Goal: Task Accomplishment & Management: Manage account settings

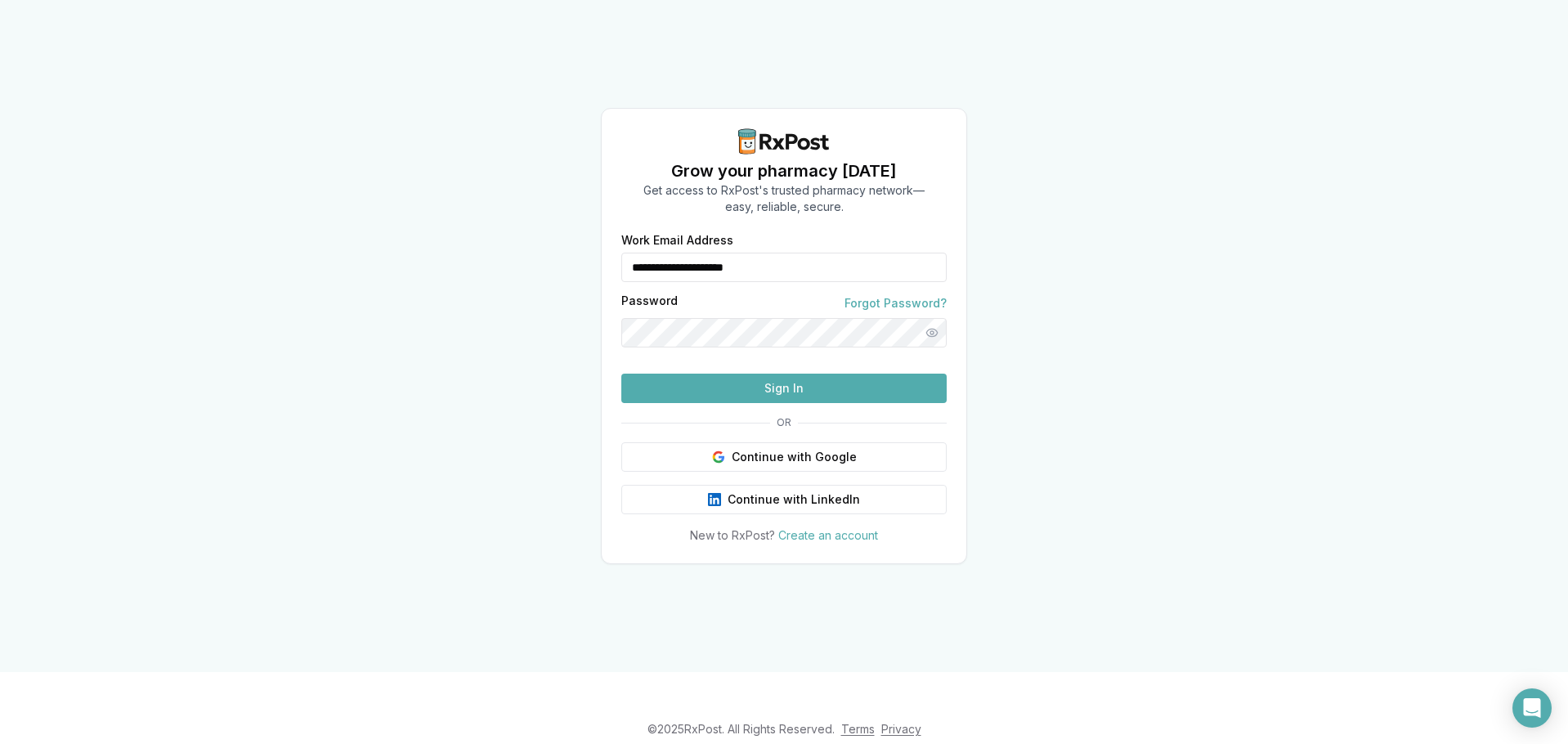
drag, startPoint x: 793, startPoint y: 240, endPoint x: 501, endPoint y: 223, distance: 292.5
click at [501, 223] on div "**********" at bounding box center [784, 336] width 1568 height 672
type input "*"
click at [732, 253] on input "Work Email Address" at bounding box center [784, 268] width 326 height 30
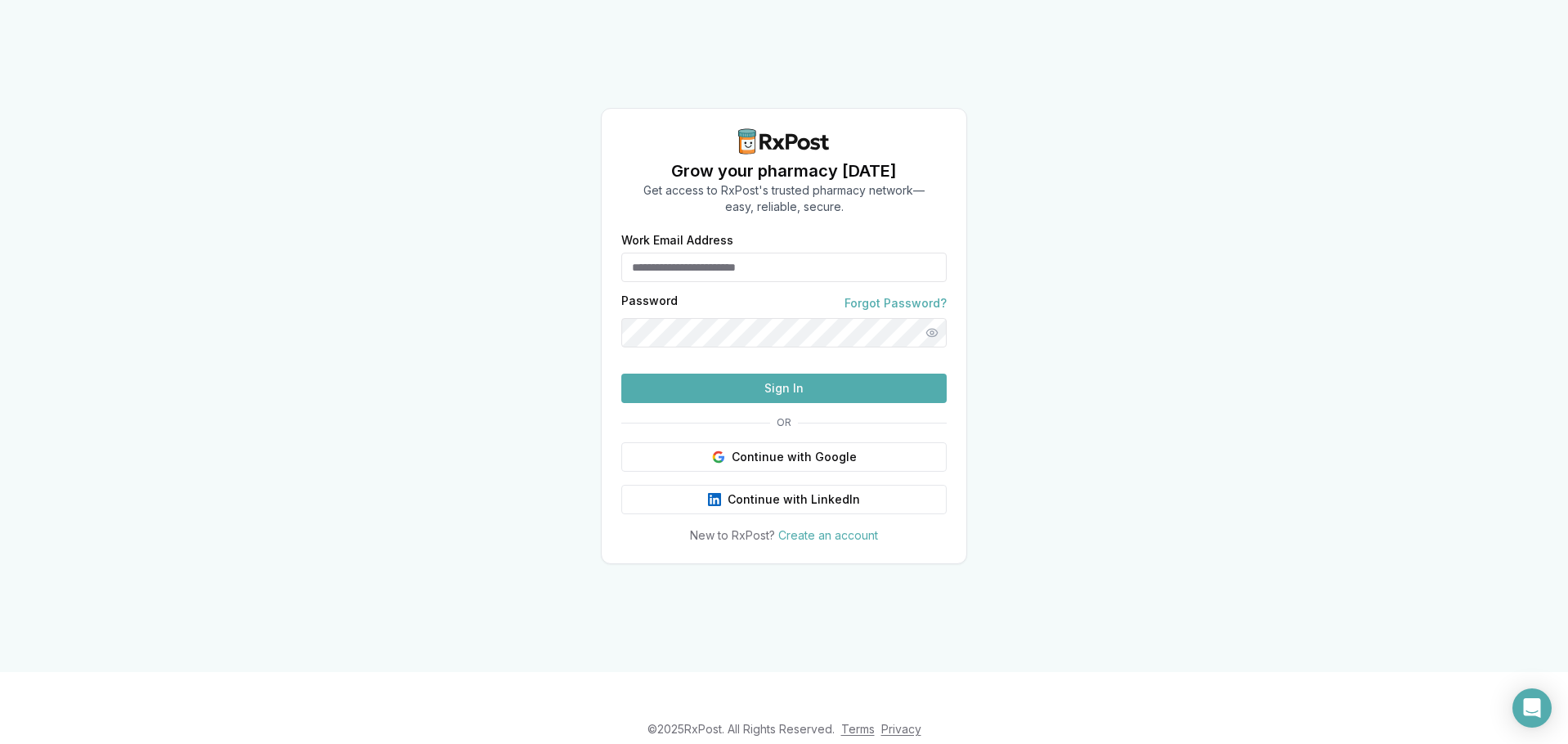
type input "**********"
click at [717, 403] on button "Sign In" at bounding box center [784, 389] width 326 height 30
click at [727, 403] on button "Sign In" at bounding box center [784, 389] width 326 height 30
drag, startPoint x: 827, startPoint y: 235, endPoint x: 583, endPoint y: 225, distance: 244.2
click at [583, 225] on div "**********" at bounding box center [784, 336] width 1568 height 672
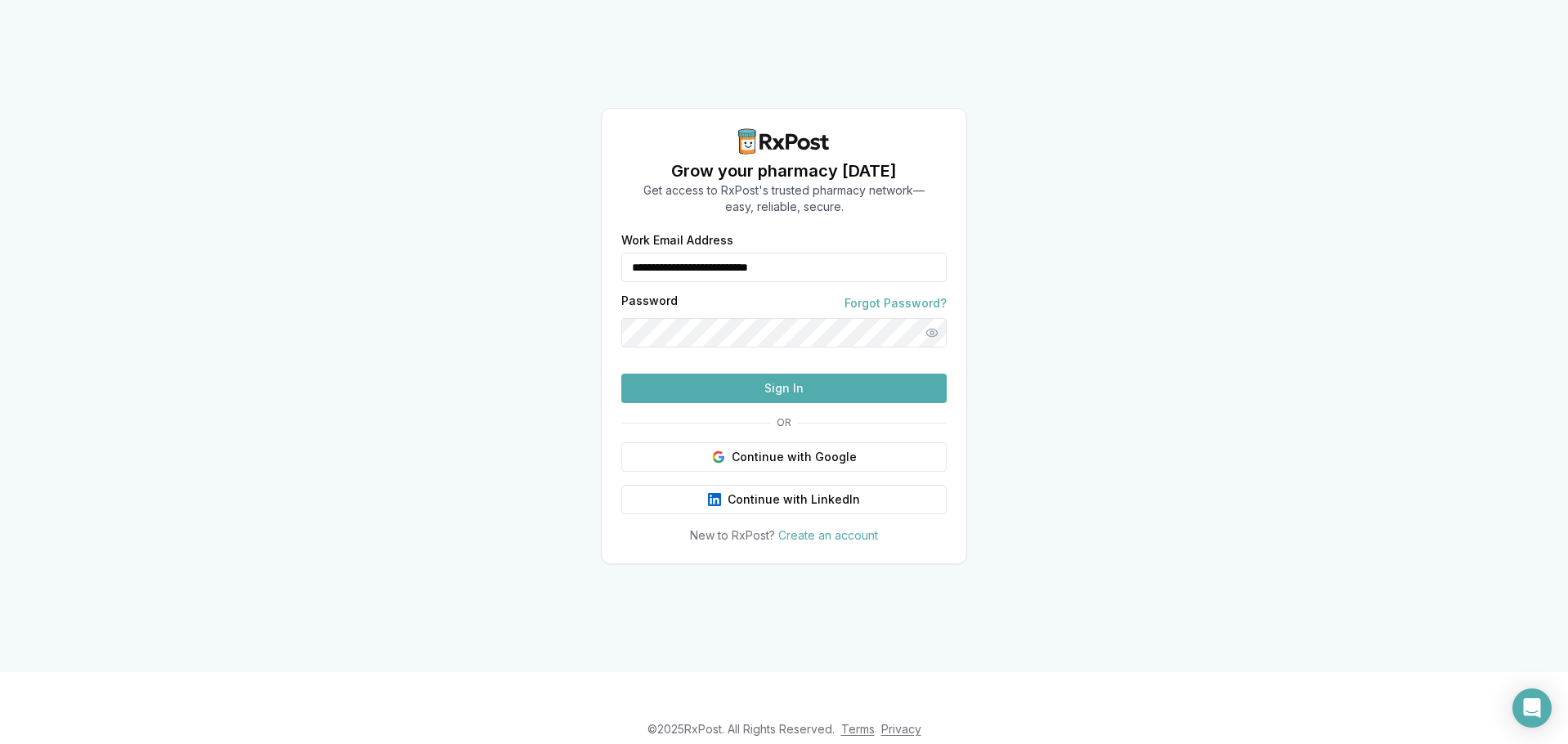
click at [799, 403] on button "Sign In" at bounding box center [784, 389] width 326 height 30
click at [725, 403] on button "Sign In" at bounding box center [784, 389] width 326 height 30
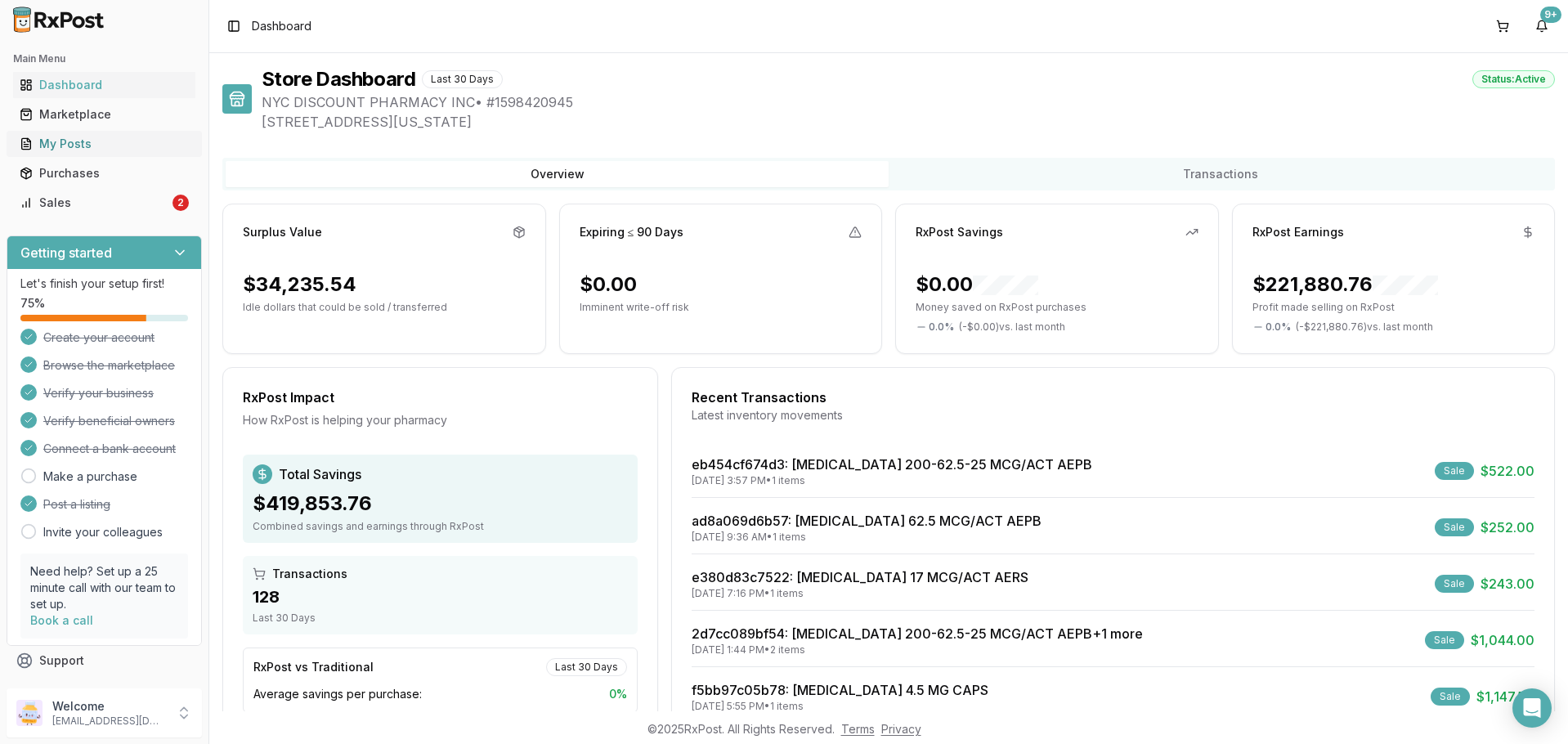
click at [45, 149] on div "My Posts" at bounding box center [104, 144] width 169 height 17
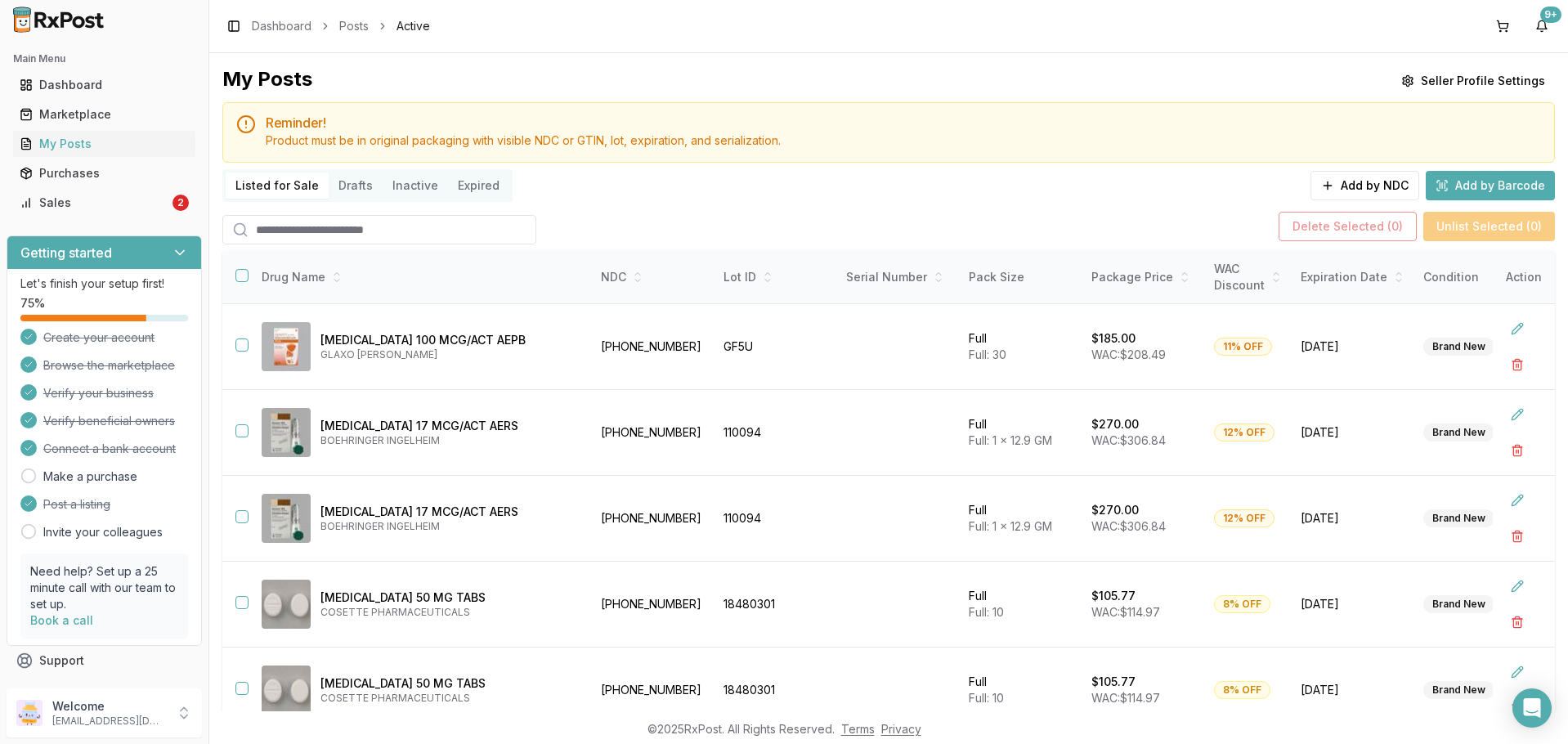
click at [270, 222] on input "search" at bounding box center [379, 230] width 314 height 30
type input "*******"
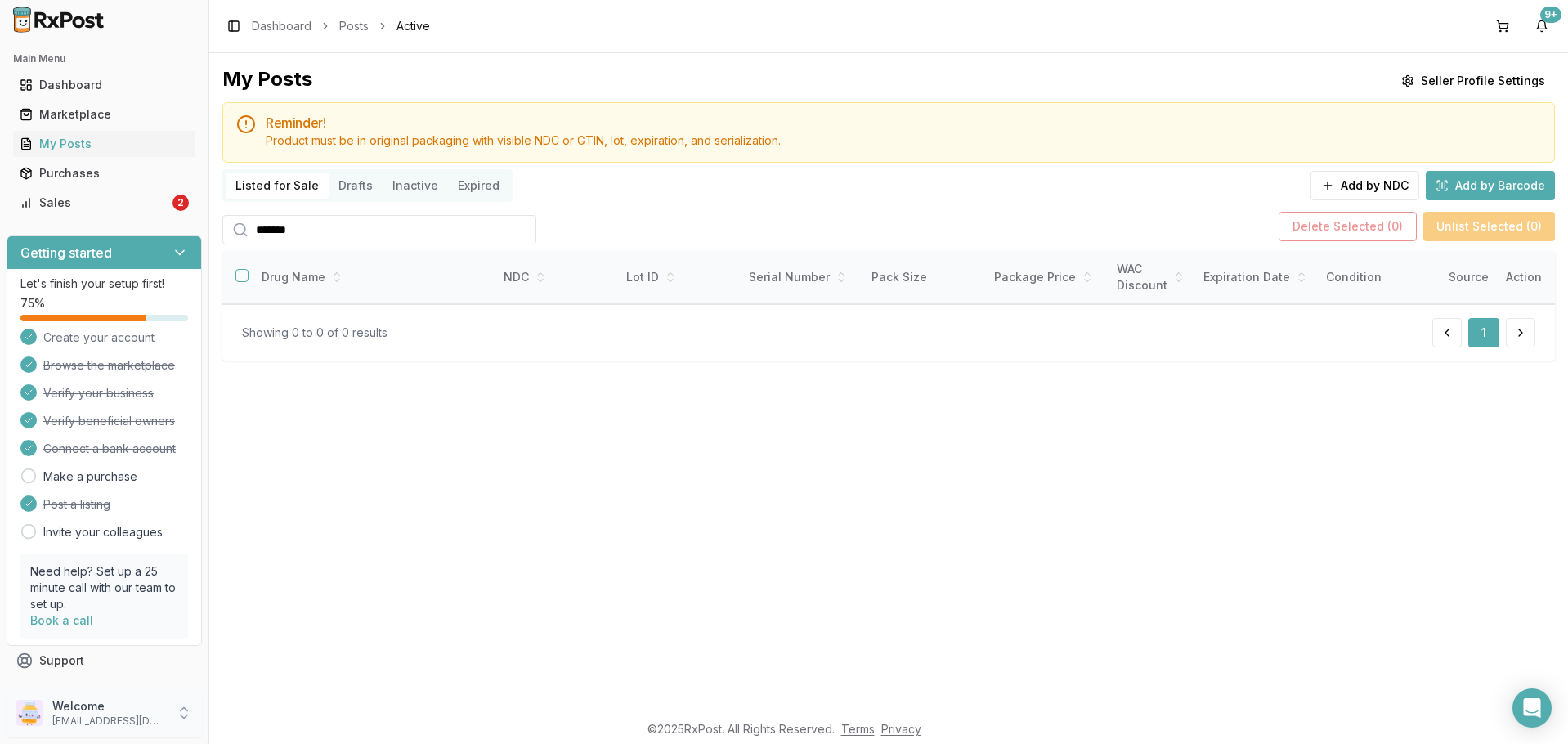
click at [188, 716] on icon at bounding box center [184, 713] width 17 height 17
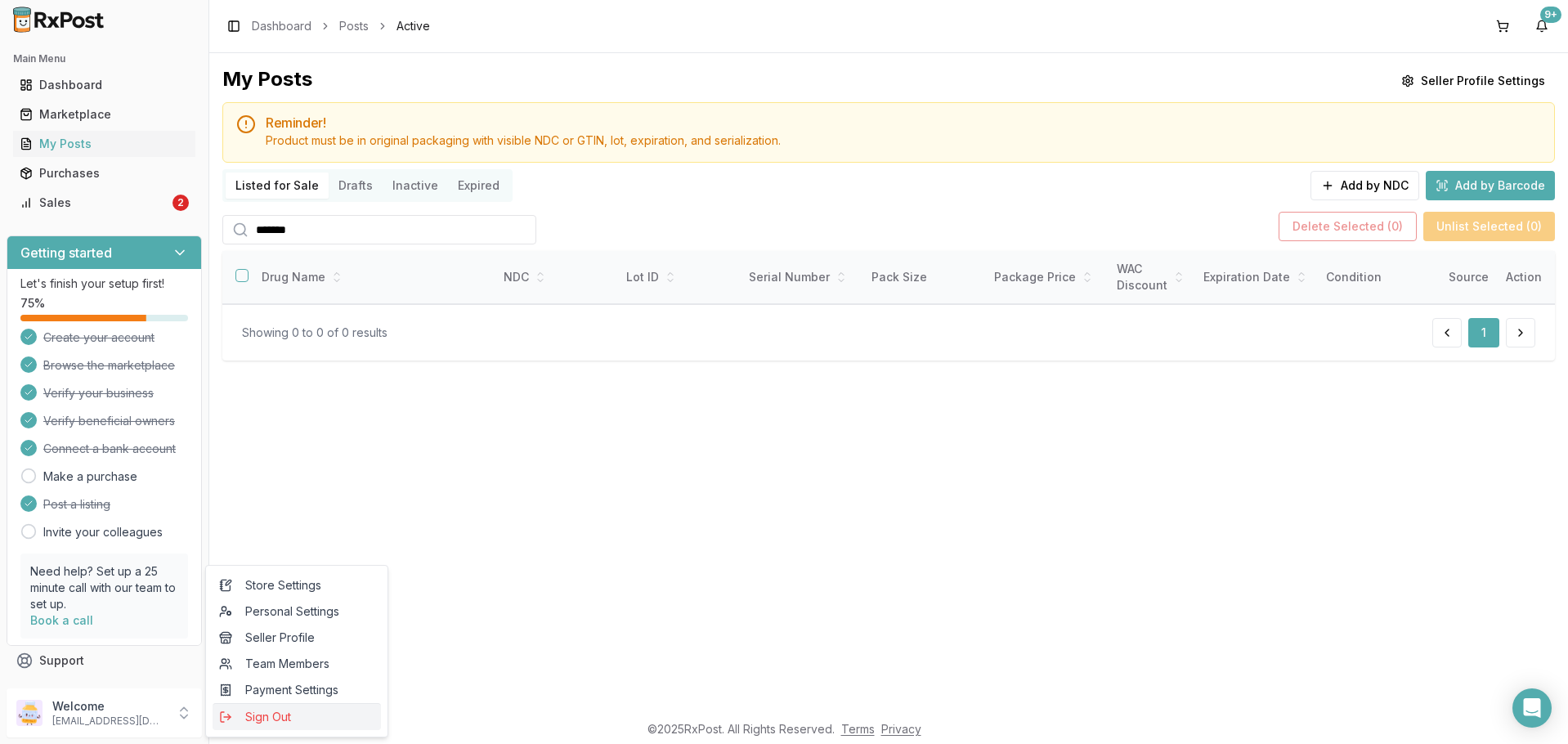
click at [267, 719] on span "Sign Out" at bounding box center [297, 718] width 155 height 17
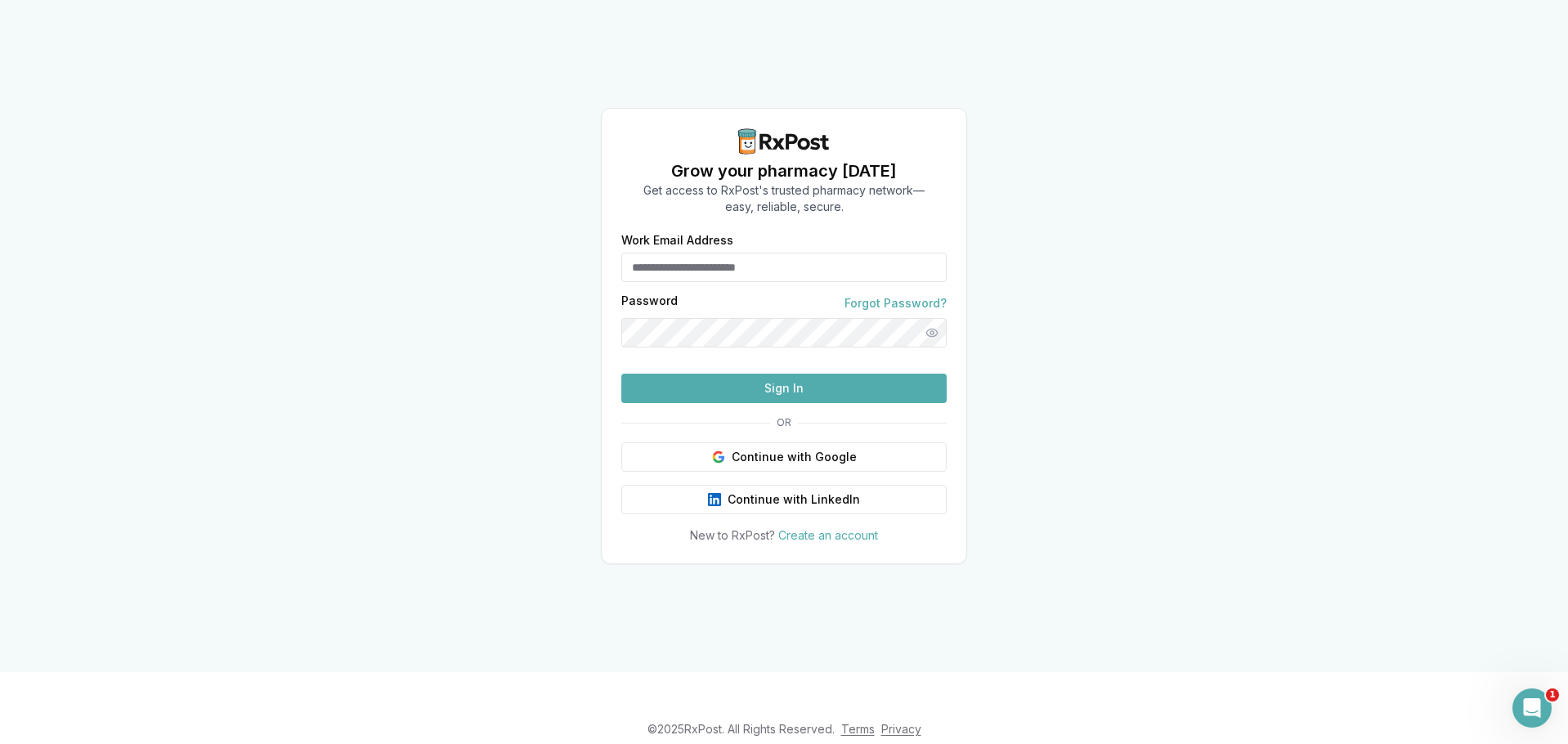
type input "**********"
click at [737, 403] on button "Sign In" at bounding box center [784, 389] width 326 height 30
click at [699, 403] on button "Sign In" at bounding box center [784, 389] width 326 height 30
click at [693, 403] on button "Sign In" at bounding box center [784, 389] width 326 height 30
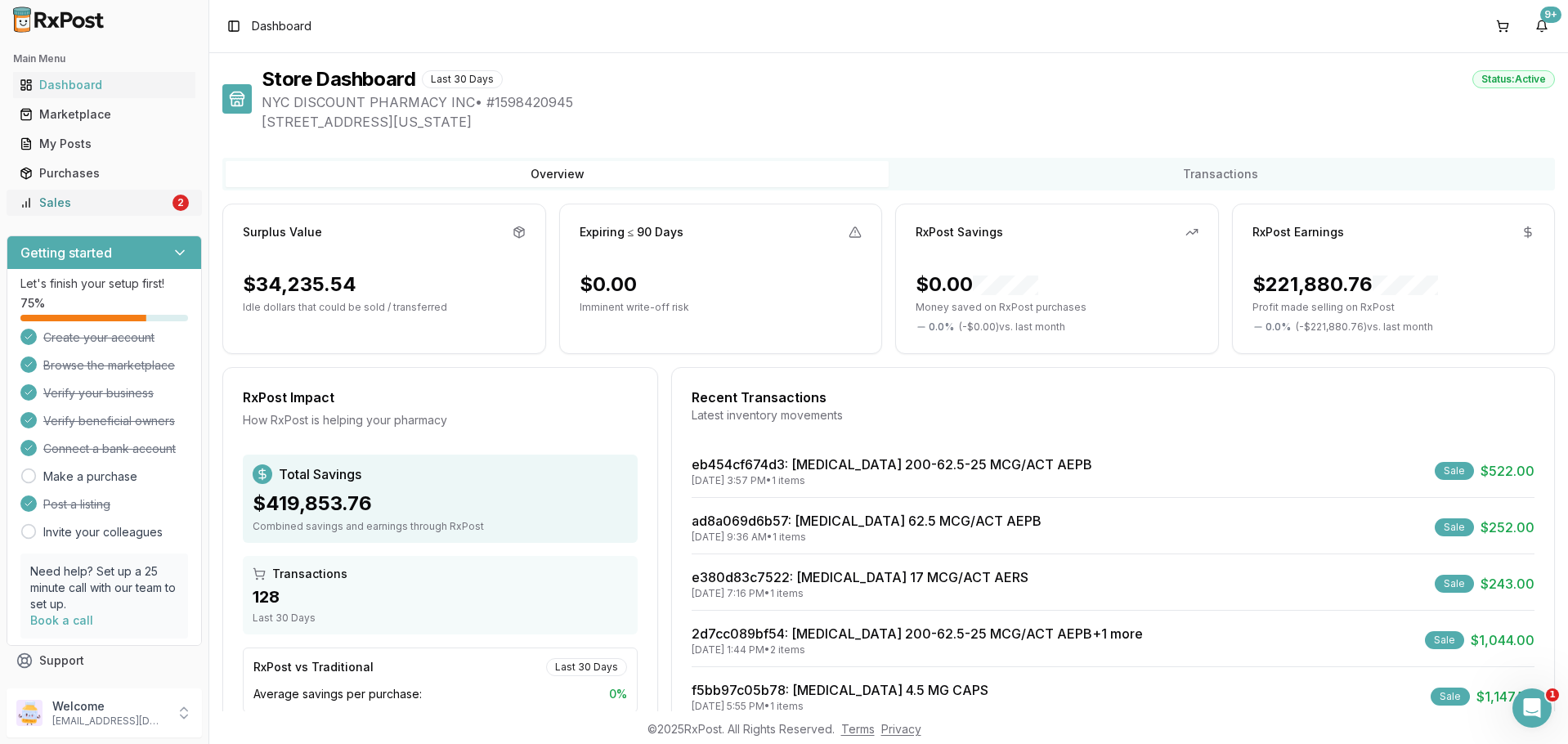
click at [91, 206] on div "Sales" at bounding box center [94, 203] width 150 height 17
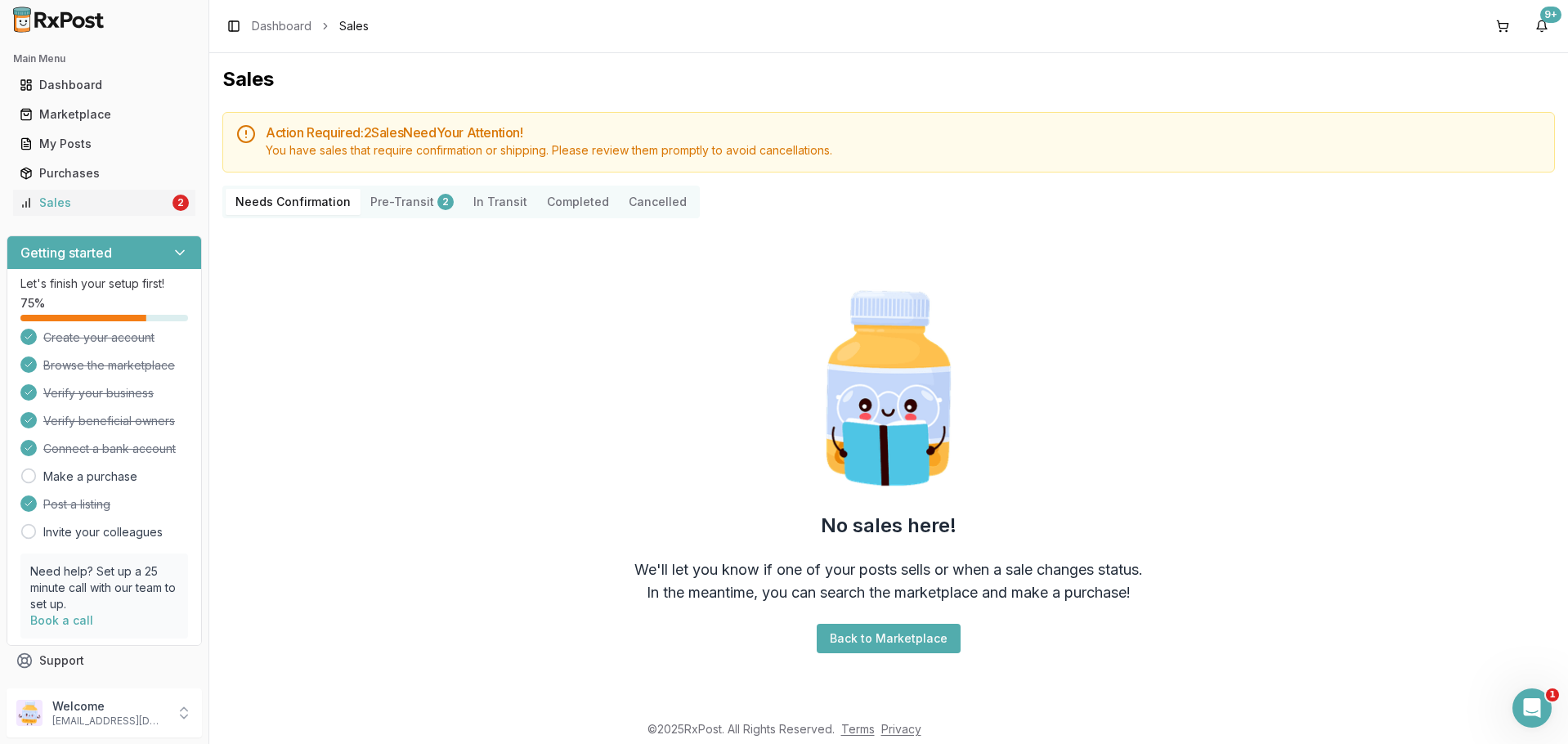
click at [404, 198] on button "Pre-Transit 2" at bounding box center [412, 202] width 103 height 26
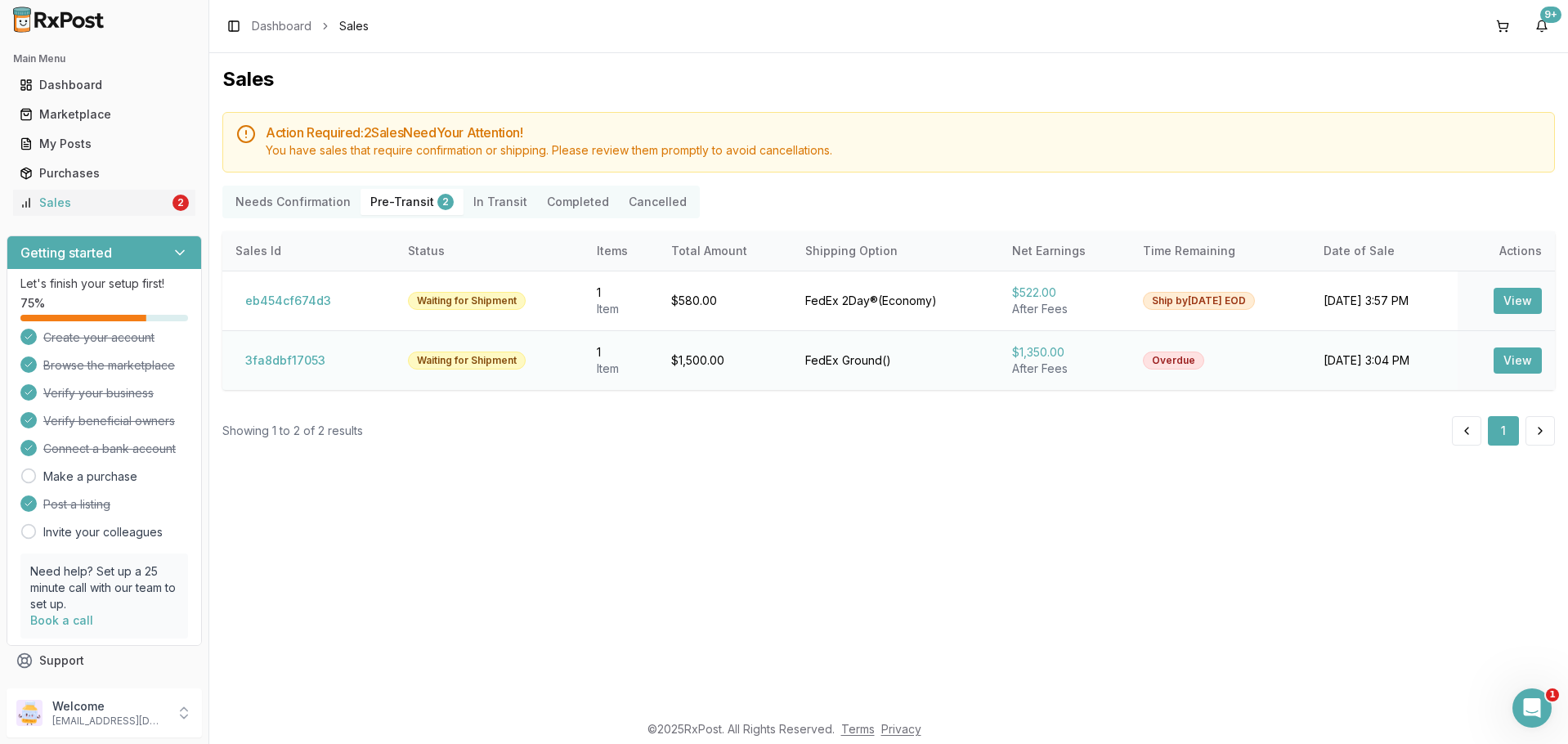
click at [1512, 363] on button "View" at bounding box center [1518, 360] width 48 height 26
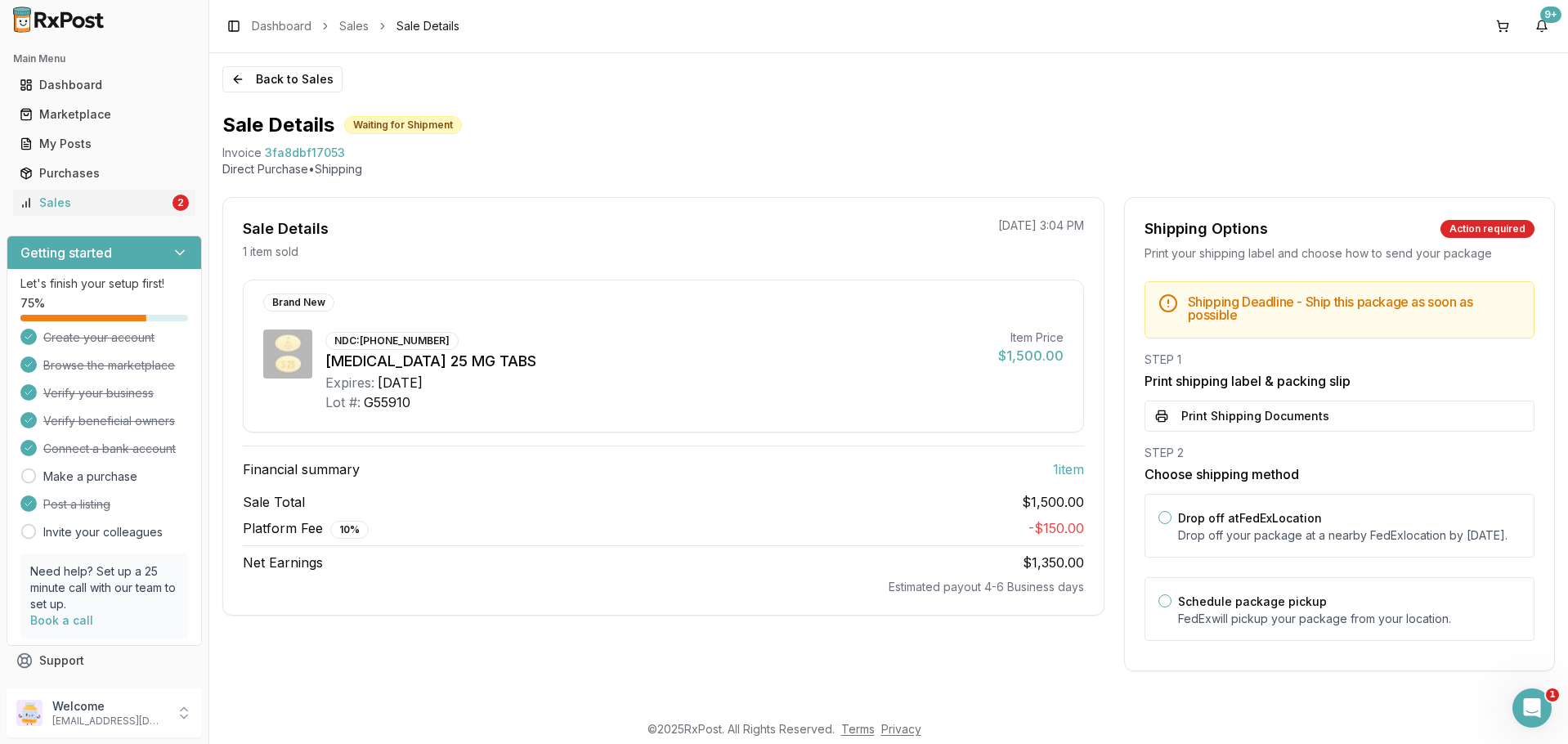
scroll to position [2, 0]
click at [131, 213] on link "Sales 2" at bounding box center [104, 203] width 183 height 30
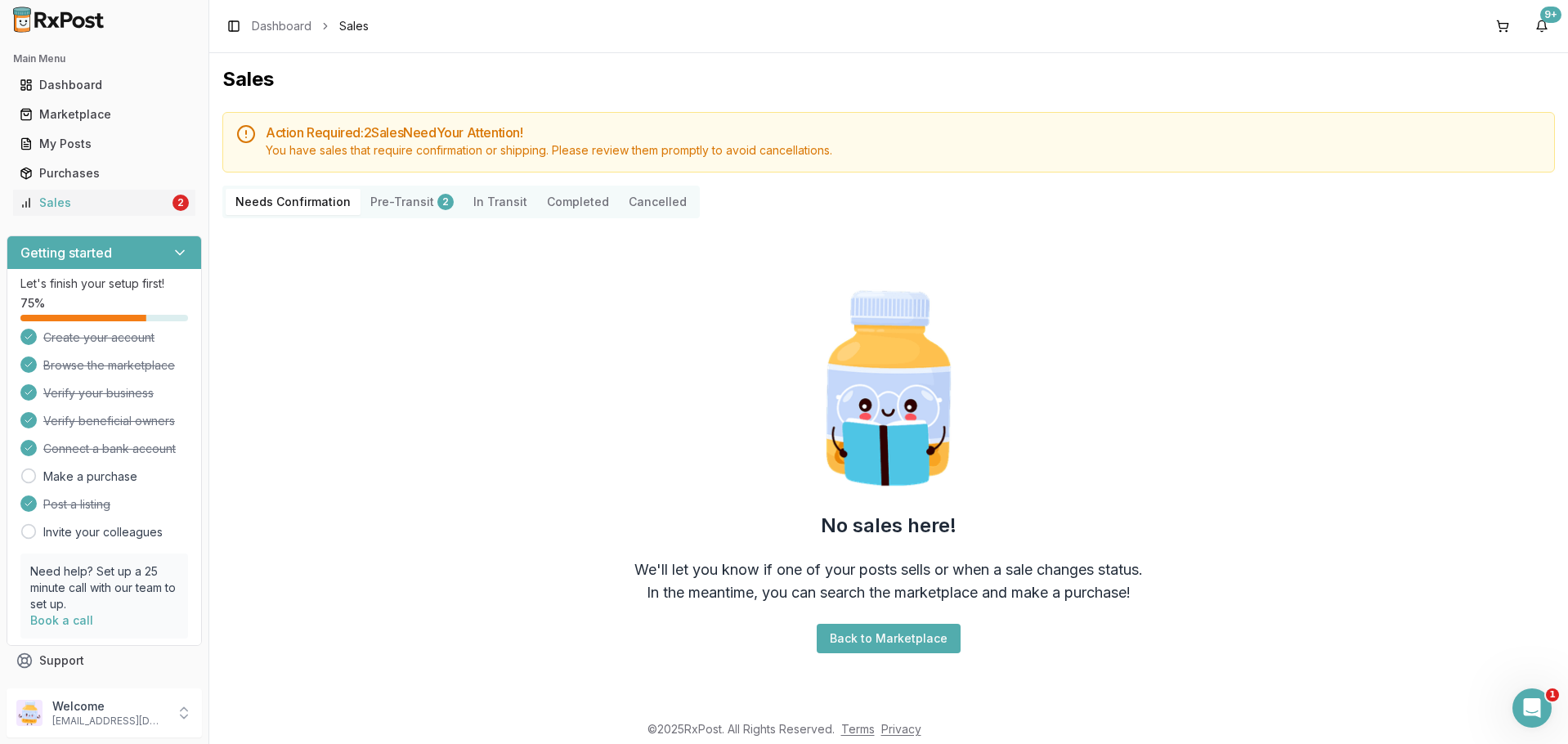
click at [404, 198] on button "Pre-Transit 2" at bounding box center [412, 202] width 103 height 26
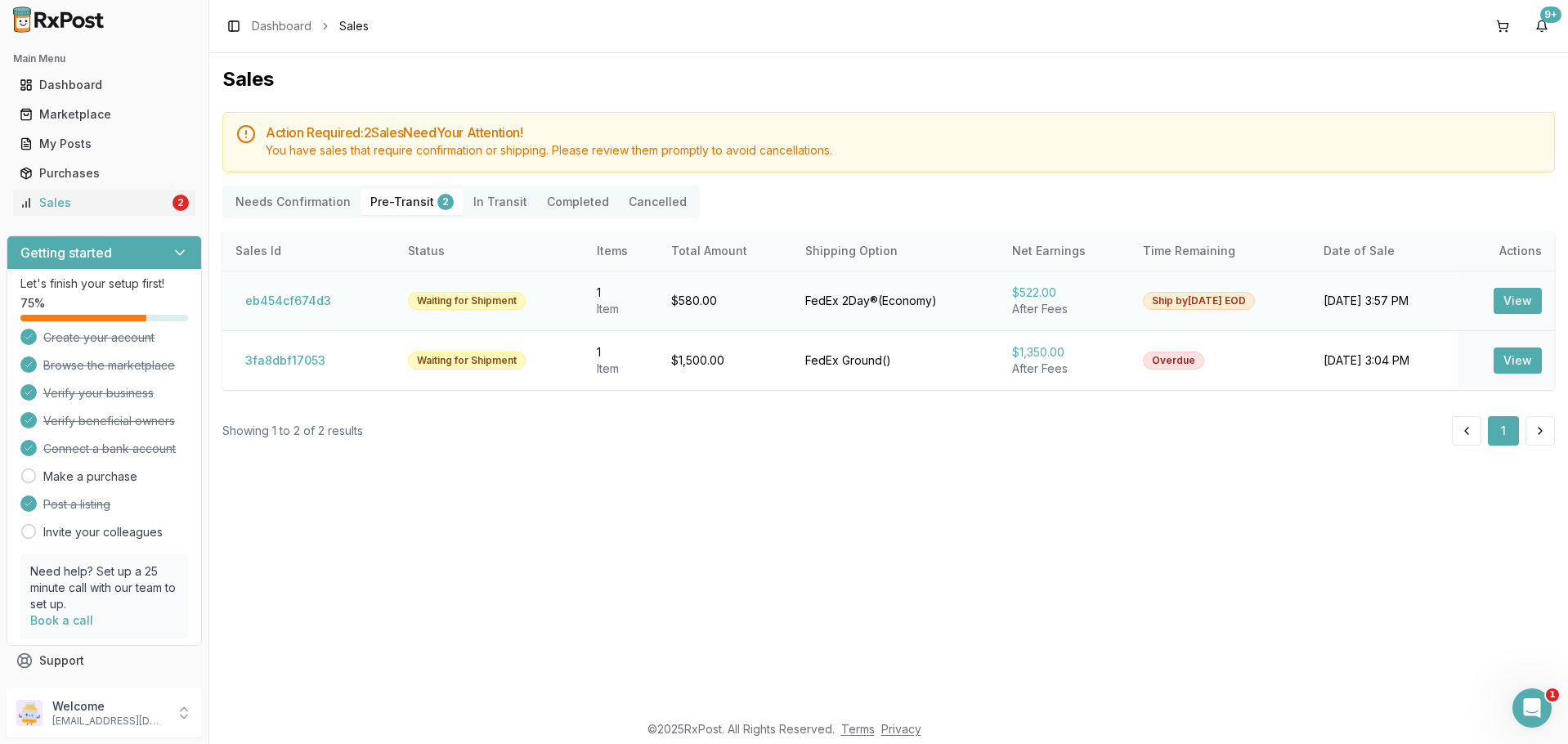
click at [1529, 303] on button "View" at bounding box center [1518, 301] width 48 height 26
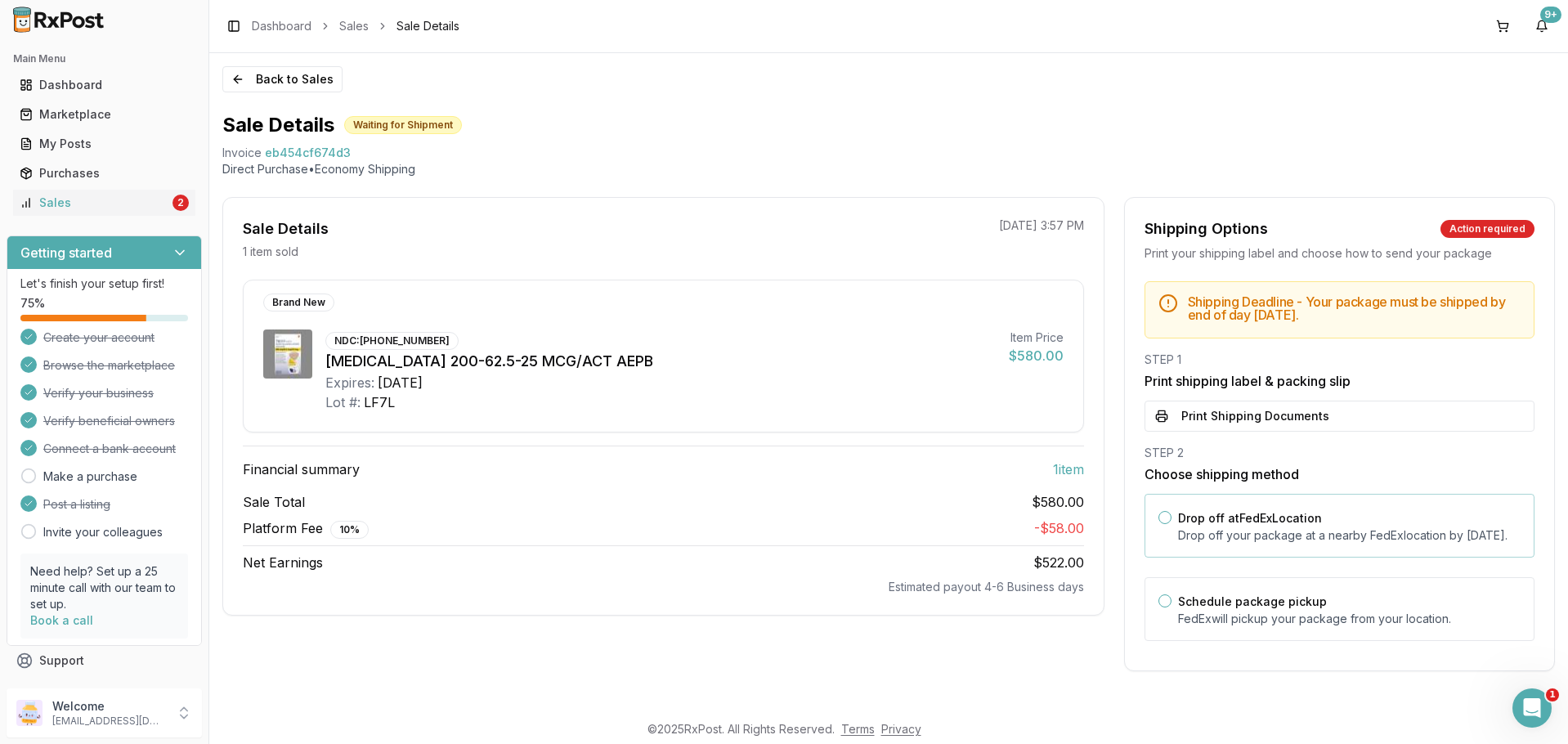
click at [1159, 517] on button "Drop off at FedEx Location" at bounding box center [1165, 517] width 13 height 13
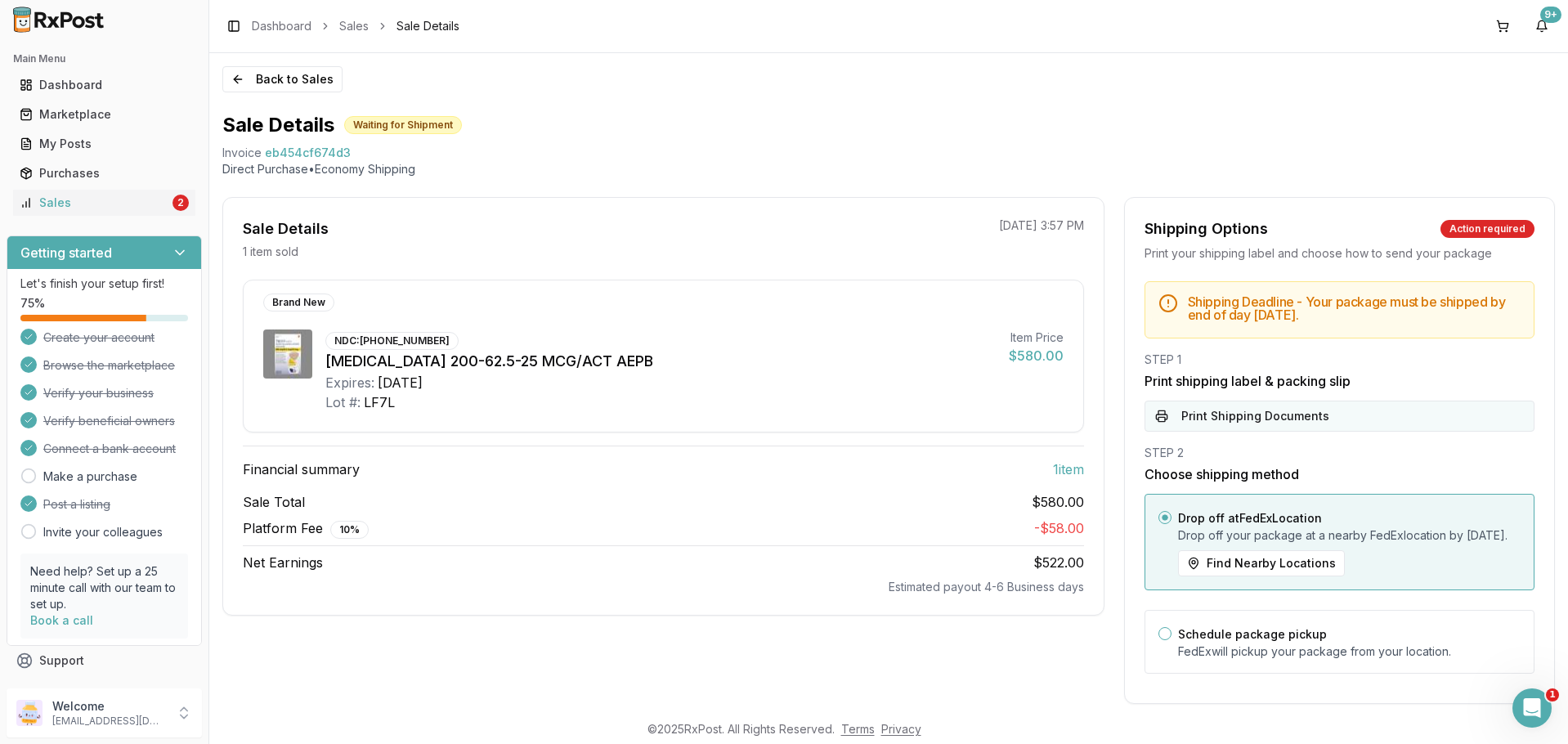
click at [1212, 413] on button "Print Shipping Documents" at bounding box center [1340, 417] width 390 height 31
click at [75, 207] on div "Sales" at bounding box center [94, 203] width 150 height 17
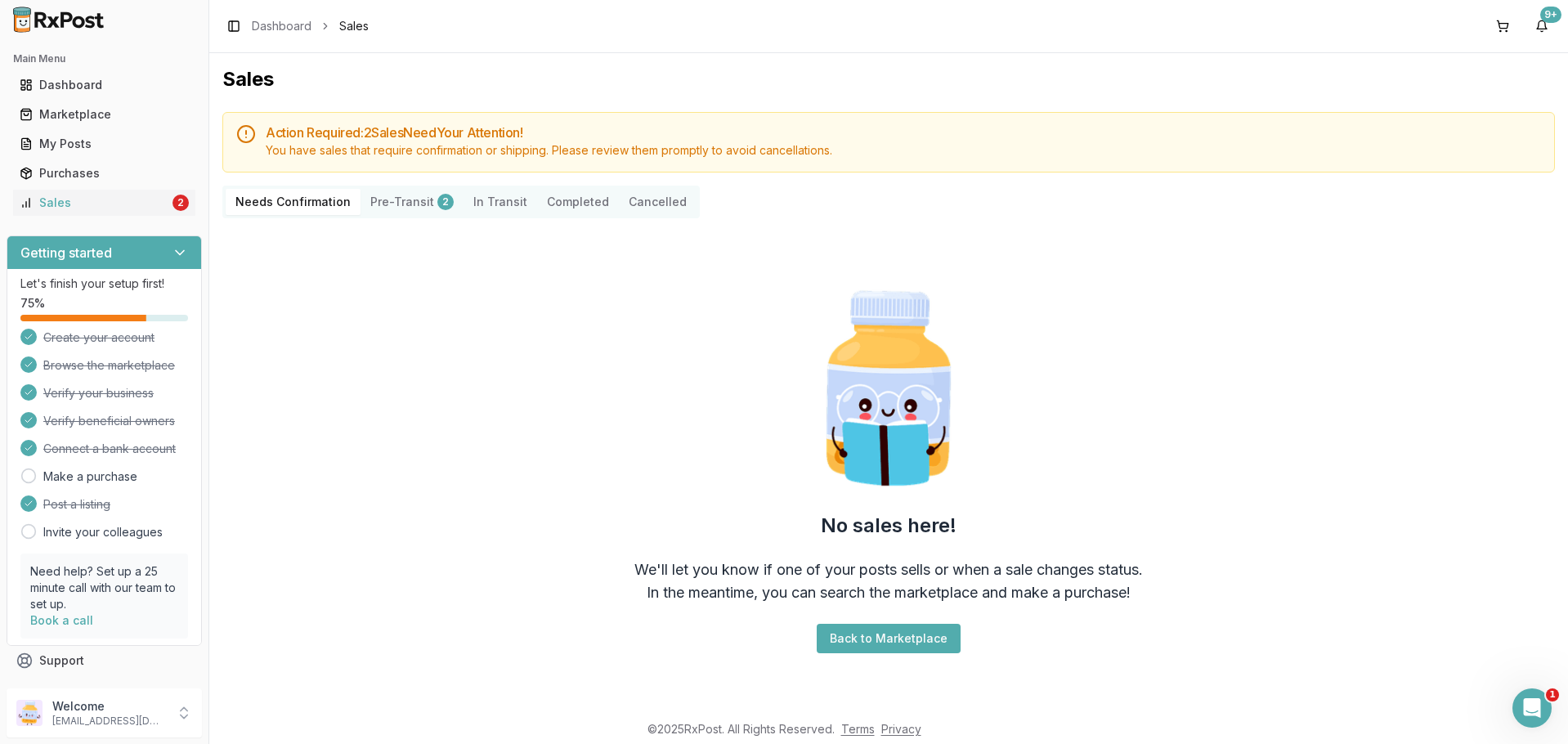
click at [417, 205] on button "Pre-Transit 2" at bounding box center [412, 202] width 103 height 26
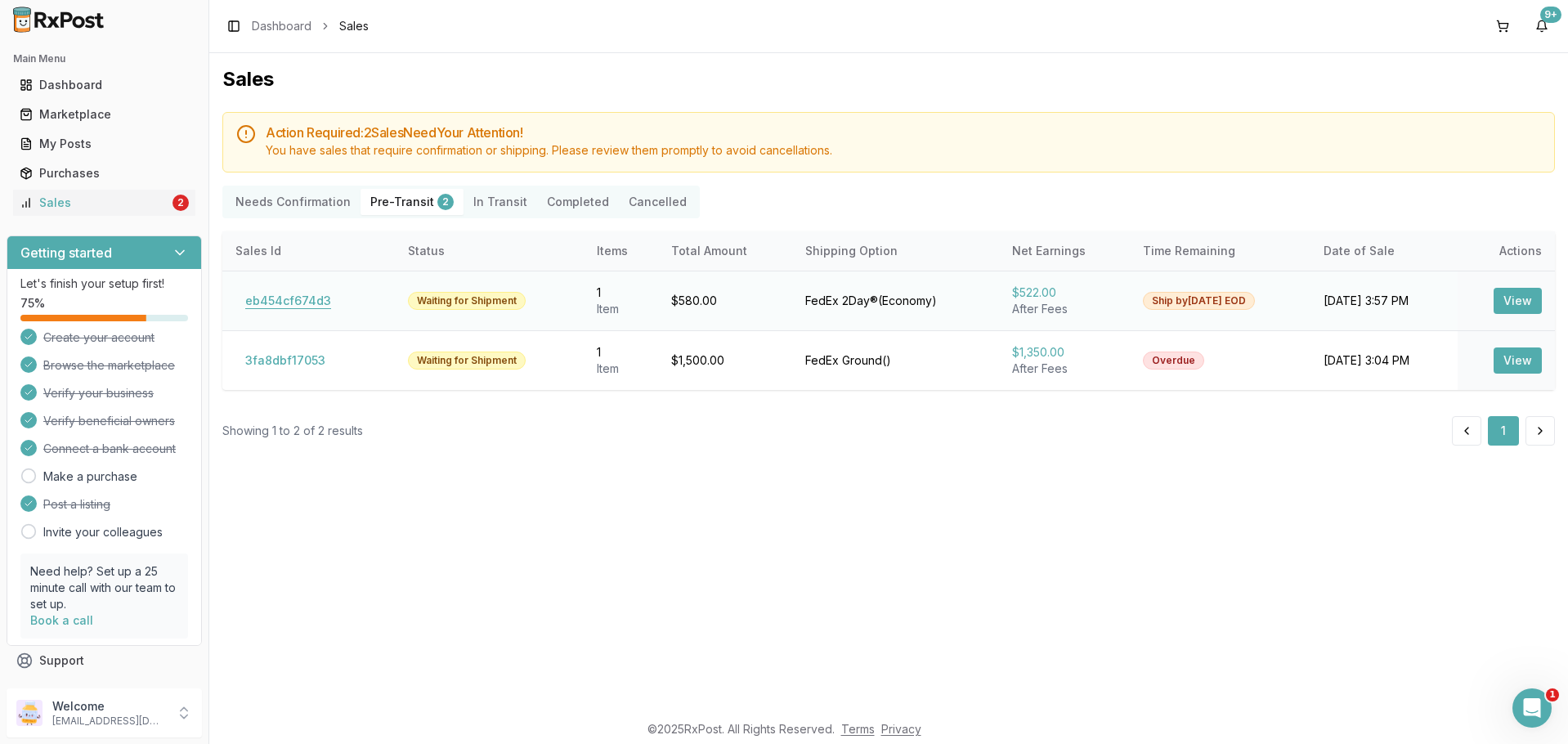
click at [284, 298] on button "eb454cf674d3" at bounding box center [288, 301] width 106 height 26
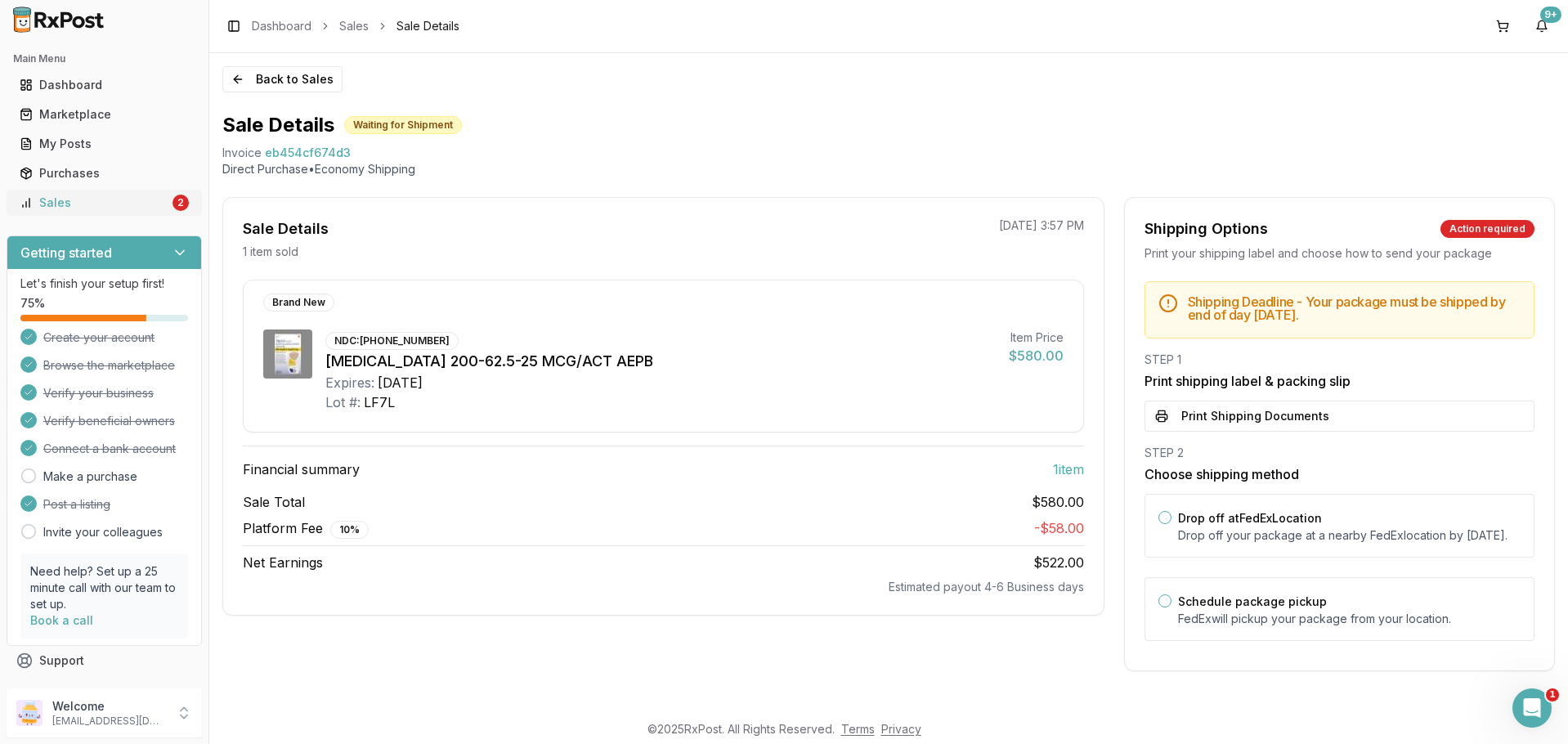
click at [112, 203] on div "Sales" at bounding box center [94, 203] width 150 height 17
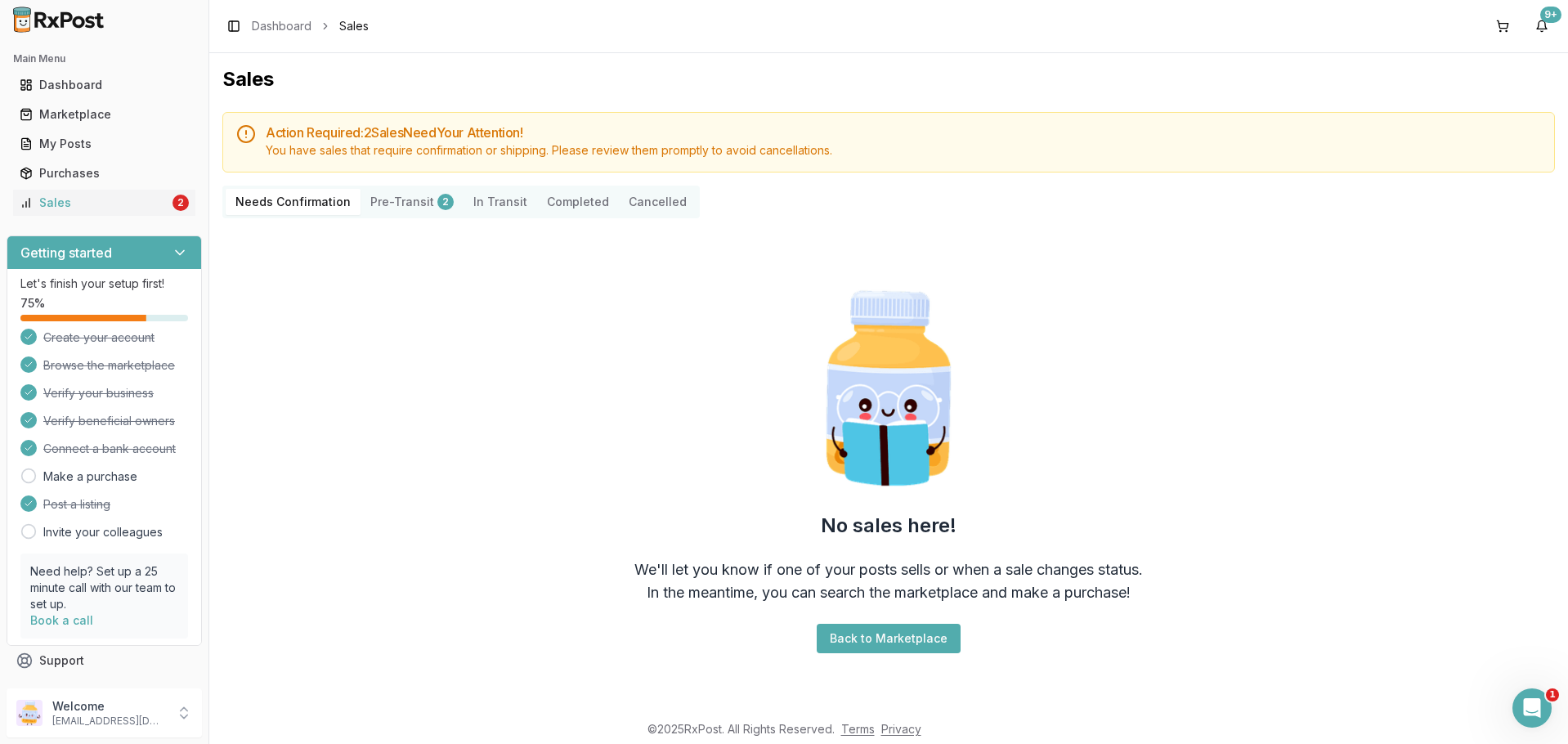
click at [488, 194] on Transit "In Transit" at bounding box center [500, 202] width 74 height 26
click at [483, 201] on Transit "In Transit" at bounding box center [500, 202] width 74 height 26
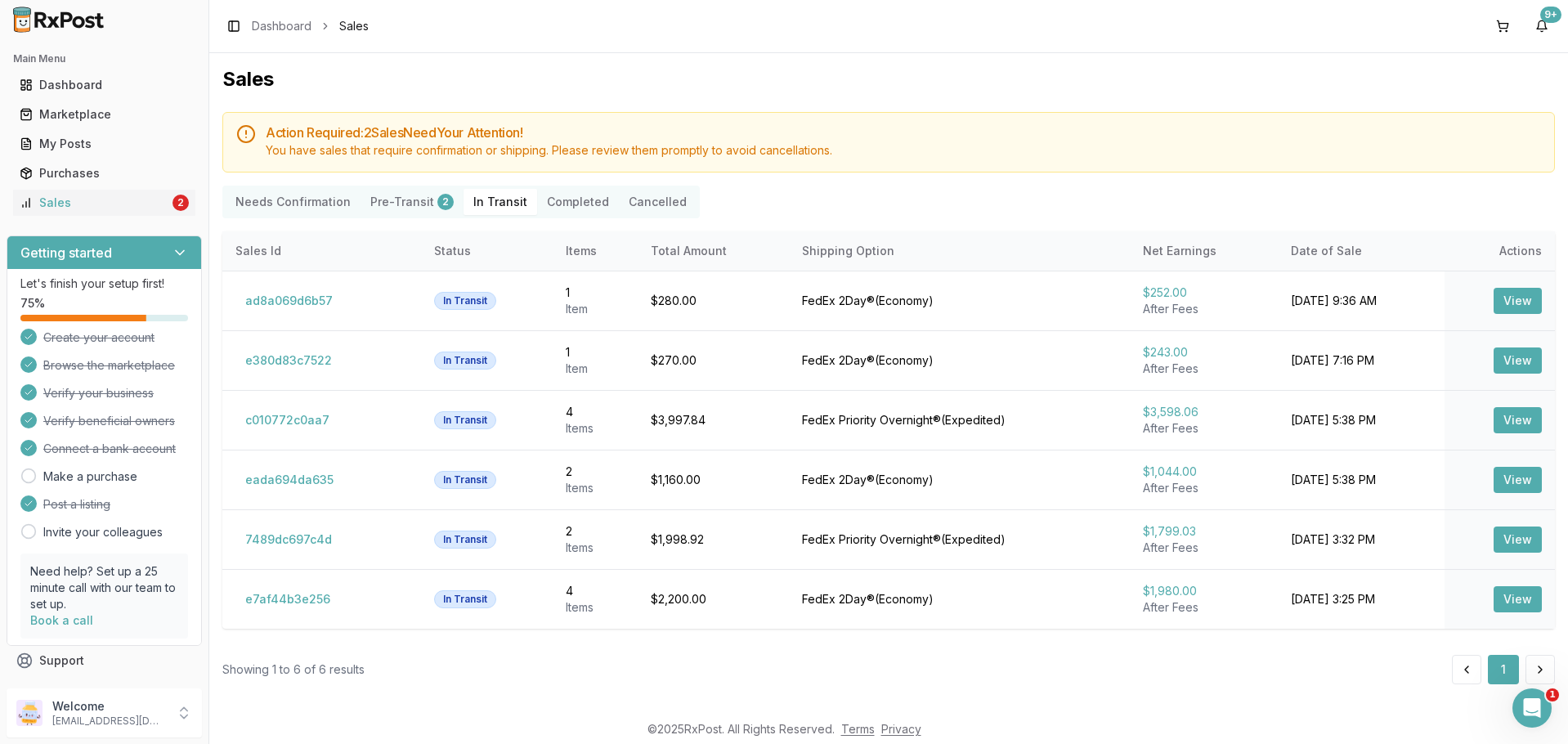
click at [383, 198] on button "Pre-Transit 2" at bounding box center [412, 202] width 103 height 26
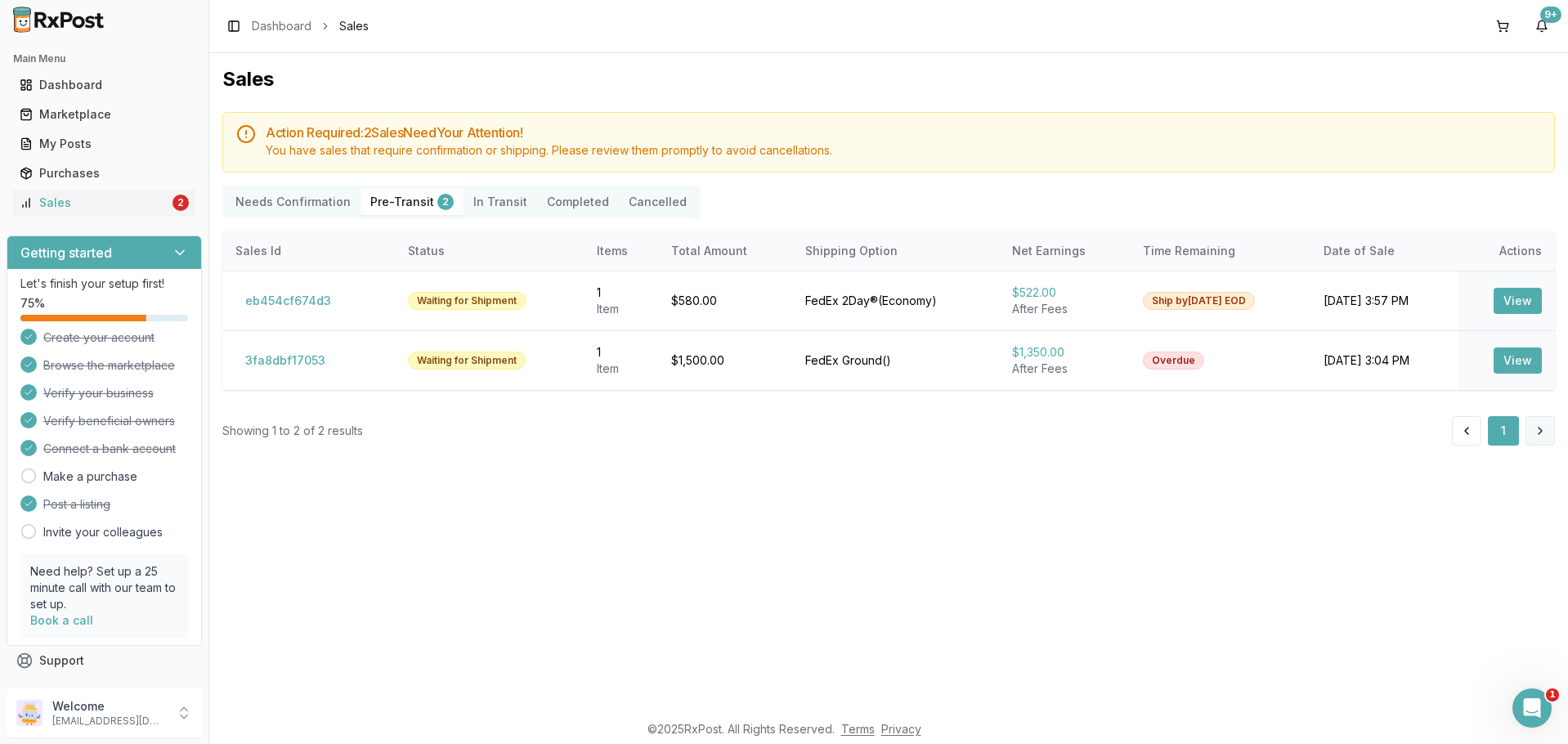
click at [1538, 431] on button at bounding box center [1541, 431] width 30 height 30
click at [134, 205] on div "Sales" at bounding box center [94, 203] width 150 height 17
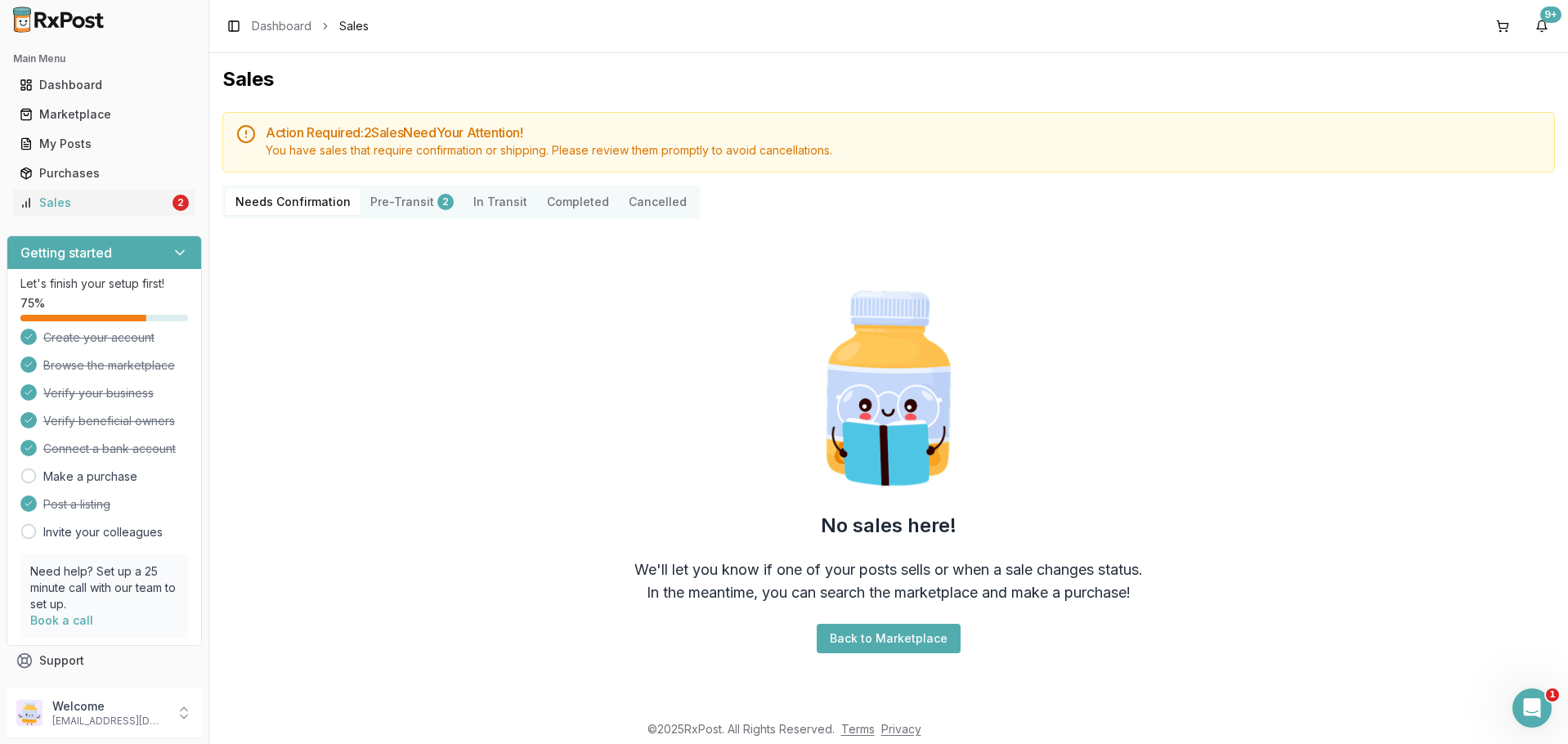
click at [403, 200] on button "Pre-Transit 2" at bounding box center [412, 202] width 103 height 26
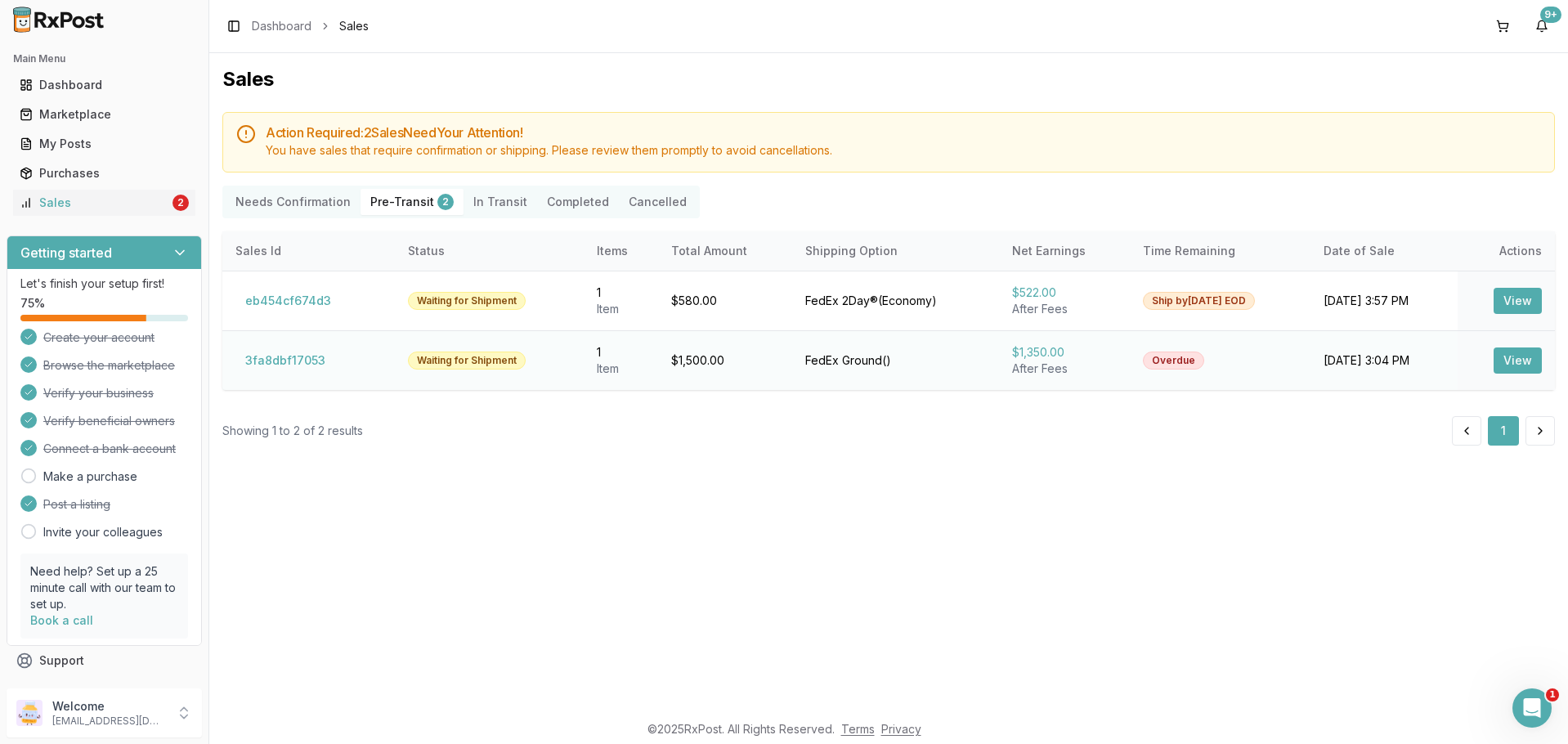
click at [1512, 369] on button "View" at bounding box center [1518, 360] width 48 height 26
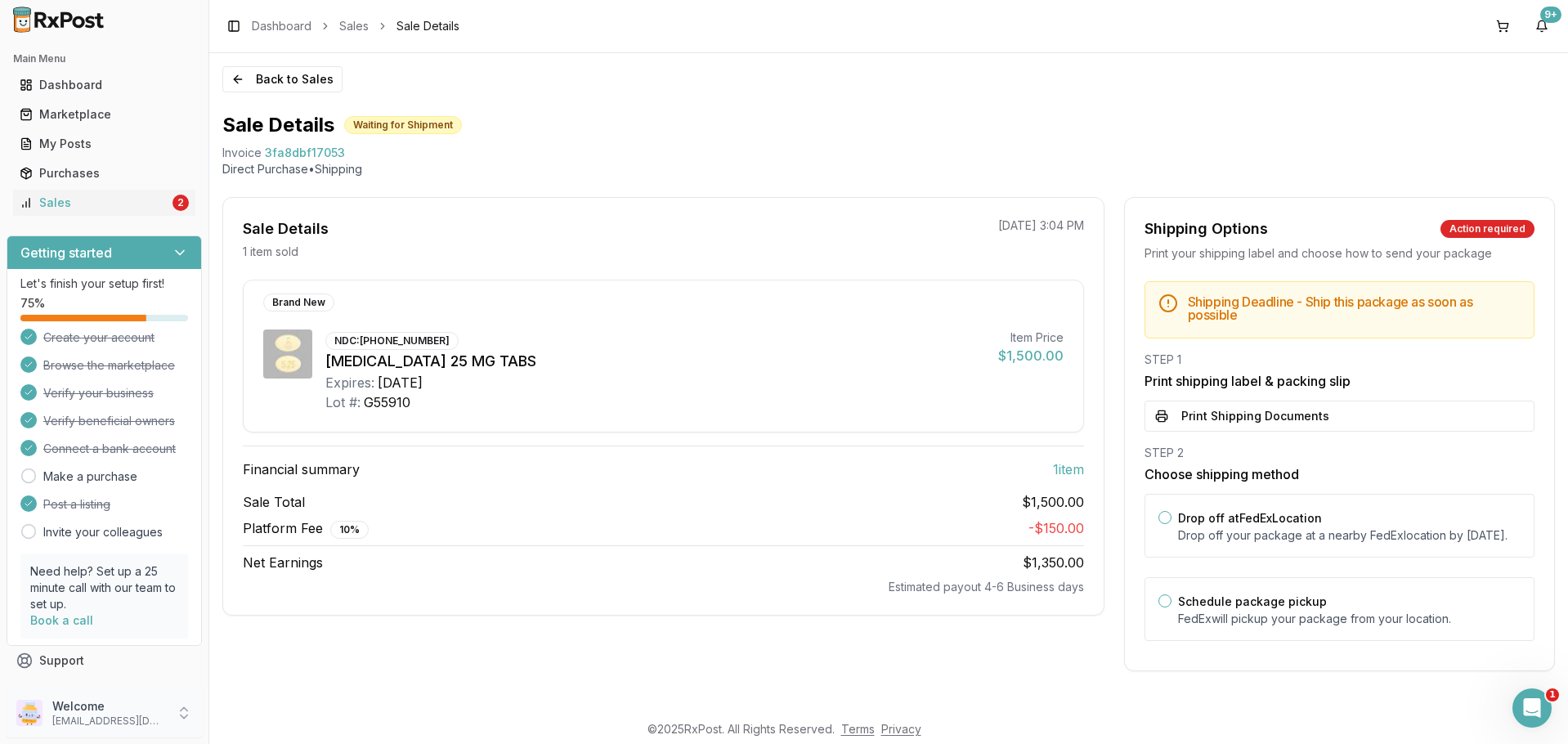
click at [115, 715] on p "nycdiscountpharma2@gmail.com" at bounding box center [108, 721] width 113 height 13
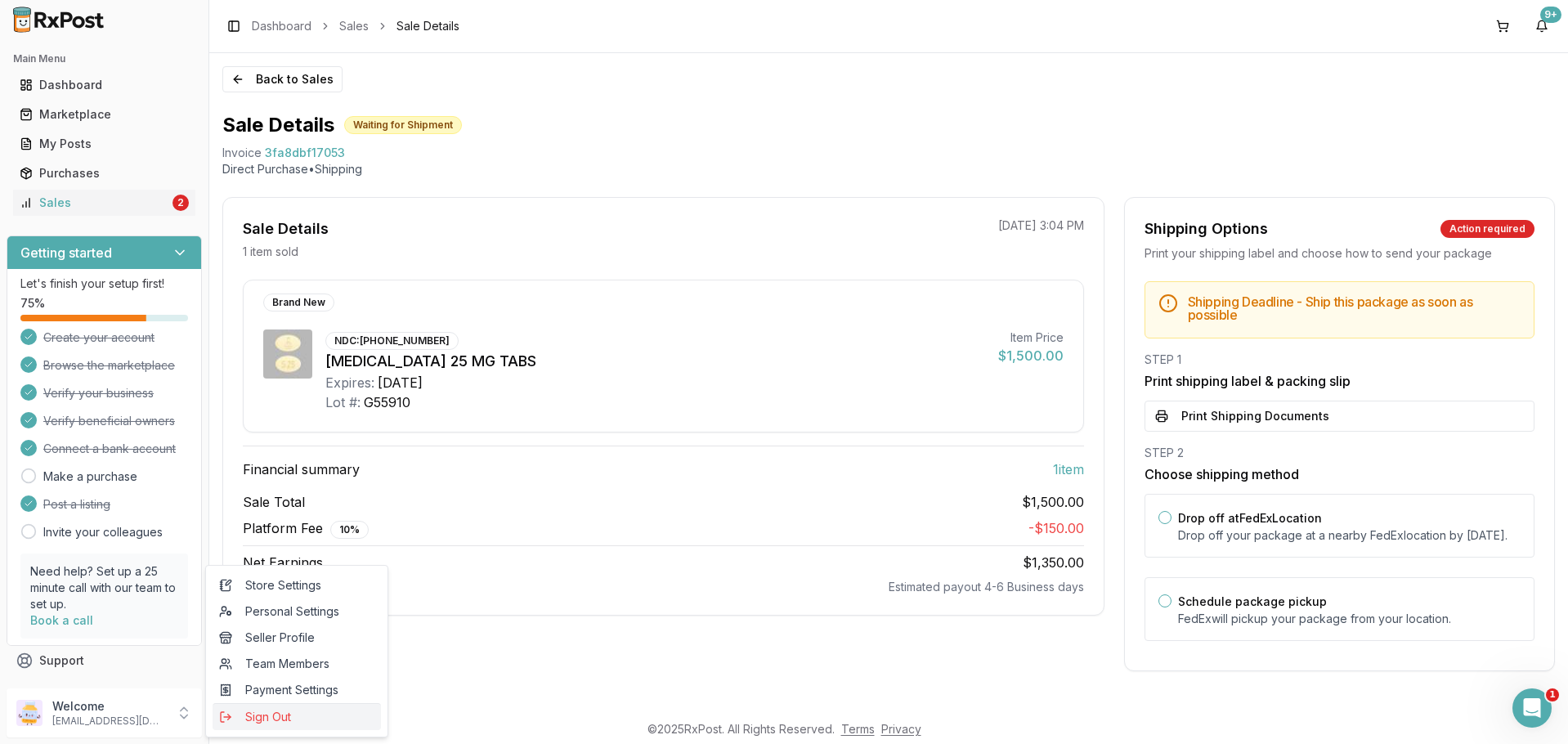
click at [249, 713] on span "Sign Out" at bounding box center [297, 718] width 155 height 17
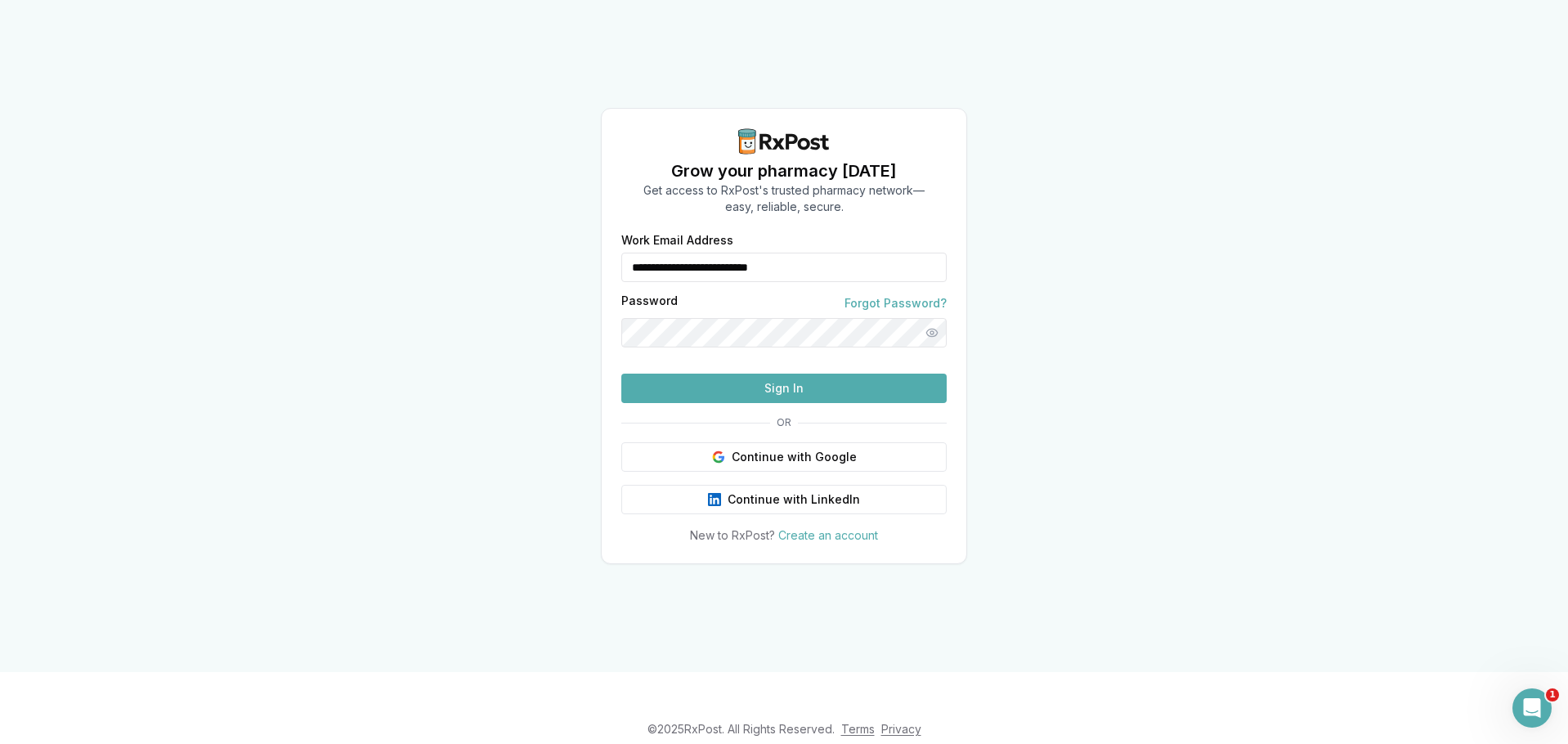
drag, startPoint x: 845, startPoint y: 247, endPoint x: 376, endPoint y: 207, distance: 470.7
click at [376, 207] on div "**********" at bounding box center [784, 336] width 1568 height 672
click at [742, 403] on button "Sign In" at bounding box center [784, 389] width 326 height 30
drag, startPoint x: 691, startPoint y: 236, endPoint x: 565, endPoint y: 225, distance: 126.5
click at [568, 226] on div "Grow your pharmacy today Get access to RxPost's trusted pharmacy network— easy,…" at bounding box center [784, 336] width 1568 height 672
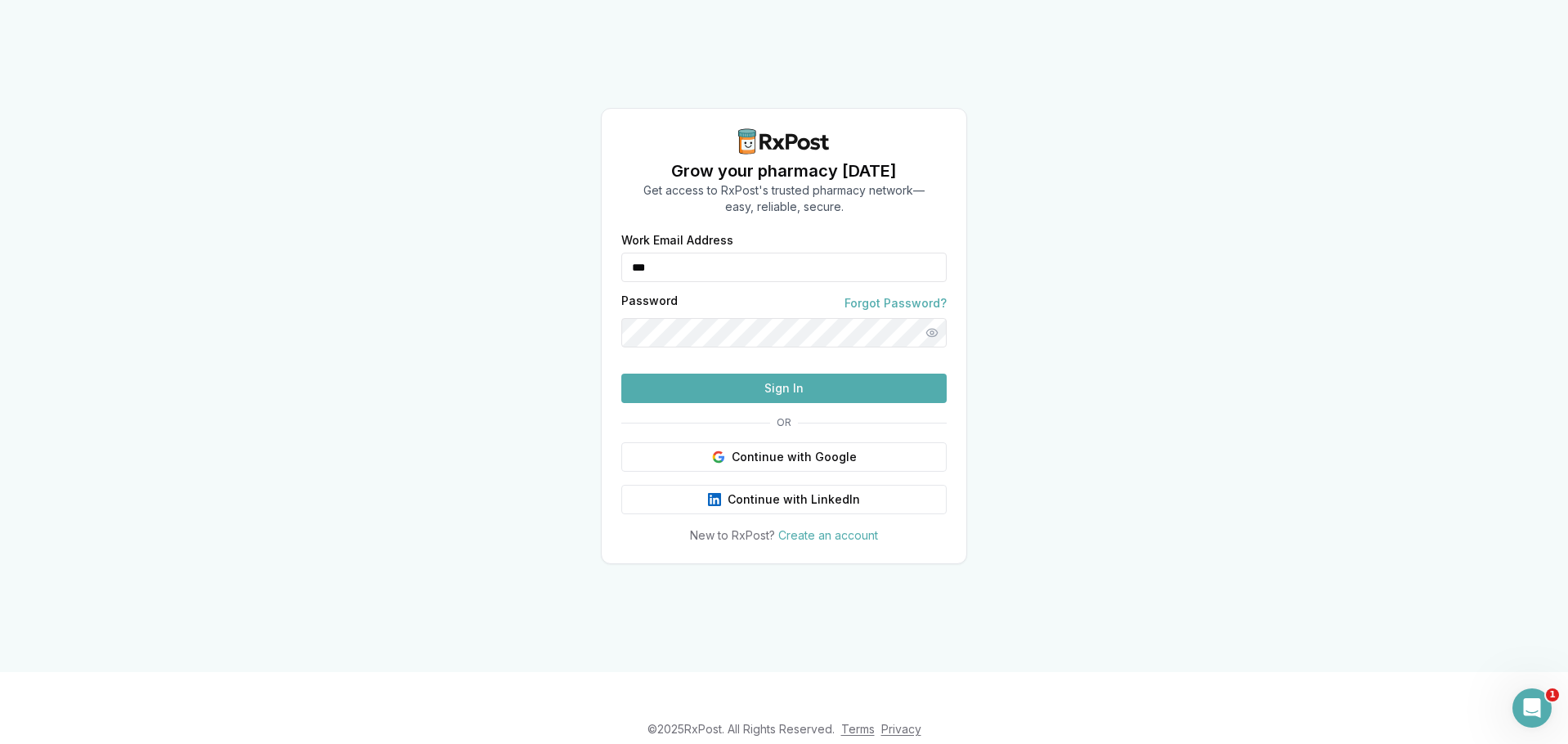
type input "**********"
click at [733, 436] on div "**********" at bounding box center [784, 389] width 365 height 309
click at [733, 403] on button "Sign In" at bounding box center [784, 389] width 326 height 30
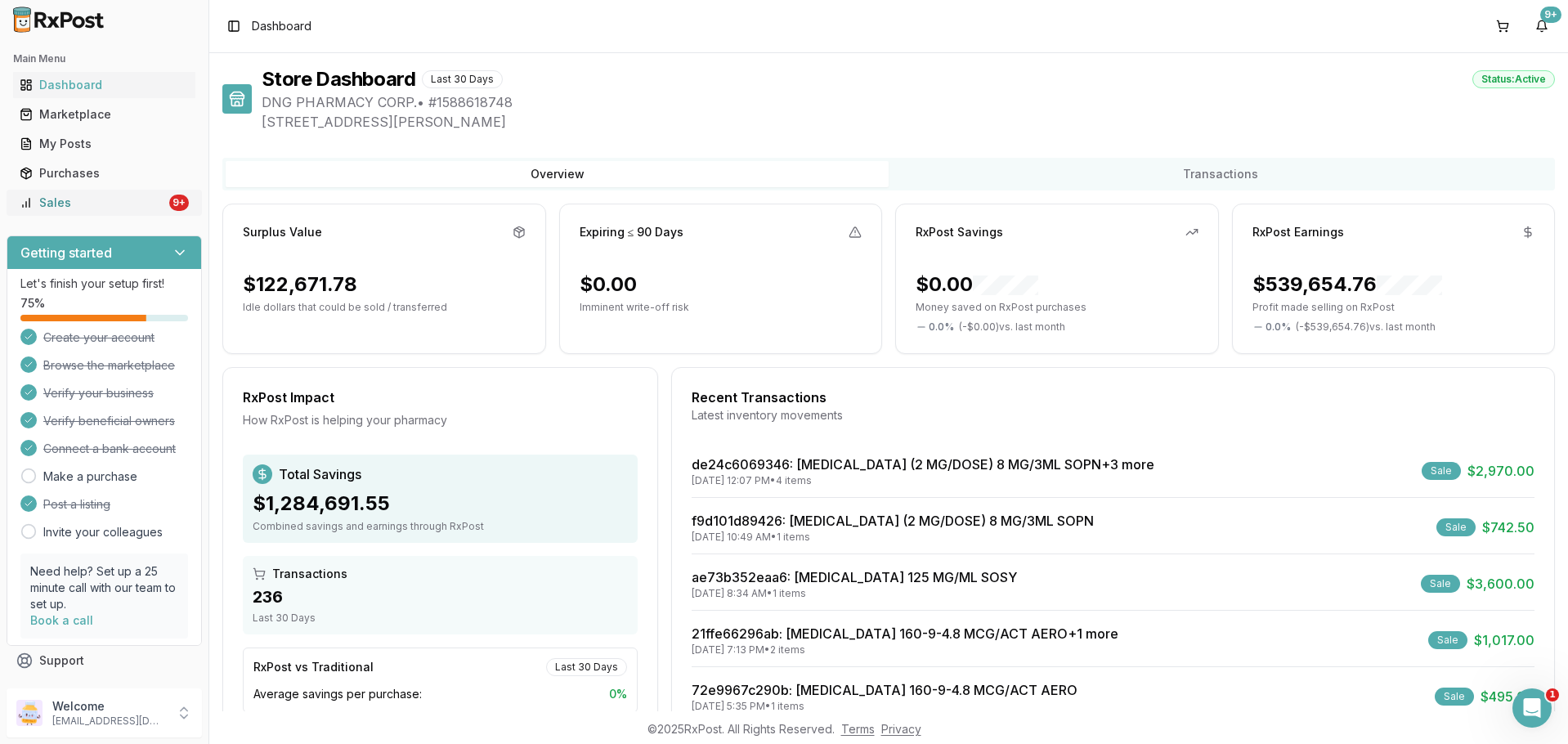
click at [84, 201] on div "Sales" at bounding box center [93, 203] width 146 height 17
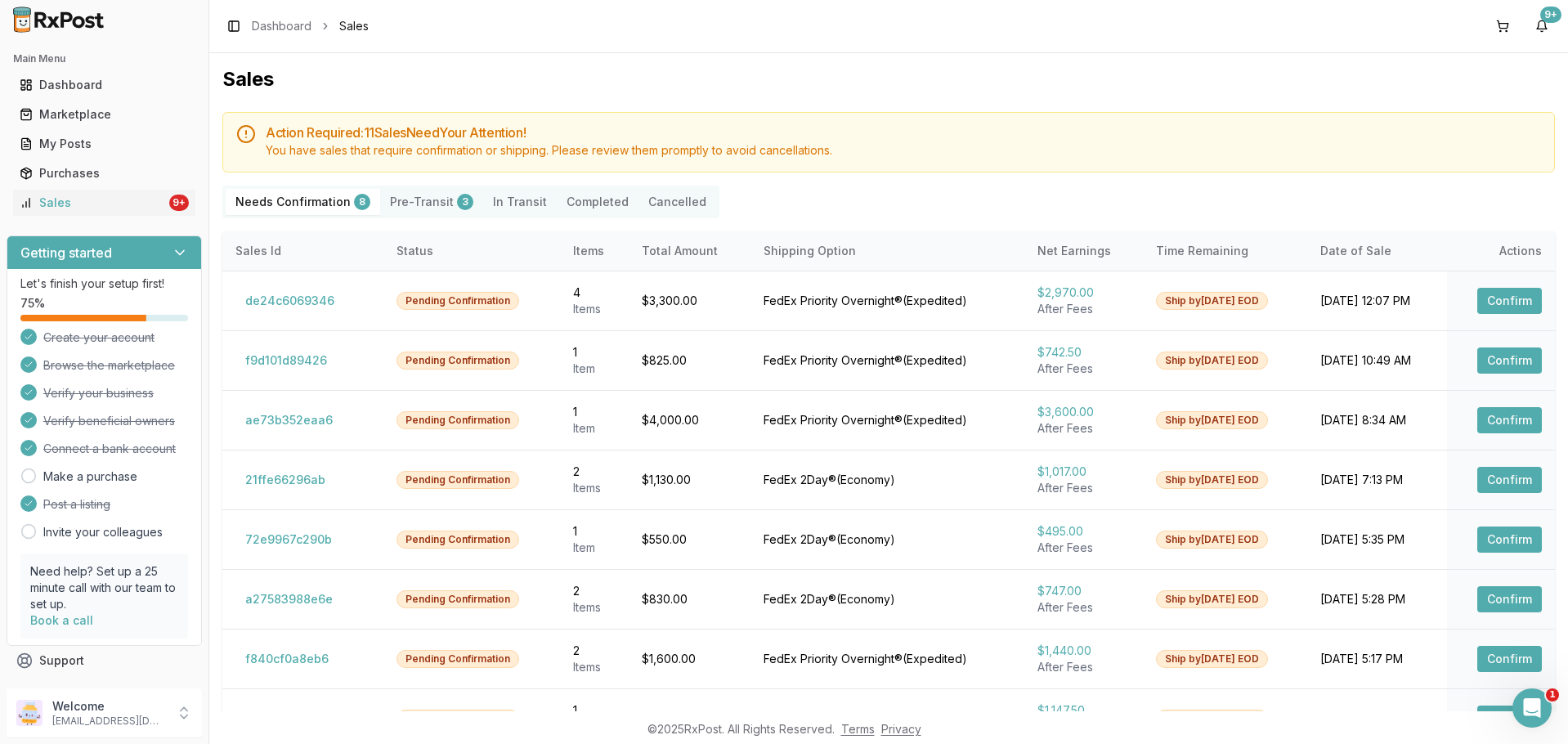
click at [428, 203] on button "Pre-Transit 3" at bounding box center [431, 202] width 103 height 26
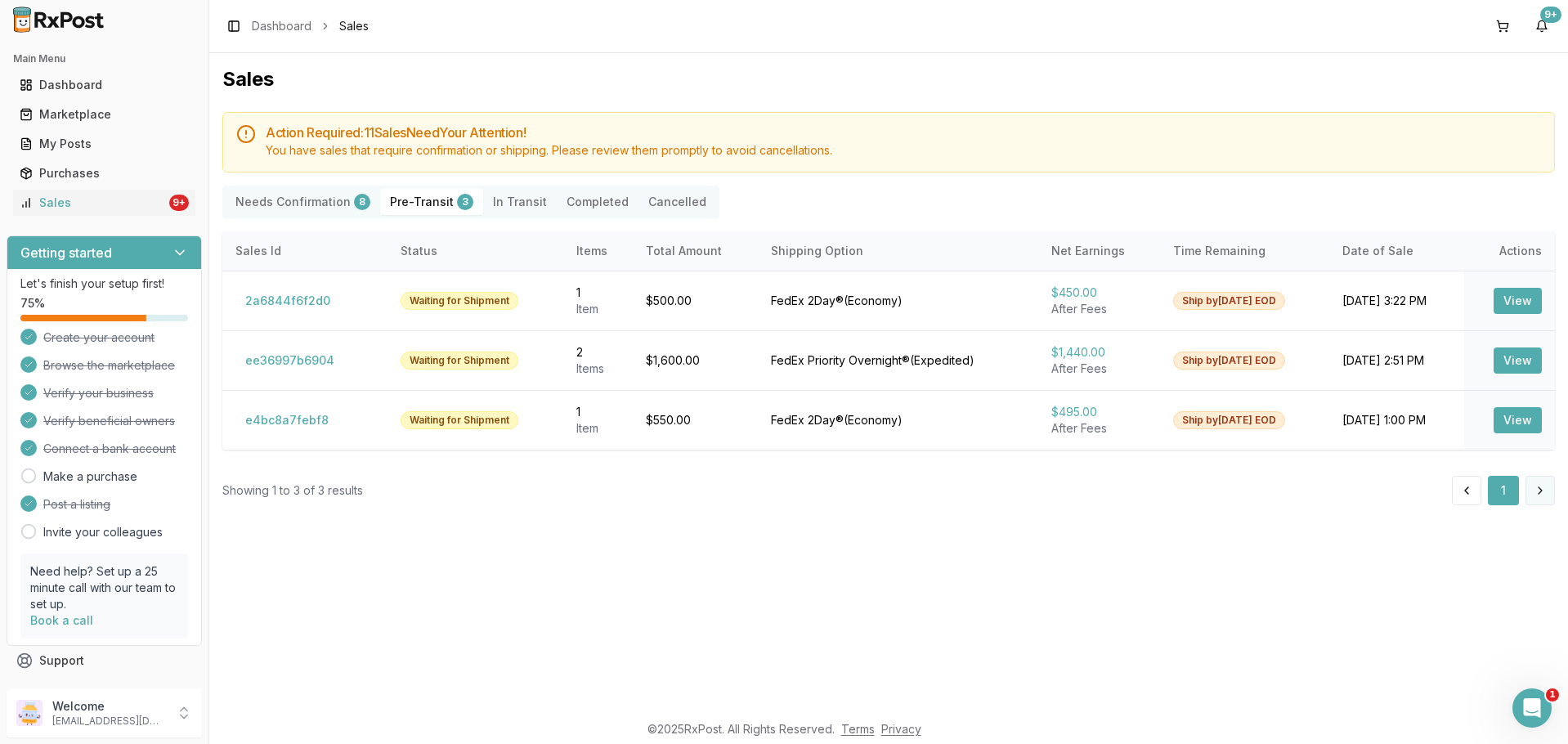
click at [1532, 481] on button at bounding box center [1541, 491] width 30 height 30
click at [1509, 421] on button "View" at bounding box center [1518, 421] width 48 height 26
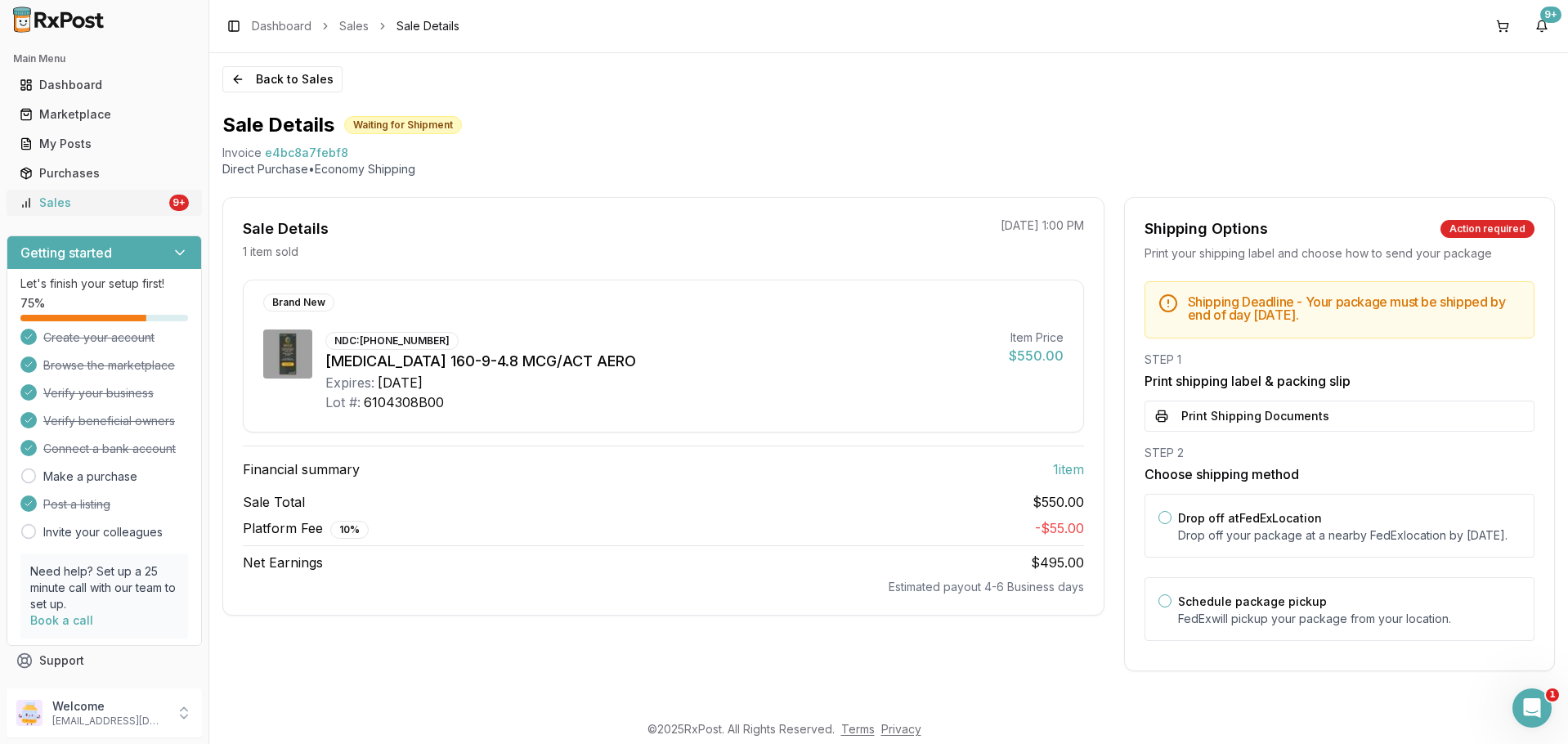
click at [118, 205] on div "Sales" at bounding box center [93, 203] width 146 height 17
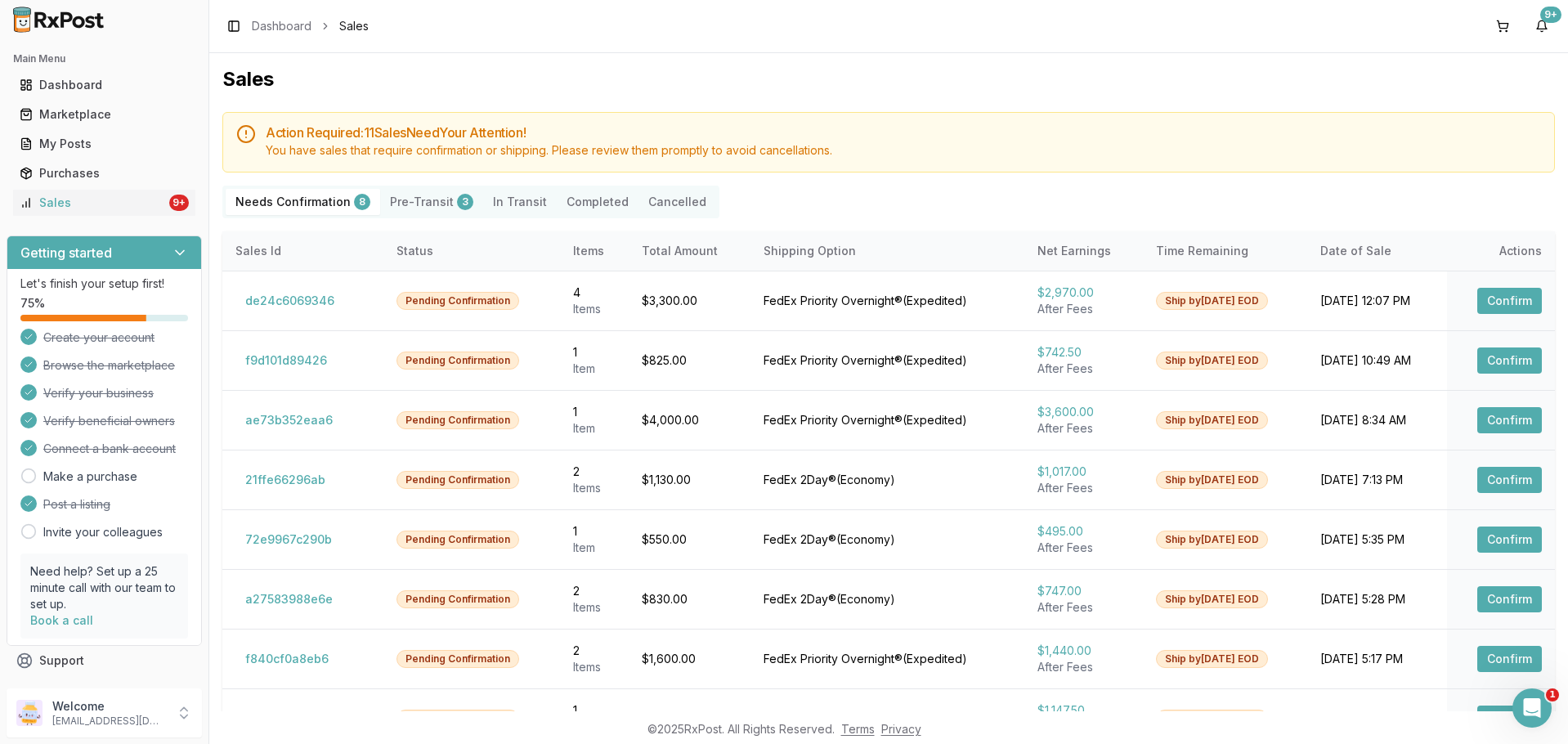
click at [438, 198] on button "Pre-Transit 3" at bounding box center [431, 202] width 103 height 26
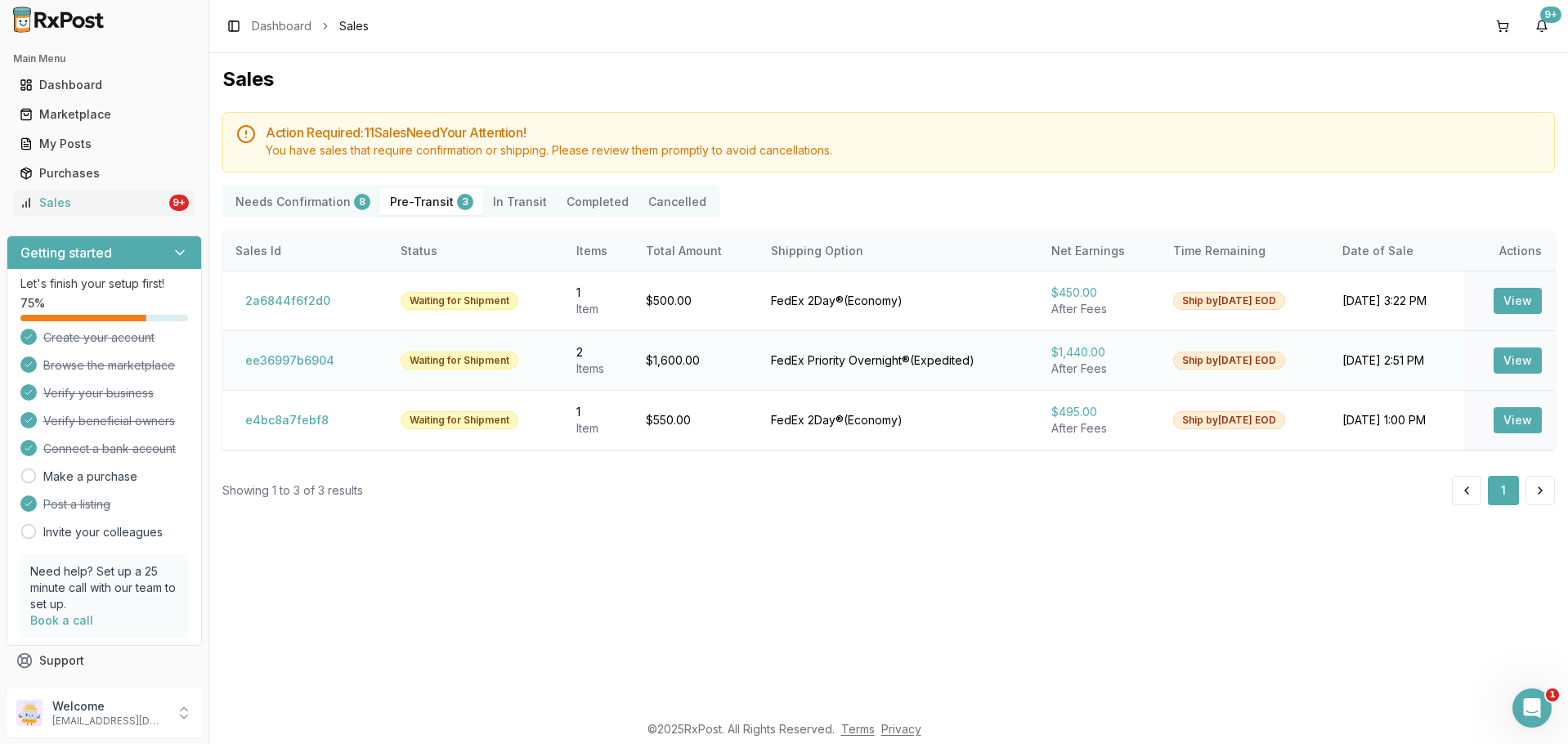
click at [1513, 370] on button "View" at bounding box center [1518, 360] width 48 height 26
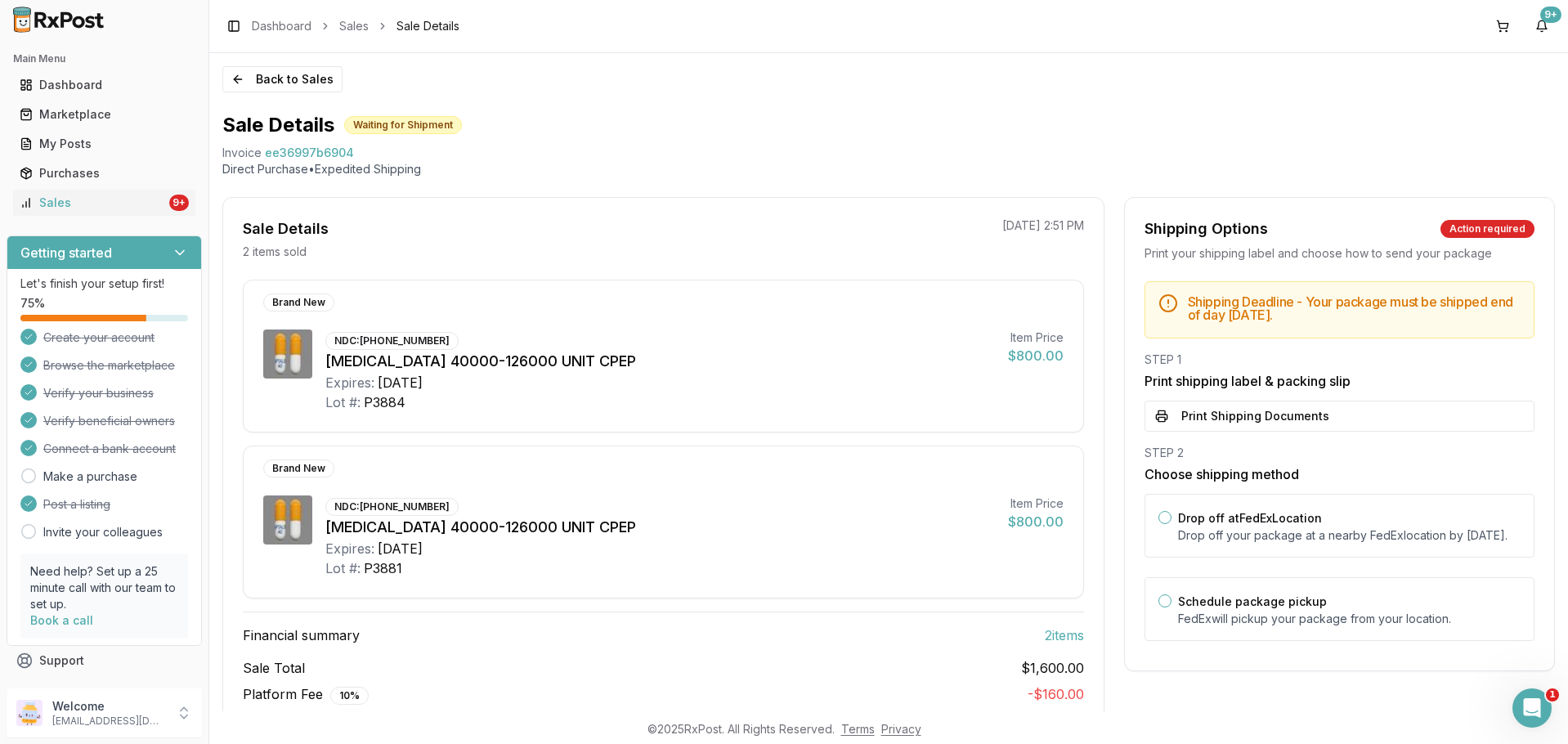
scroll to position [82, 0]
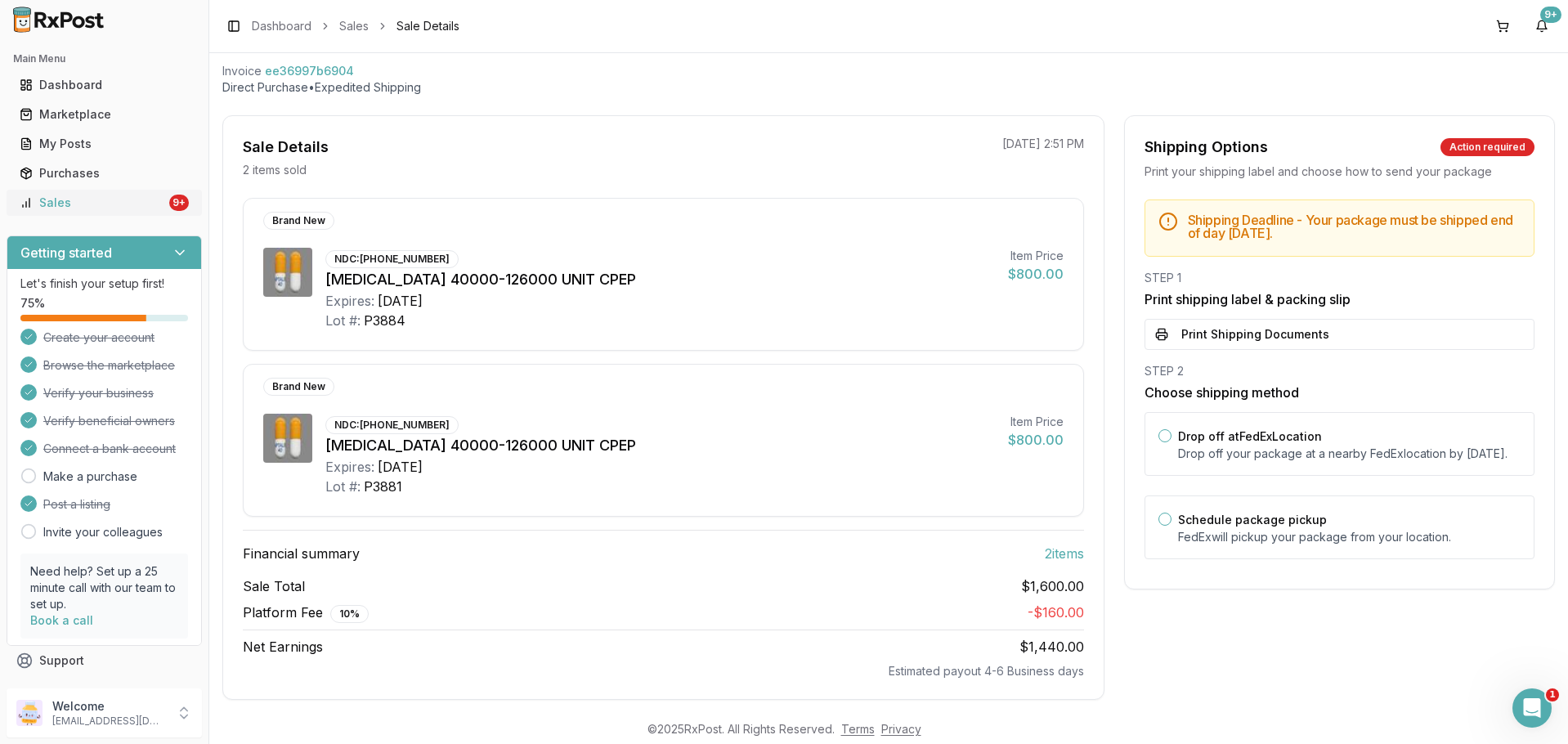
click at [130, 199] on div "Sales" at bounding box center [93, 203] width 146 height 17
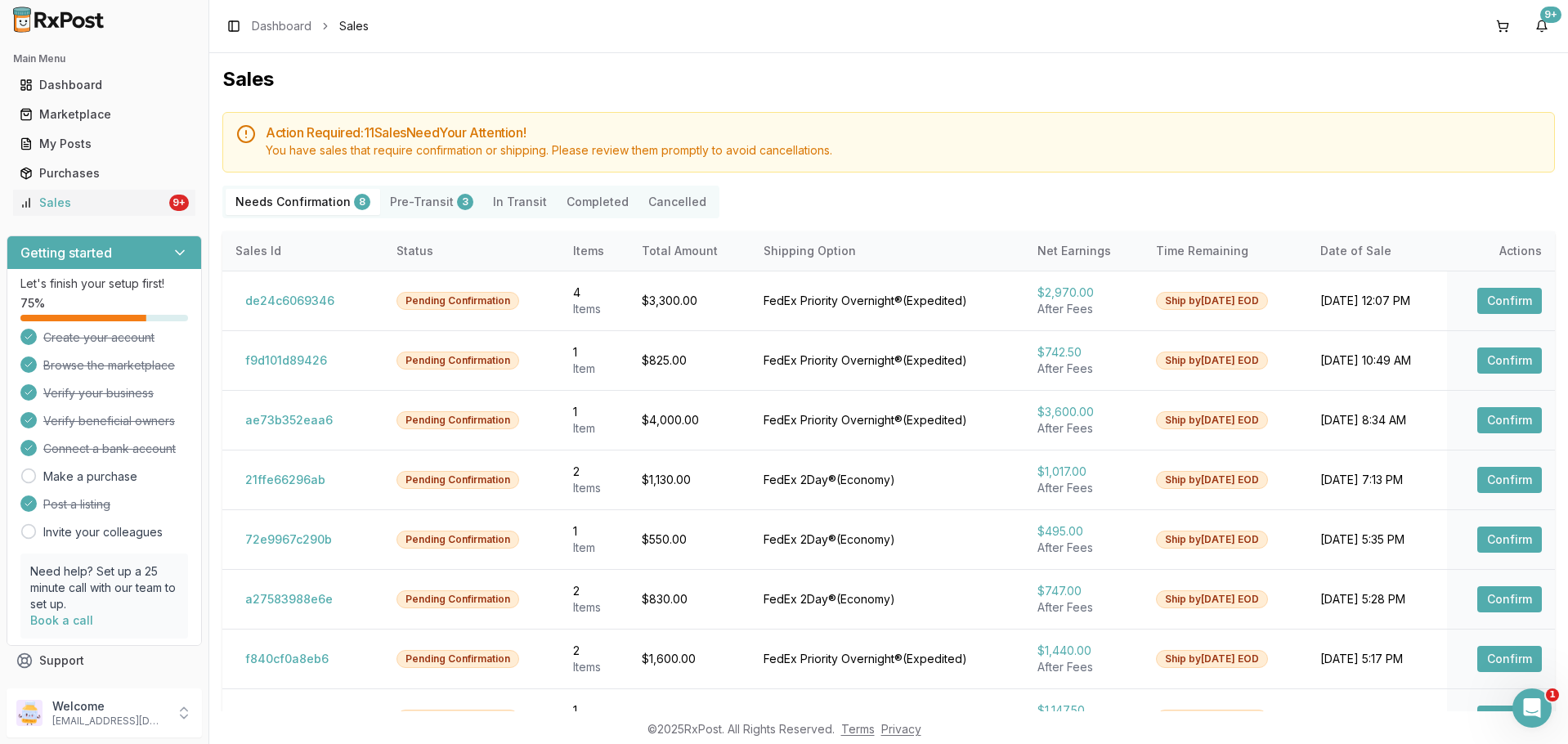
click at [426, 212] on button "Pre-Transit 3" at bounding box center [431, 202] width 103 height 26
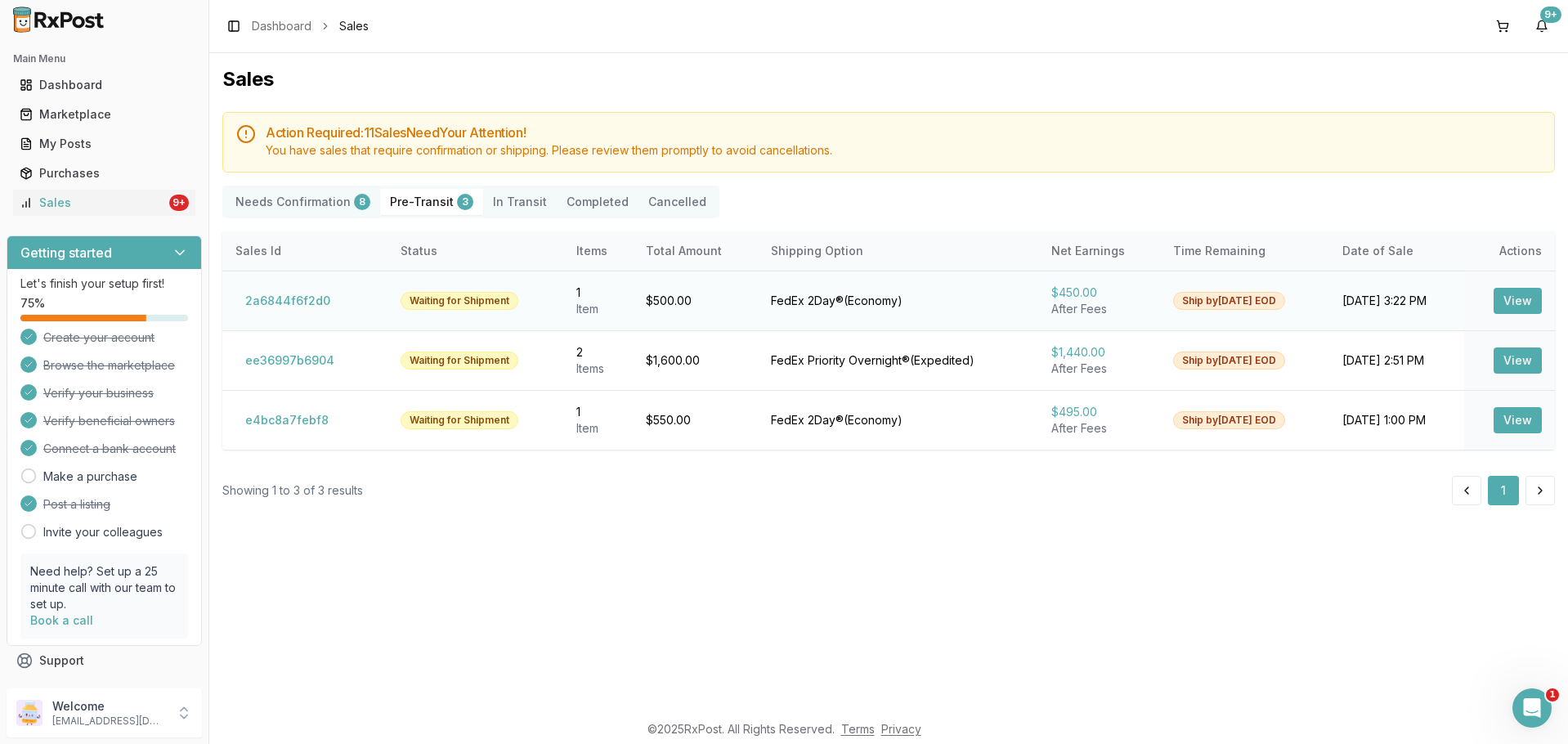
click at [1523, 303] on button "View" at bounding box center [1518, 301] width 48 height 26
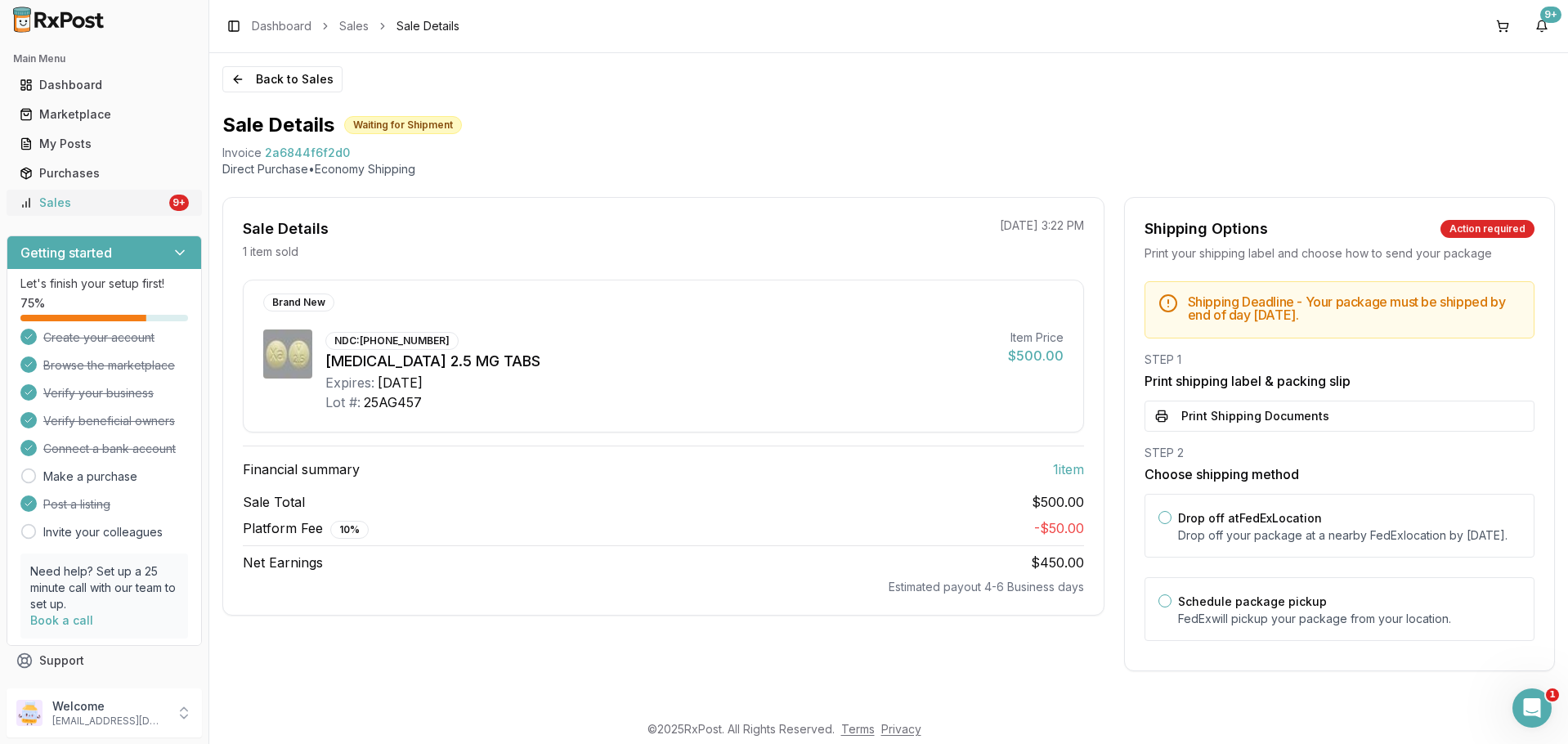
click at [143, 215] on link "Sales 9+" at bounding box center [104, 203] width 183 height 30
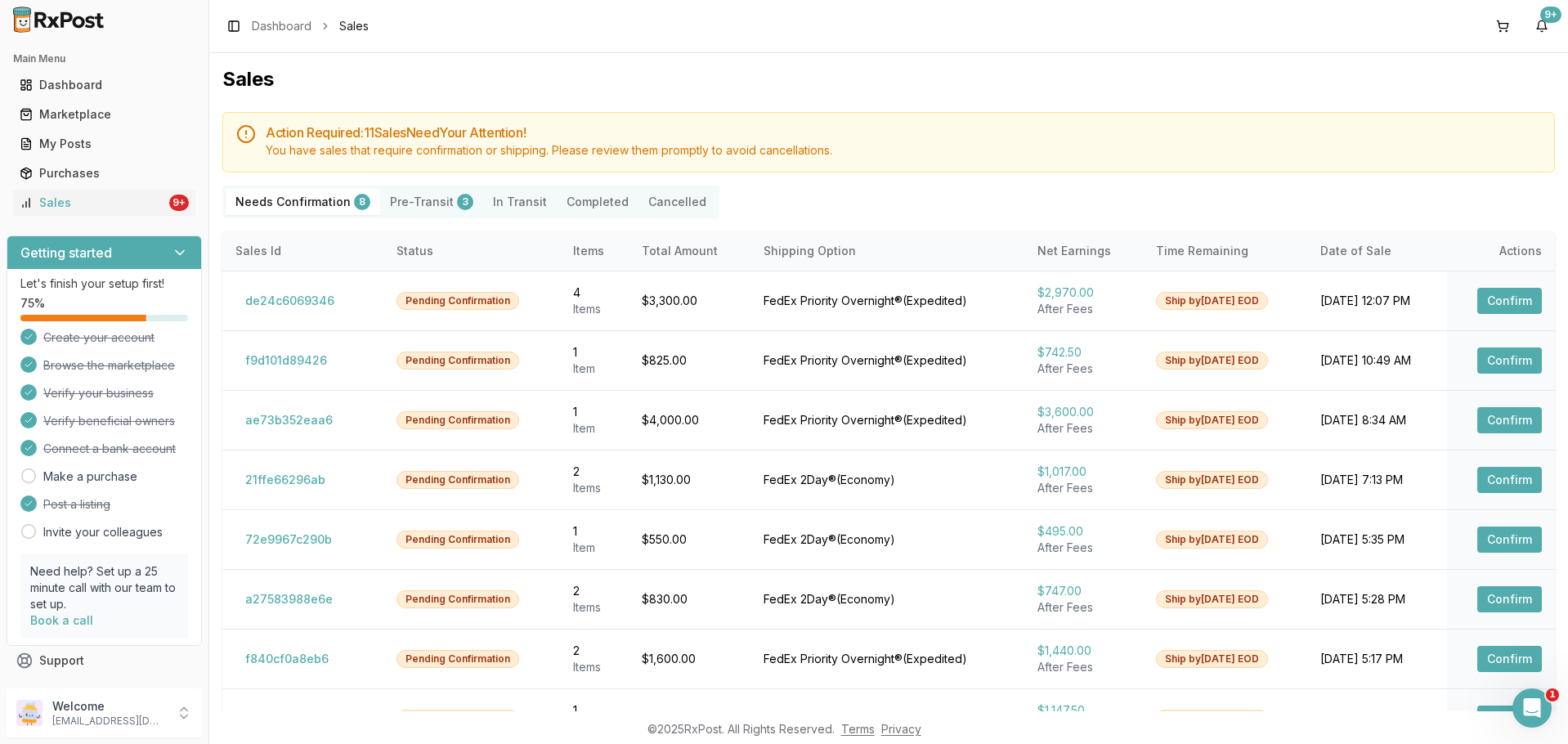
click at [301, 202] on Confirmation "Needs Confirmation 8" at bounding box center [303, 202] width 155 height 26
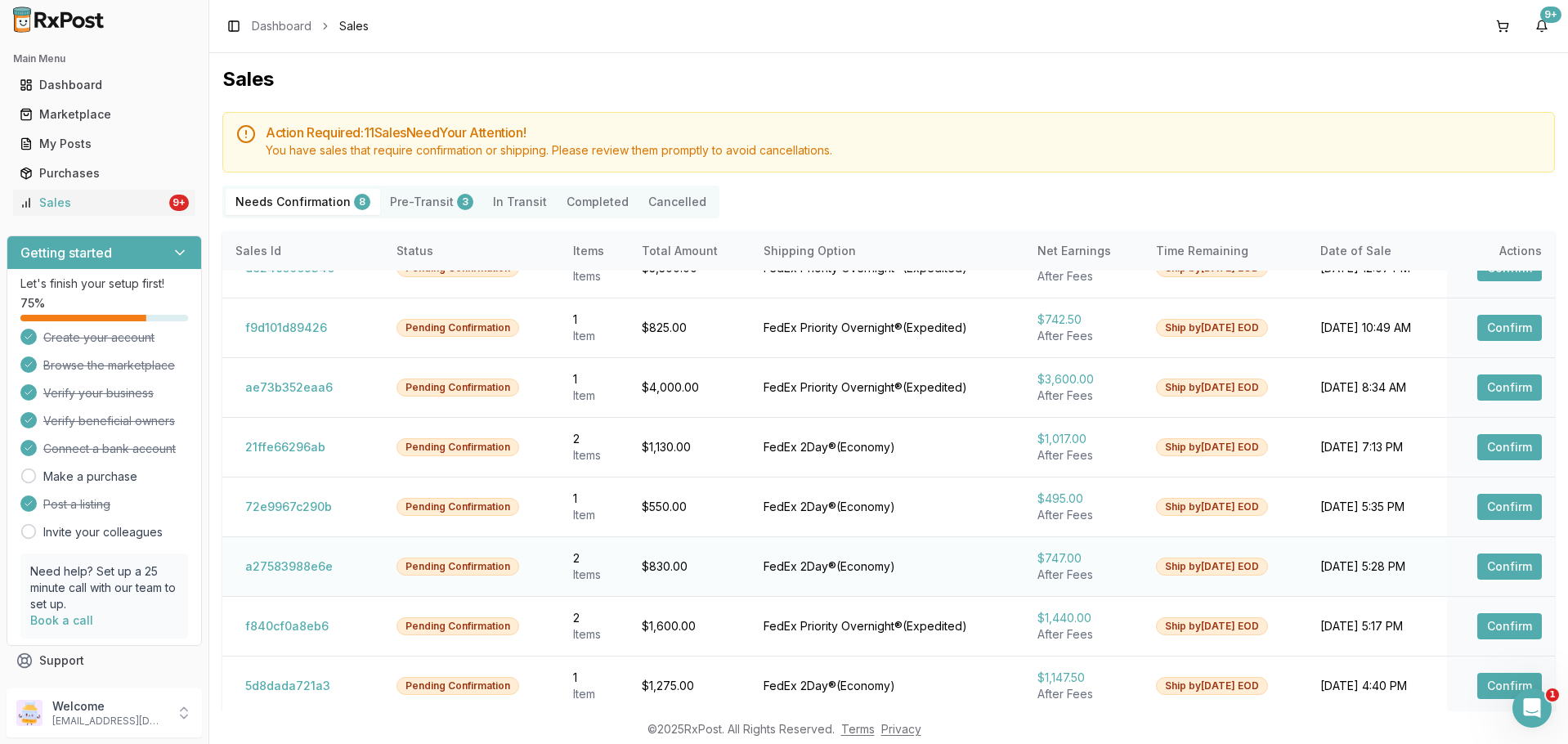
scroll to position [86, 0]
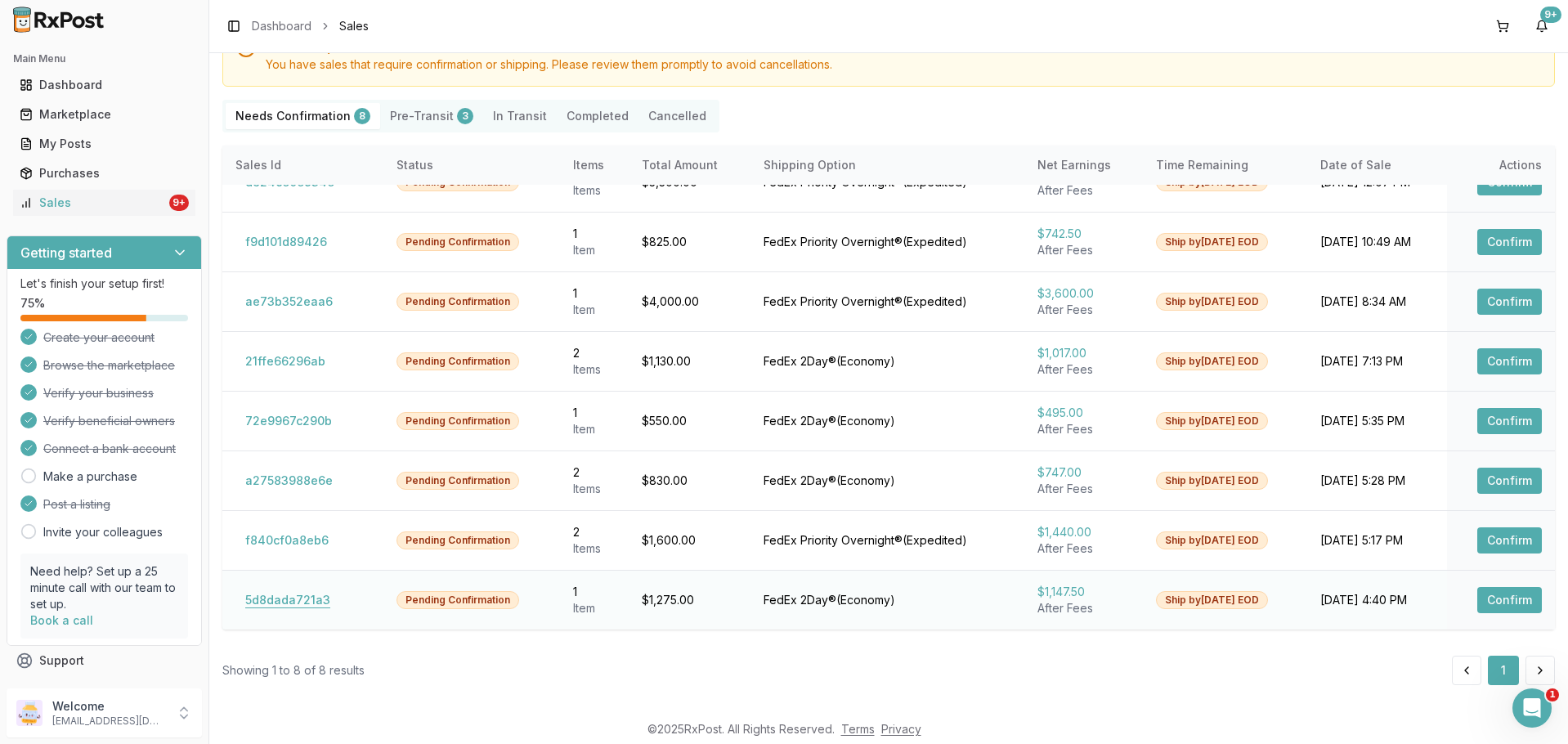
click at [270, 603] on button "5d8dada721a3" at bounding box center [288, 600] width 105 height 26
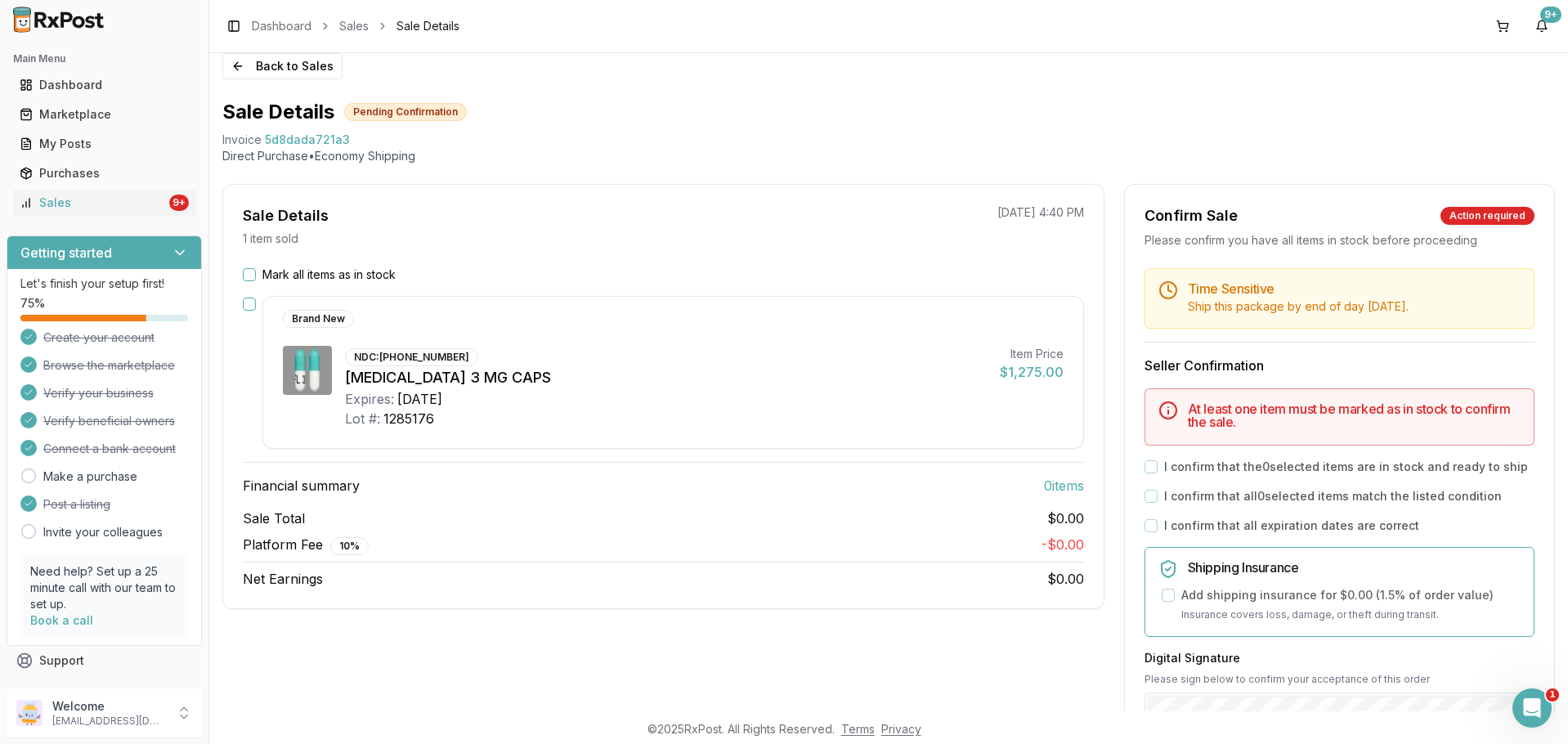
click at [255, 275] on button "Mark all items as in stock" at bounding box center [250, 274] width 13 height 13
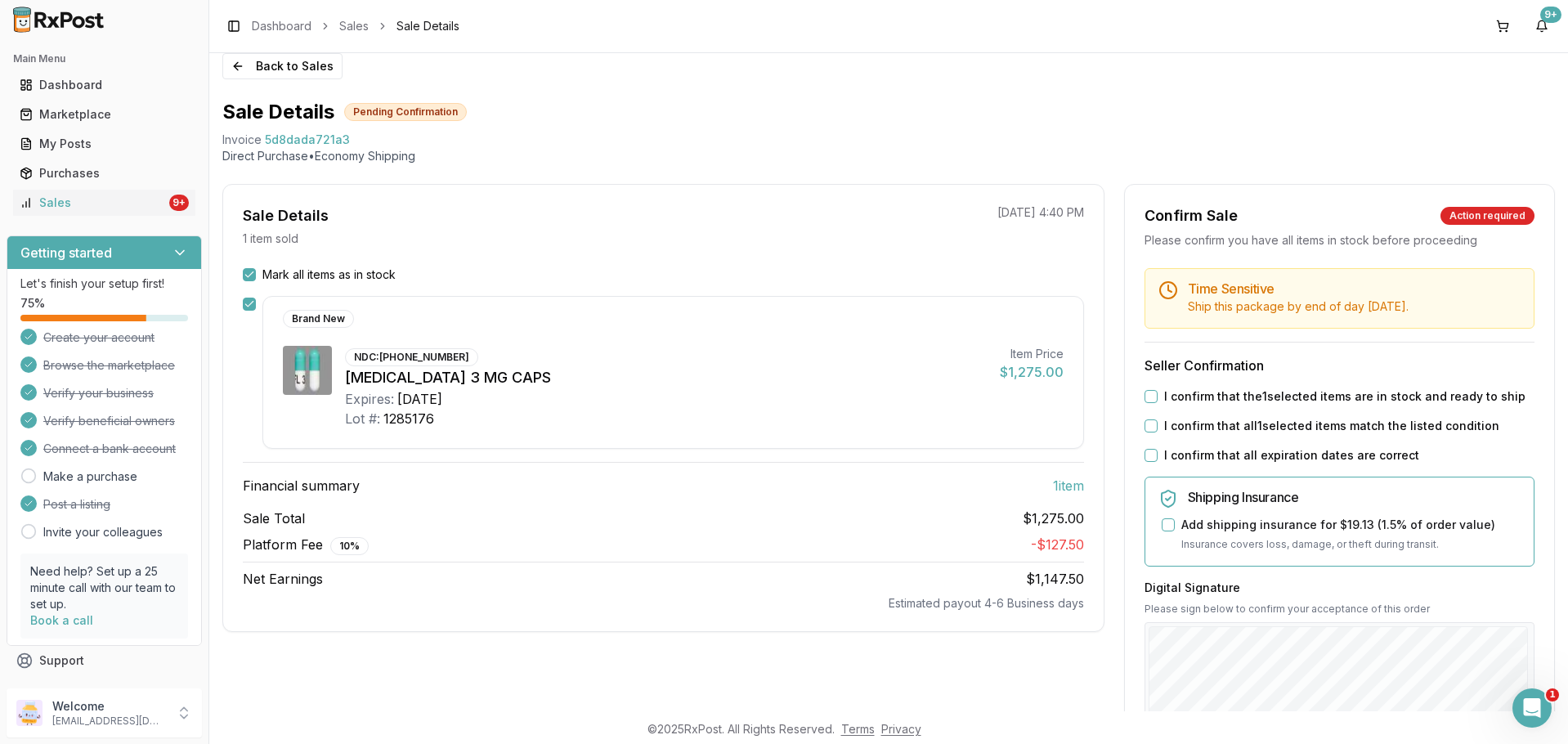
click at [1149, 398] on button "I confirm that the 1 selected items are in stock and ready to ship" at bounding box center [1151, 397] width 13 height 13
click at [1148, 429] on button "I confirm that all 1 selected items match the listed condition" at bounding box center [1151, 426] width 13 height 13
click at [1147, 460] on button "I confirm that all expiration dates are correct" at bounding box center [1151, 455] width 13 height 13
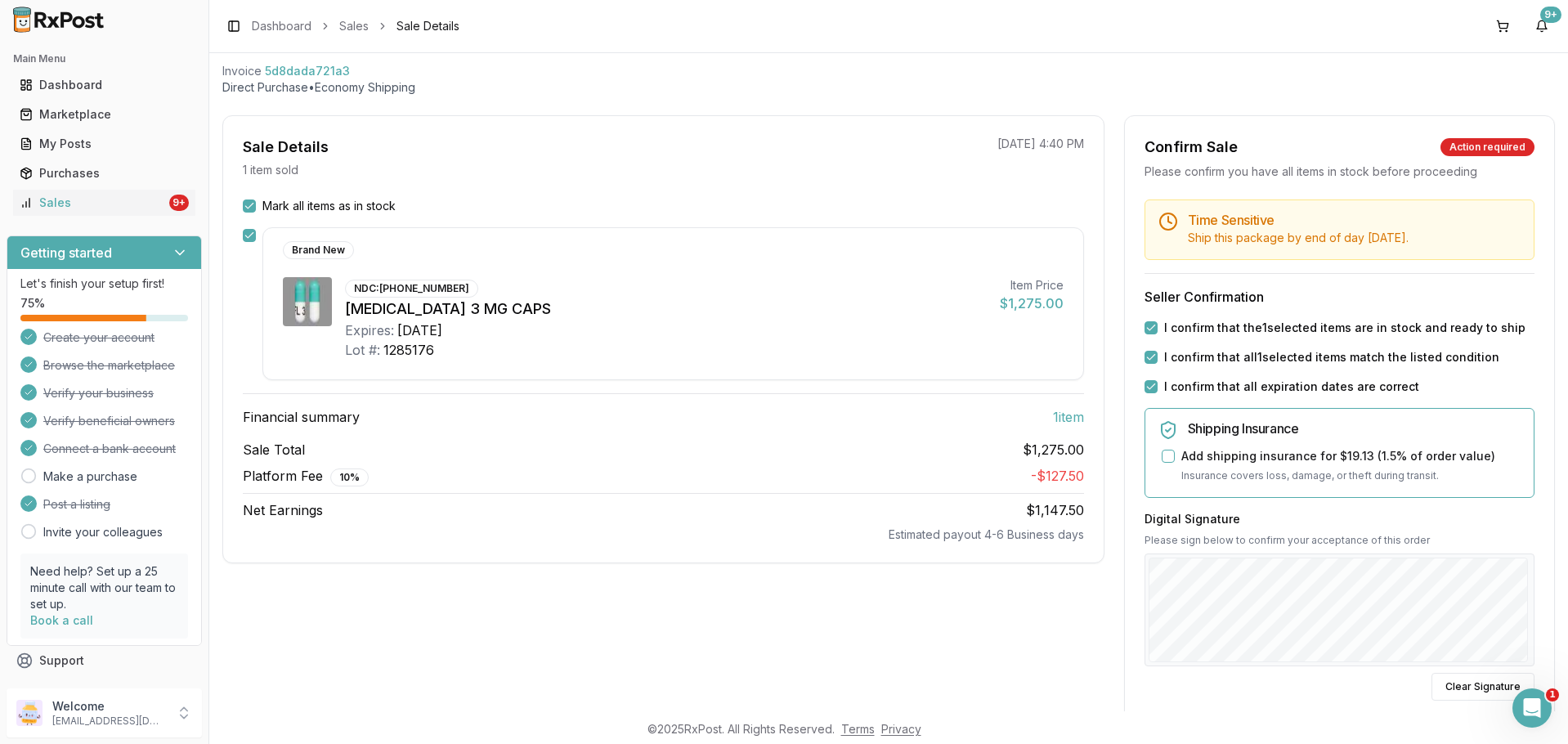
scroll to position [164, 0]
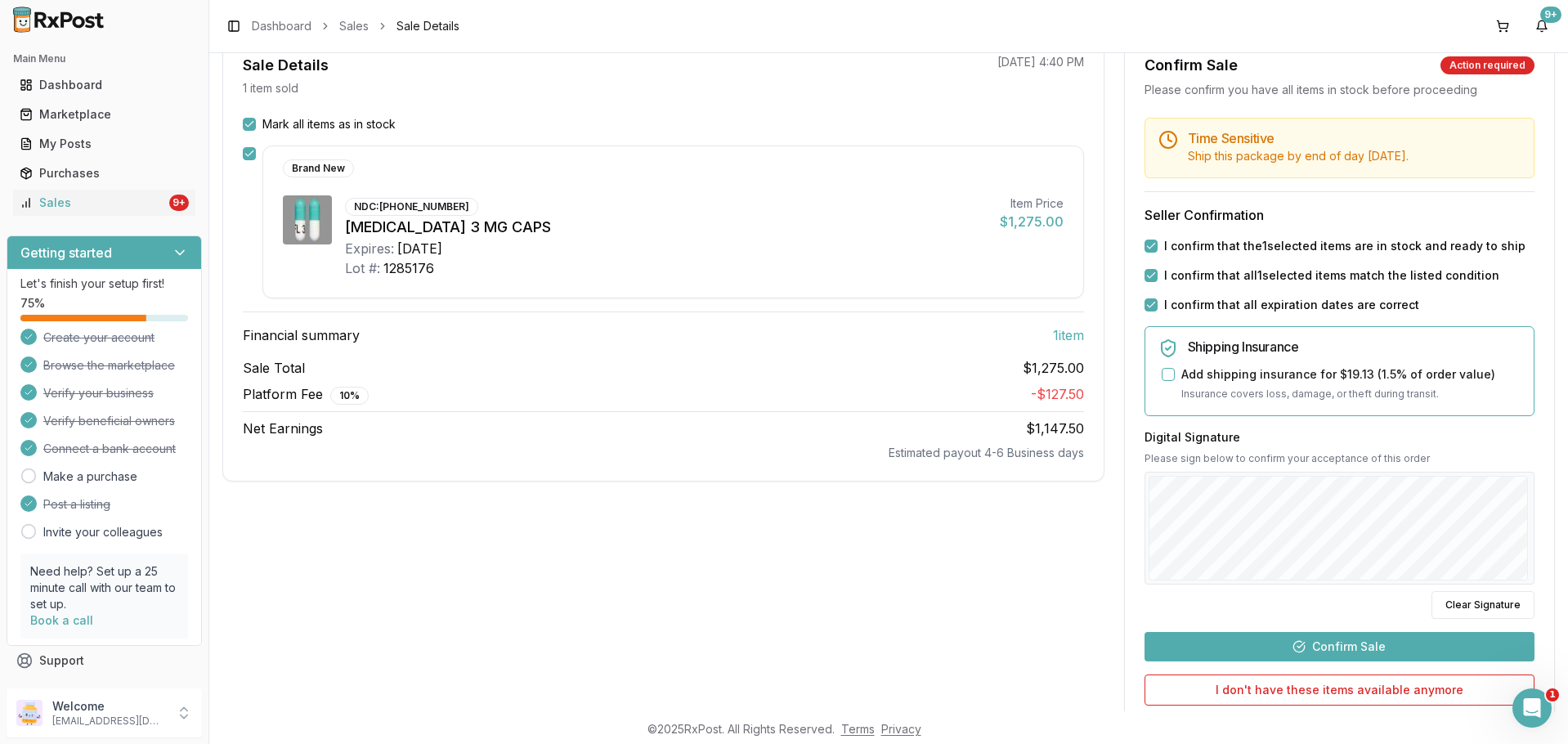
click at [1337, 643] on button "Confirm Sale" at bounding box center [1340, 647] width 390 height 30
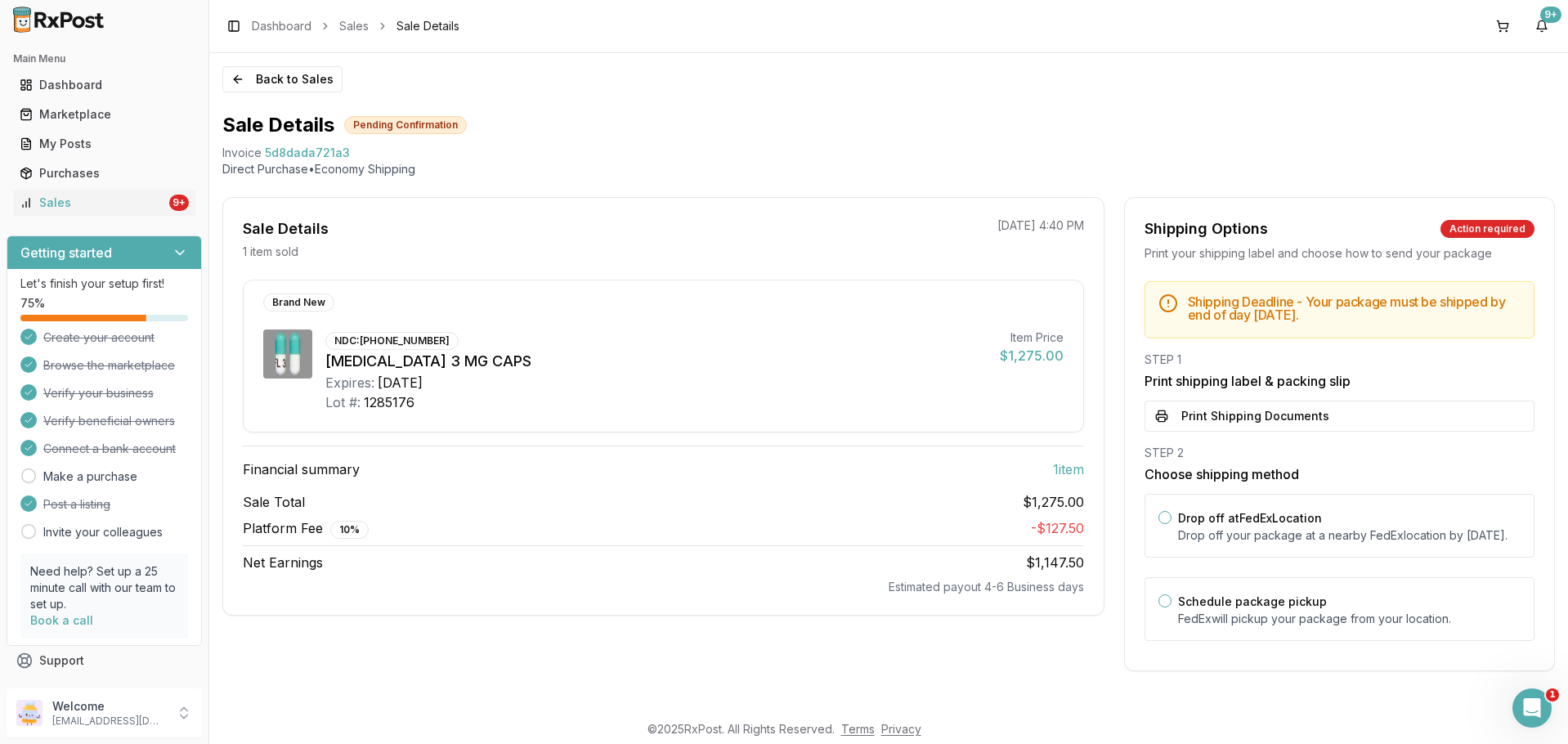
scroll to position [2, 0]
click at [1313, 418] on button "Print Shipping Documents" at bounding box center [1340, 417] width 390 height 31
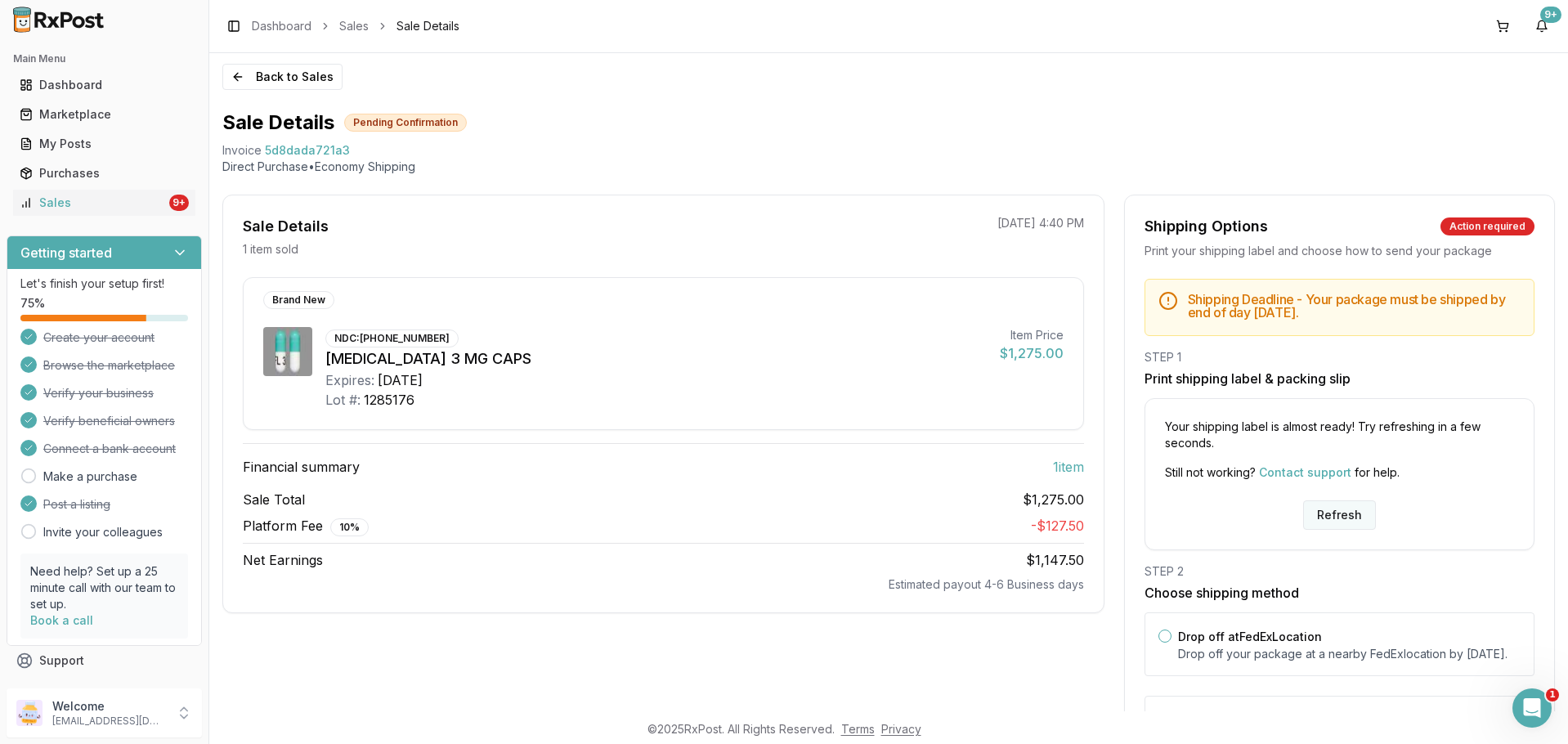
click at [1341, 523] on button "Refresh" at bounding box center [1340, 515] width 73 height 30
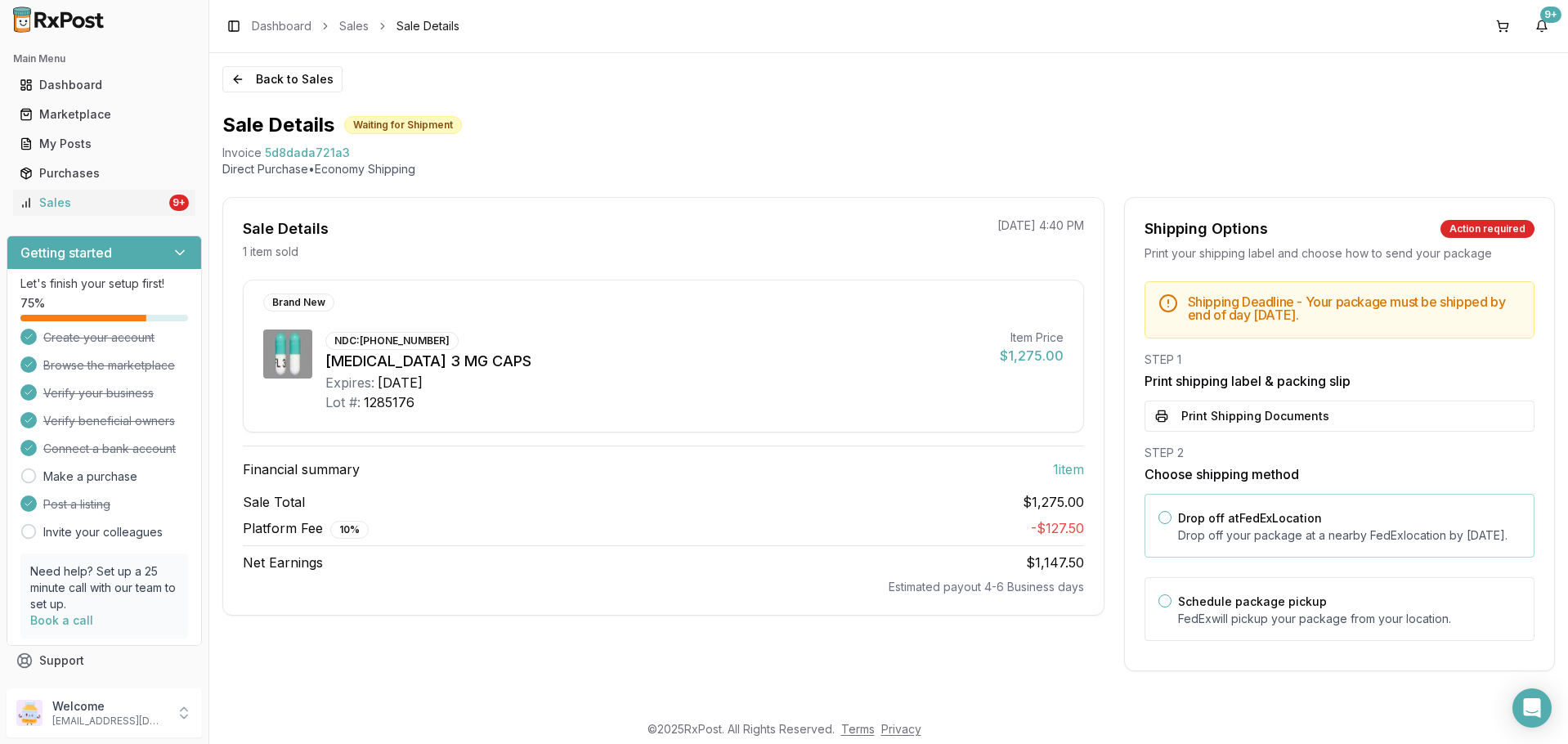
click at [1161, 519] on button "Drop off at FedEx Location" at bounding box center [1165, 517] width 13 height 13
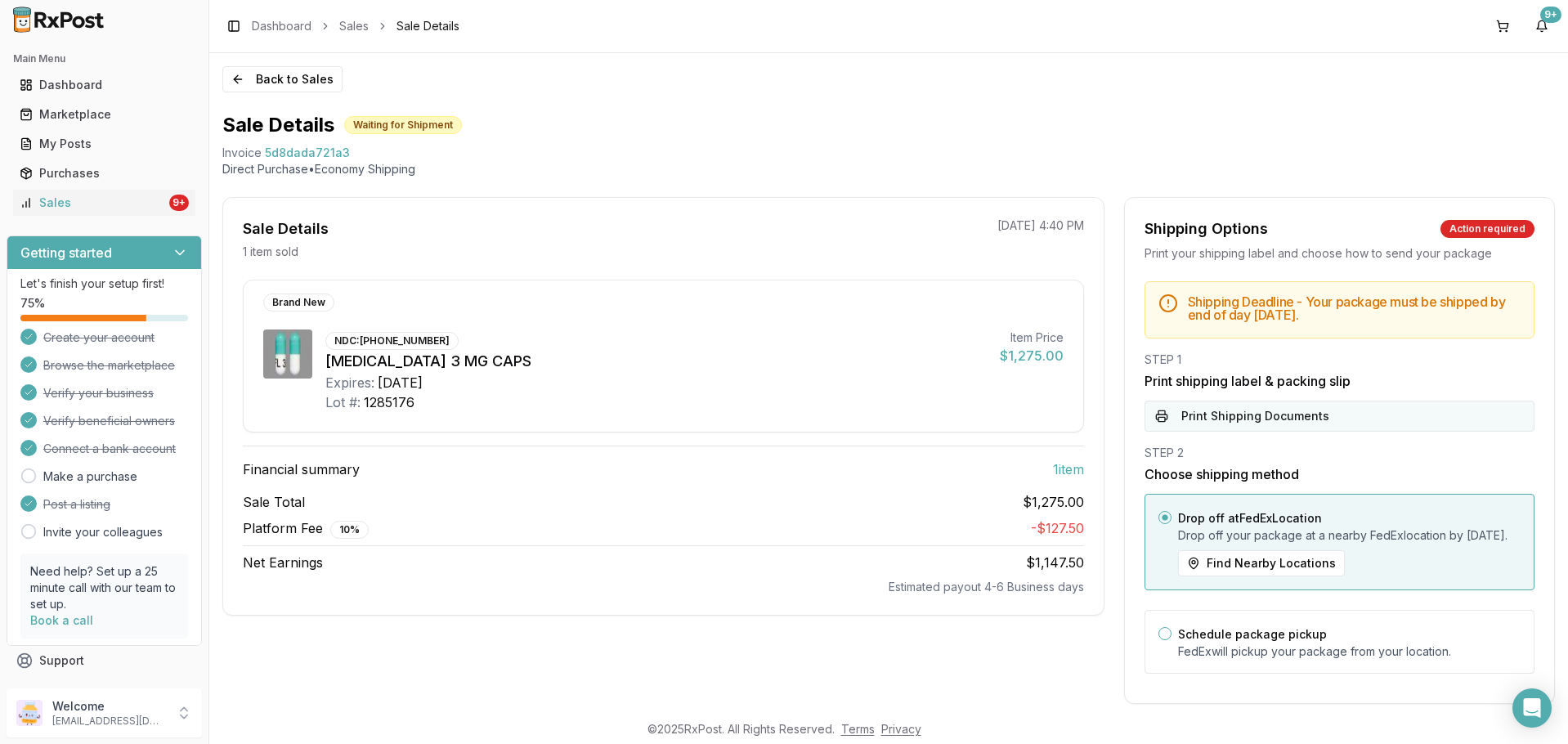
click at [1298, 413] on button "Print Shipping Documents" at bounding box center [1340, 417] width 390 height 31
click at [85, 191] on link "Sales 9+" at bounding box center [104, 203] width 183 height 30
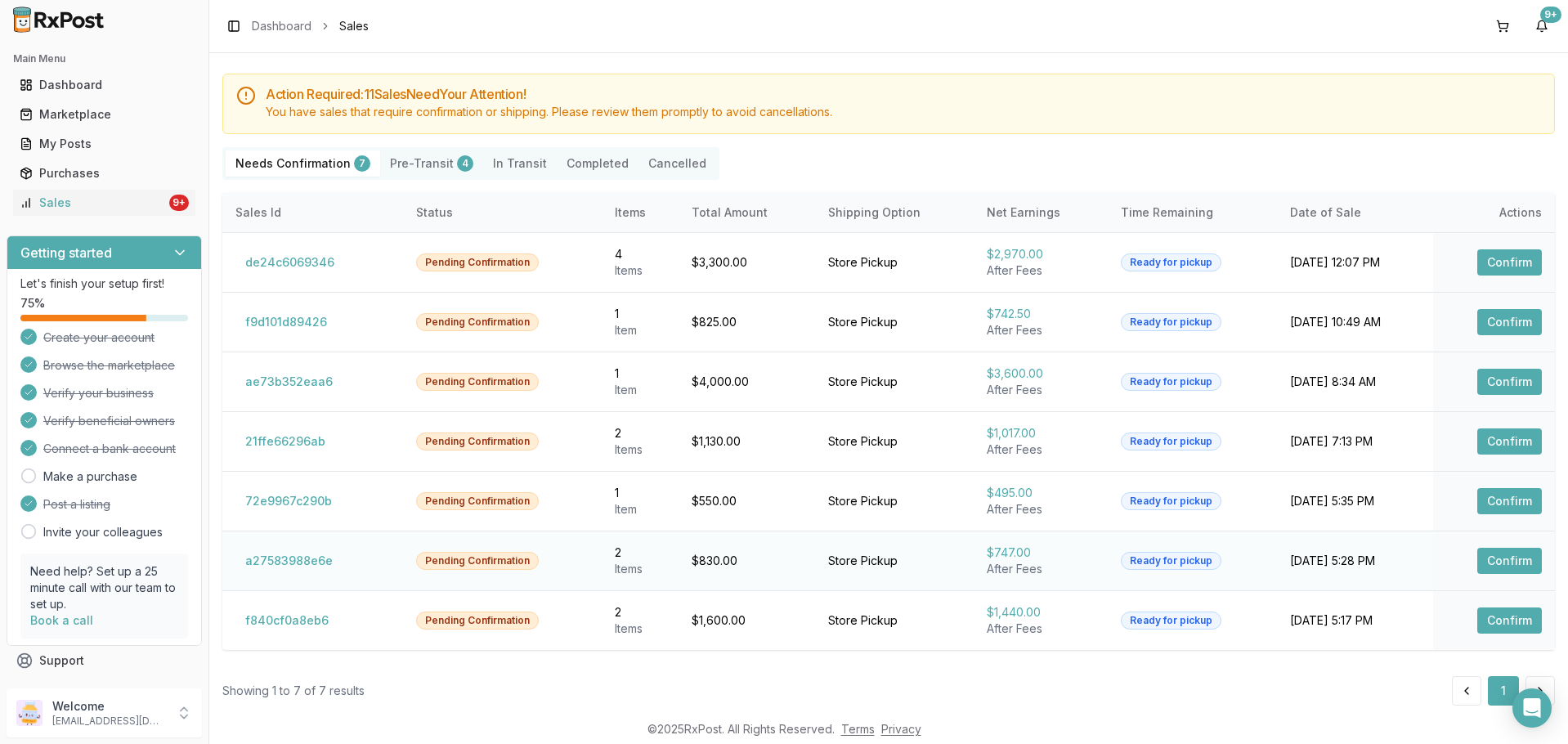
scroll to position [59, 0]
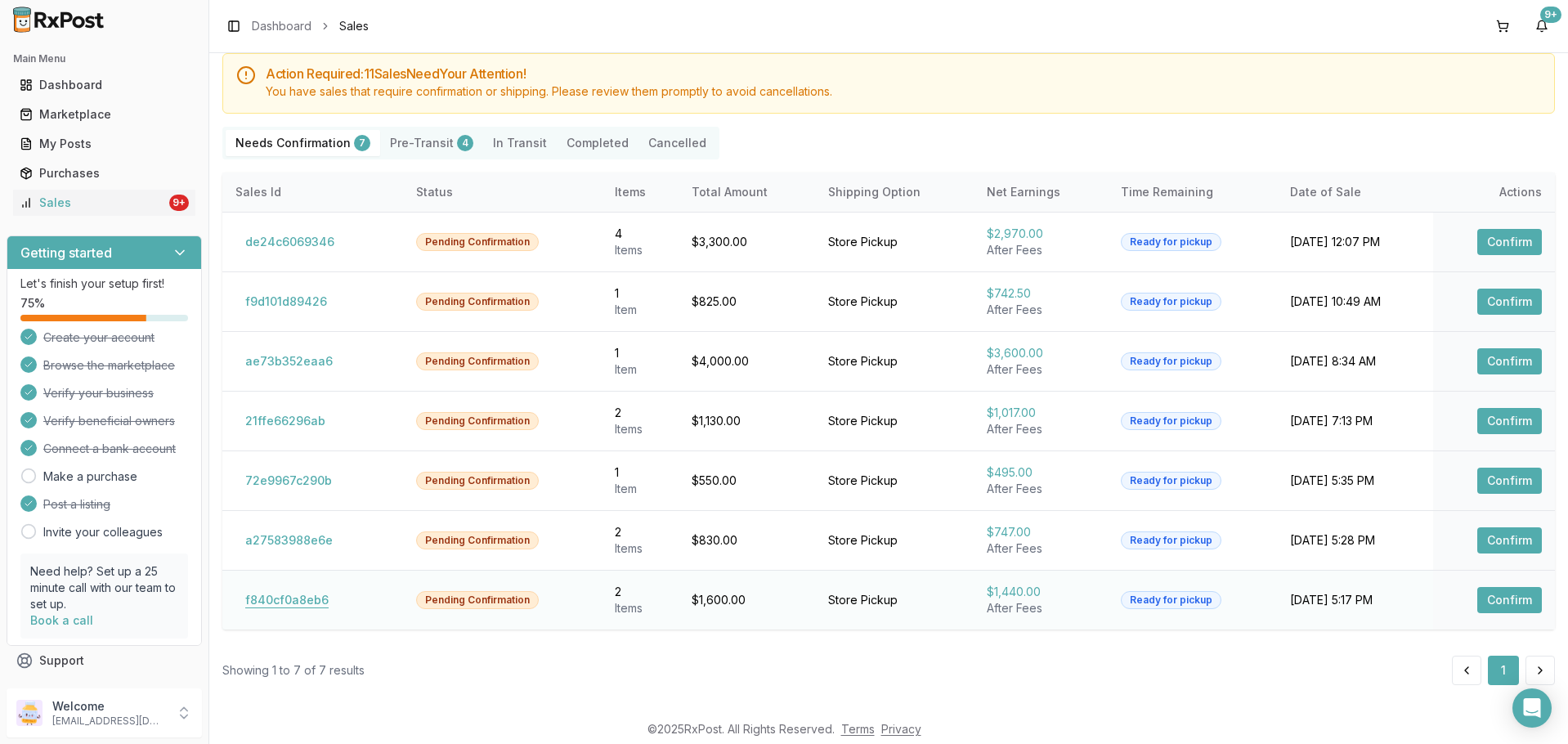
click at [279, 601] on button "f840cf0a8eb6" at bounding box center [287, 600] width 103 height 26
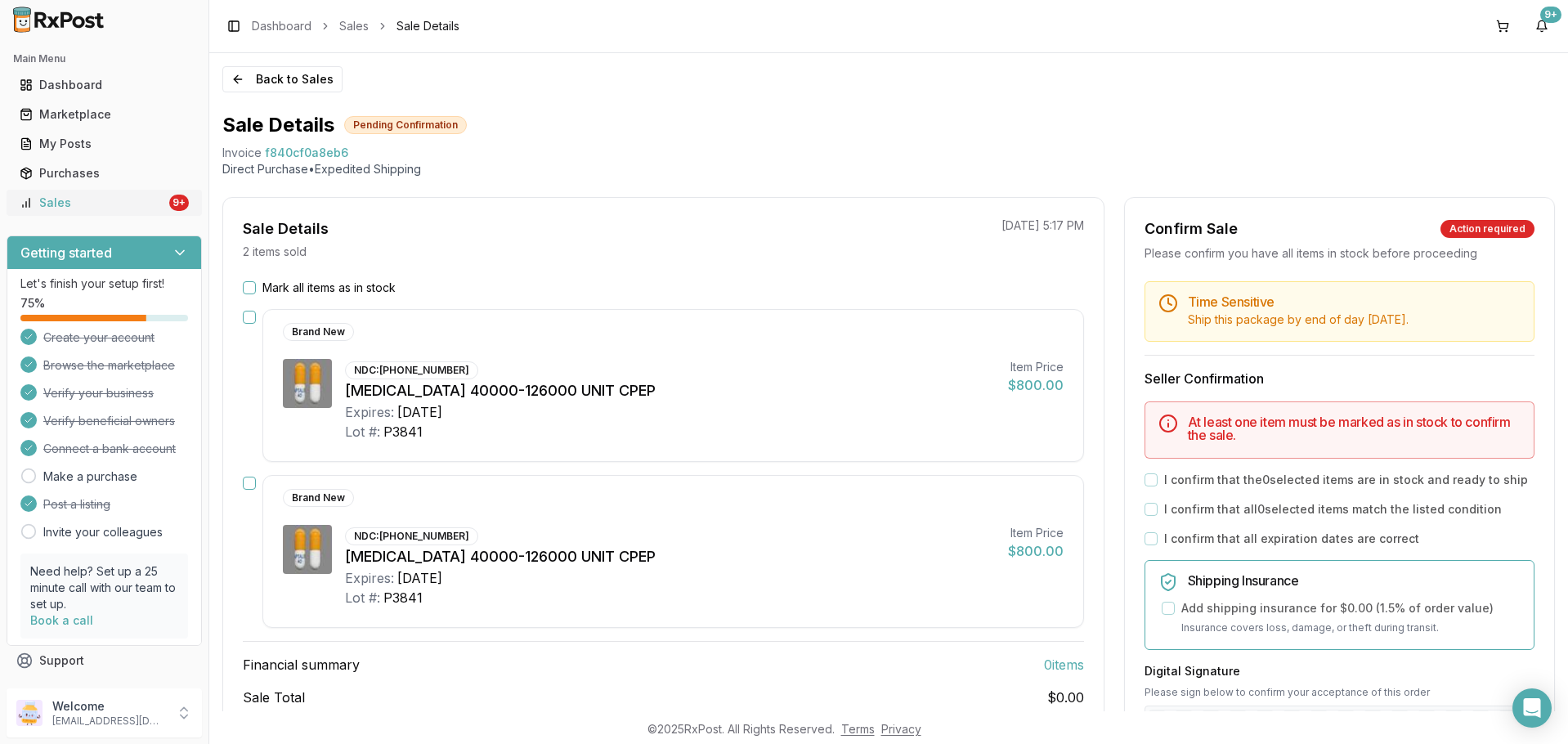
click at [91, 196] on div "Sales" at bounding box center [93, 203] width 146 height 17
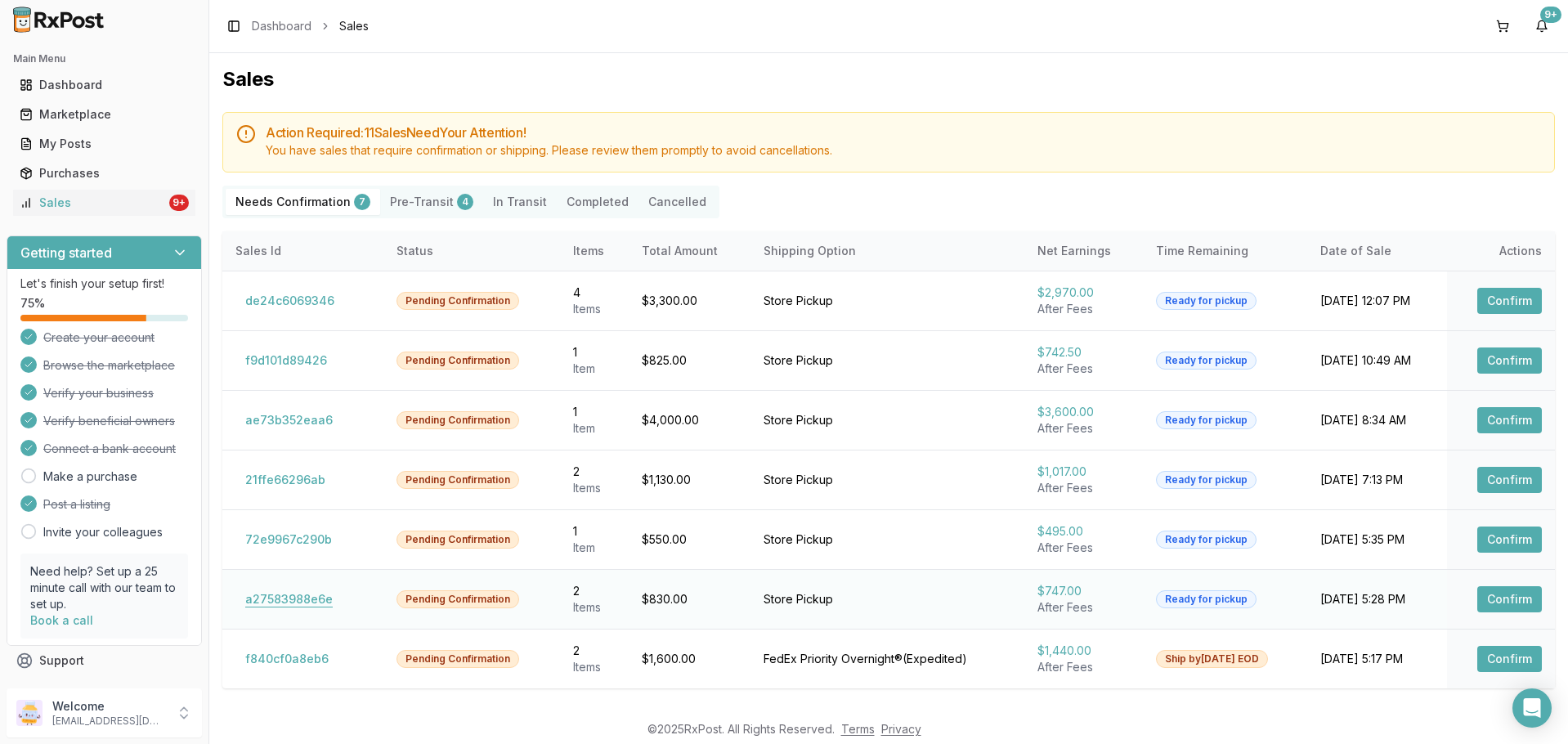
click at [287, 596] on button "a27583988e6e" at bounding box center [289, 599] width 107 height 26
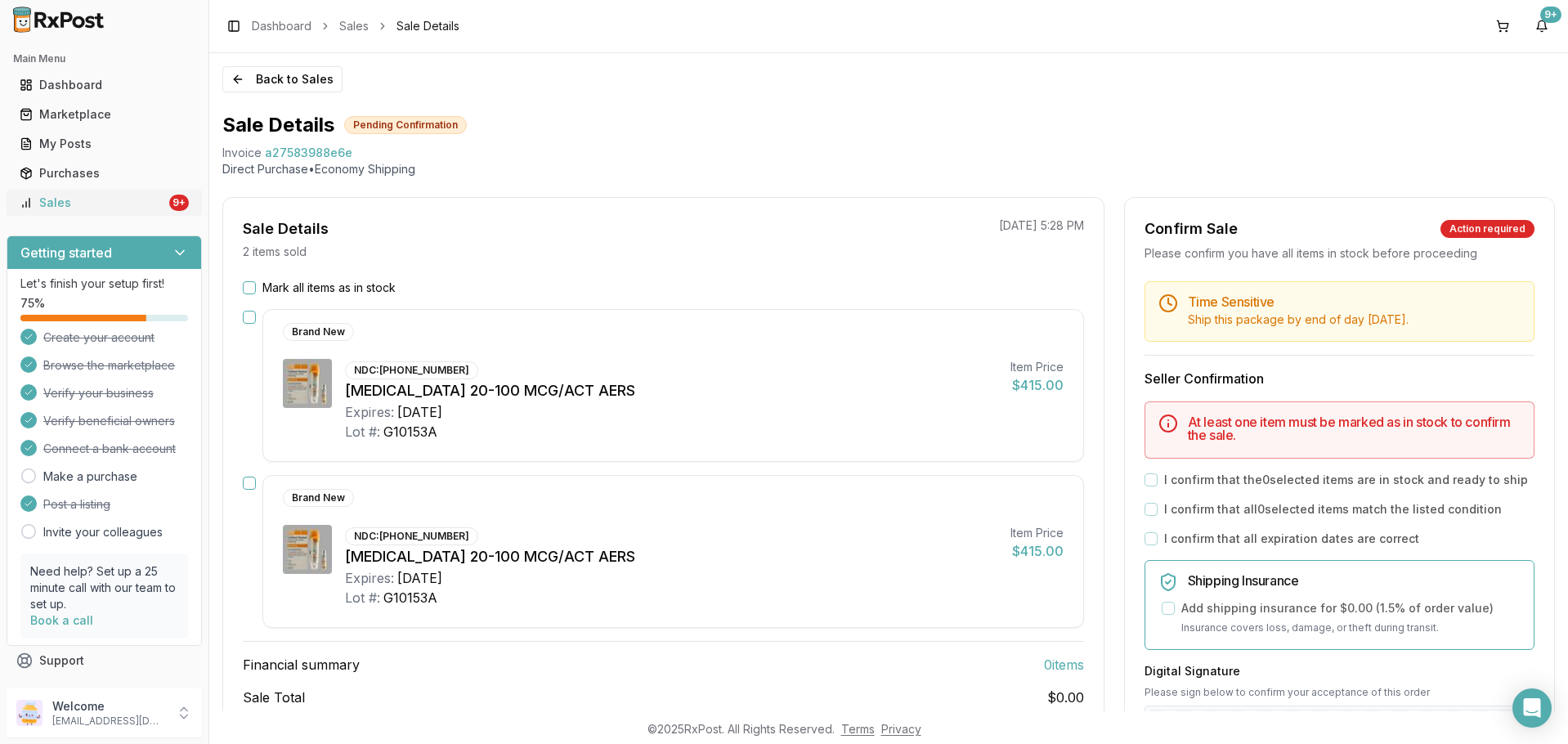
click at [112, 197] on div "Sales" at bounding box center [93, 203] width 146 height 17
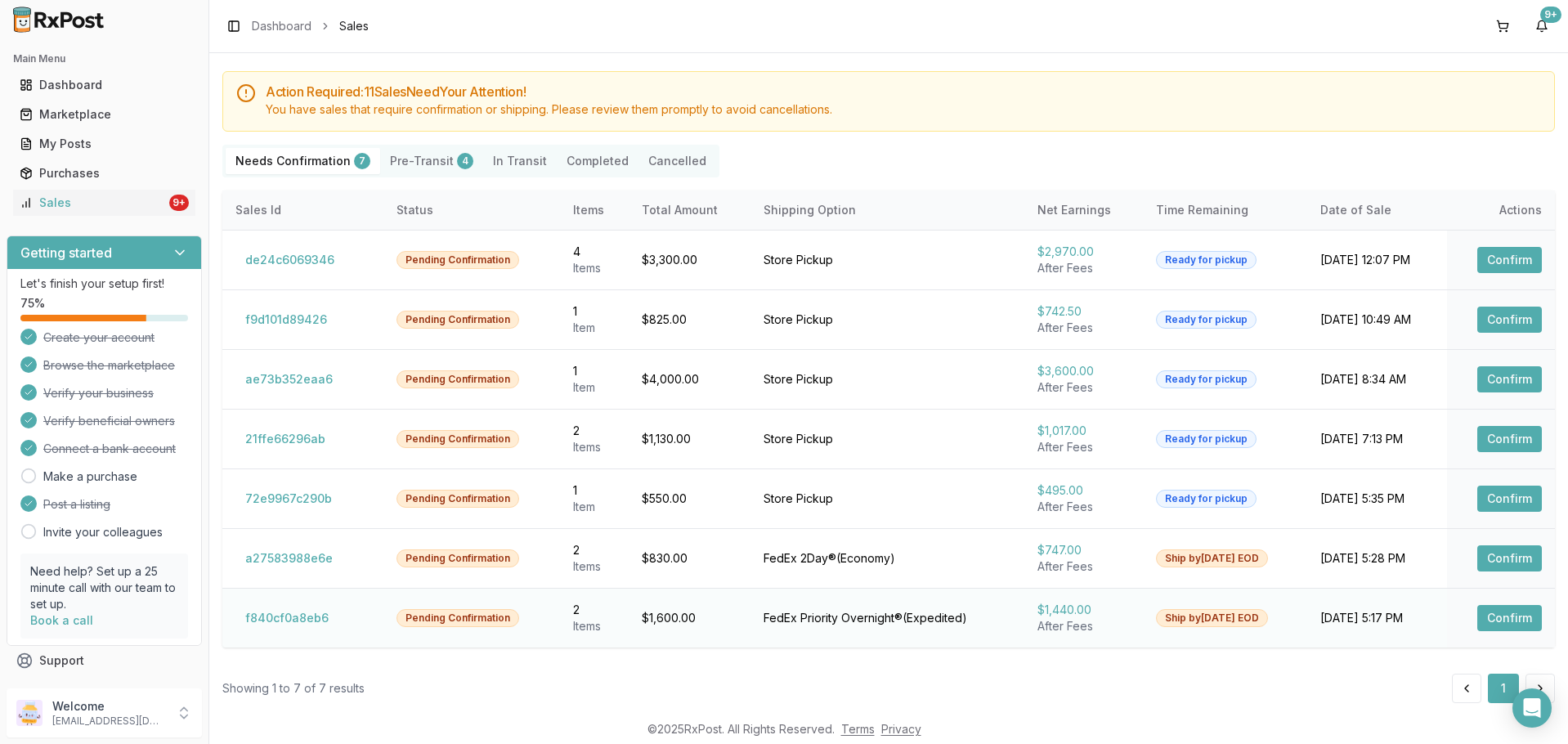
scroll to position [59, 0]
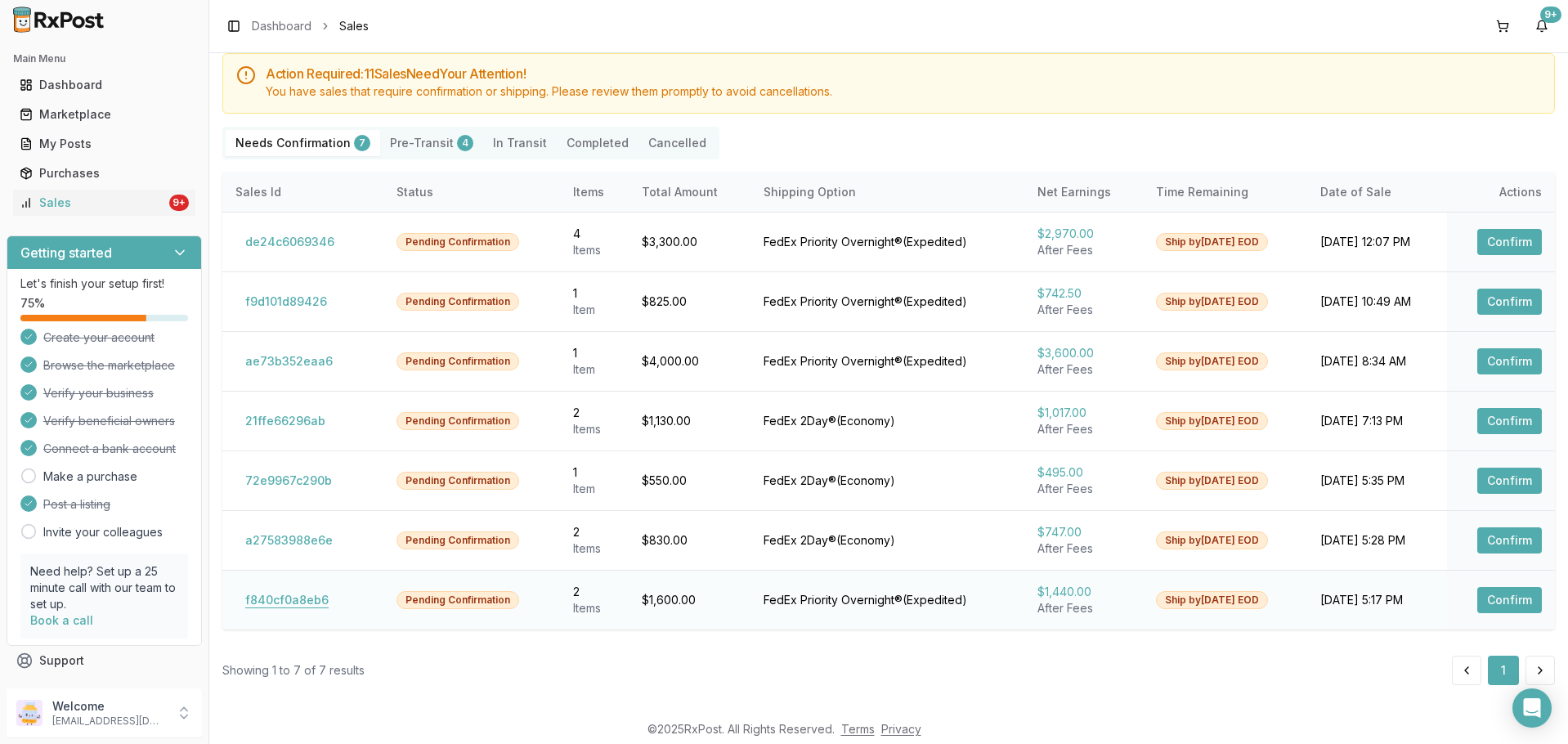
click at [307, 598] on button "f840cf0a8eb6" at bounding box center [287, 600] width 103 height 26
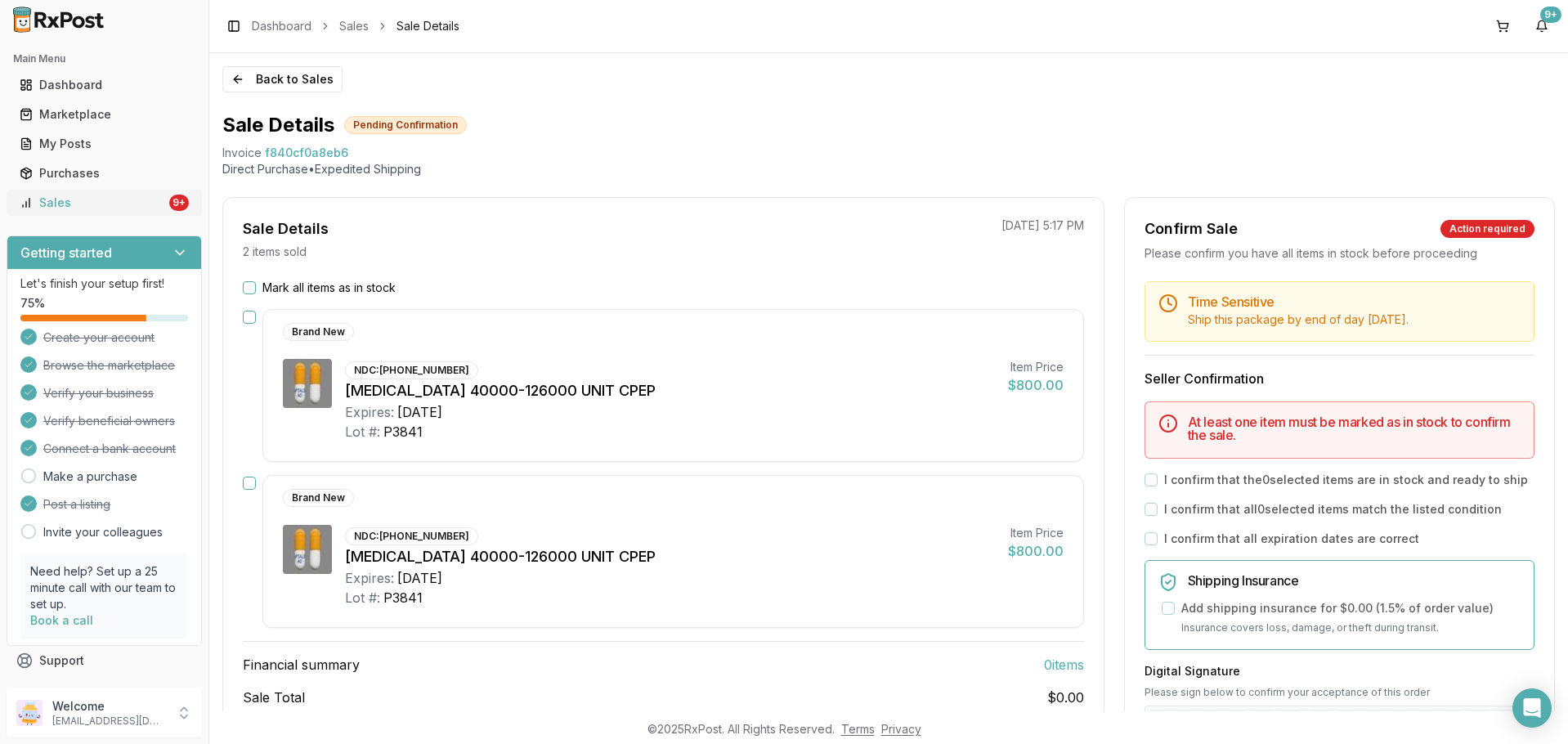
click at [77, 201] on div "Sales" at bounding box center [93, 203] width 146 height 17
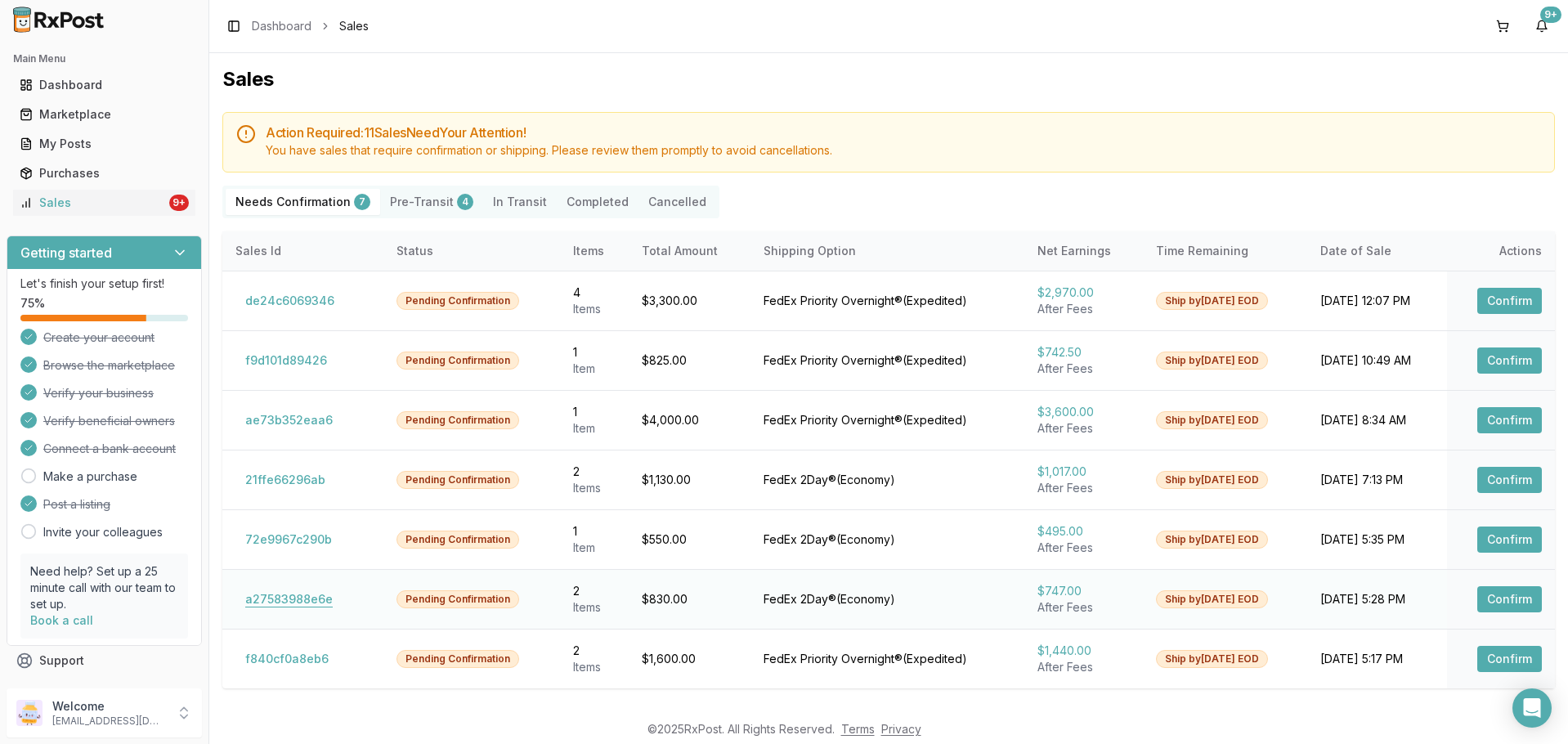
click at [320, 601] on button "a27583988e6e" at bounding box center [289, 599] width 107 height 26
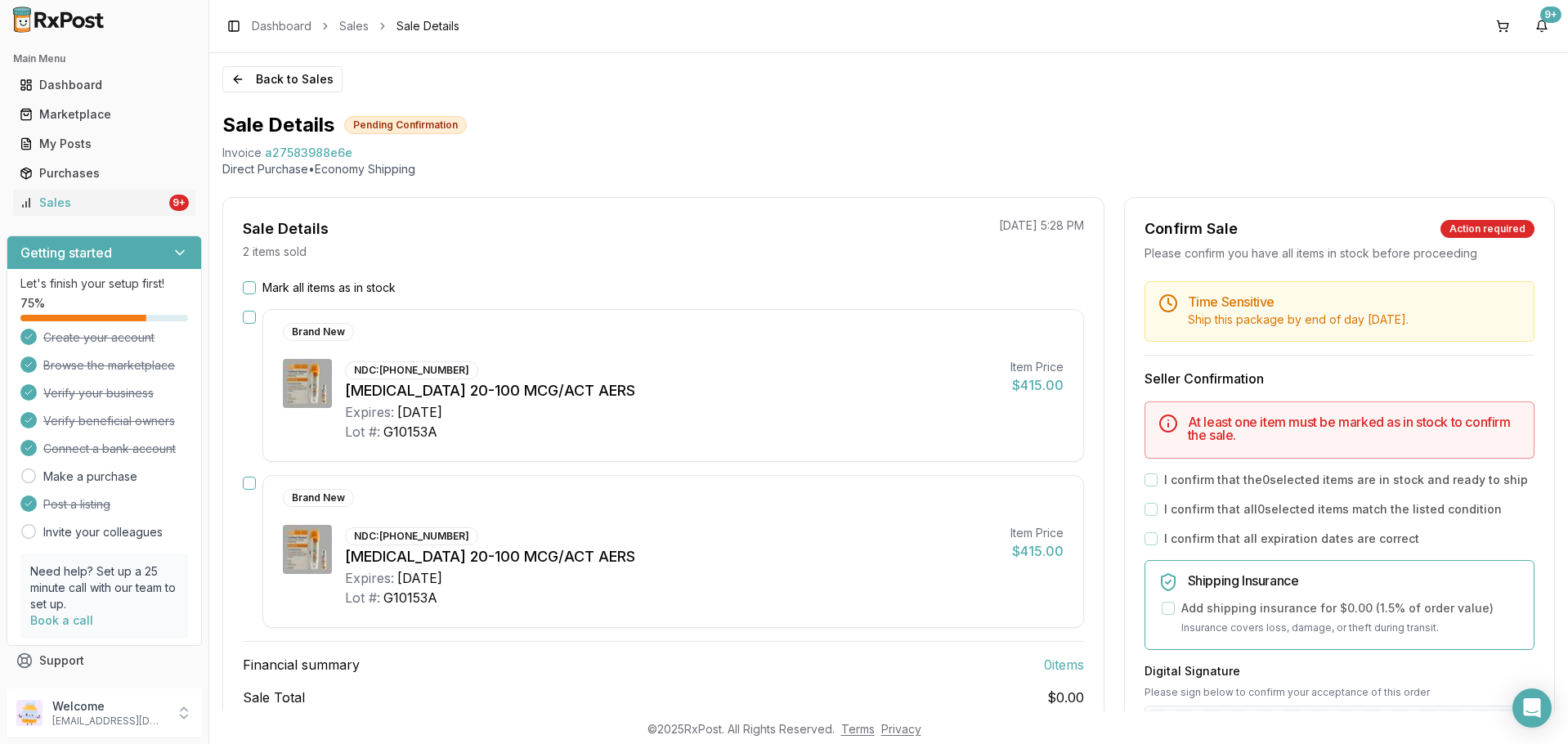
click at [256, 292] on div "Mark all items as in stock" at bounding box center [664, 288] width 841 height 17
click at [253, 288] on button "Mark all items as in stock" at bounding box center [250, 288] width 13 height 13
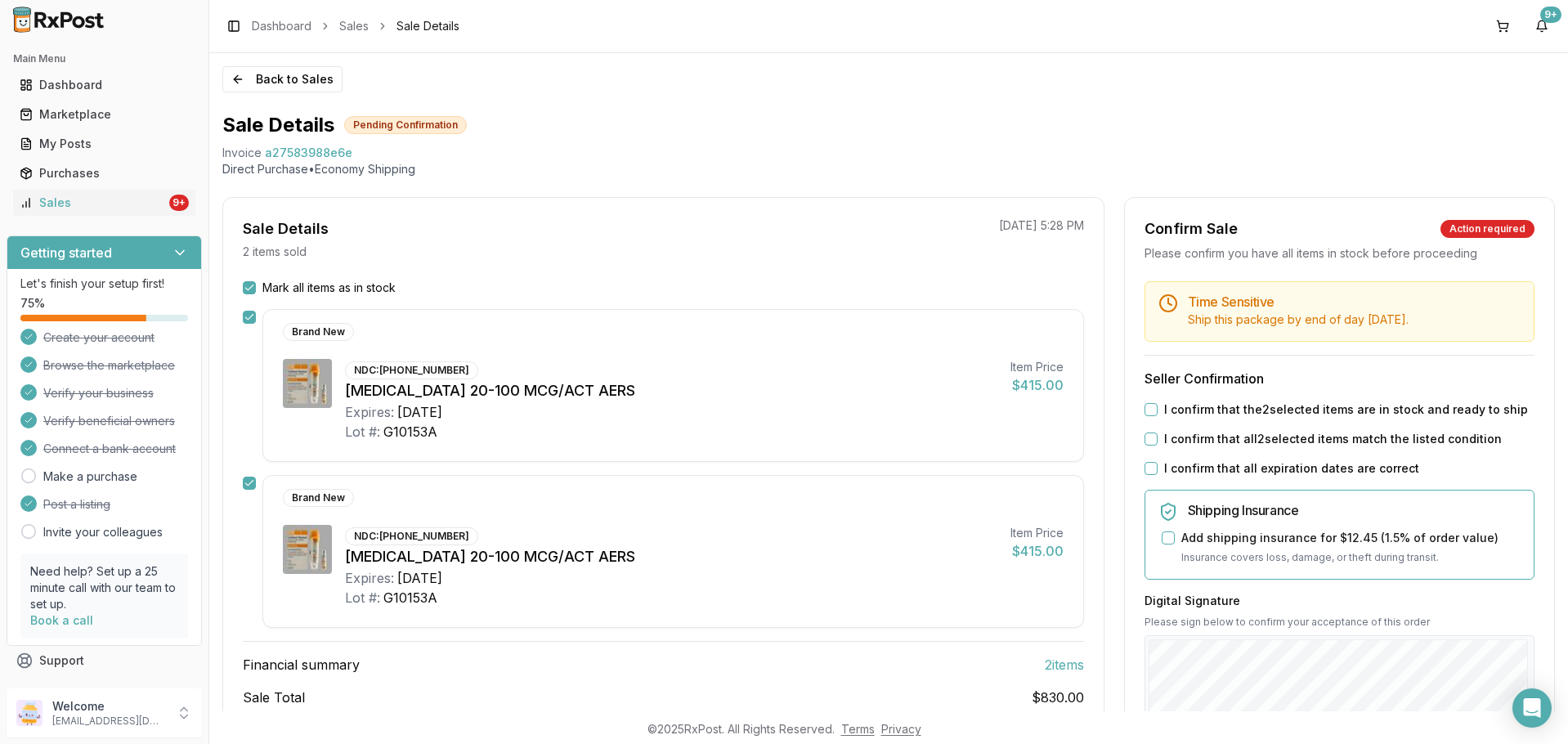
click at [1148, 408] on button "I confirm that the 2 selected items are in stock and ready to ship" at bounding box center [1151, 410] width 13 height 13
click at [1155, 441] on div "I confirm that all 2 selected items match the listed condition" at bounding box center [1340, 439] width 390 height 17
click at [1145, 438] on button "I confirm that all 2 selected items match the listed condition" at bounding box center [1151, 439] width 13 height 13
click at [1146, 469] on button "I confirm that all expiration dates are correct" at bounding box center [1151, 469] width 13 height 13
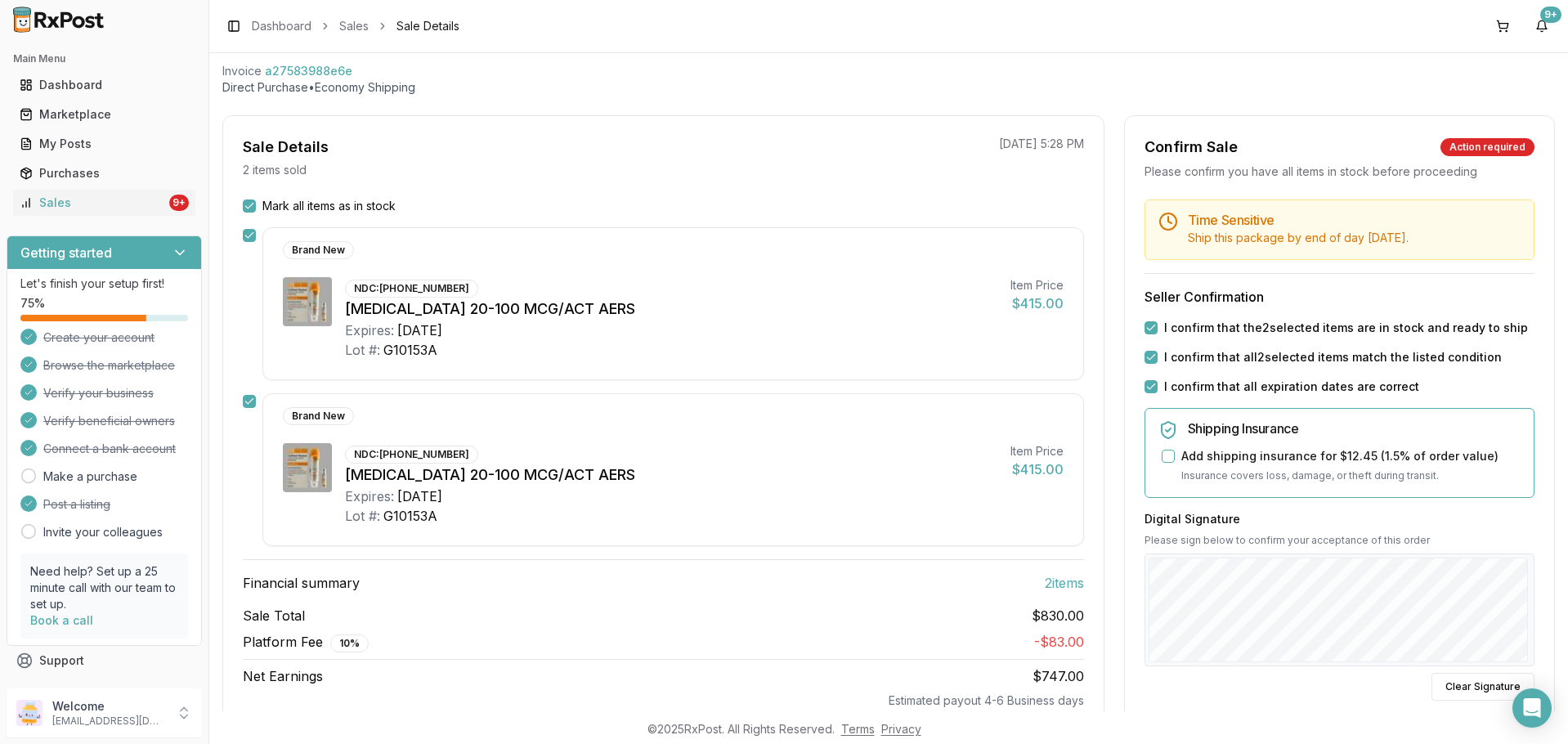
scroll to position [164, 0]
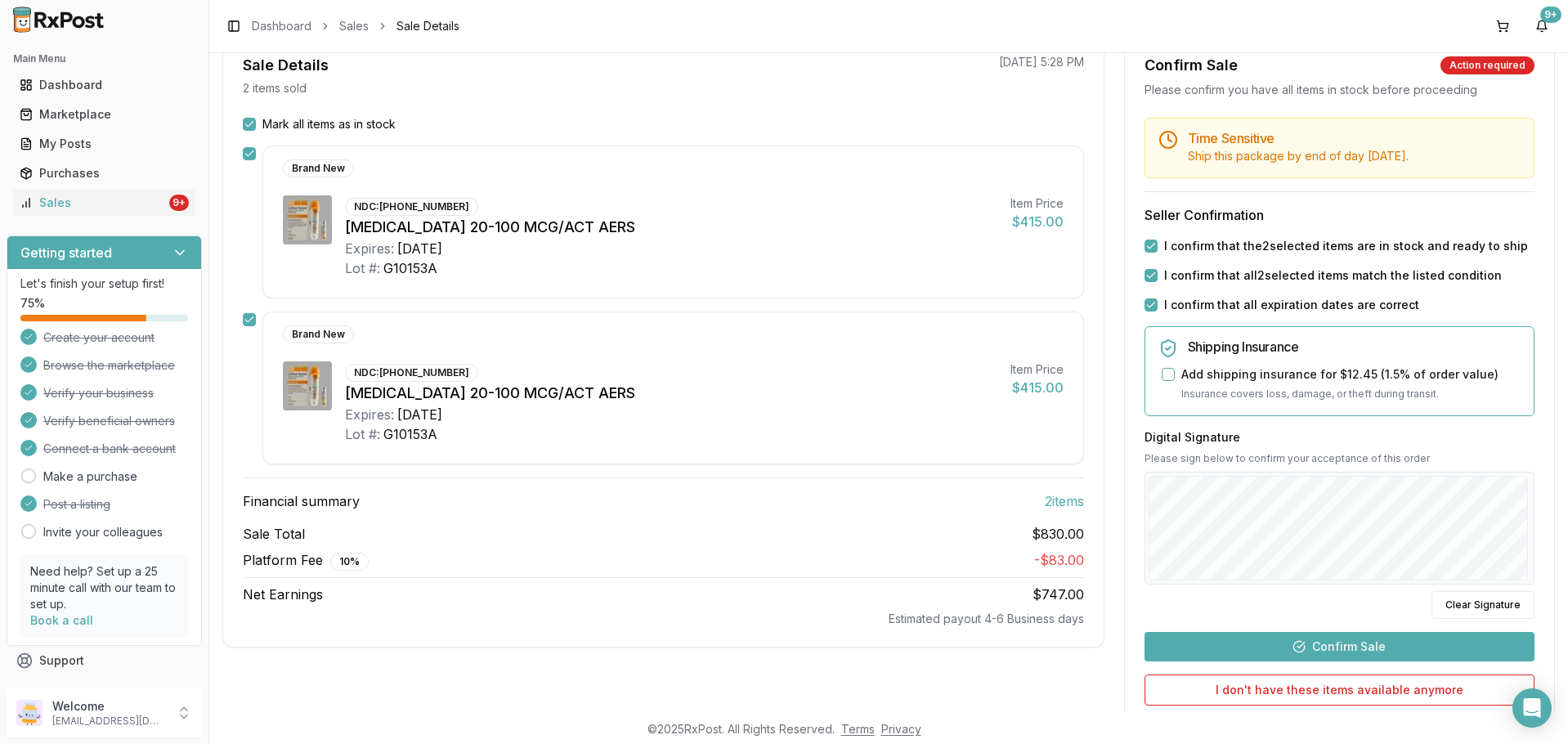
click at [1302, 647] on button "Confirm Sale" at bounding box center [1340, 647] width 390 height 30
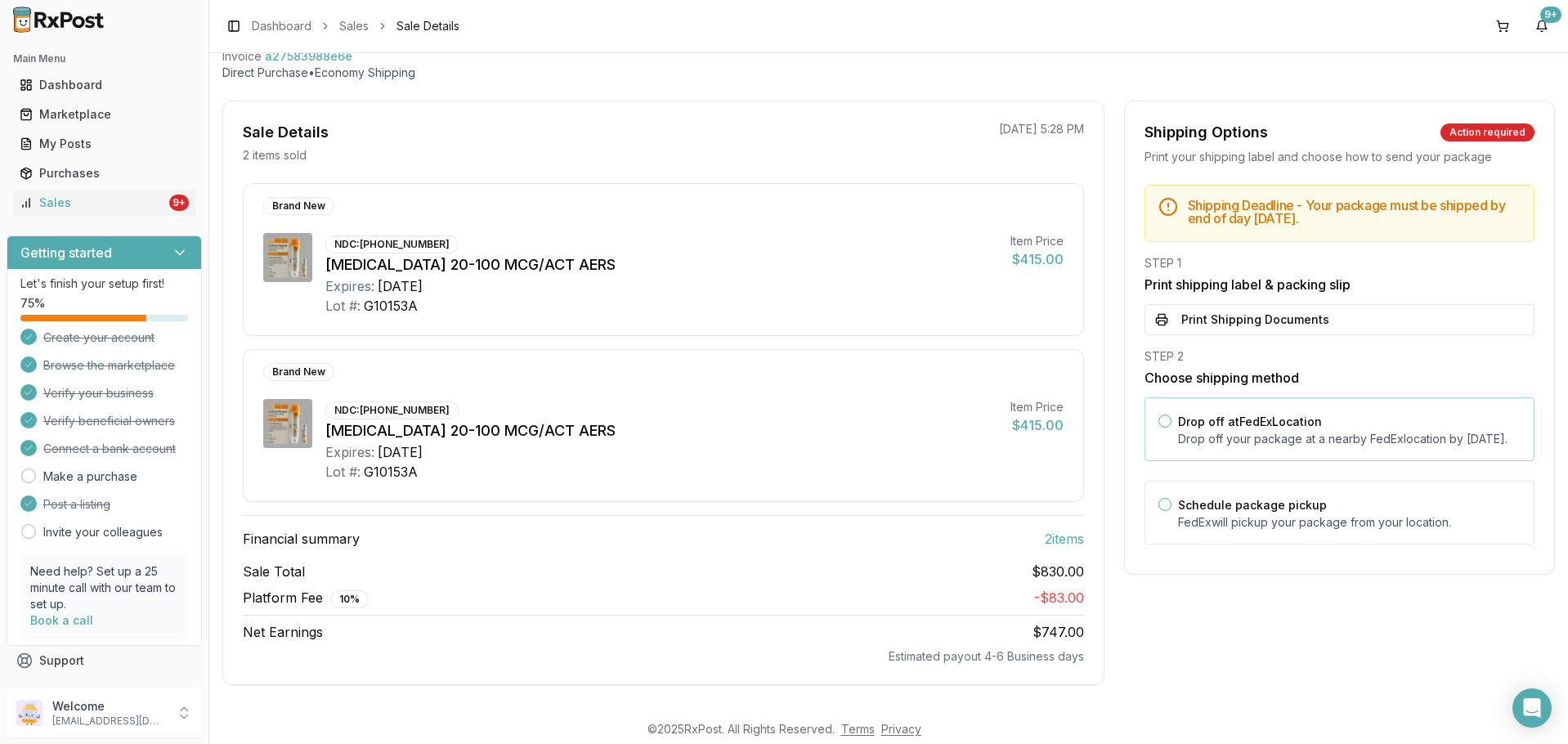
click at [1159, 420] on button "Drop off at FedEx Location" at bounding box center [1165, 421] width 13 height 13
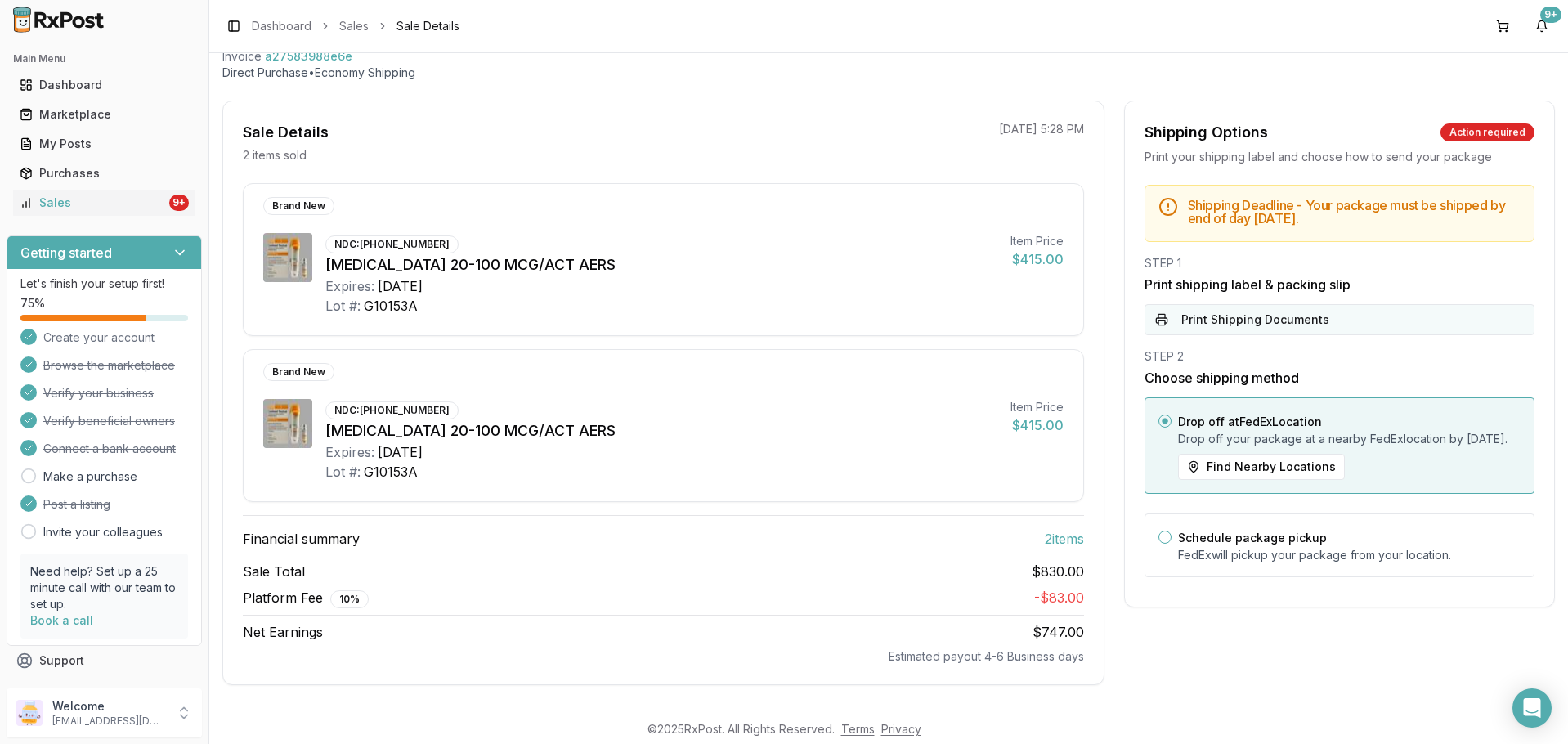
click at [1194, 322] on button "Print Shipping Documents" at bounding box center [1340, 320] width 390 height 31
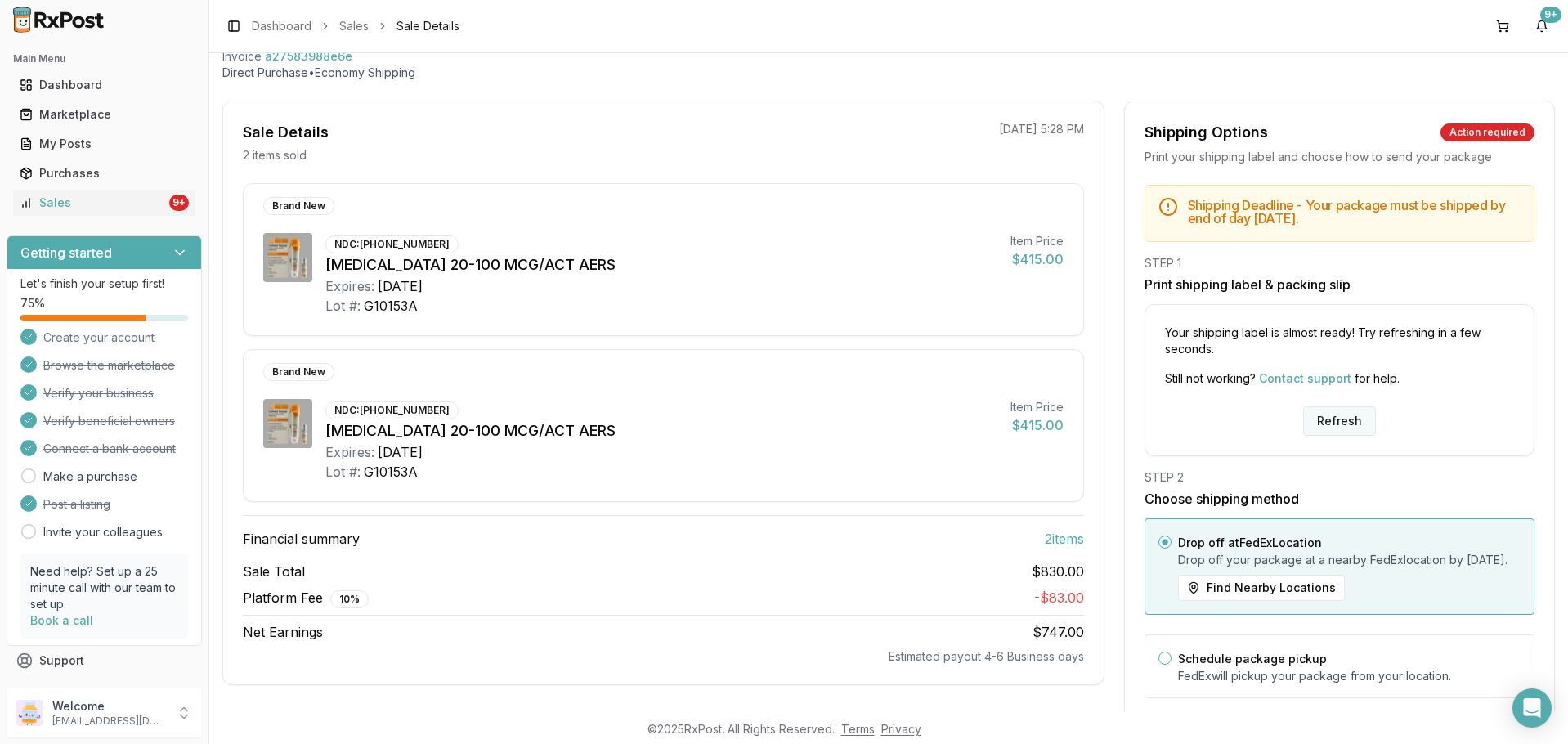
click at [1327, 408] on button "Refresh" at bounding box center [1340, 422] width 73 height 30
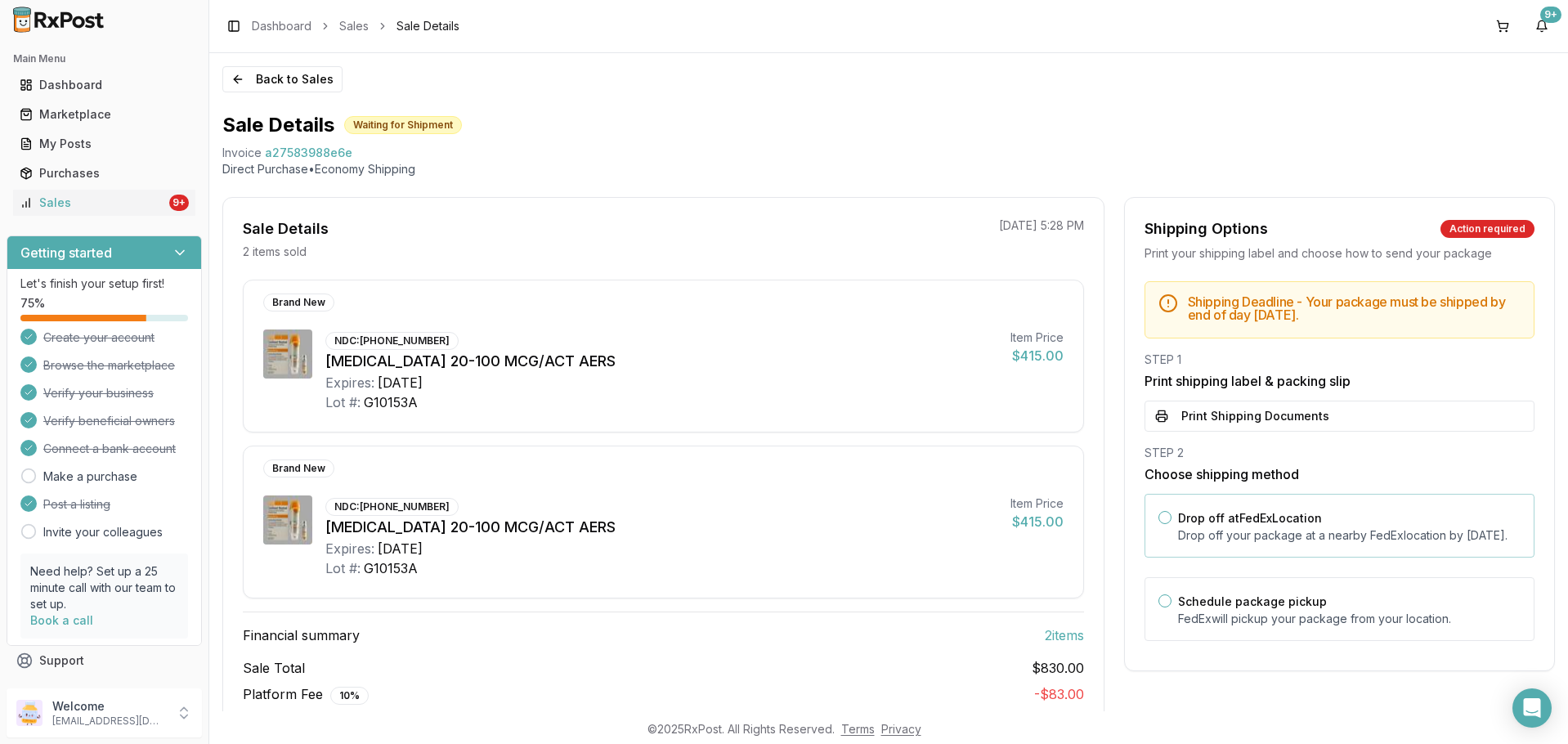
click at [1159, 519] on button "Drop off at FedEx Location" at bounding box center [1165, 517] width 13 height 13
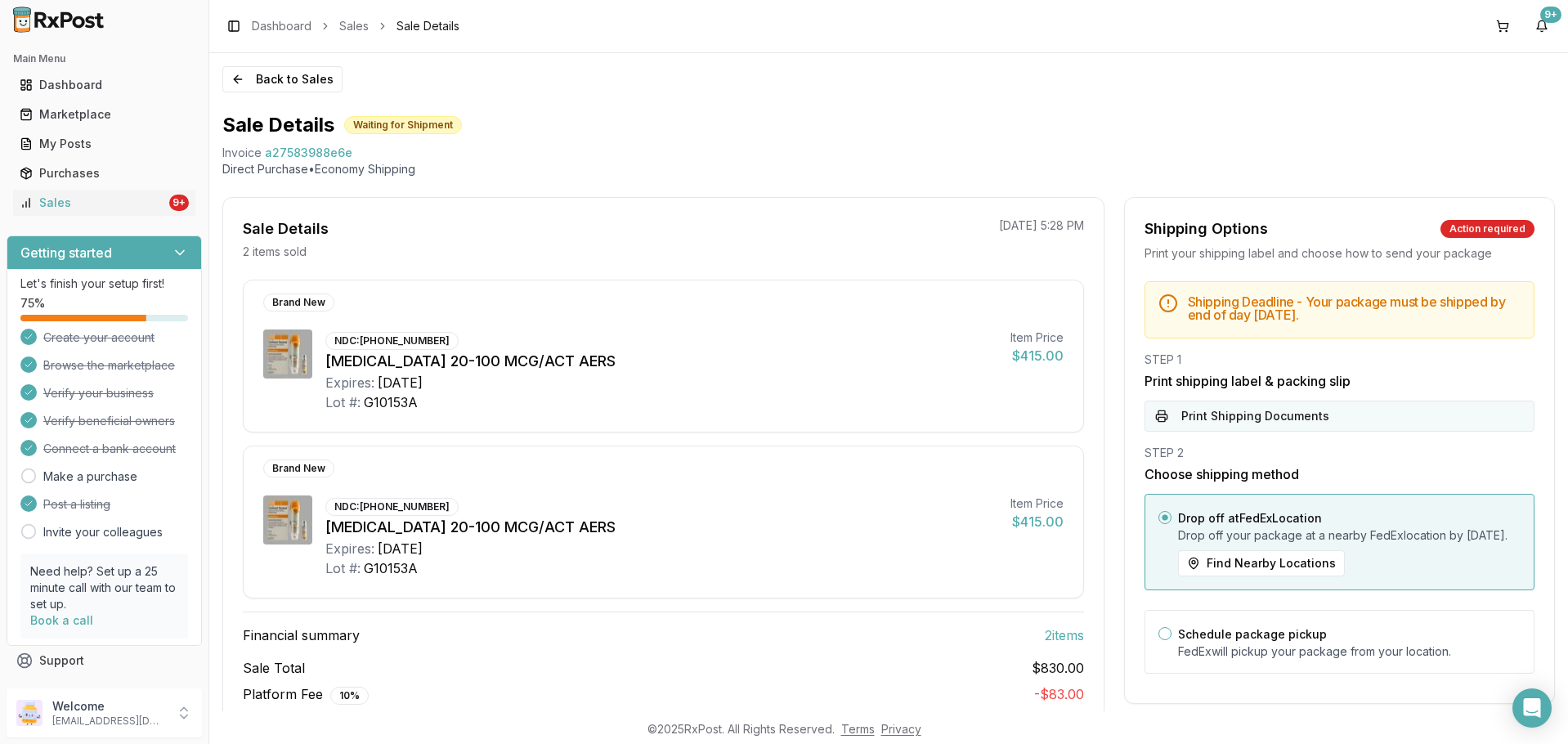
click at [1205, 406] on button "Print Shipping Documents" at bounding box center [1340, 417] width 390 height 31
click at [69, 205] on div "Sales" at bounding box center [93, 203] width 146 height 17
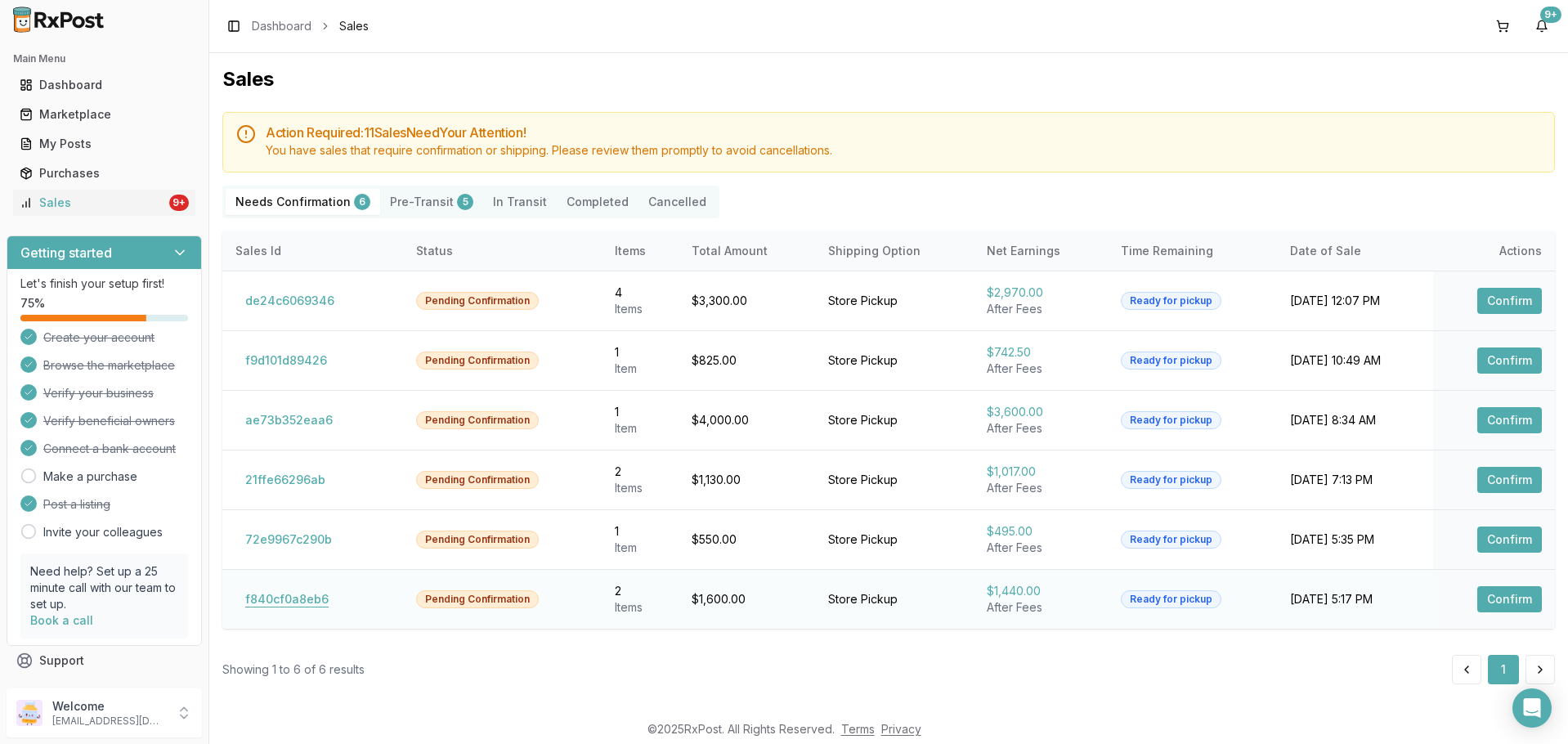
click at [270, 599] on button "f840cf0a8eb6" at bounding box center [287, 599] width 103 height 26
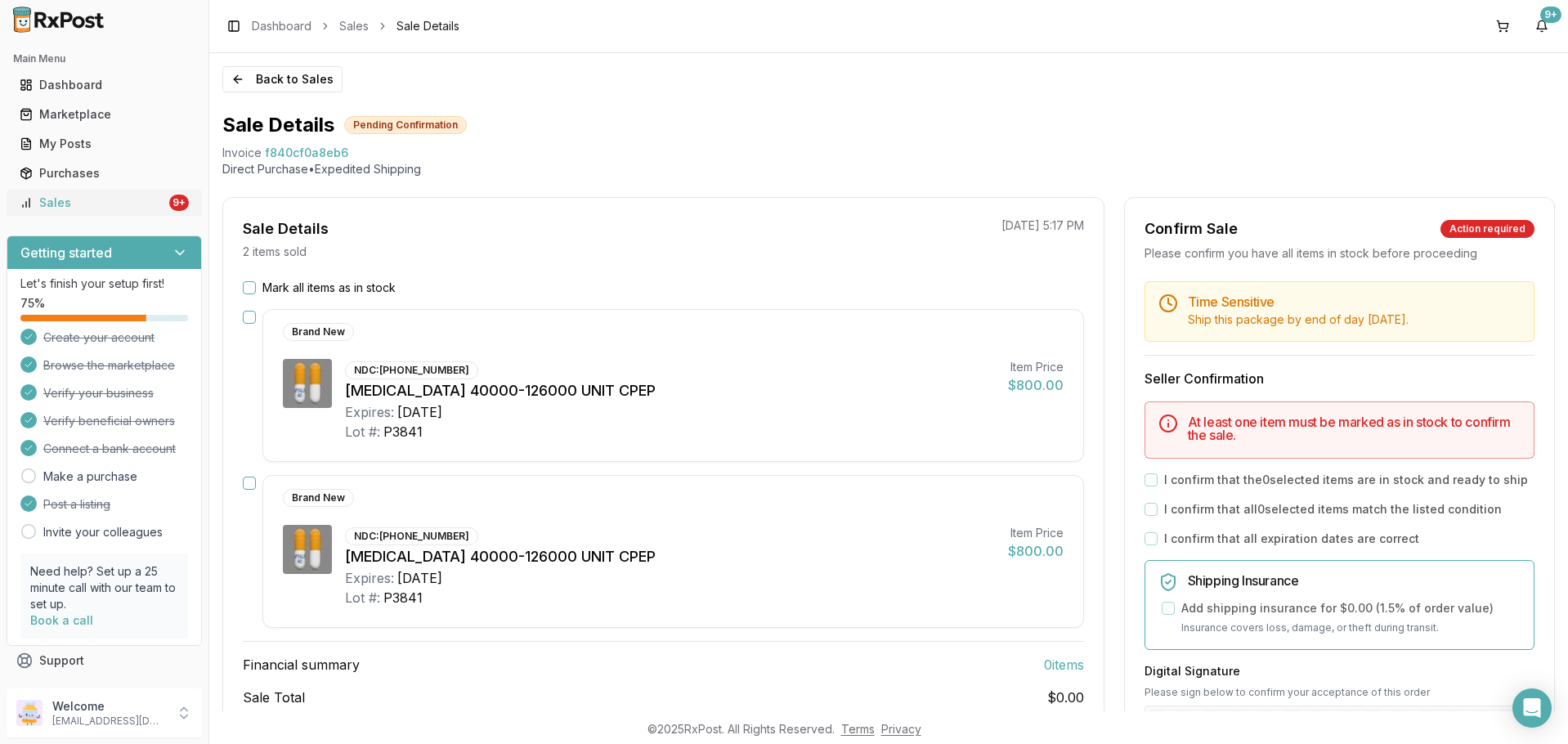
click at [124, 202] on div "Sales" at bounding box center [93, 203] width 146 height 17
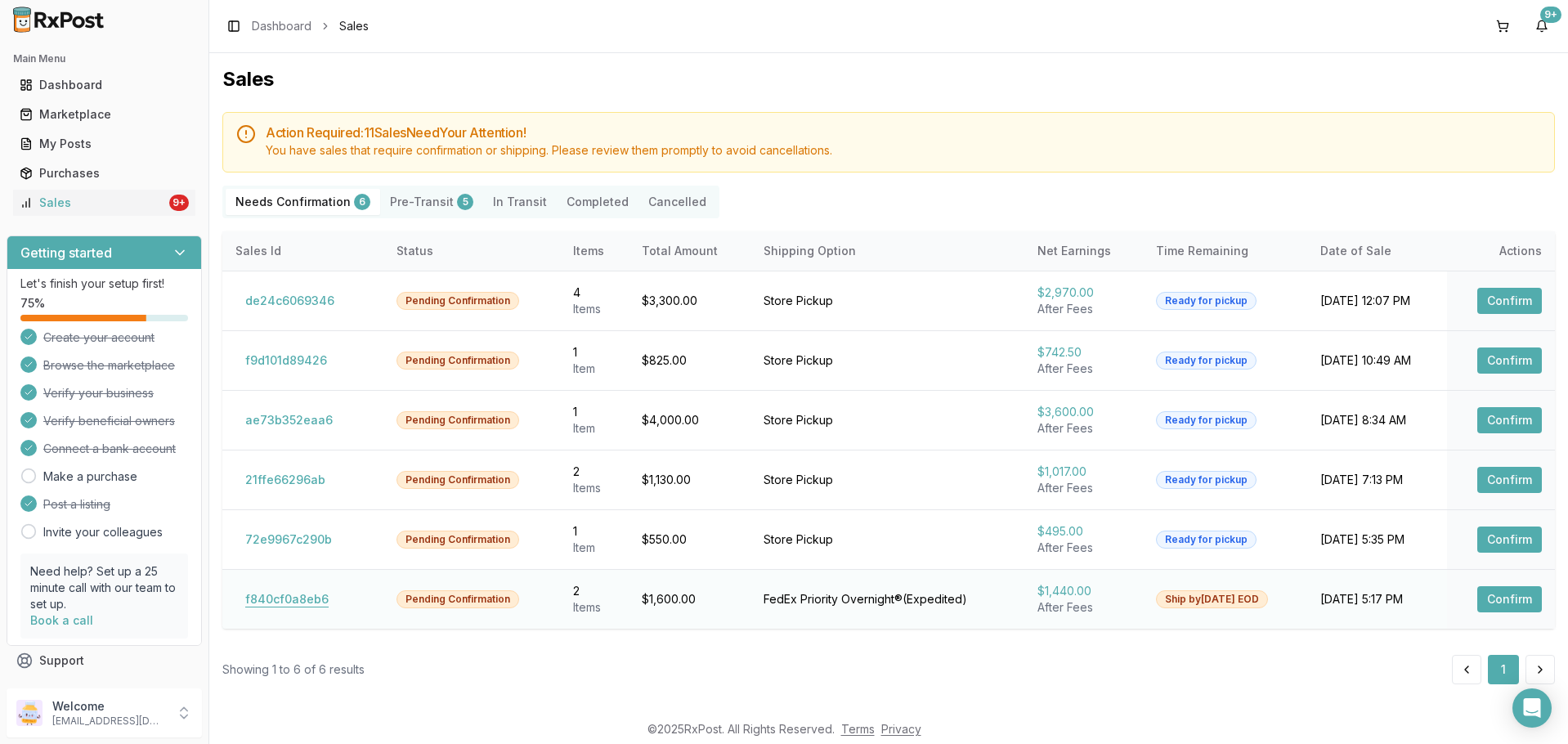
click at [285, 599] on button "f840cf0a8eb6" at bounding box center [287, 599] width 103 height 26
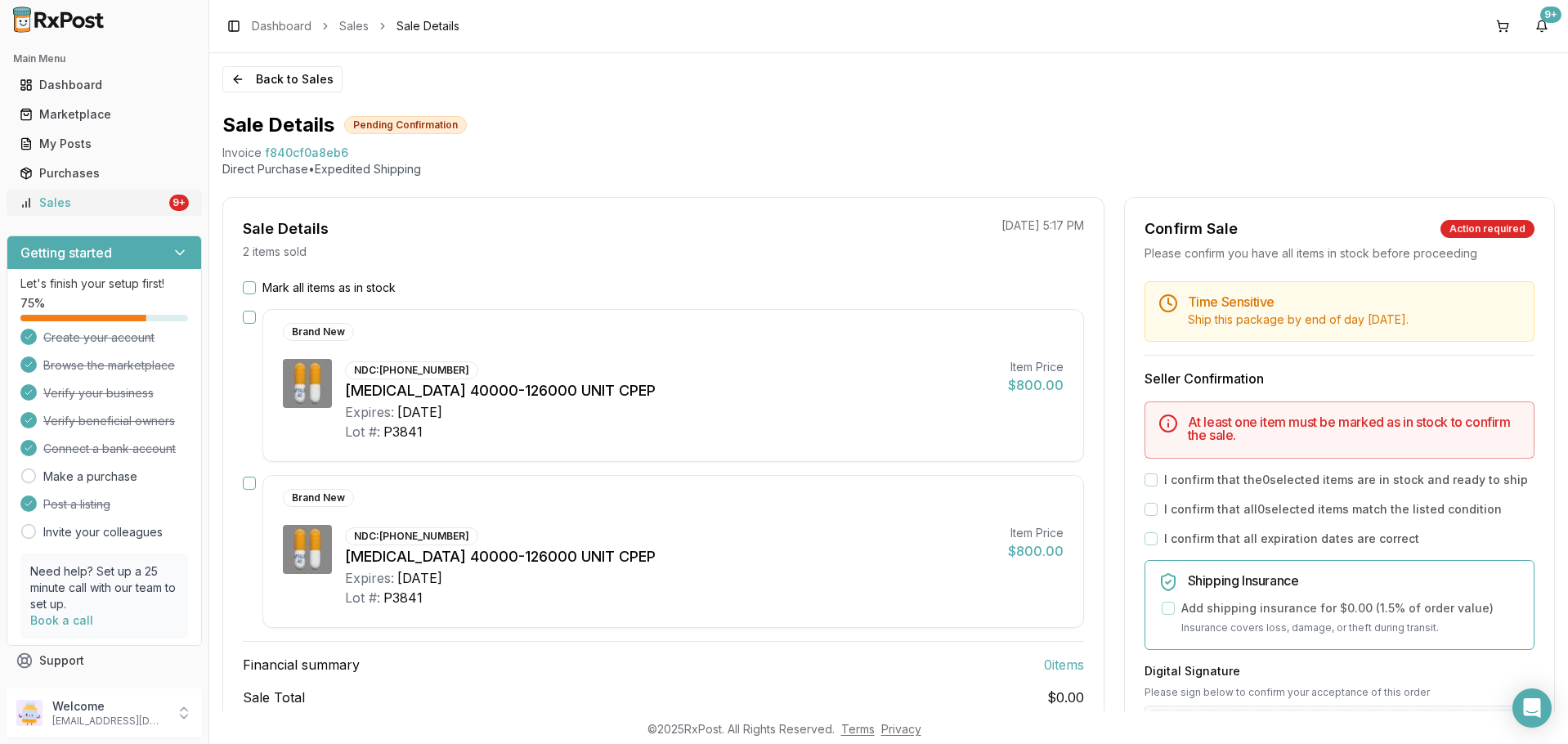
click at [88, 210] on div "Sales" at bounding box center [93, 203] width 146 height 17
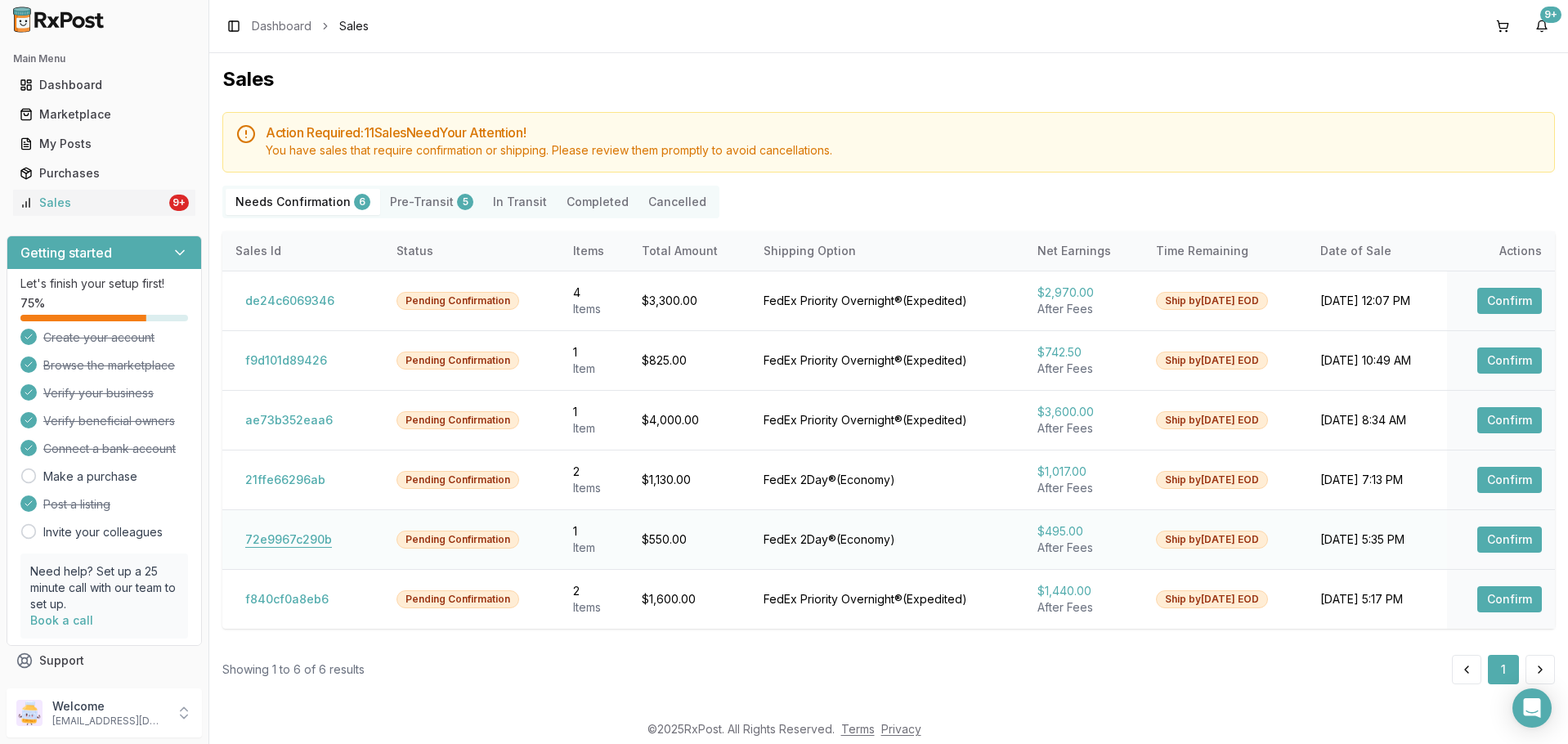
click at [323, 541] on button "72e9967c290b" at bounding box center [288, 540] width 107 height 26
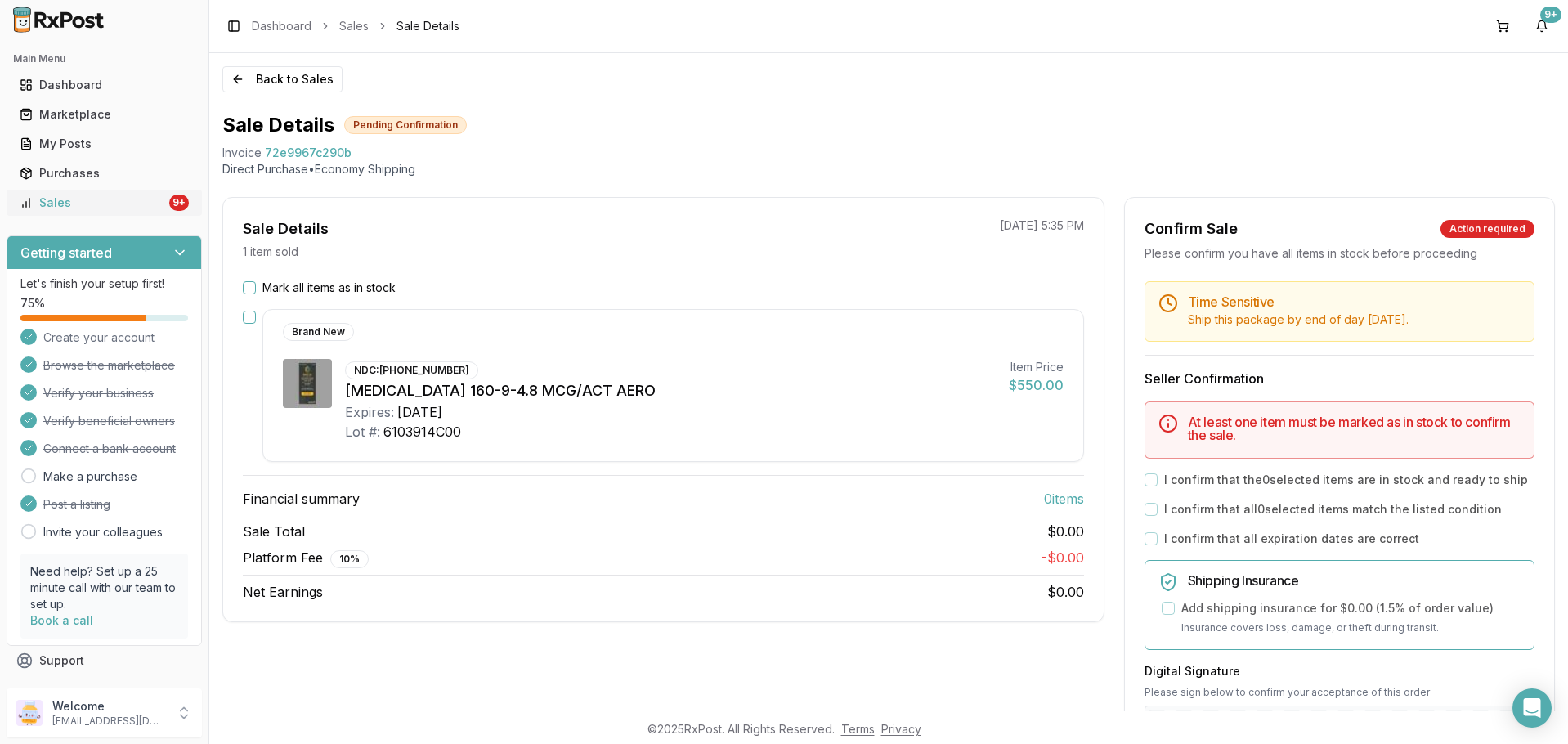
click at [124, 209] on div "Sales" at bounding box center [93, 203] width 146 height 17
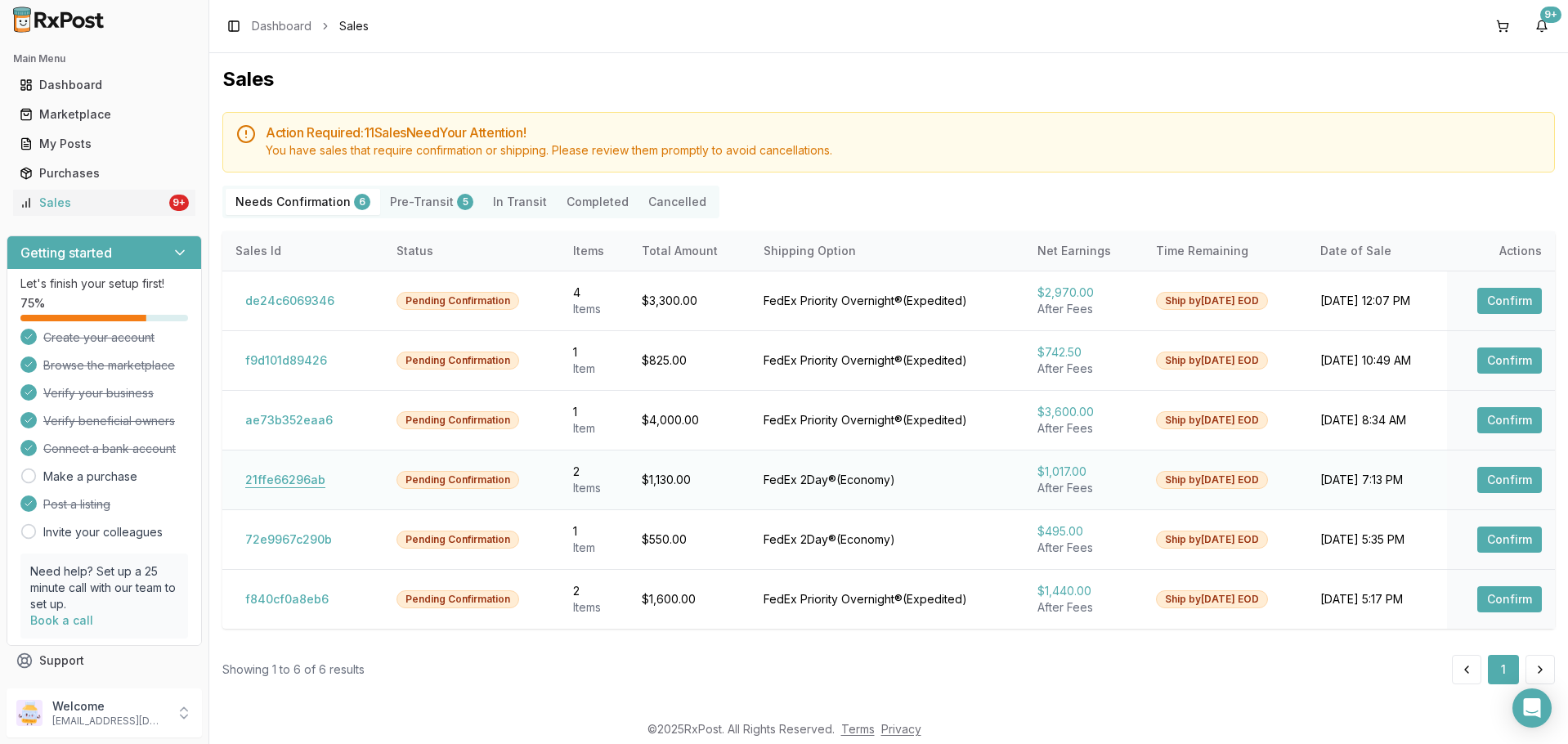
click at [288, 487] on button "21ffe66296ab" at bounding box center [285, 480] width 100 height 26
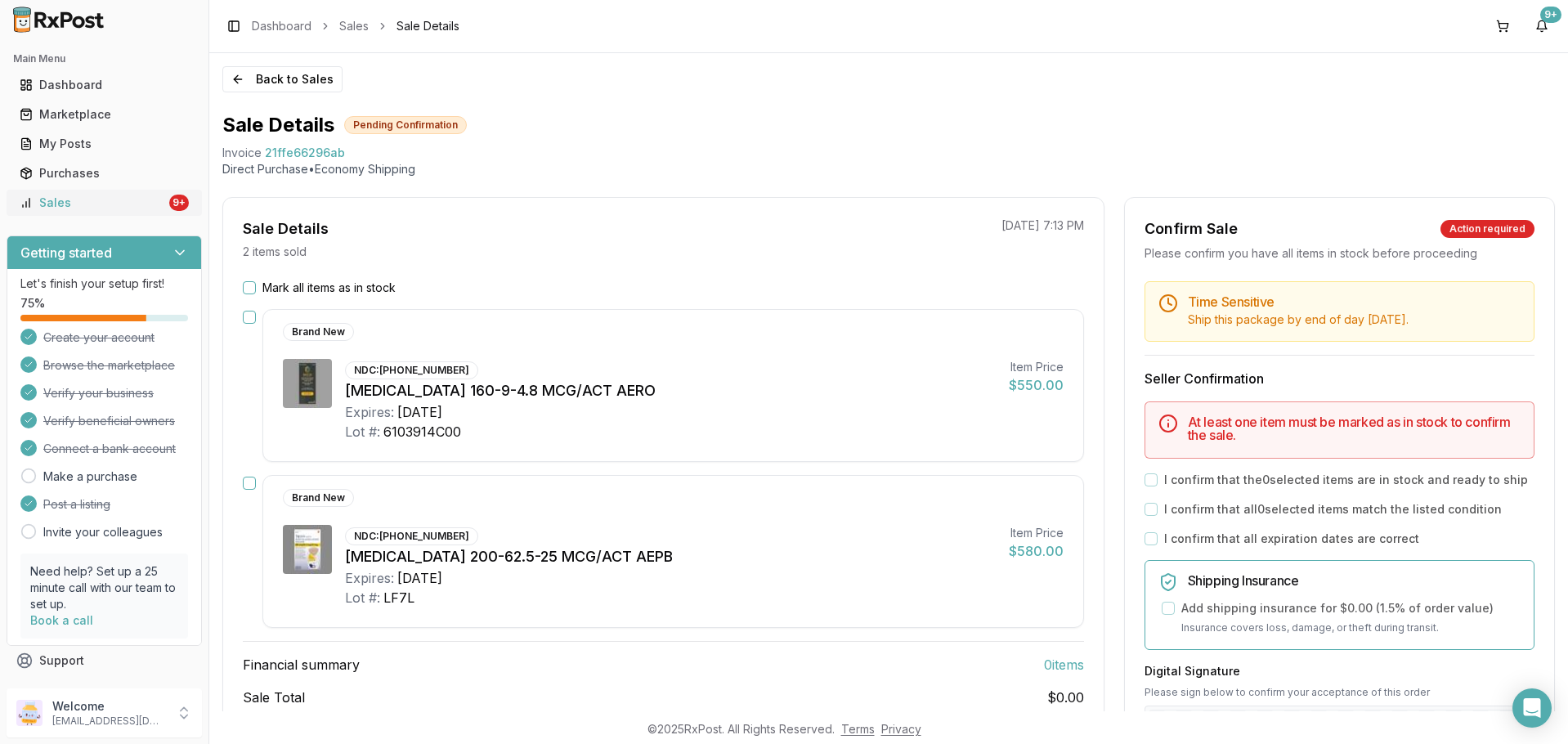
click at [107, 195] on div "Sales" at bounding box center [93, 203] width 146 height 17
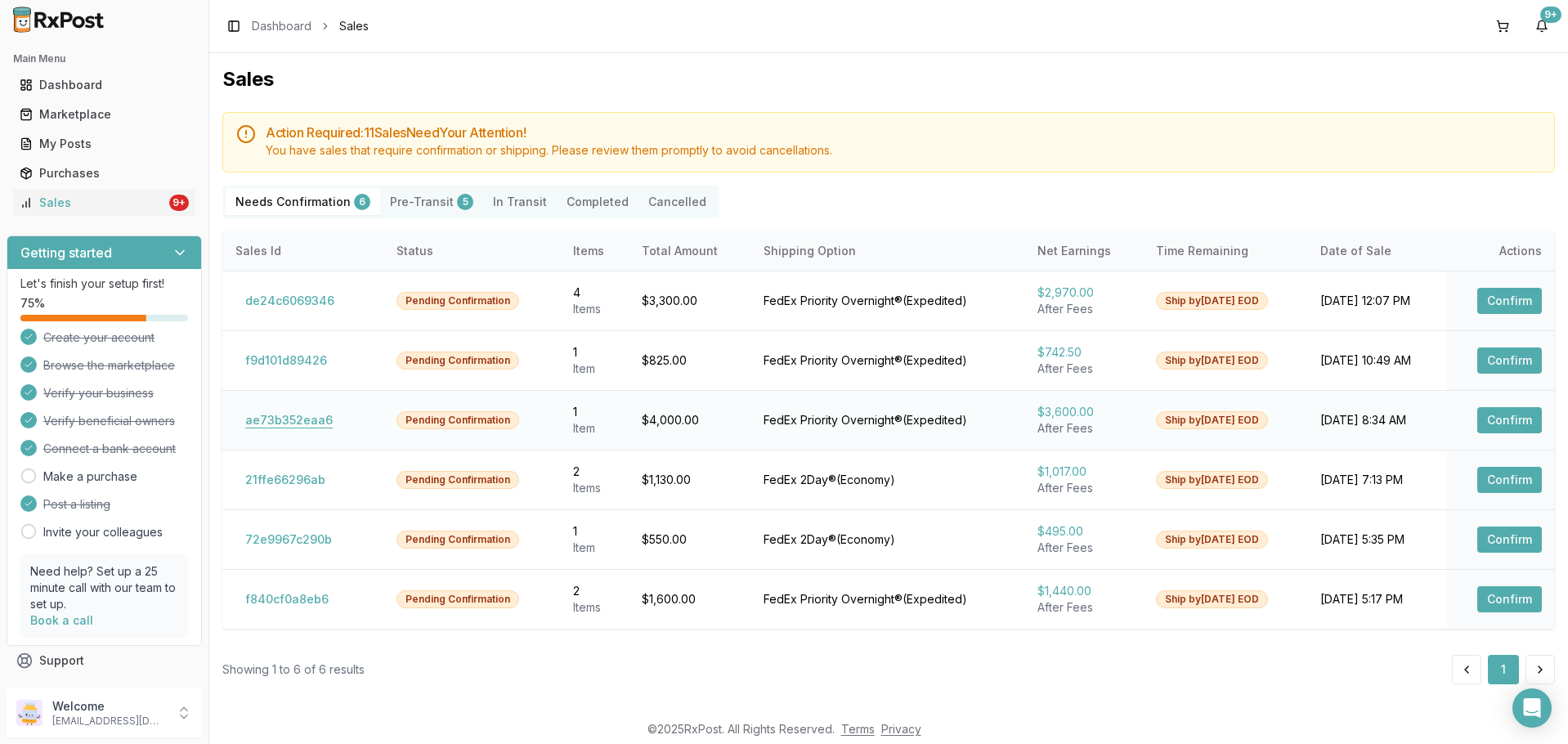
click at [298, 415] on button "ae73b352eaa6" at bounding box center [289, 421] width 107 height 26
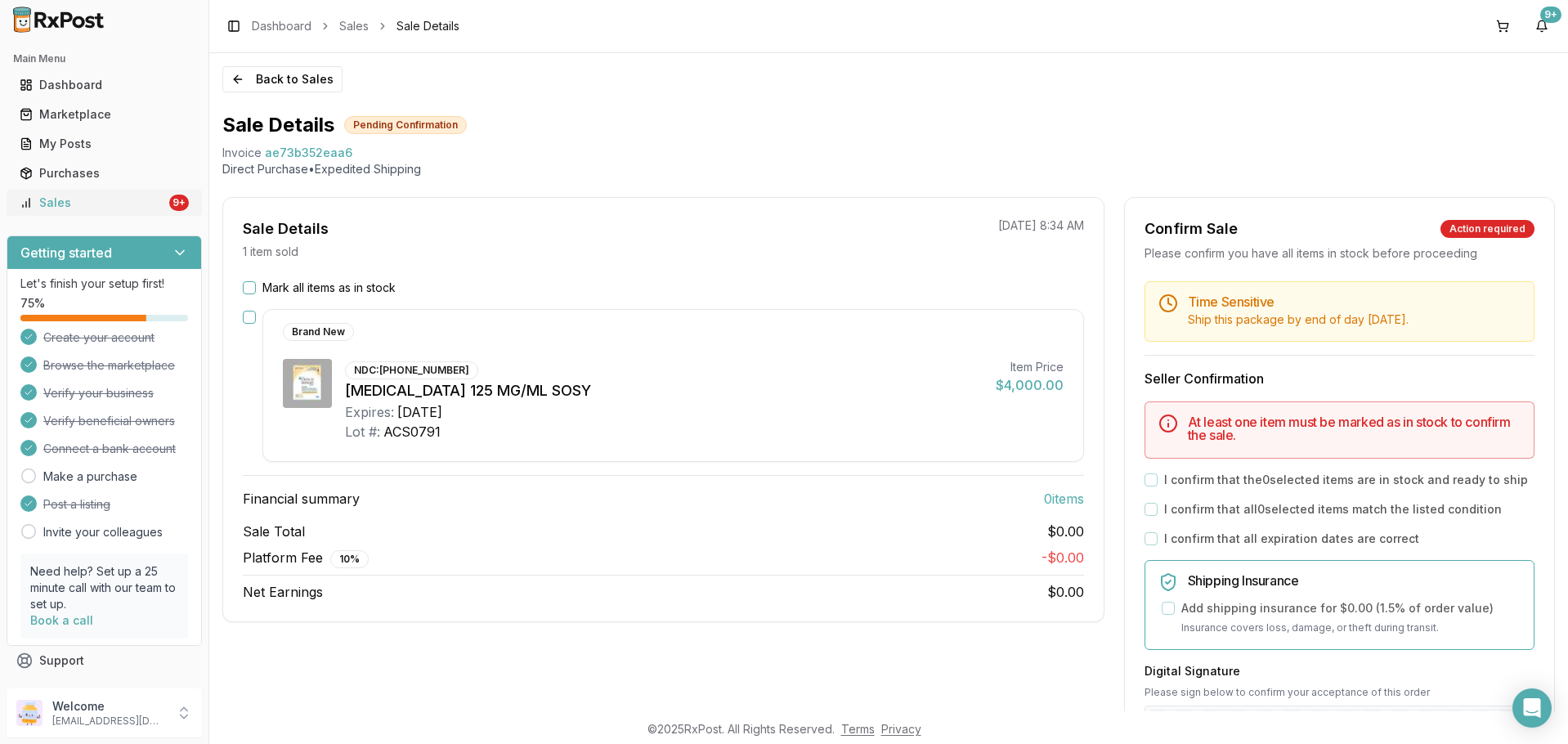
click at [102, 211] on link "Sales 9+" at bounding box center [104, 203] width 183 height 30
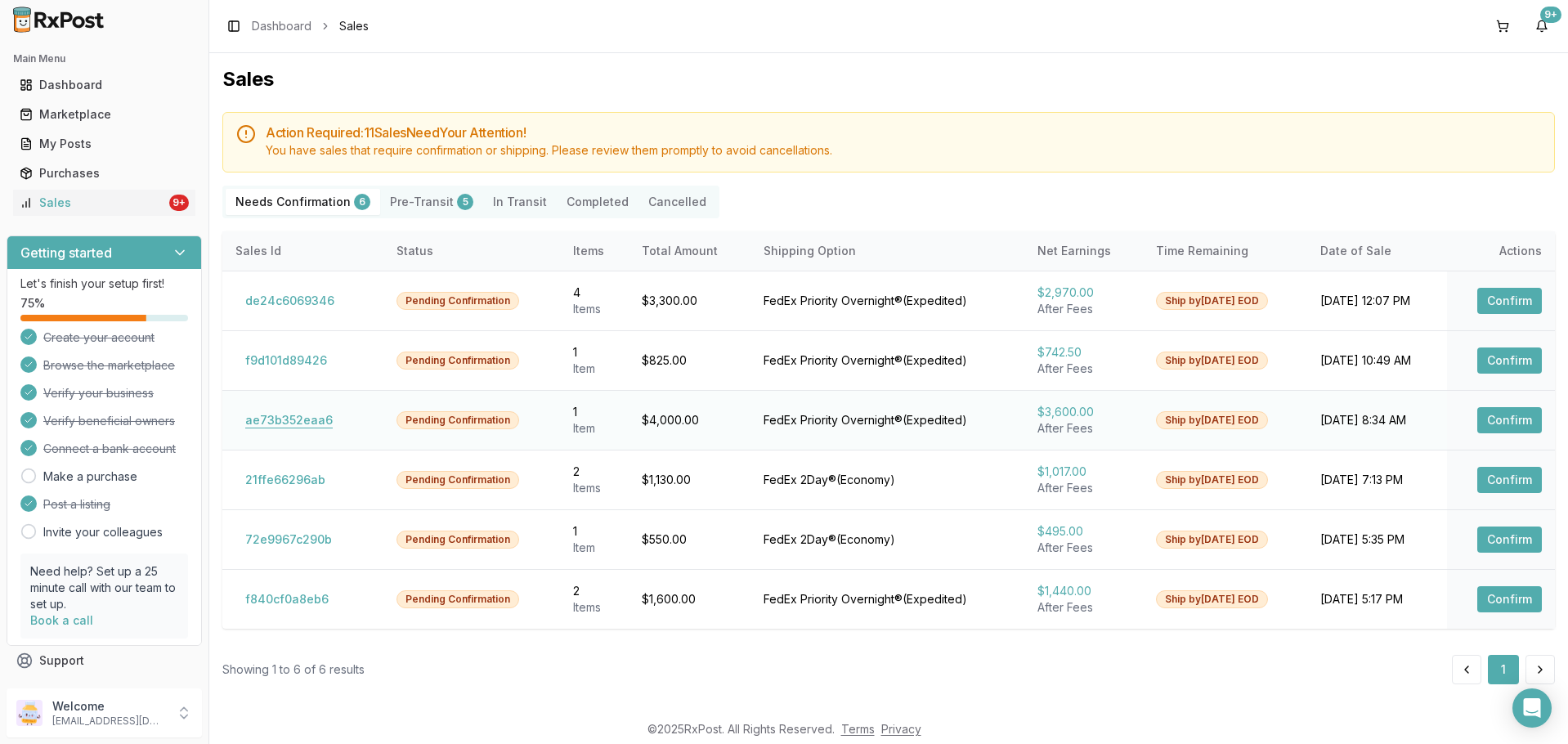
click at [298, 418] on button "ae73b352eaa6" at bounding box center [289, 421] width 107 height 26
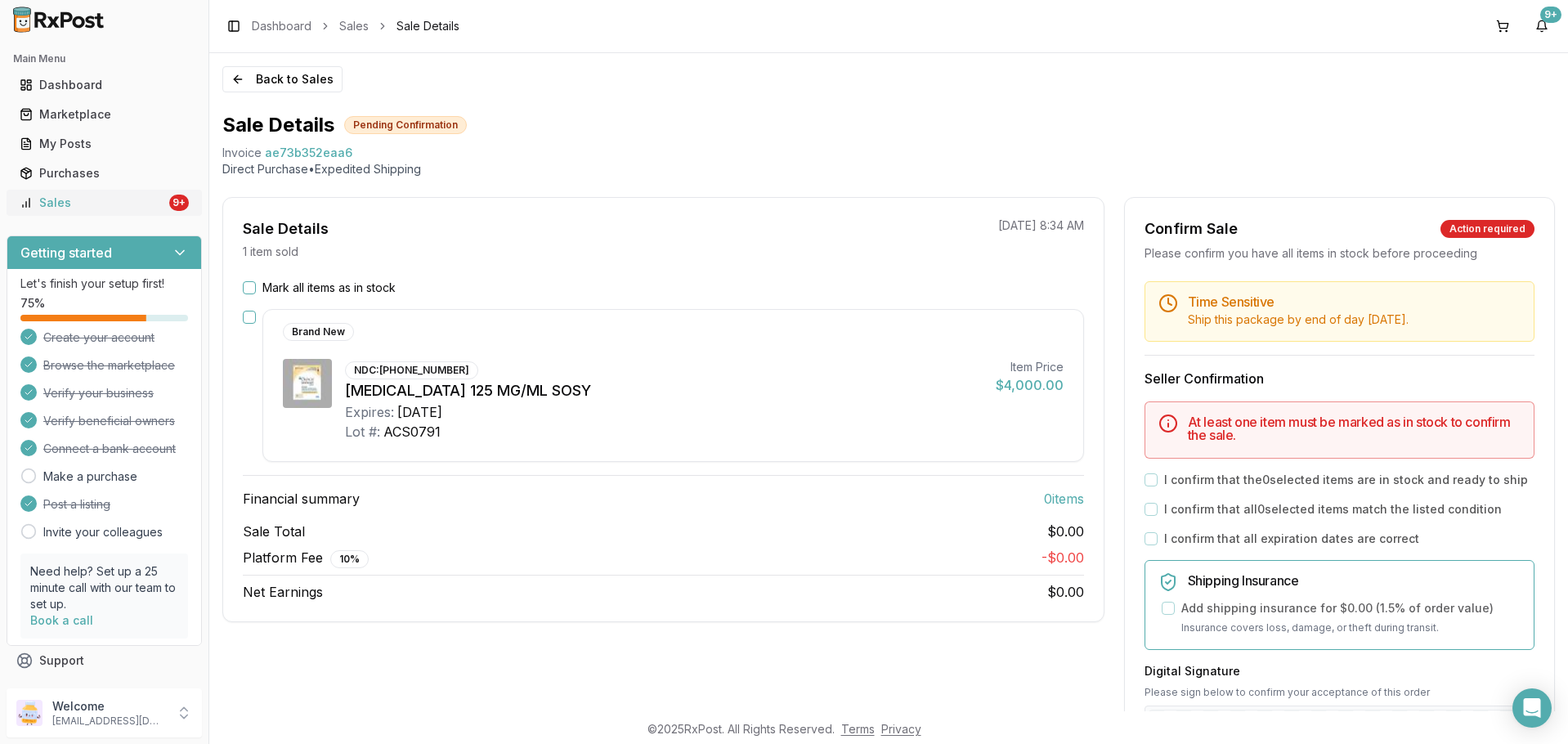
click at [73, 202] on div "Sales" at bounding box center [93, 203] width 146 height 17
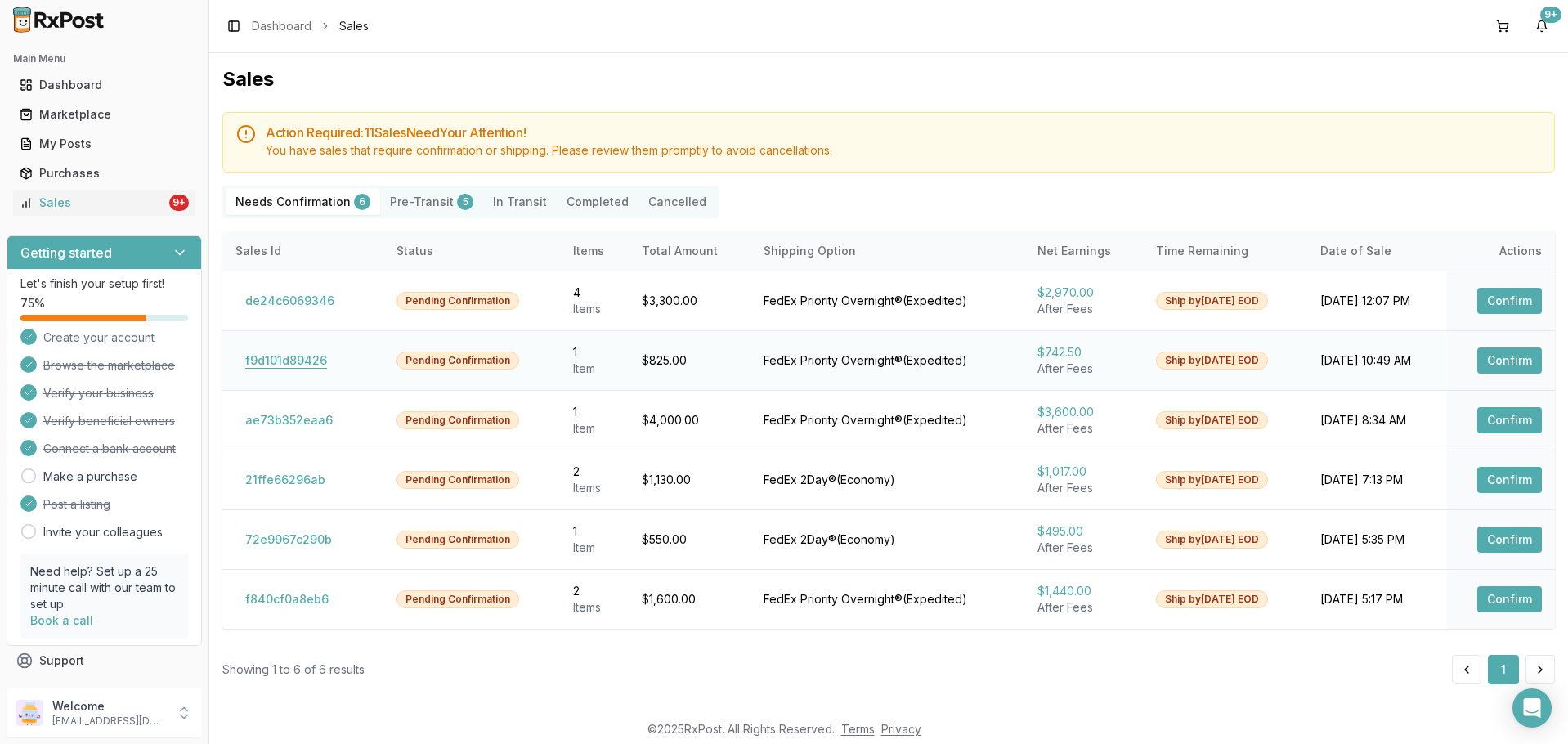
click at [266, 359] on button "f9d101d89426" at bounding box center [286, 360] width 102 height 26
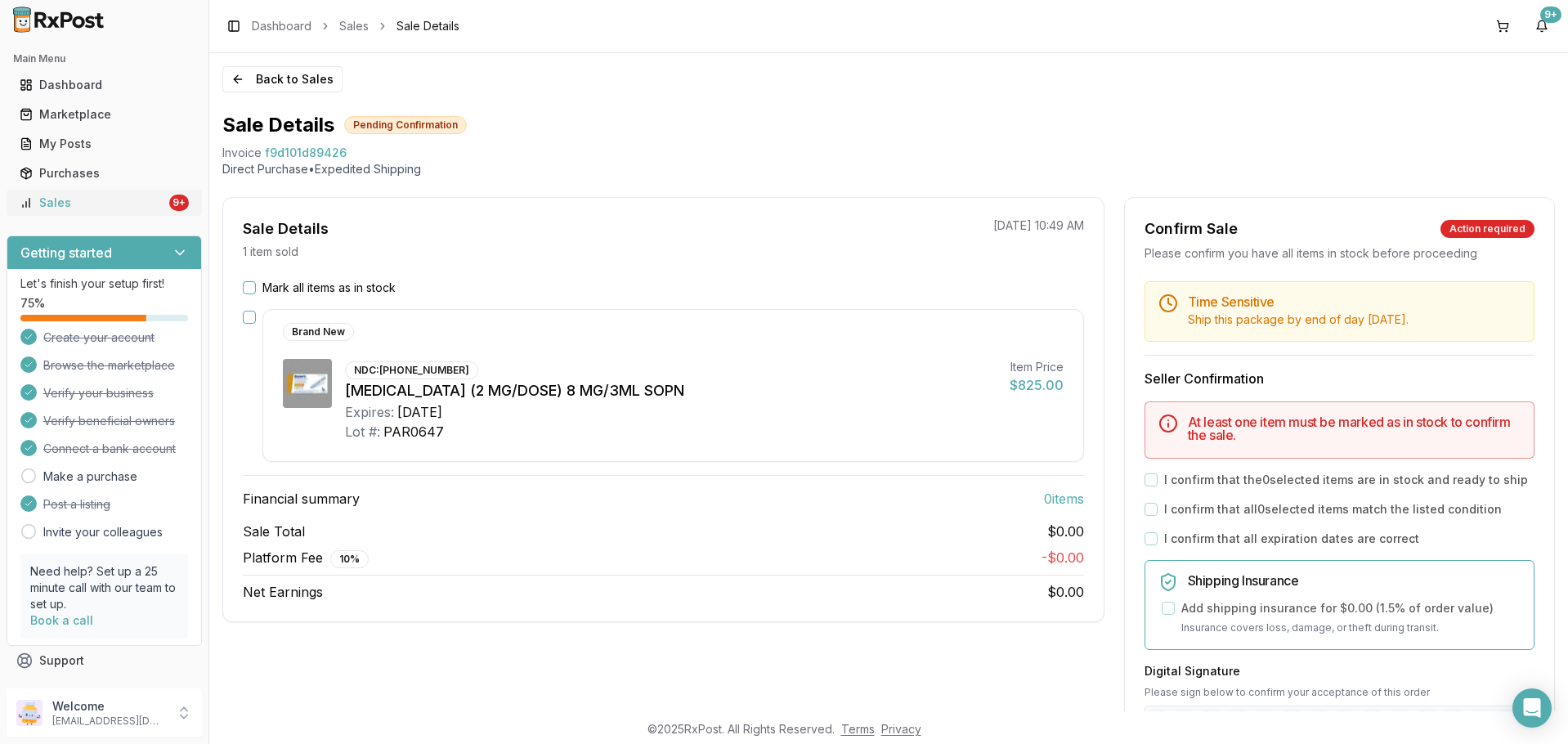
click at [99, 203] on div "Sales" at bounding box center [93, 203] width 146 height 17
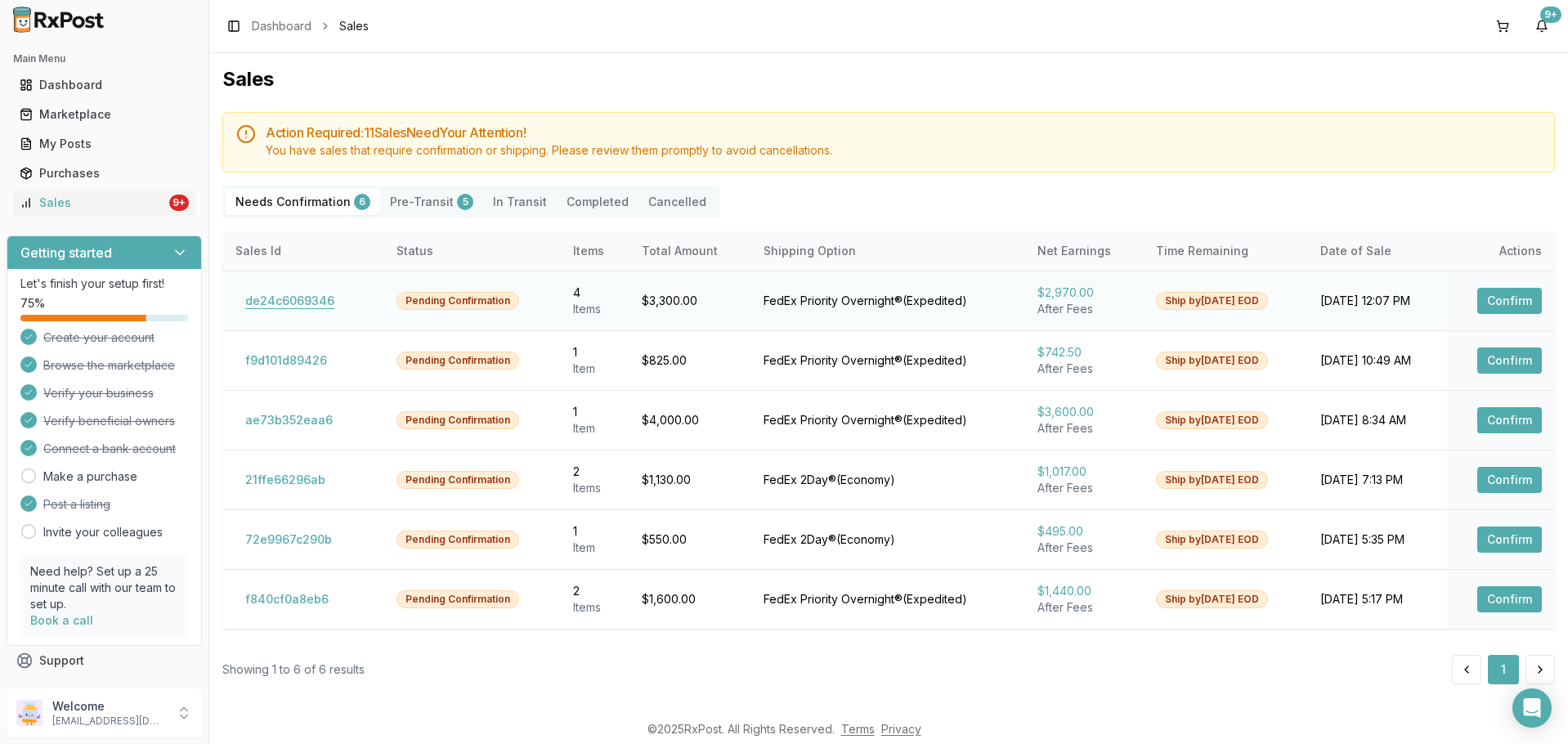
click at [298, 308] on button "de24c6069346" at bounding box center [290, 301] width 109 height 26
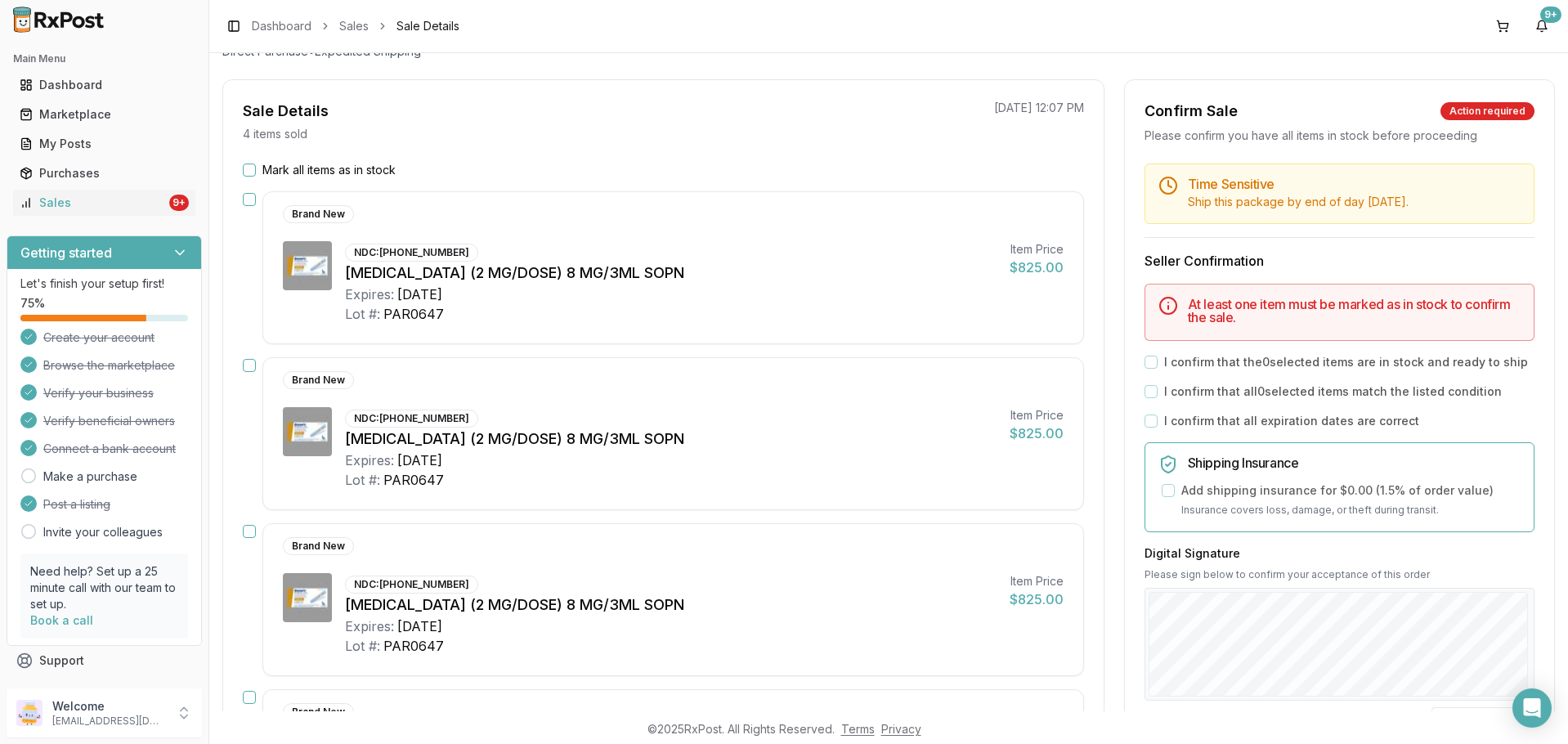
scroll to position [26, 0]
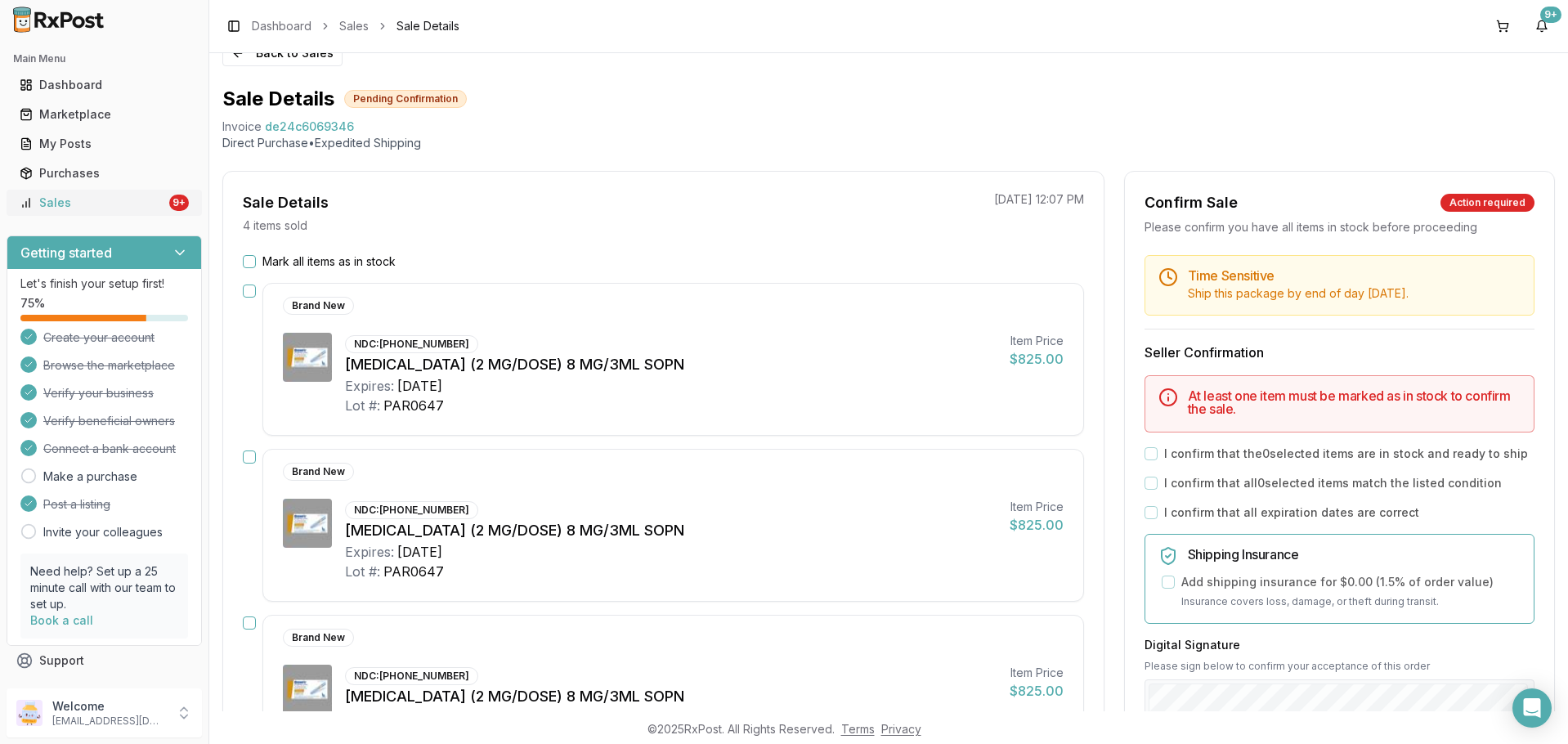
click at [104, 203] on div "Sales" at bounding box center [93, 203] width 146 height 17
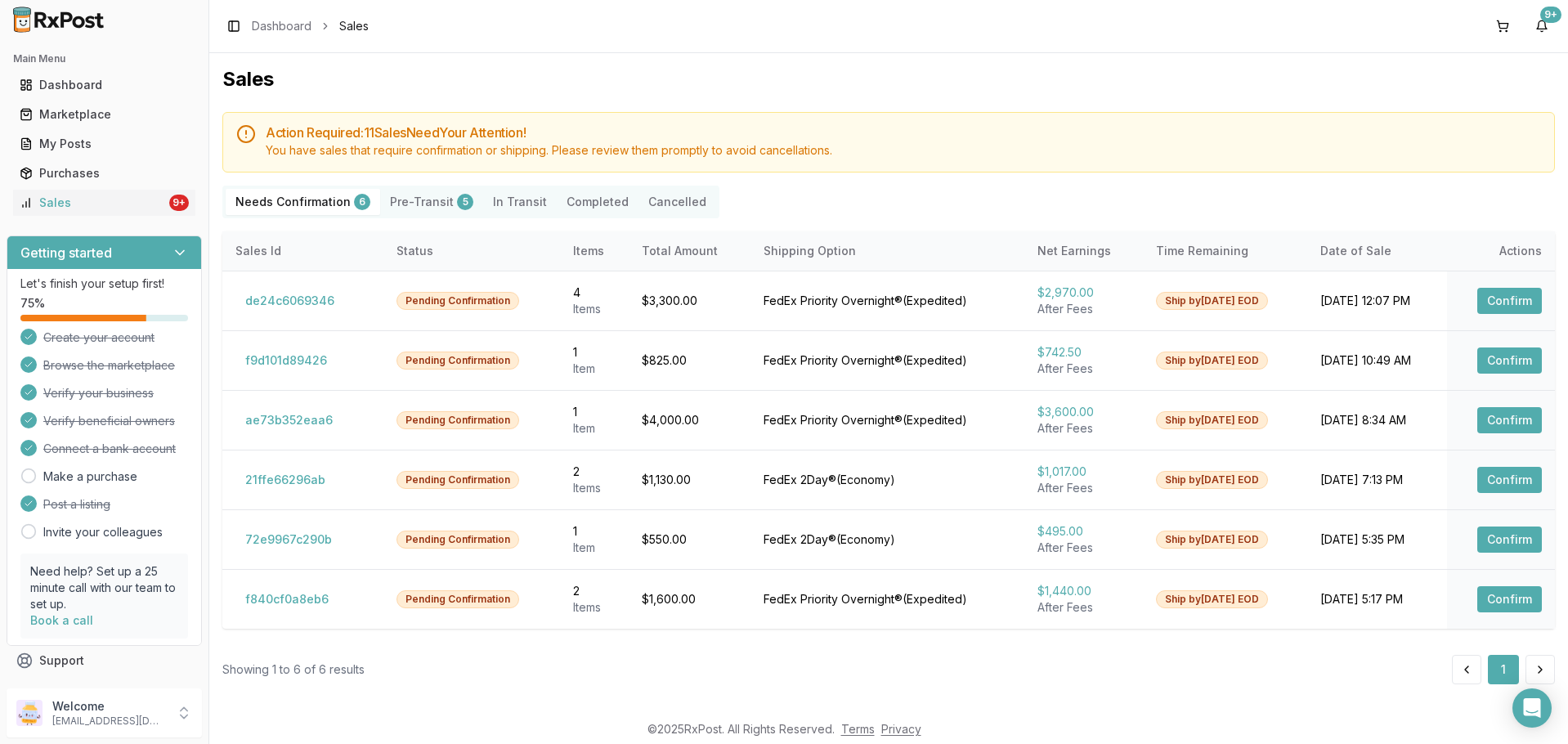
click at [386, 198] on button "Pre-Transit 5" at bounding box center [431, 202] width 103 height 26
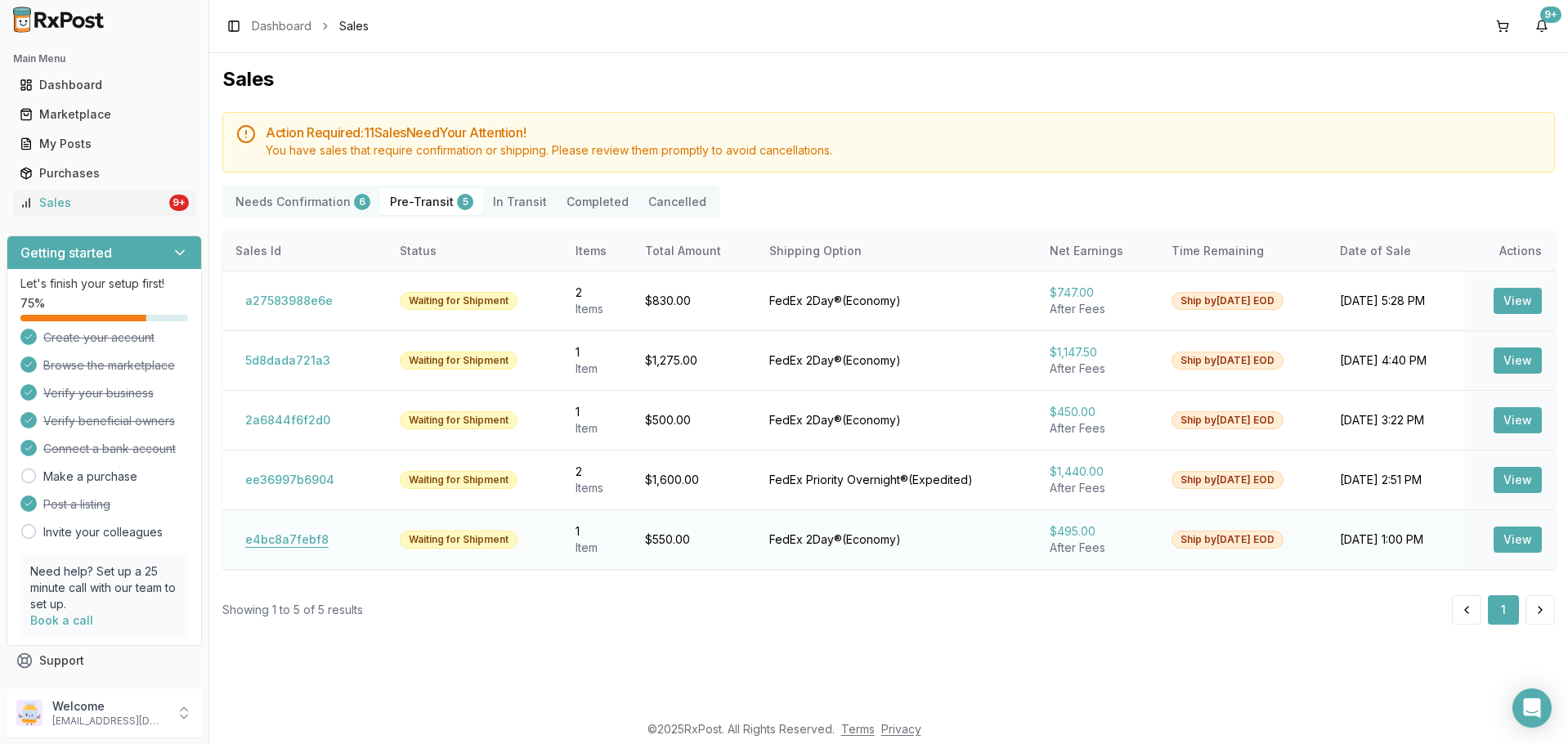
click at [296, 539] on button "e4bc8a7febf8" at bounding box center [287, 540] width 103 height 26
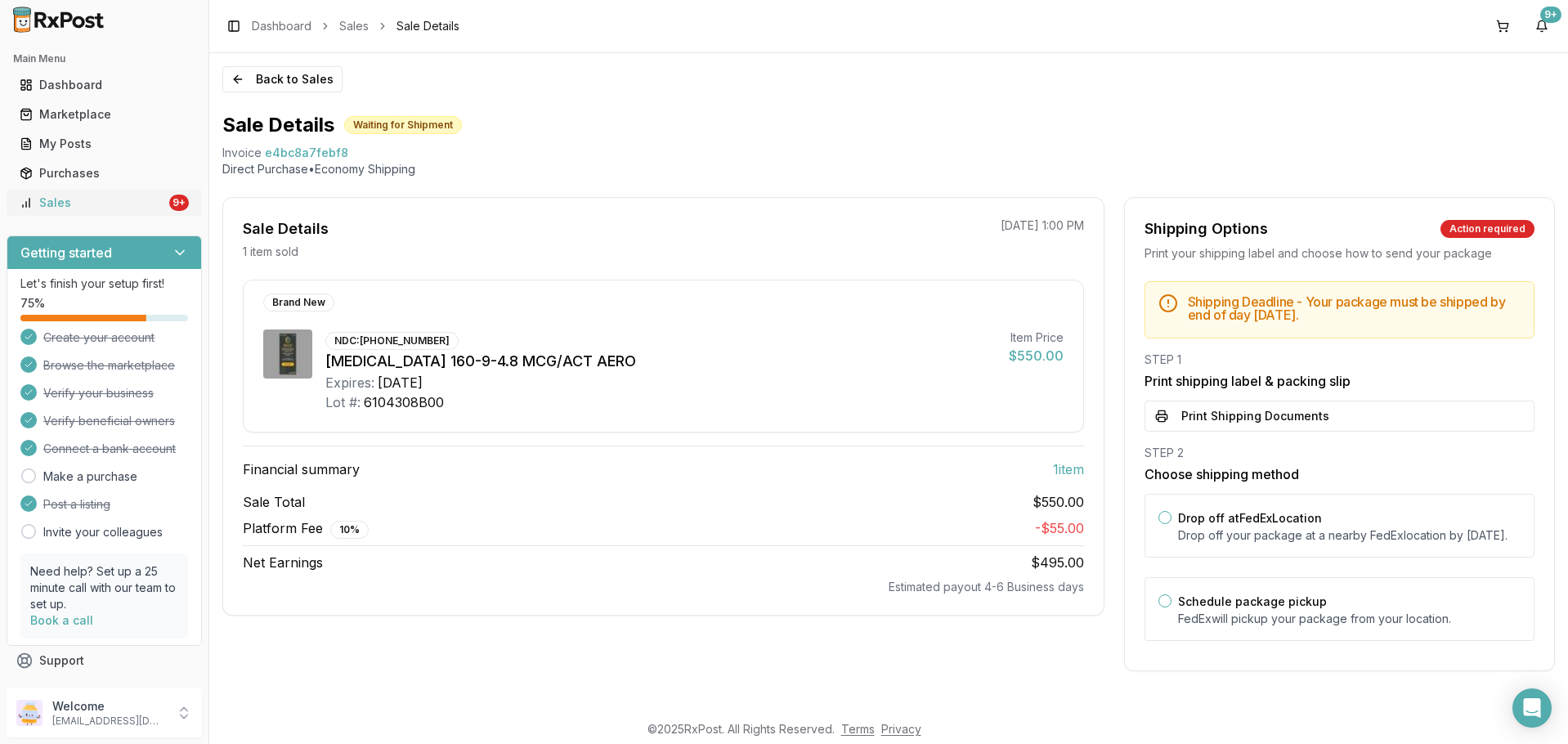
click at [124, 203] on div "Sales" at bounding box center [93, 203] width 146 height 17
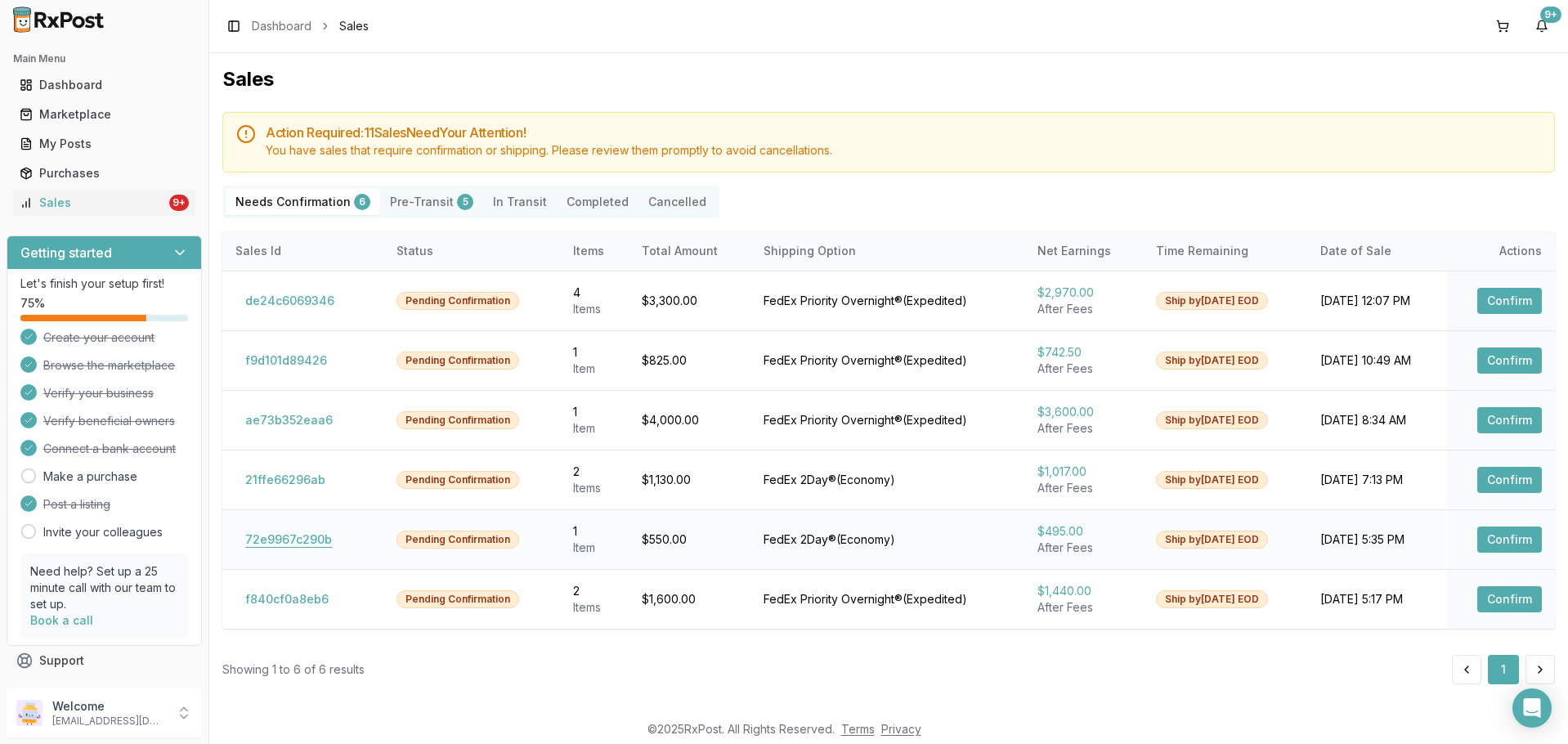
click at [297, 531] on button "72e9967c290b" at bounding box center [288, 540] width 107 height 26
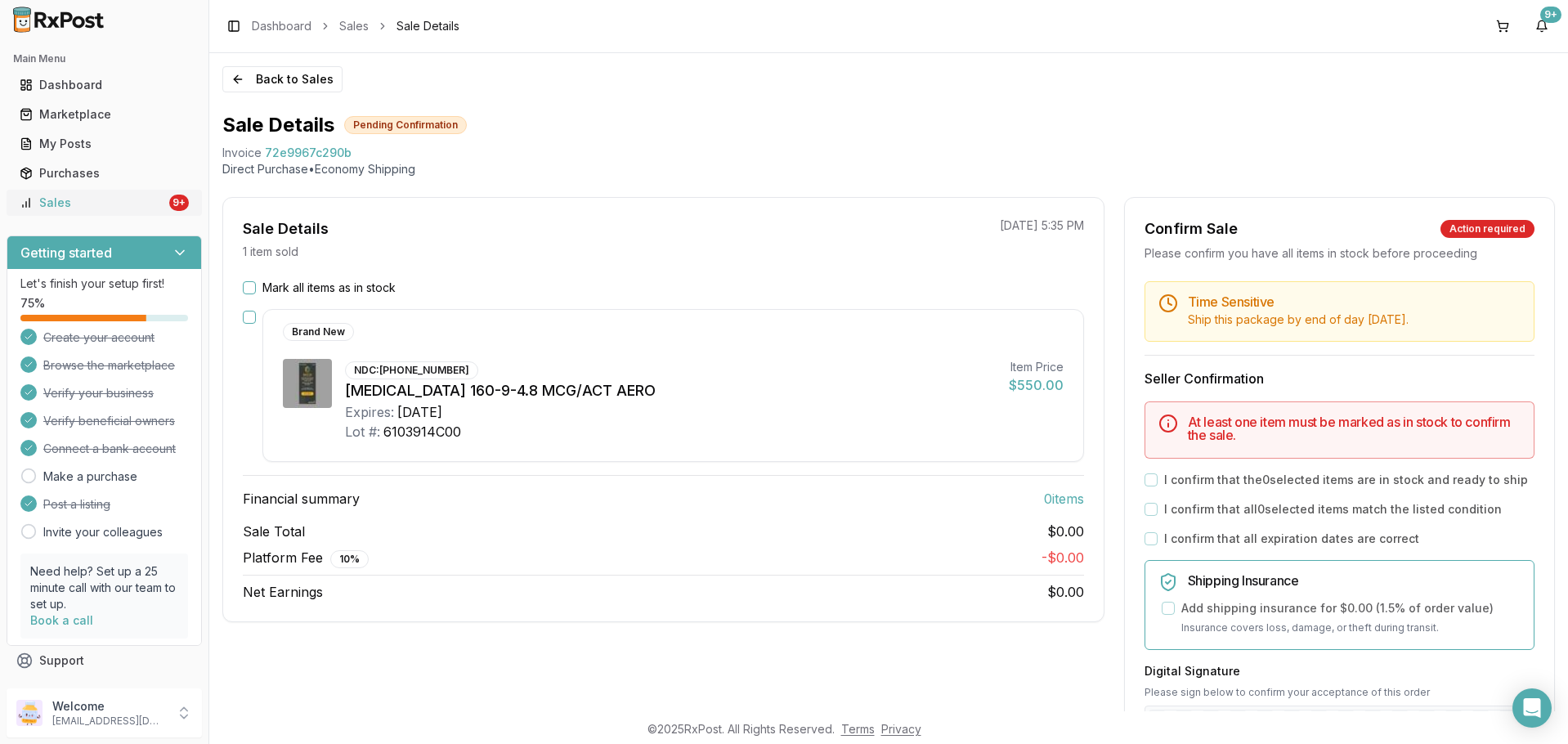
click at [64, 201] on div "Sales" at bounding box center [93, 203] width 146 height 17
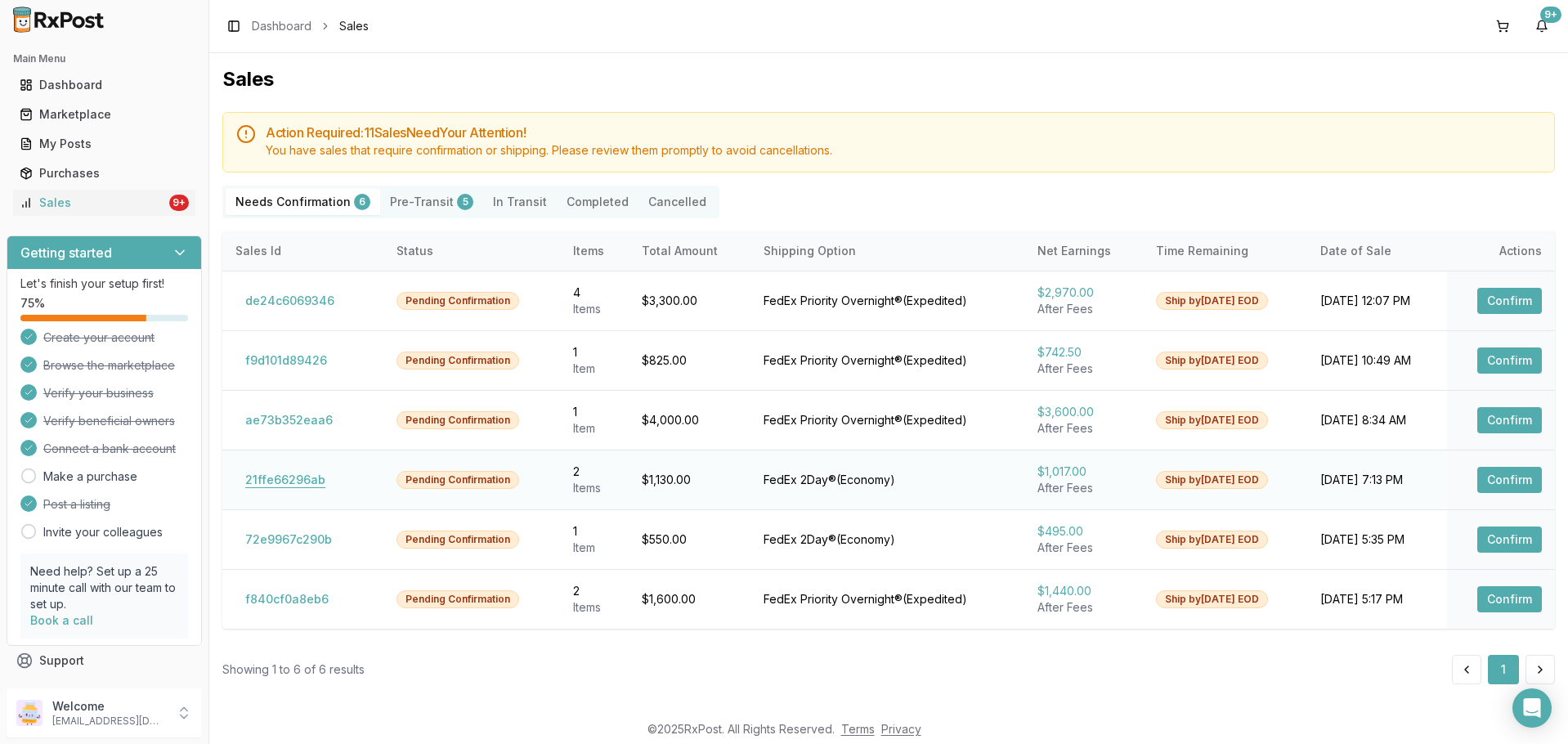
click at [319, 483] on button "21ffe66296ab" at bounding box center [285, 480] width 100 height 26
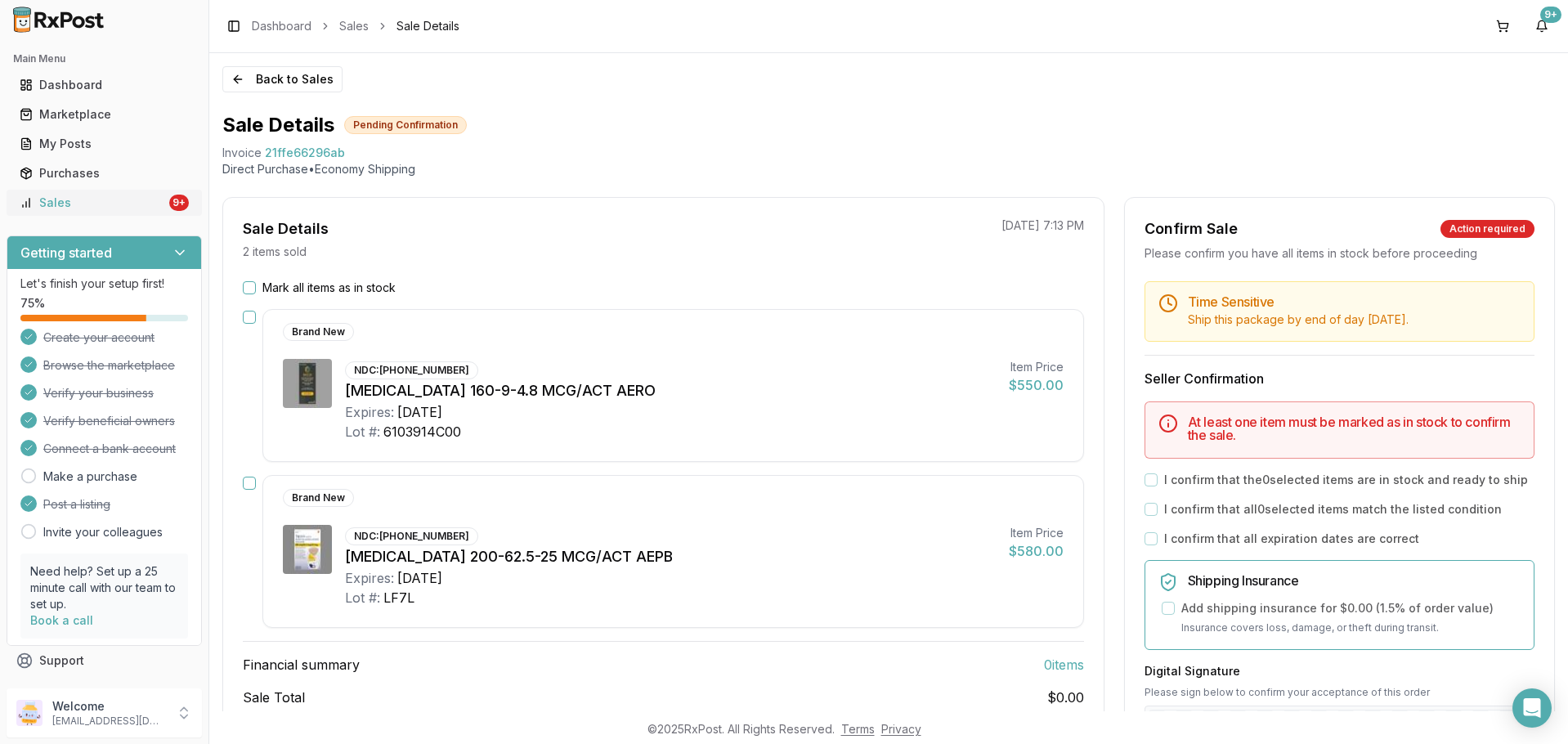
click at [131, 201] on div "Sales" at bounding box center [93, 203] width 146 height 17
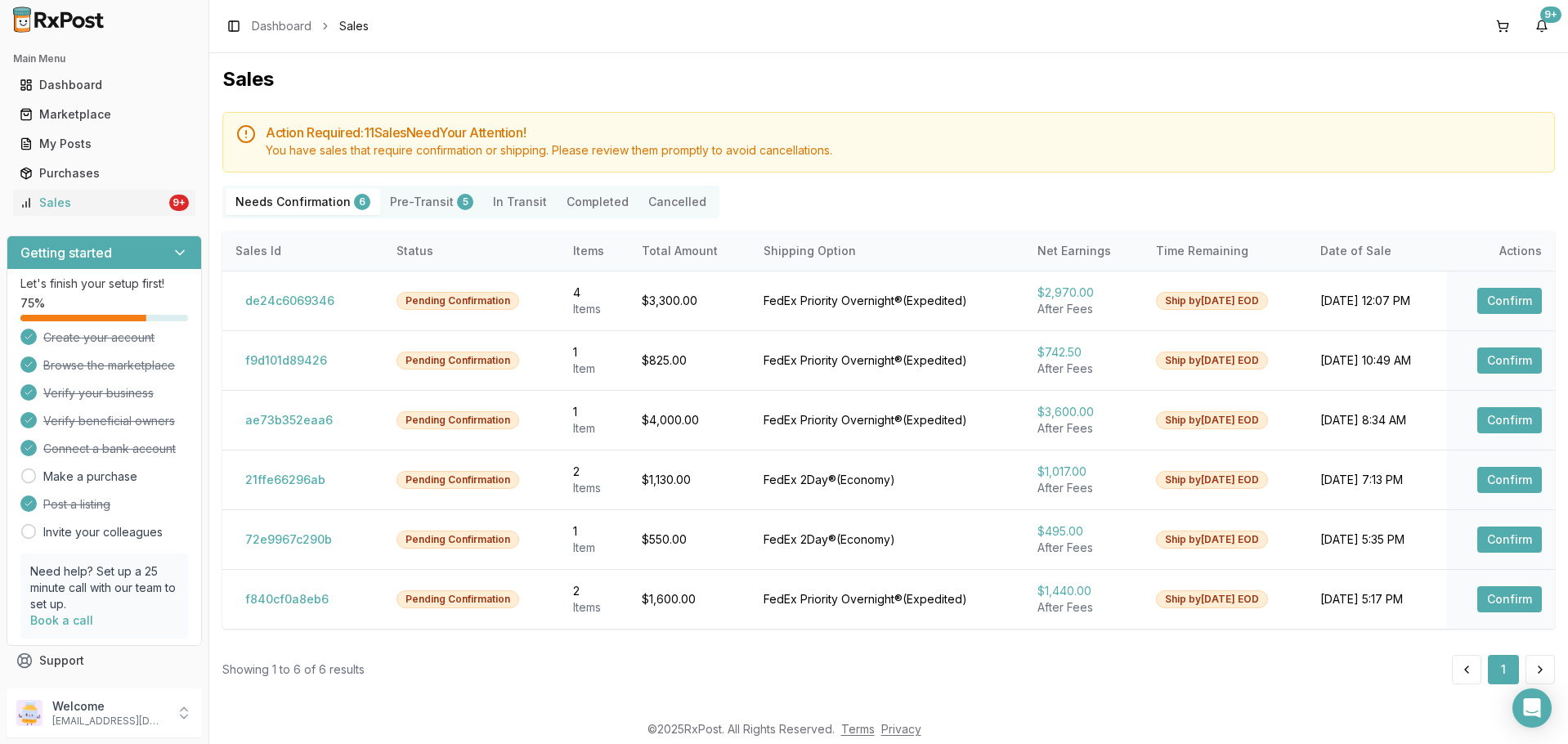
click at [412, 207] on button "Pre-Transit 5" at bounding box center [431, 202] width 103 height 26
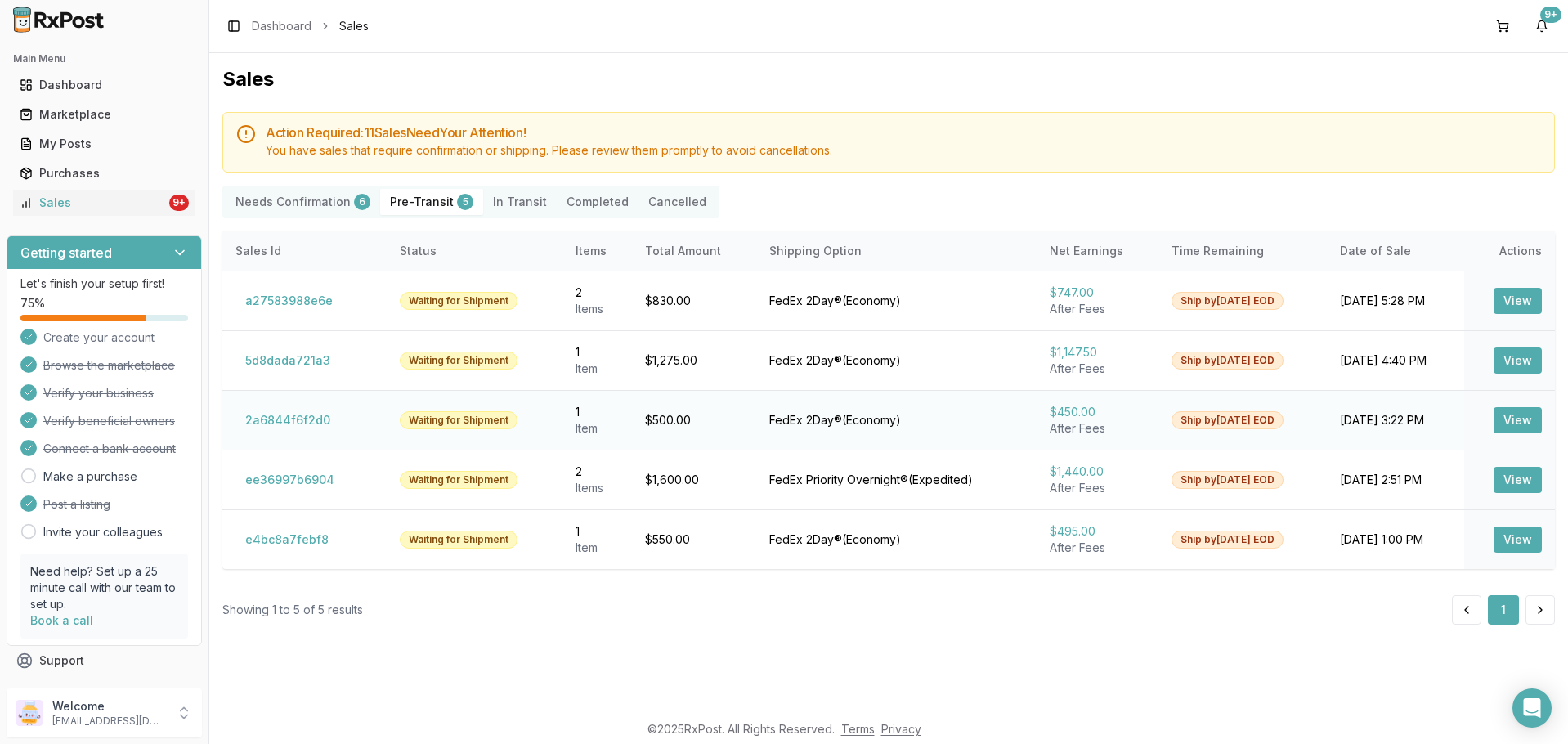
click at [294, 415] on button "2a6844f6f2d0" at bounding box center [288, 421] width 105 height 26
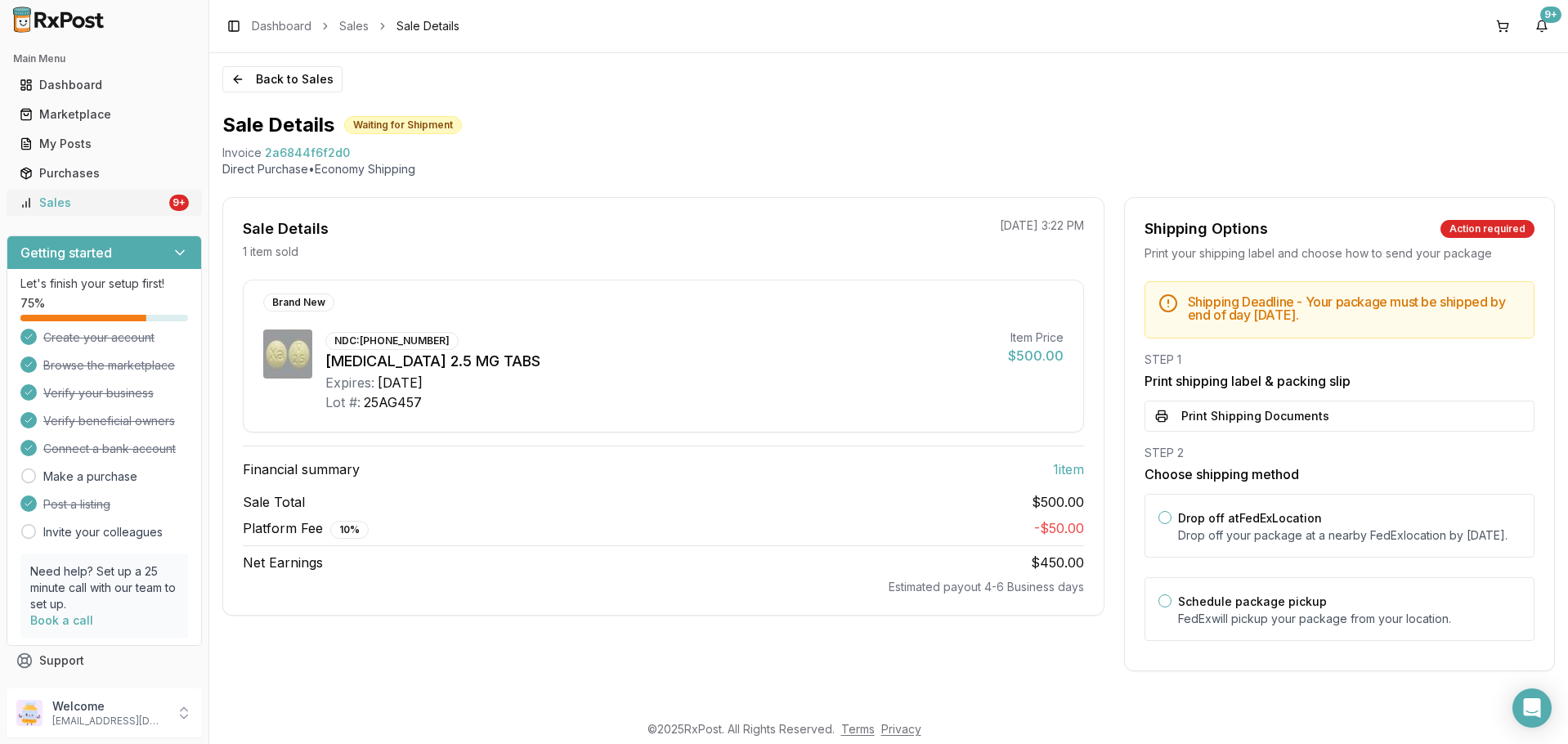
click at [72, 202] on div "Sales" at bounding box center [93, 203] width 146 height 17
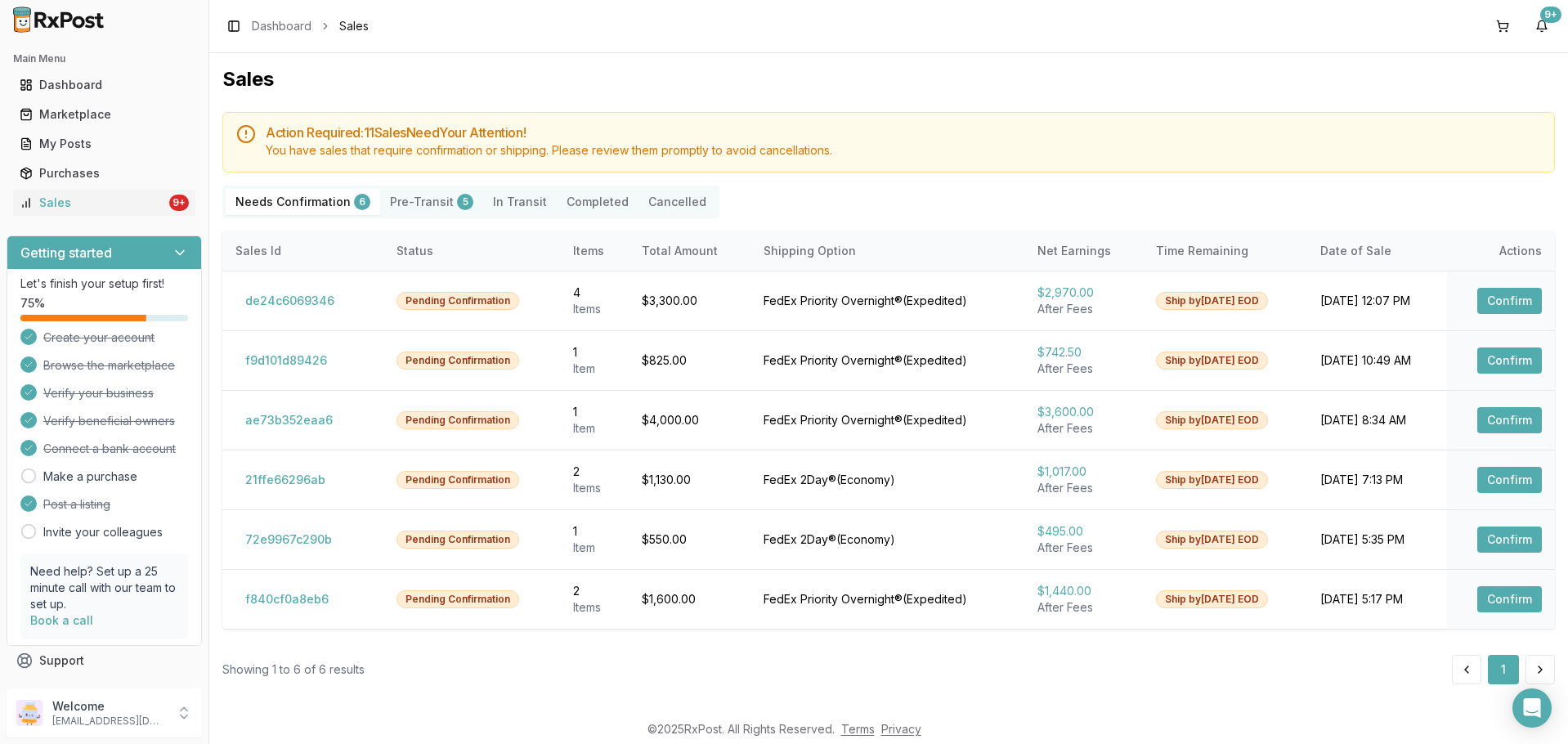
click at [420, 198] on button "Pre-Transit 5" at bounding box center [431, 202] width 103 height 26
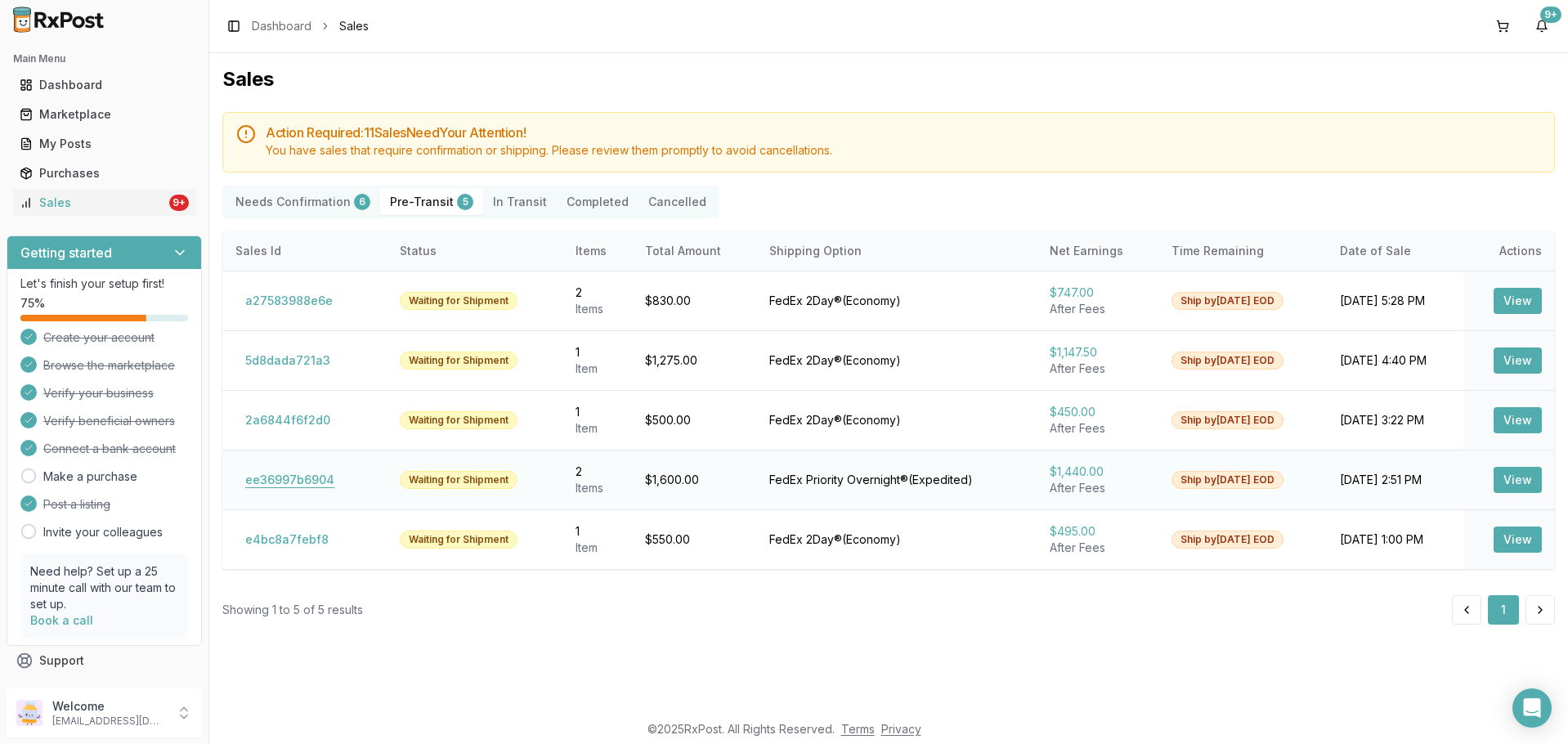
click at [300, 475] on button "ee36997b6904" at bounding box center [290, 480] width 109 height 26
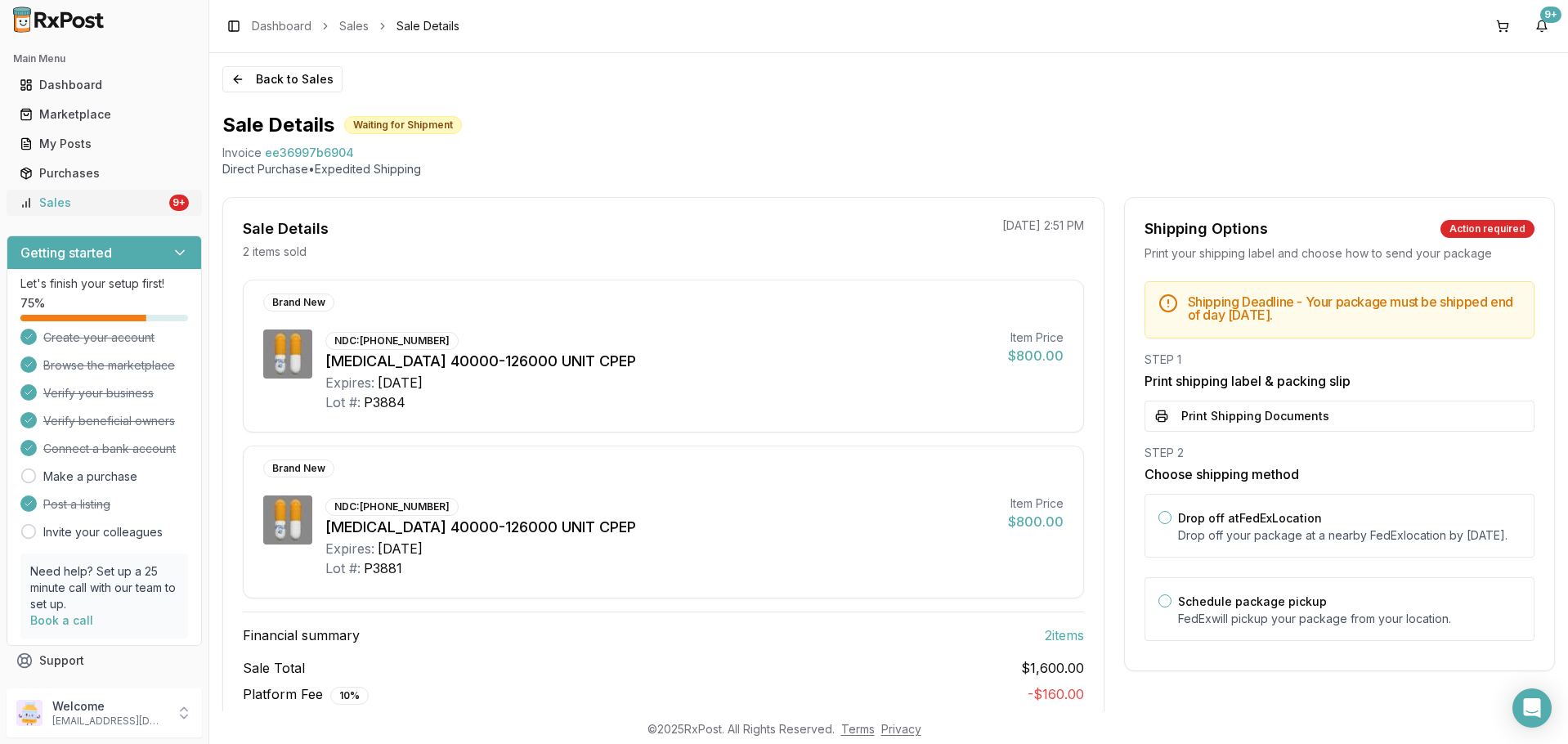
click at [144, 210] on div "Sales" at bounding box center [93, 203] width 146 height 17
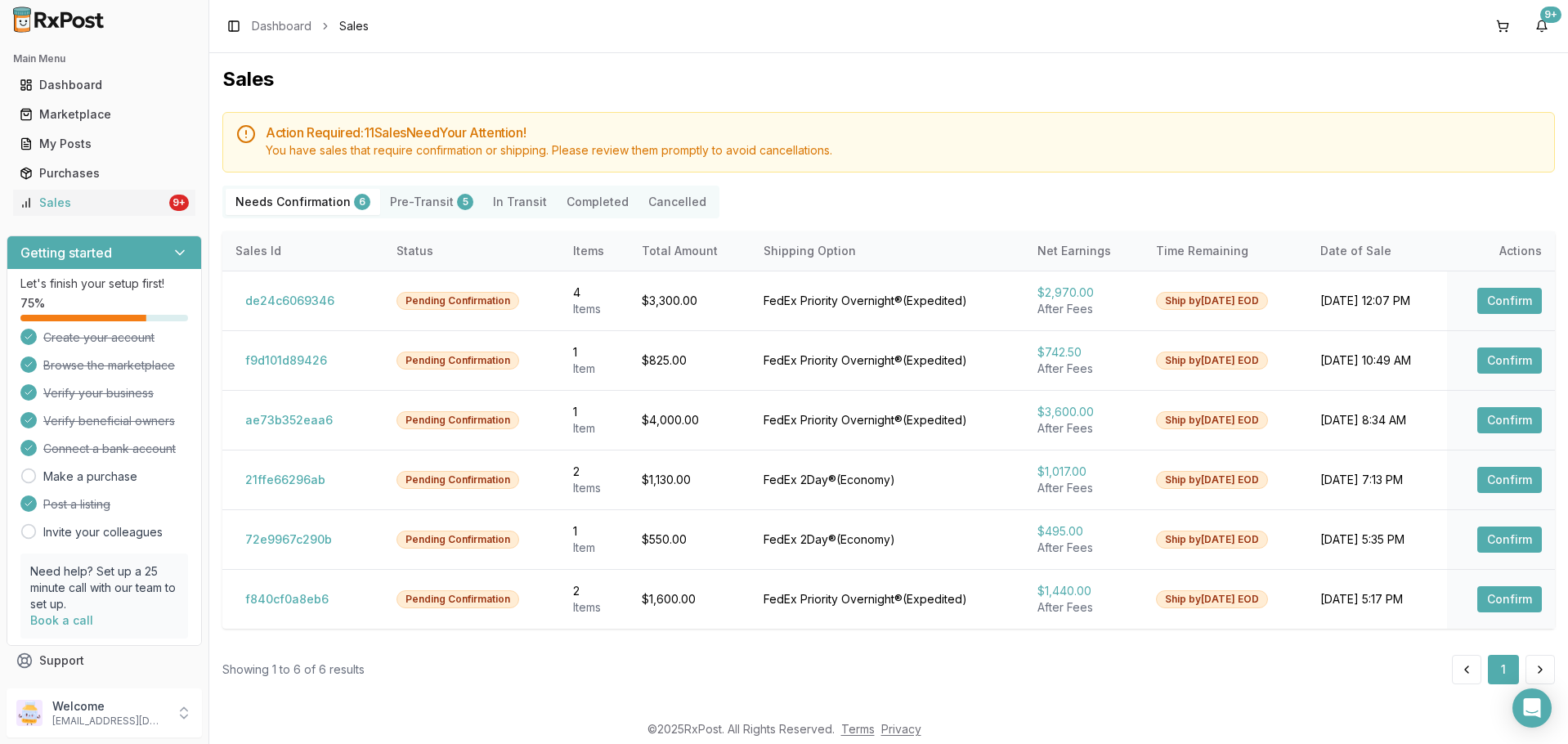
click at [412, 203] on button "Pre-Transit 5" at bounding box center [431, 202] width 103 height 26
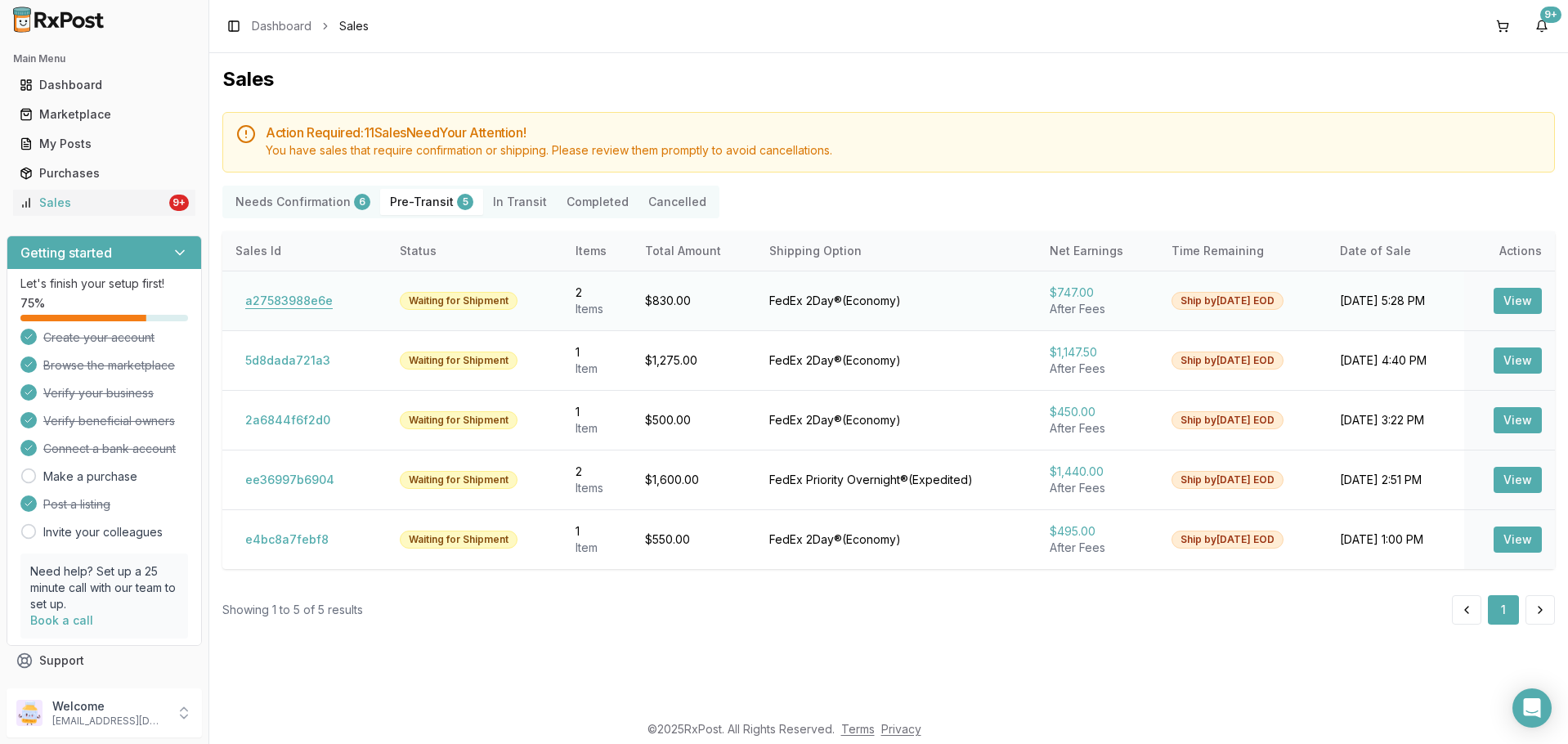
click at [289, 303] on button "a27583988e6e" at bounding box center [289, 301] width 107 height 26
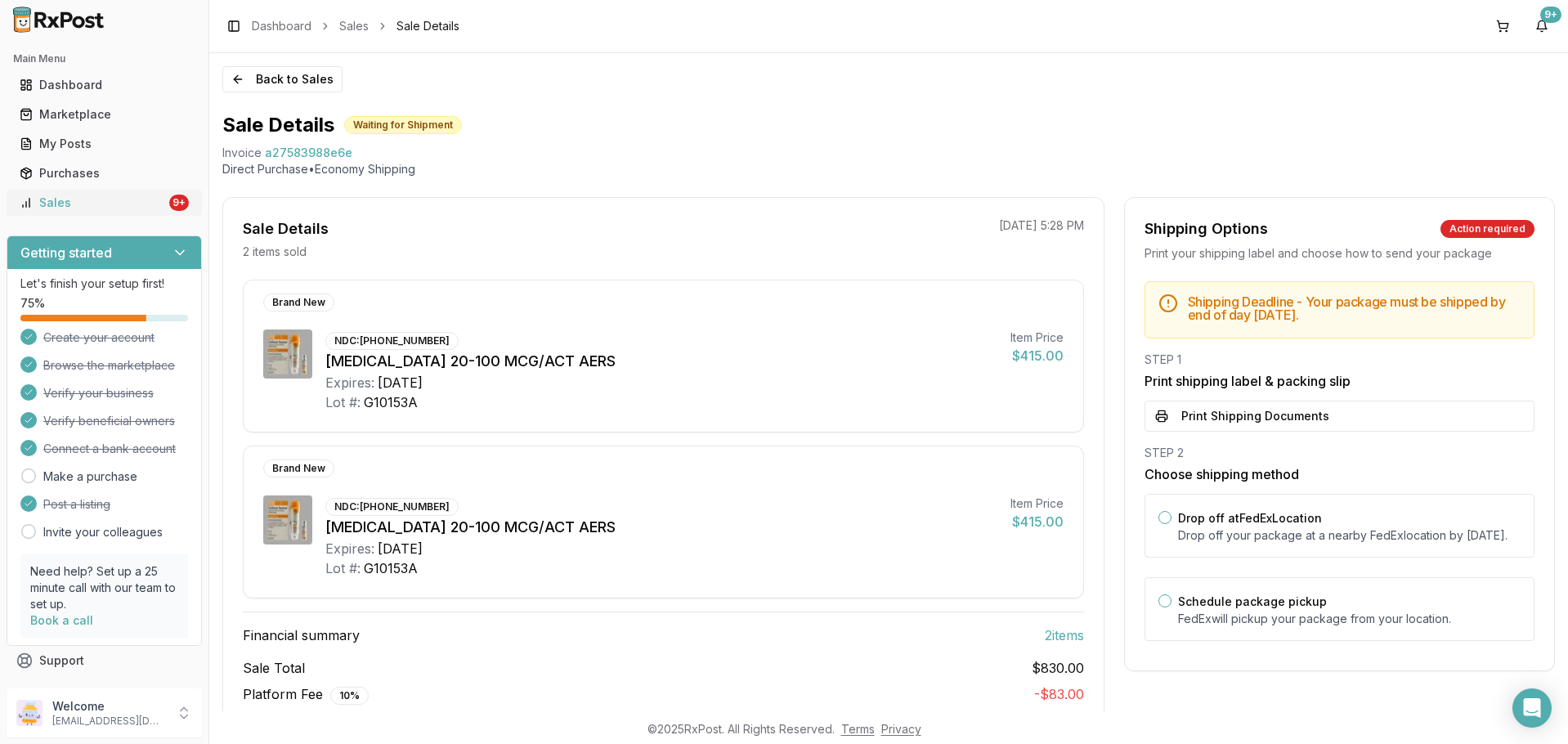
click at [112, 208] on div "Sales" at bounding box center [93, 203] width 146 height 17
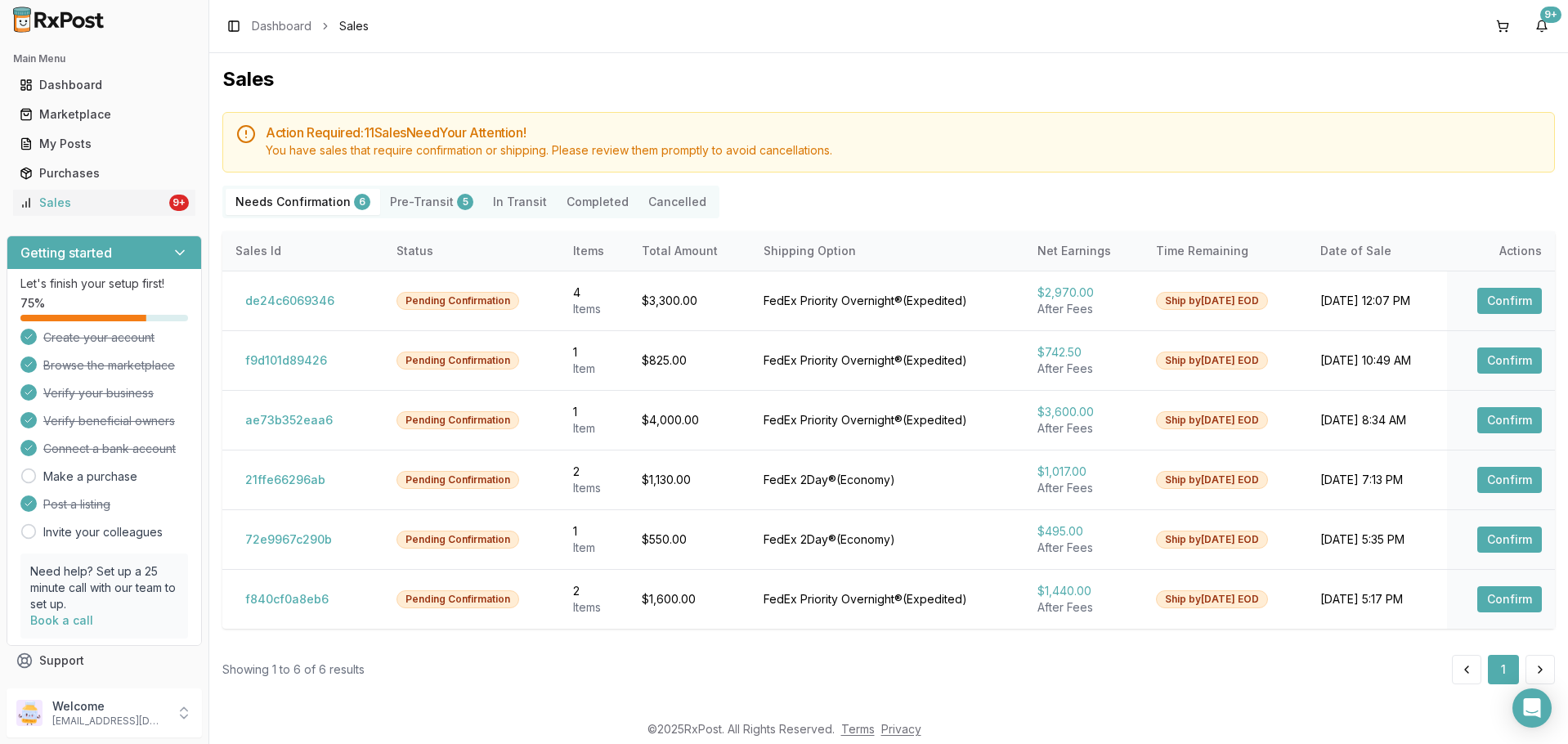
click at [431, 199] on button "Pre-Transit 5" at bounding box center [431, 202] width 103 height 26
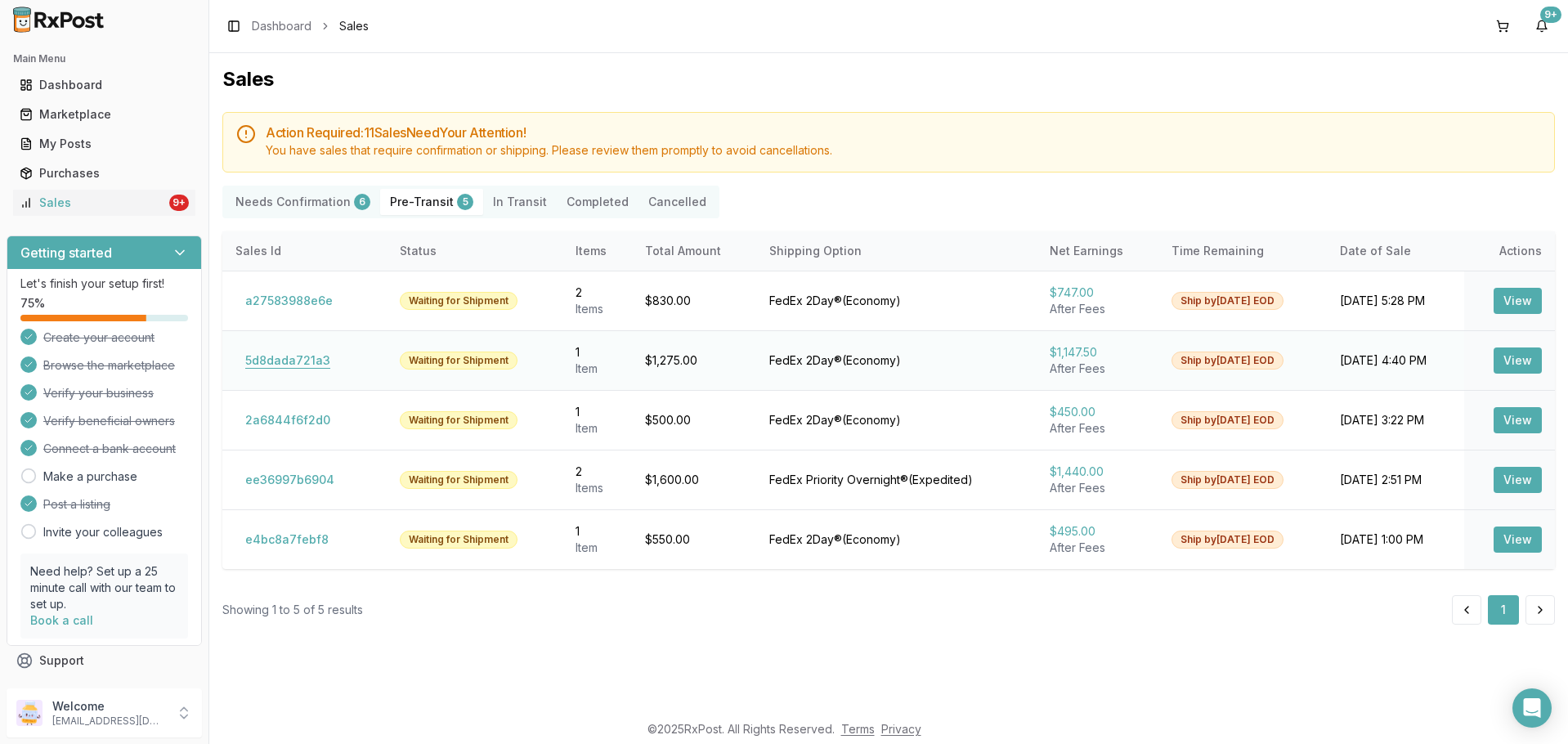
click at [313, 358] on button "5d8dada721a3" at bounding box center [288, 360] width 105 height 26
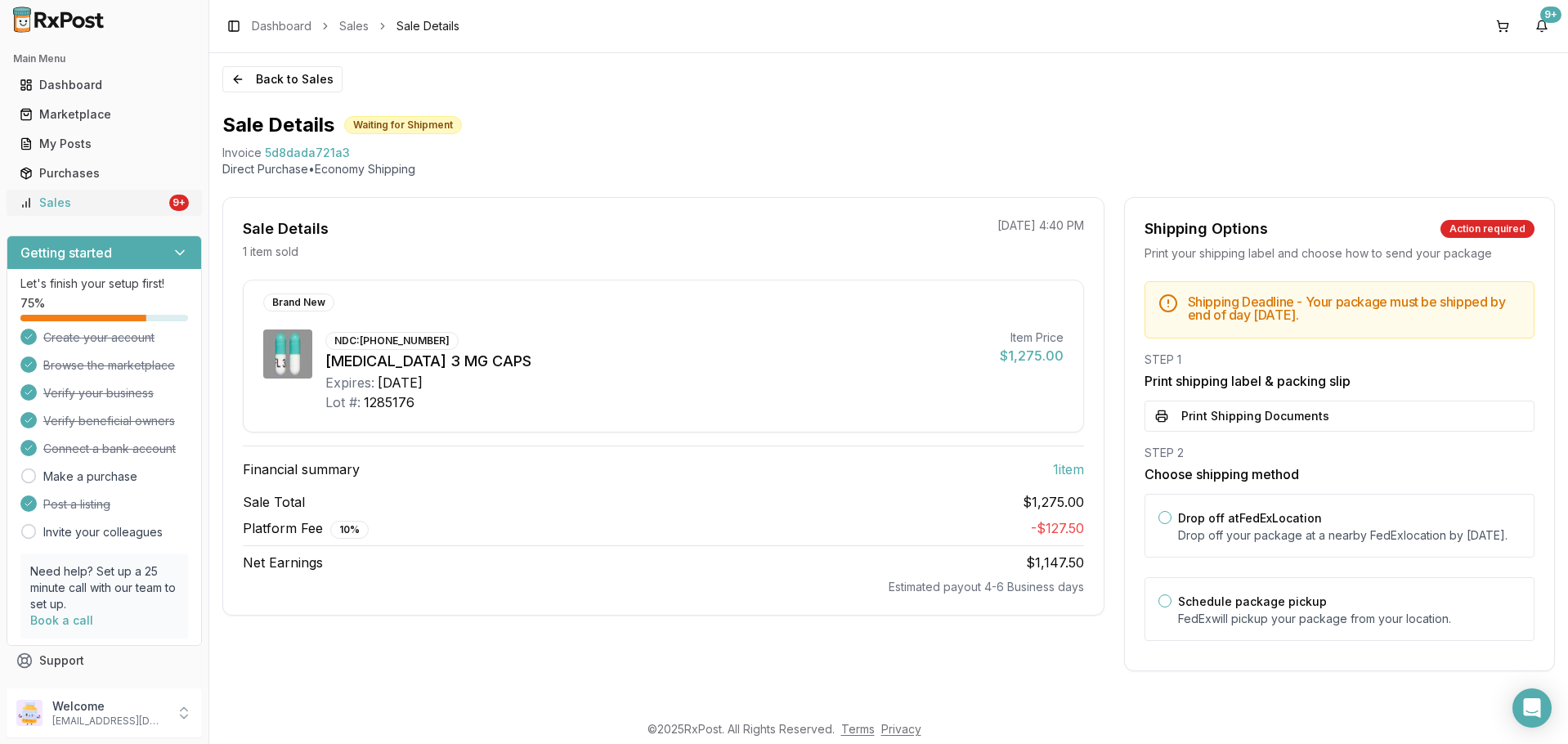
click at [88, 207] on div "Sales" at bounding box center [93, 203] width 146 height 17
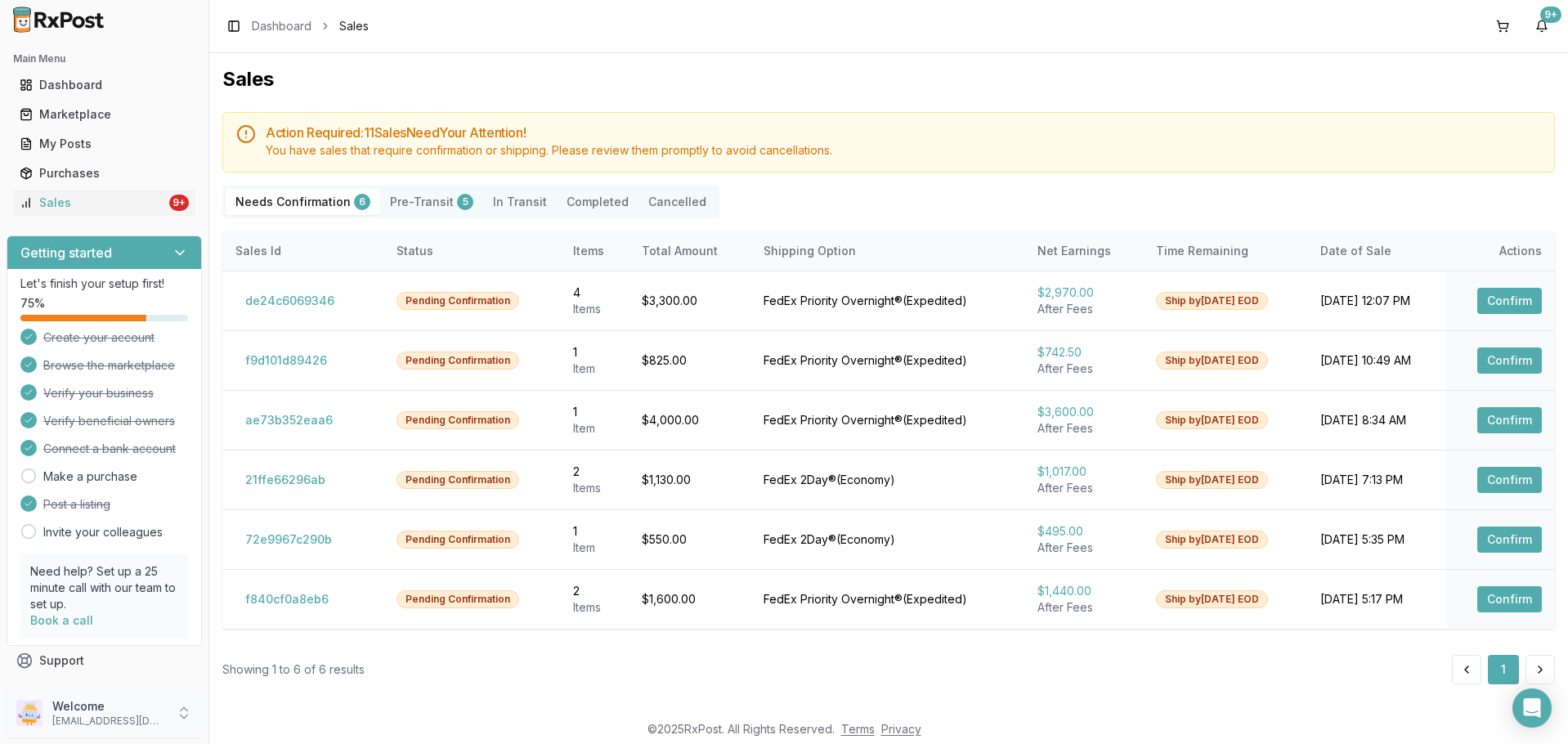
click at [132, 707] on p "Welcome" at bounding box center [108, 707] width 113 height 17
click at [259, 719] on span "Sign Out" at bounding box center [297, 718] width 155 height 17
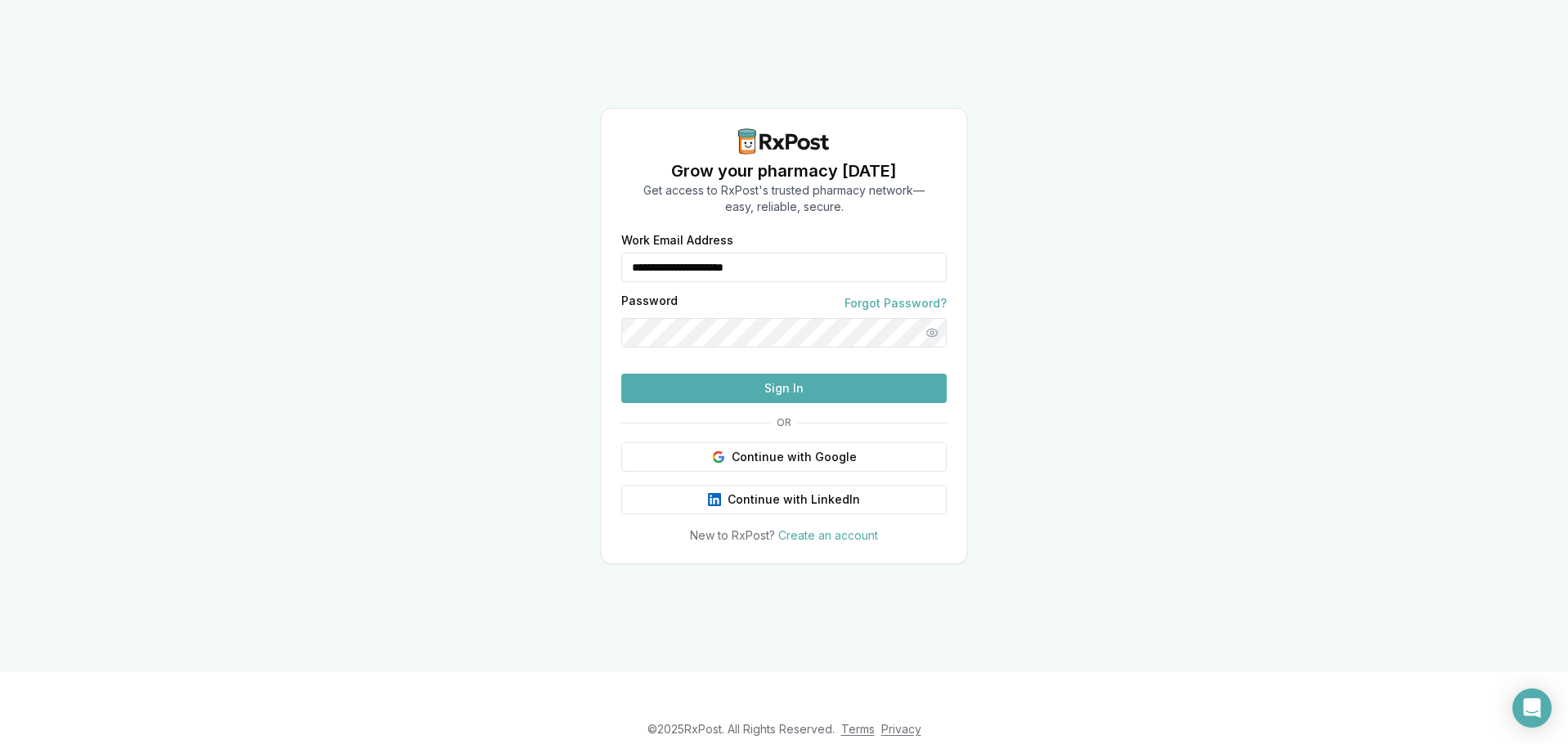
drag, startPoint x: 757, startPoint y: 248, endPoint x: 732, endPoint y: 246, distance: 25.1
click at [732, 253] on input "**********" at bounding box center [784, 268] width 326 height 30
drag, startPoint x: 804, startPoint y: 248, endPoint x: 823, endPoint y: 249, distance: 19.0
click at [804, 253] on input "**********" at bounding box center [784, 268] width 326 height 30
drag, startPoint x: 793, startPoint y: 228, endPoint x: 530, endPoint y: 234, distance: 263.1
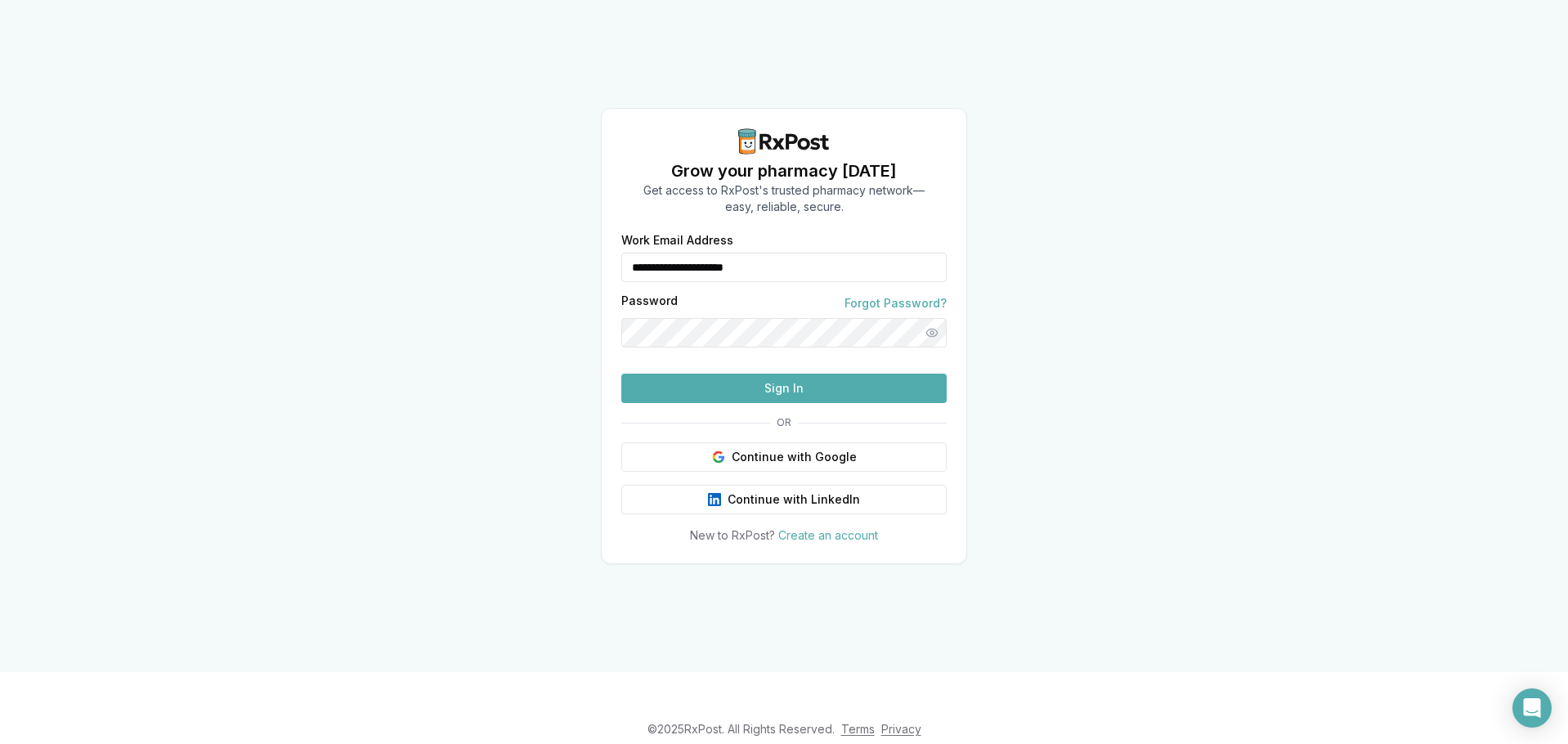
click at [530, 234] on div "**********" at bounding box center [784, 336] width 1568 height 672
type input "*"
type input "**********"
click at [800, 403] on button "Sign In" at bounding box center [784, 389] width 326 height 30
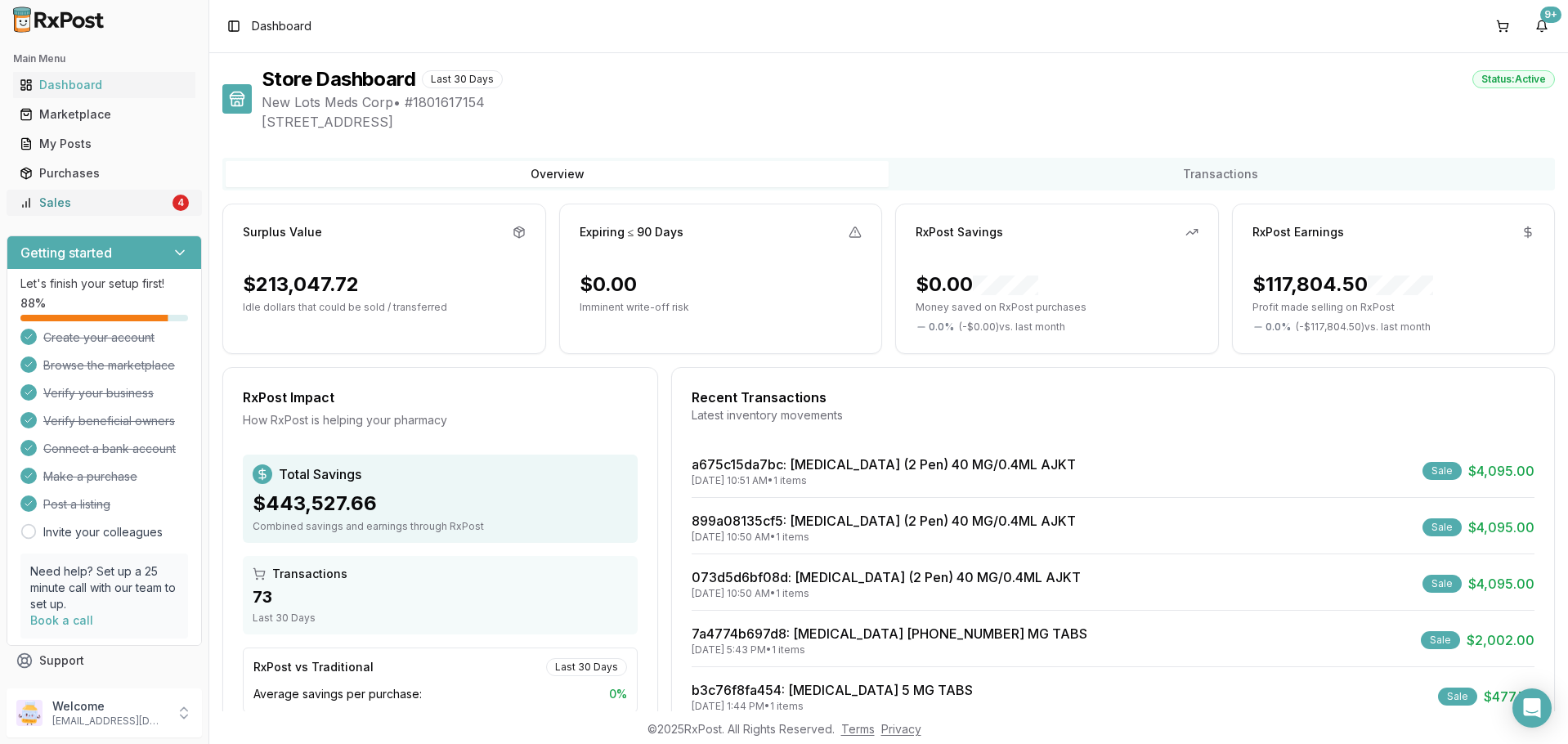
click at [129, 209] on div "Sales" at bounding box center [94, 203] width 150 height 17
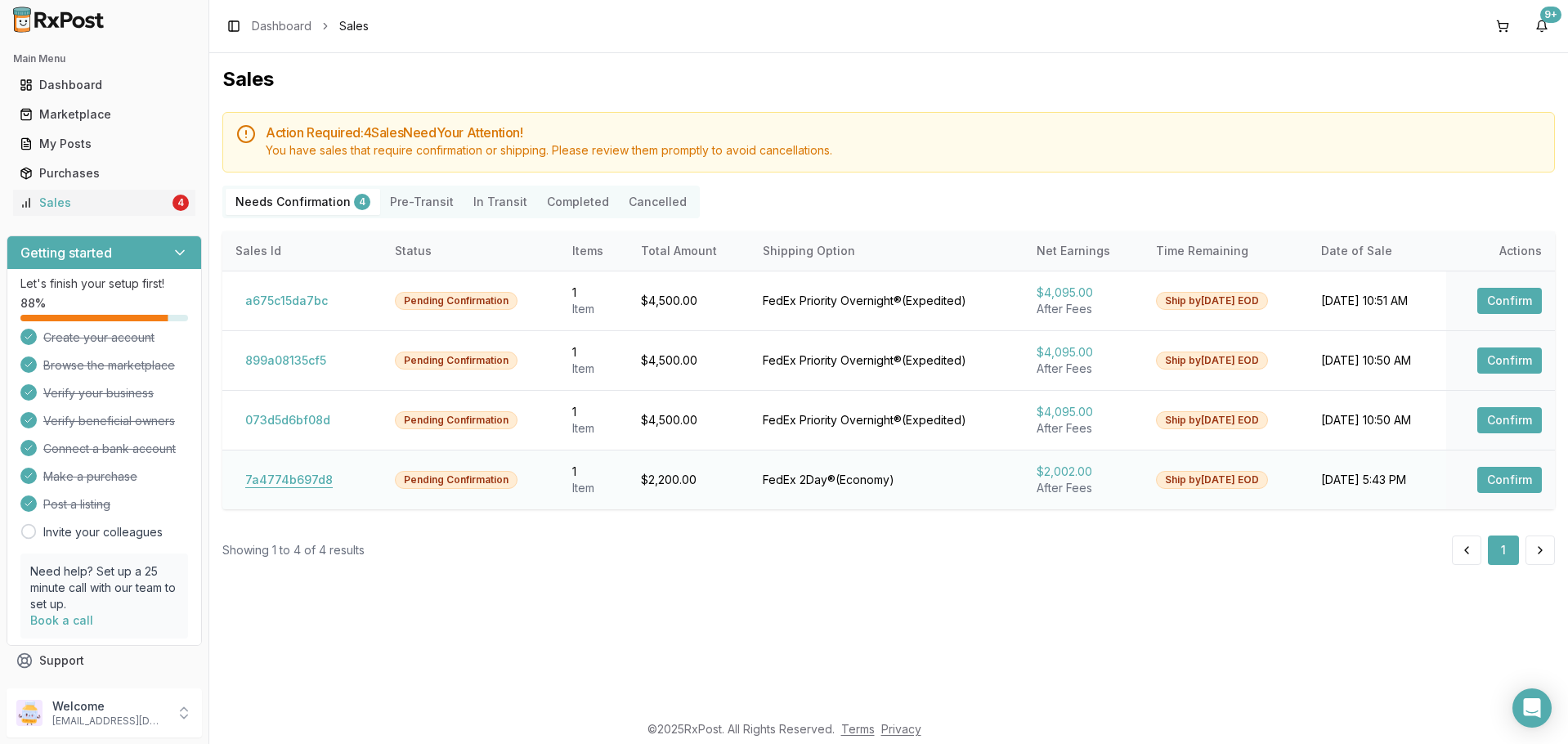
click at [315, 476] on button "7a4774b697d8" at bounding box center [289, 480] width 107 height 26
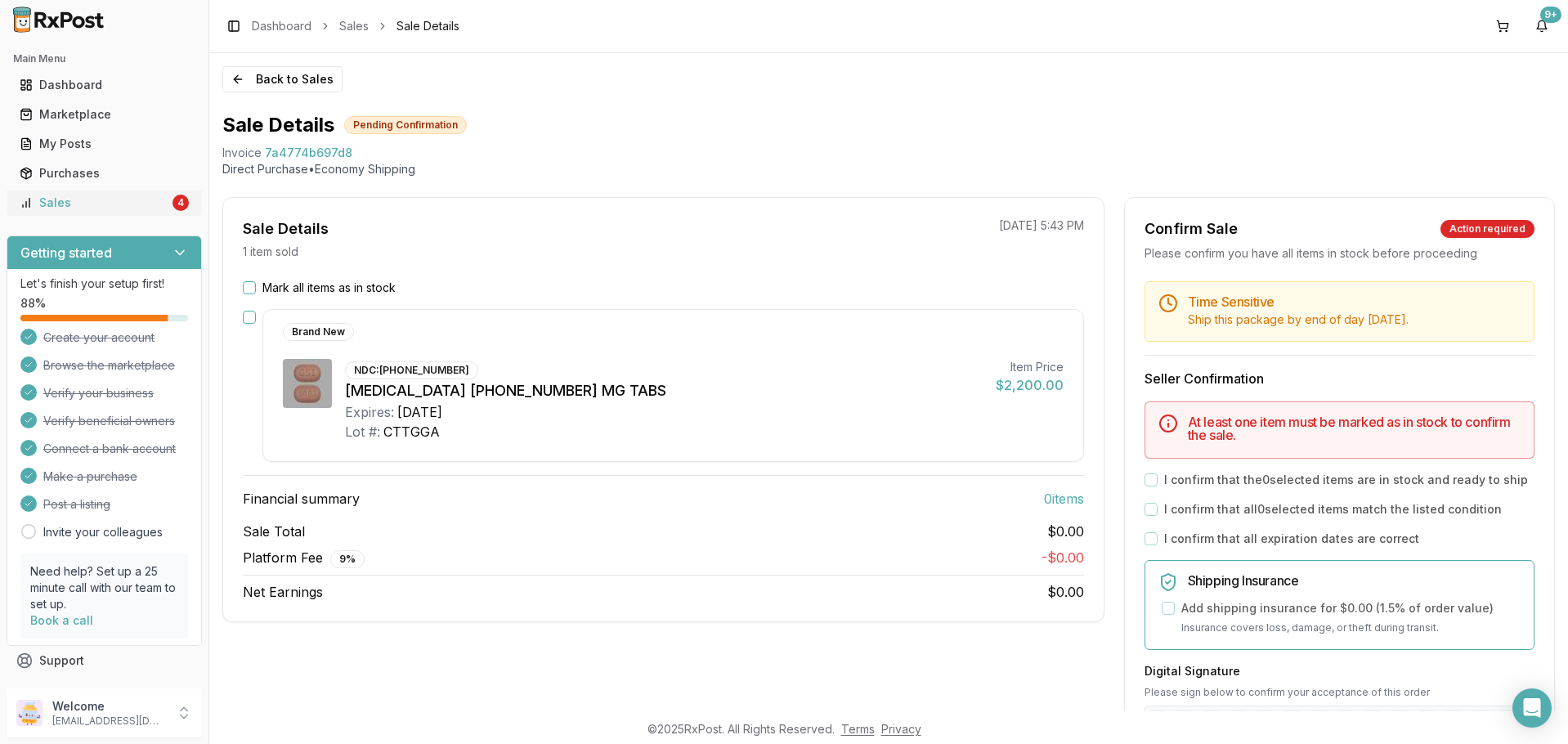
click at [108, 193] on link "Sales 4" at bounding box center [104, 203] width 183 height 30
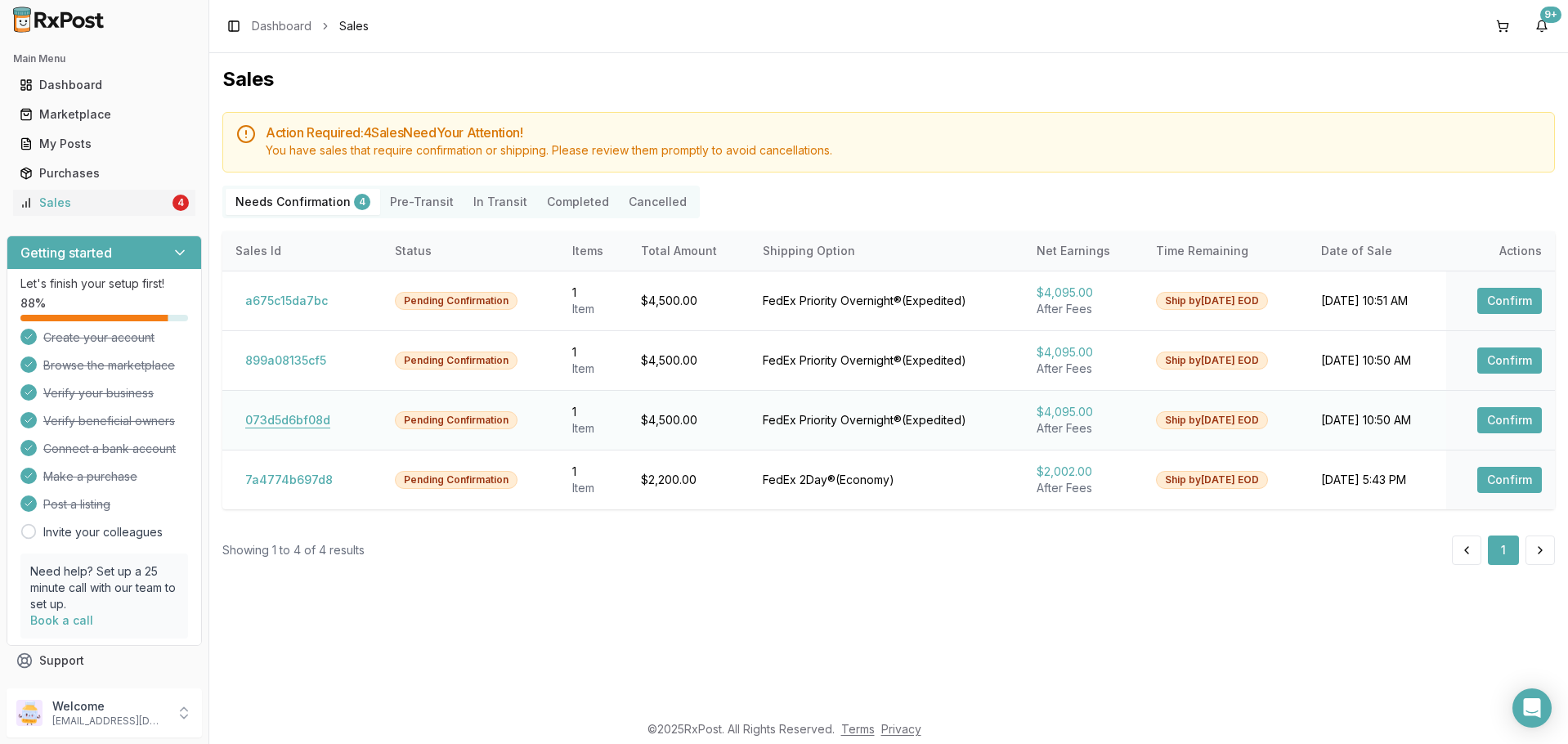
click at [284, 431] on button "073d5d6bf08d" at bounding box center [288, 421] width 105 height 26
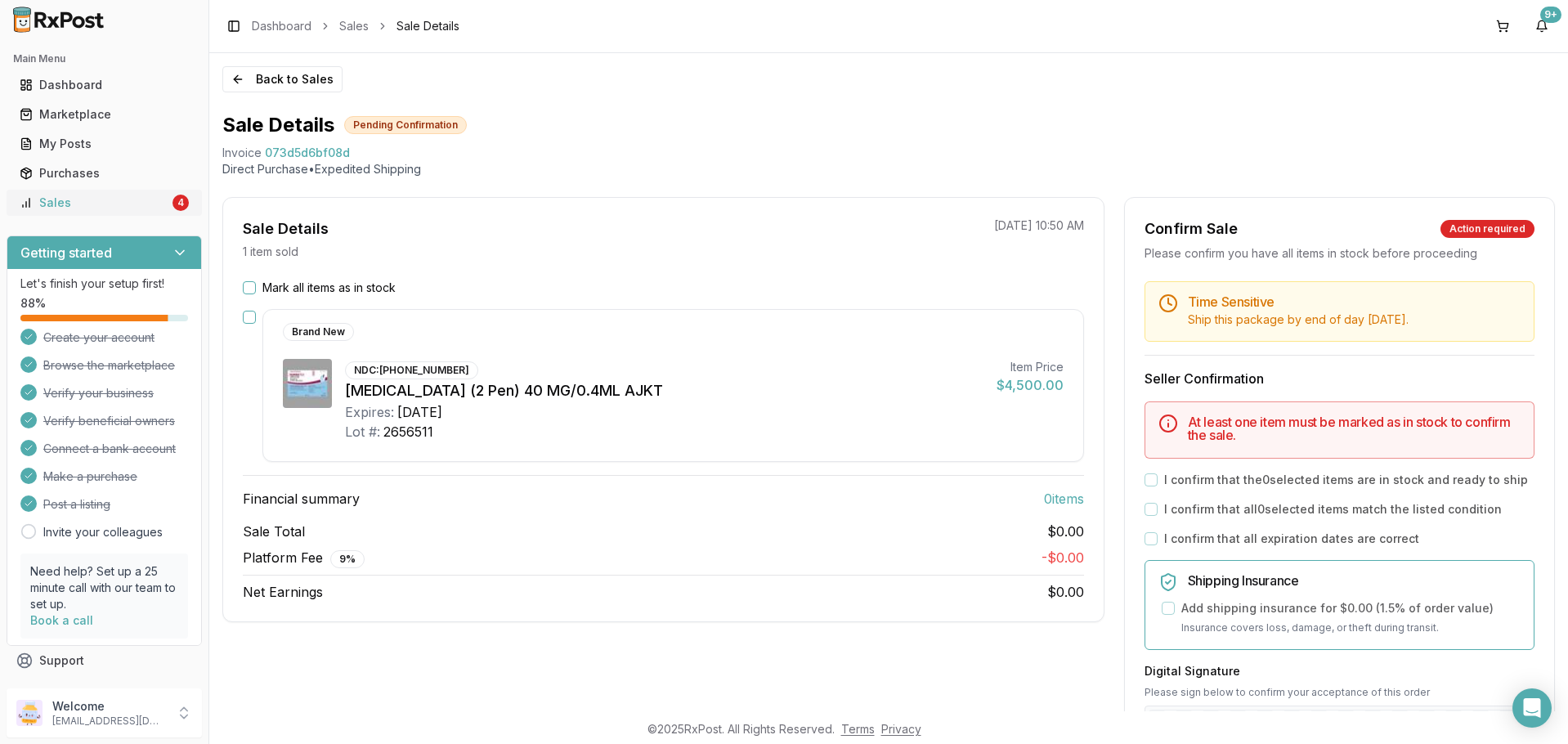
click at [97, 205] on div "Sales" at bounding box center [94, 203] width 150 height 17
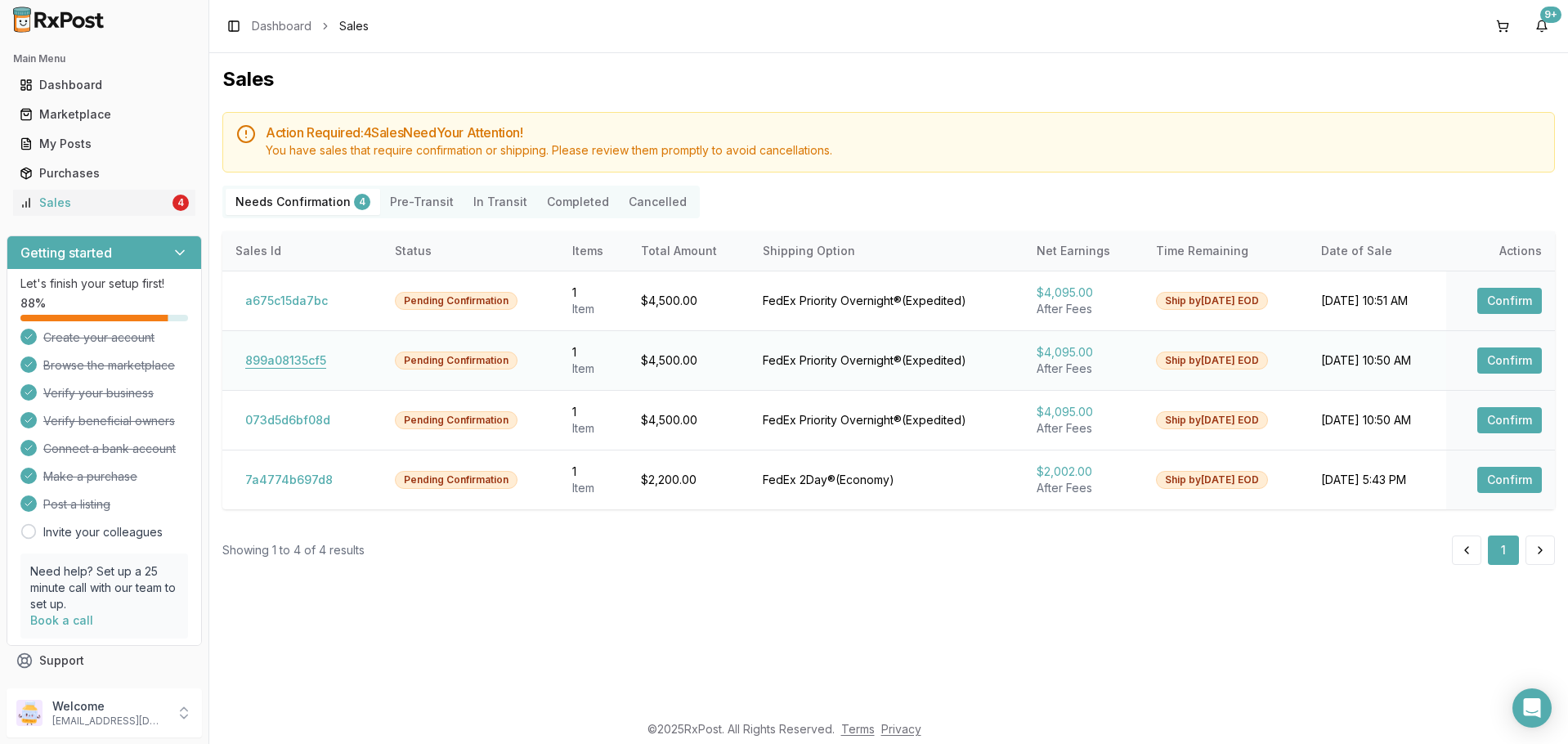
click at [275, 355] on button "899a08135cf5" at bounding box center [286, 360] width 101 height 26
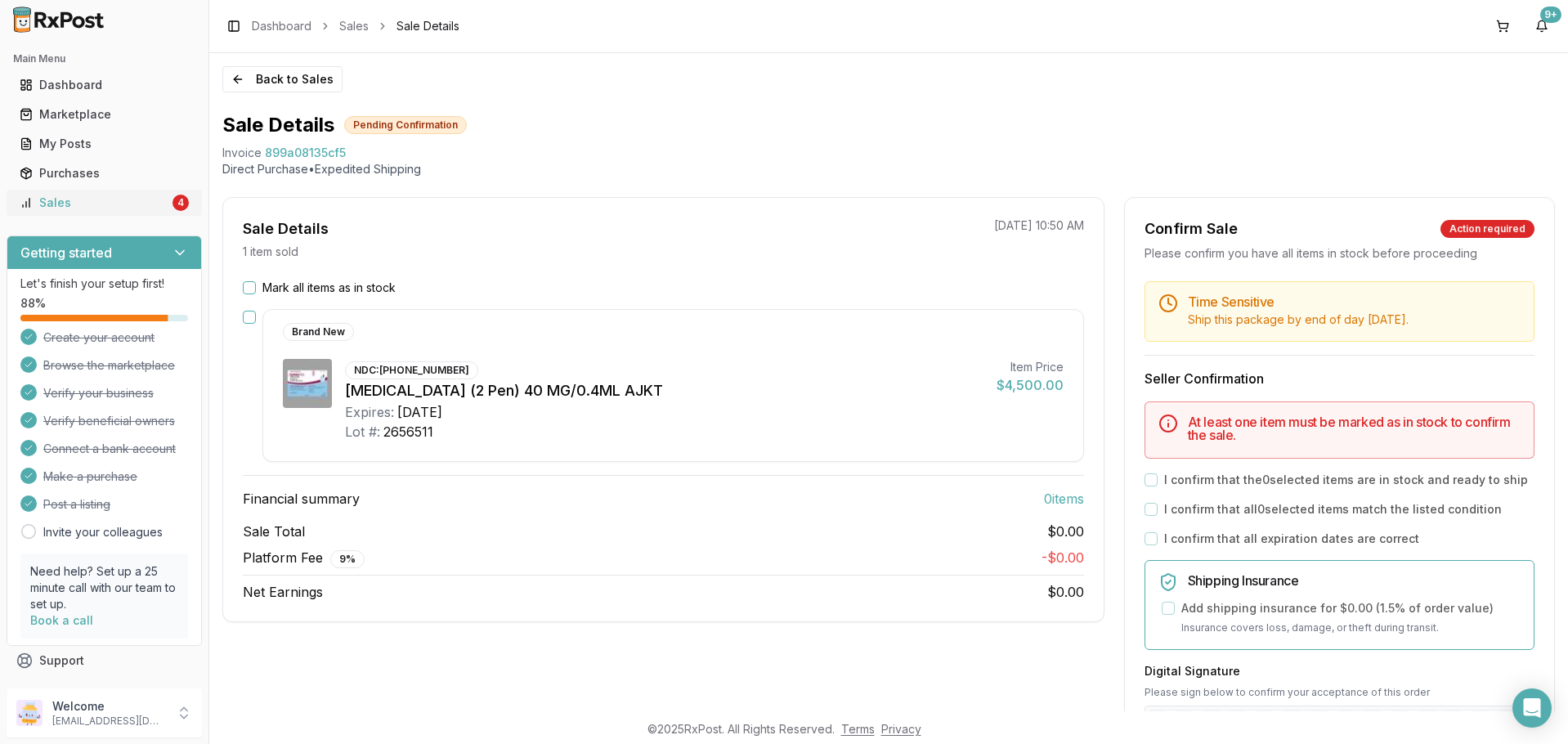
click at [112, 198] on div "Sales" at bounding box center [94, 203] width 150 height 17
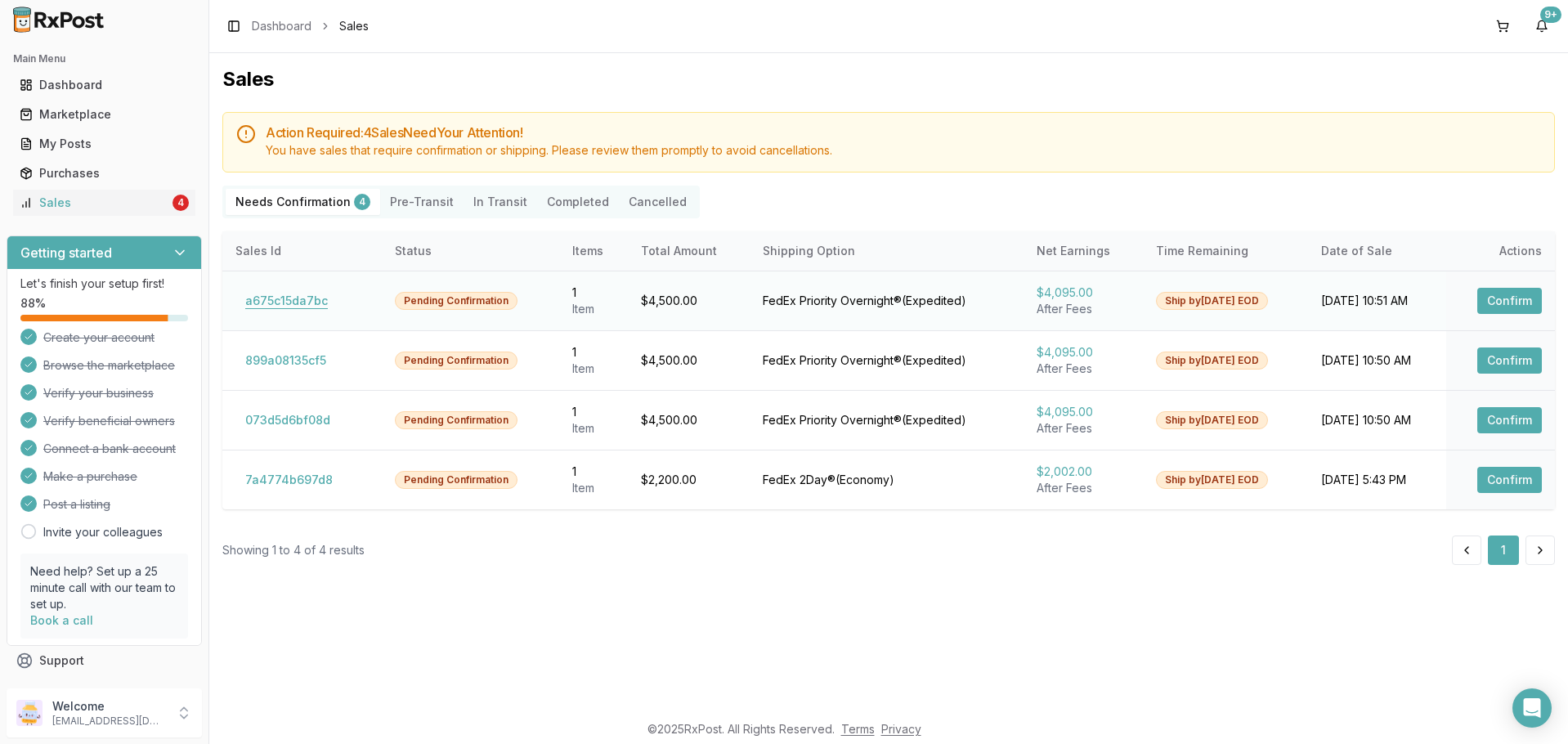
click at [282, 297] on button "a675c15da7bc" at bounding box center [287, 301] width 102 height 26
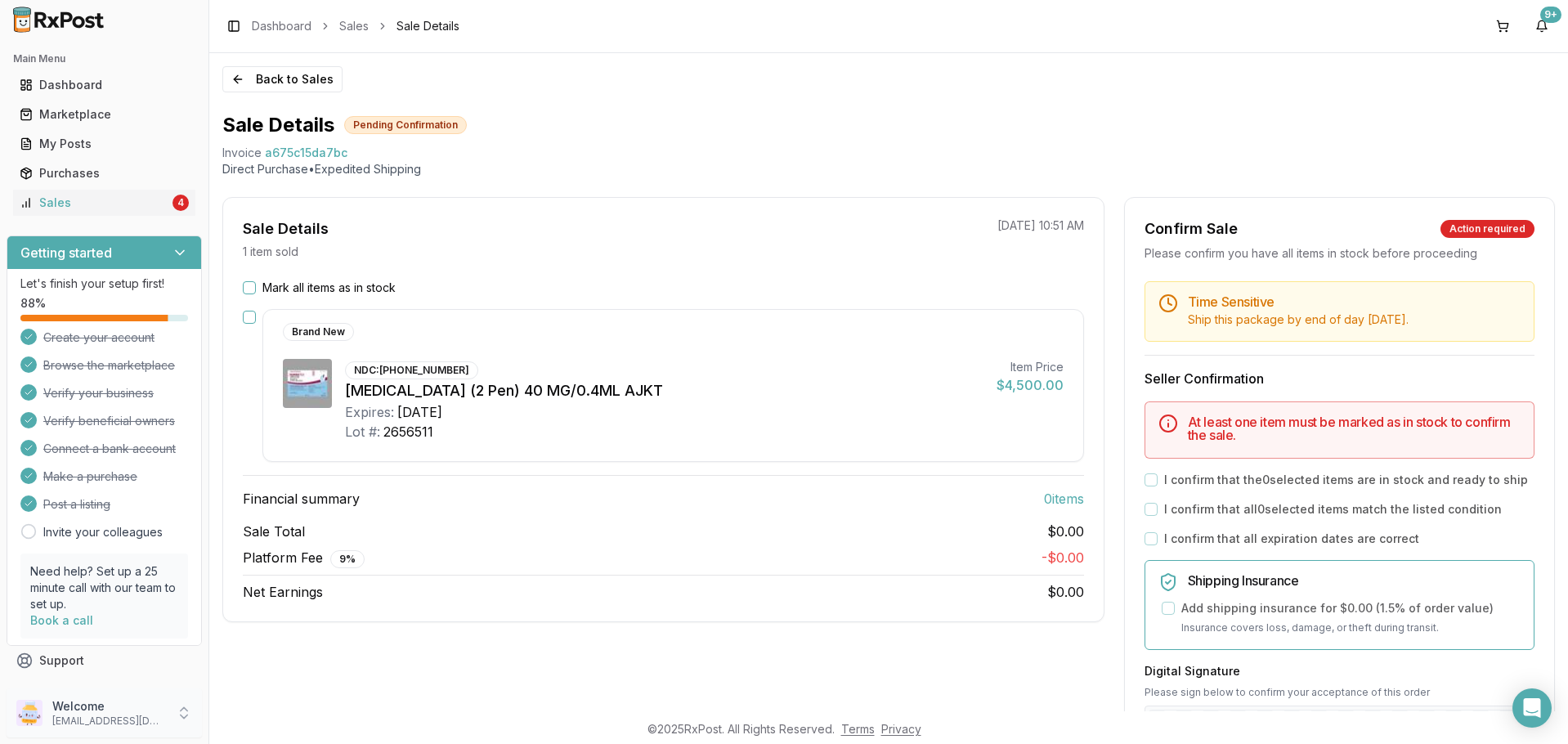
click at [115, 722] on p "[EMAIL_ADDRESS][DOMAIN_NAME]" at bounding box center [108, 721] width 113 height 13
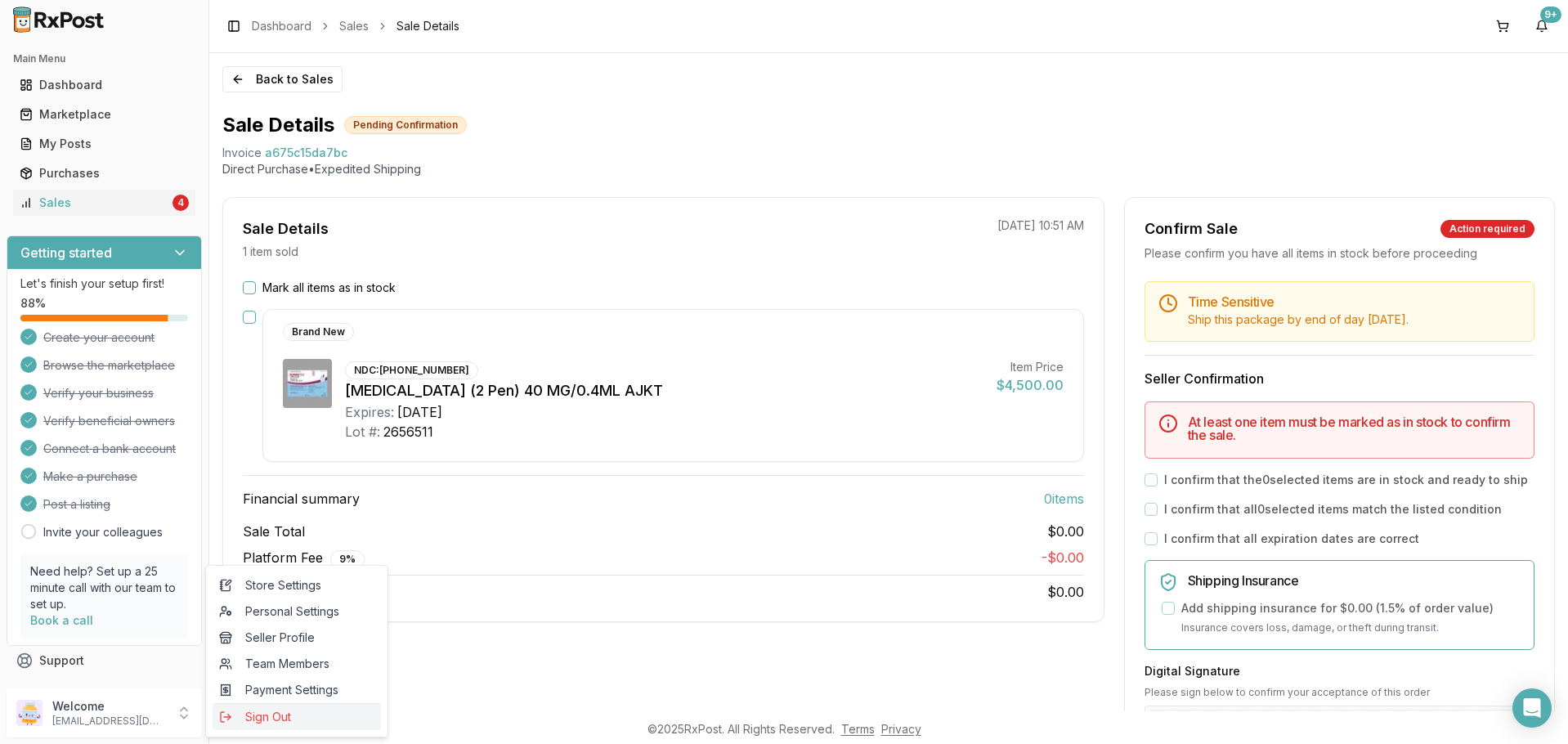
click at [259, 720] on span "Sign Out" at bounding box center [297, 718] width 155 height 17
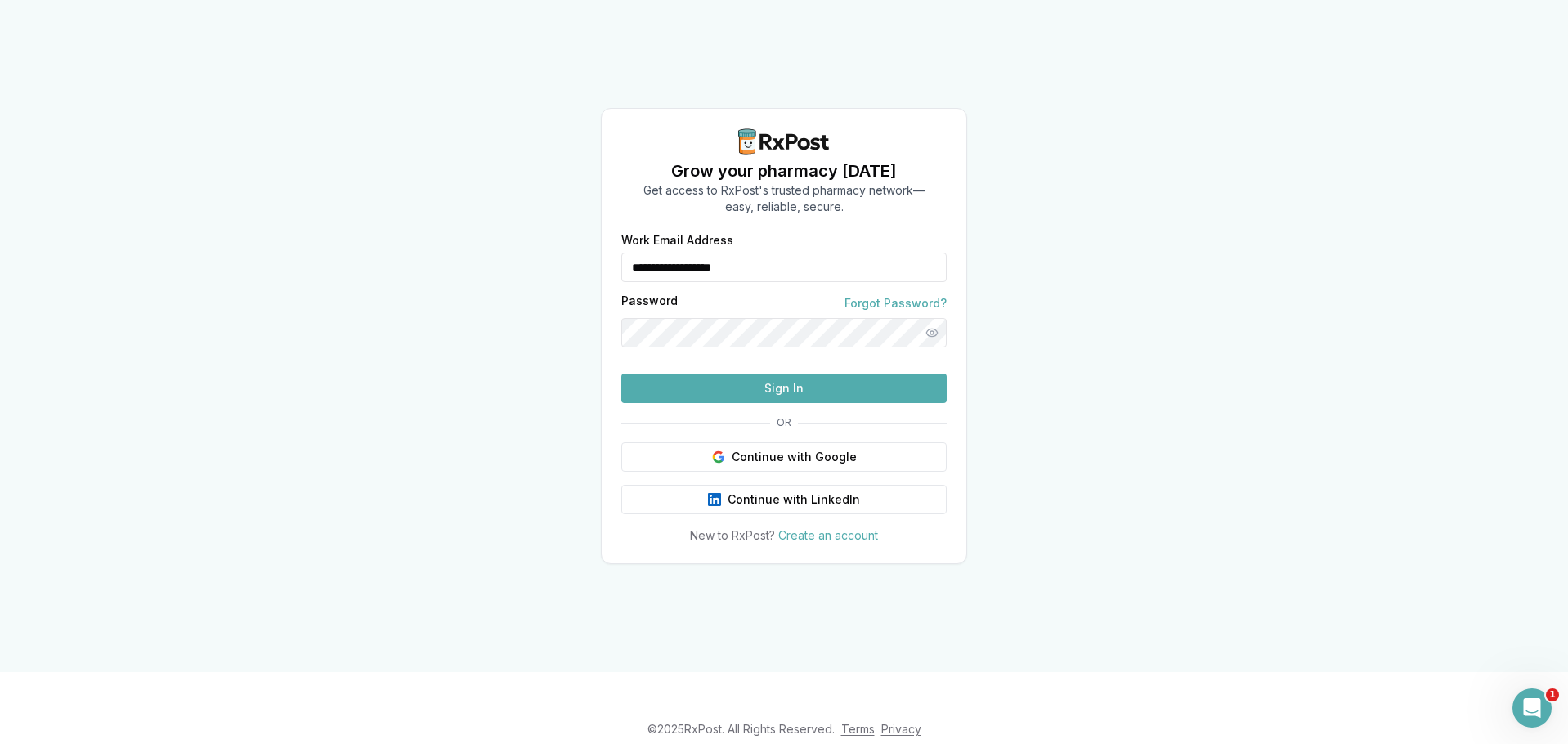
drag, startPoint x: 756, startPoint y: 241, endPoint x: 580, endPoint y: 260, distance: 177.0
click at [580, 260] on div "**********" at bounding box center [784, 336] width 1568 height 672
type input "****"
drag, startPoint x: 725, startPoint y: 232, endPoint x: 420, endPoint y: 251, distance: 305.6
click at [420, 251] on div "Grow your pharmacy today Get access to RxPost's trusted pharmacy network— easy,…" at bounding box center [784, 336] width 1568 height 672
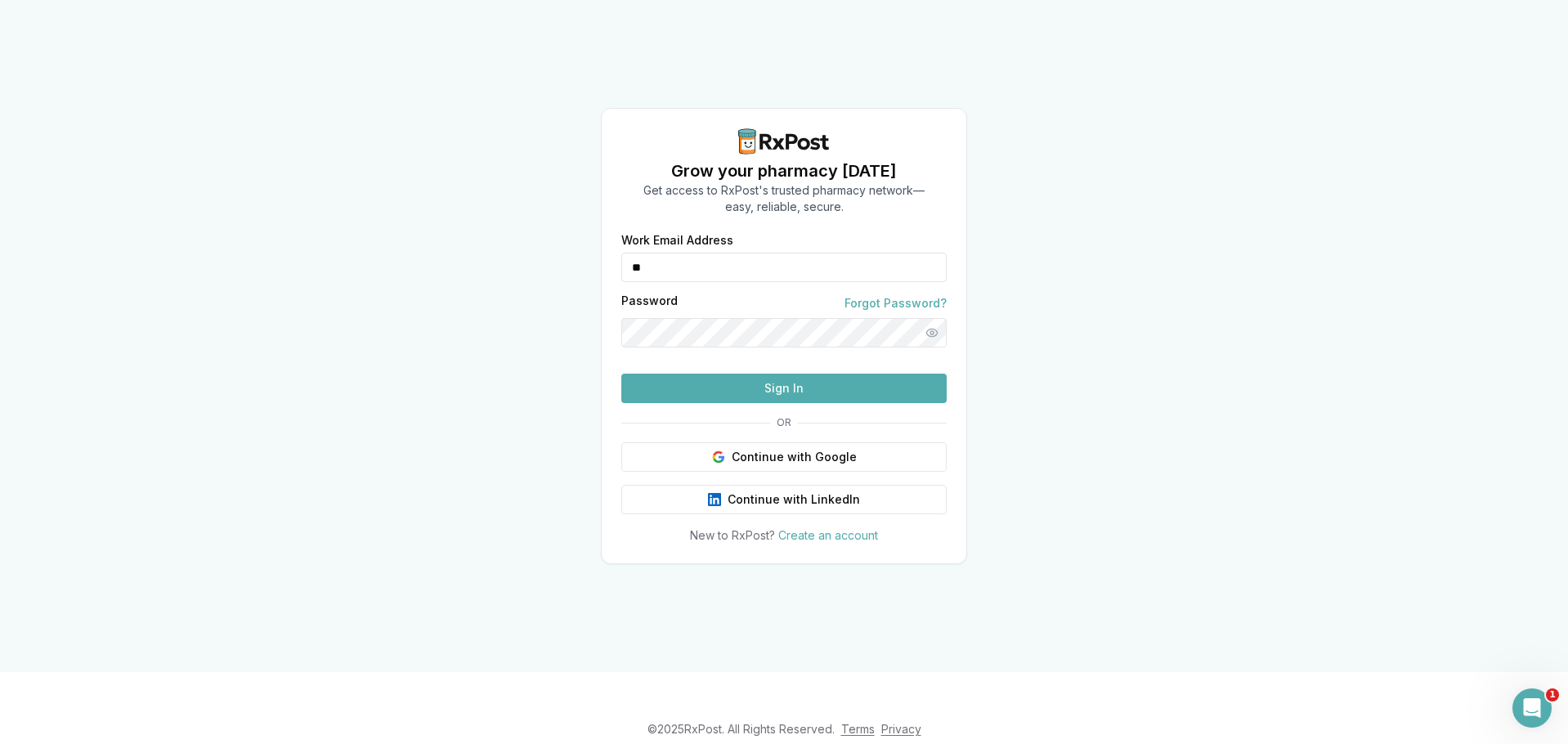
type input "*"
type input "**********"
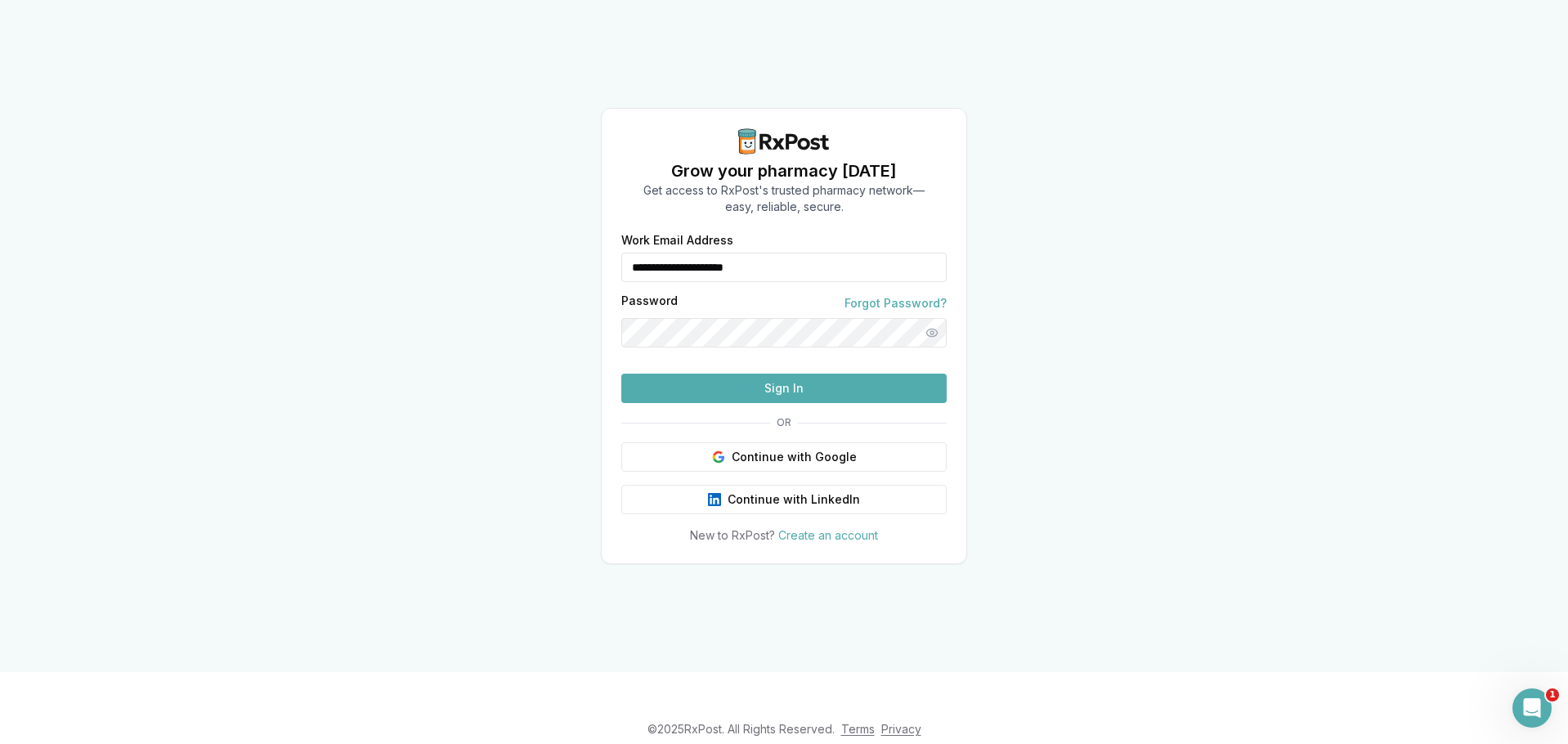
click at [753, 403] on button "Sign In" at bounding box center [784, 389] width 326 height 30
click at [741, 403] on button "Sign In" at bounding box center [784, 389] width 326 height 30
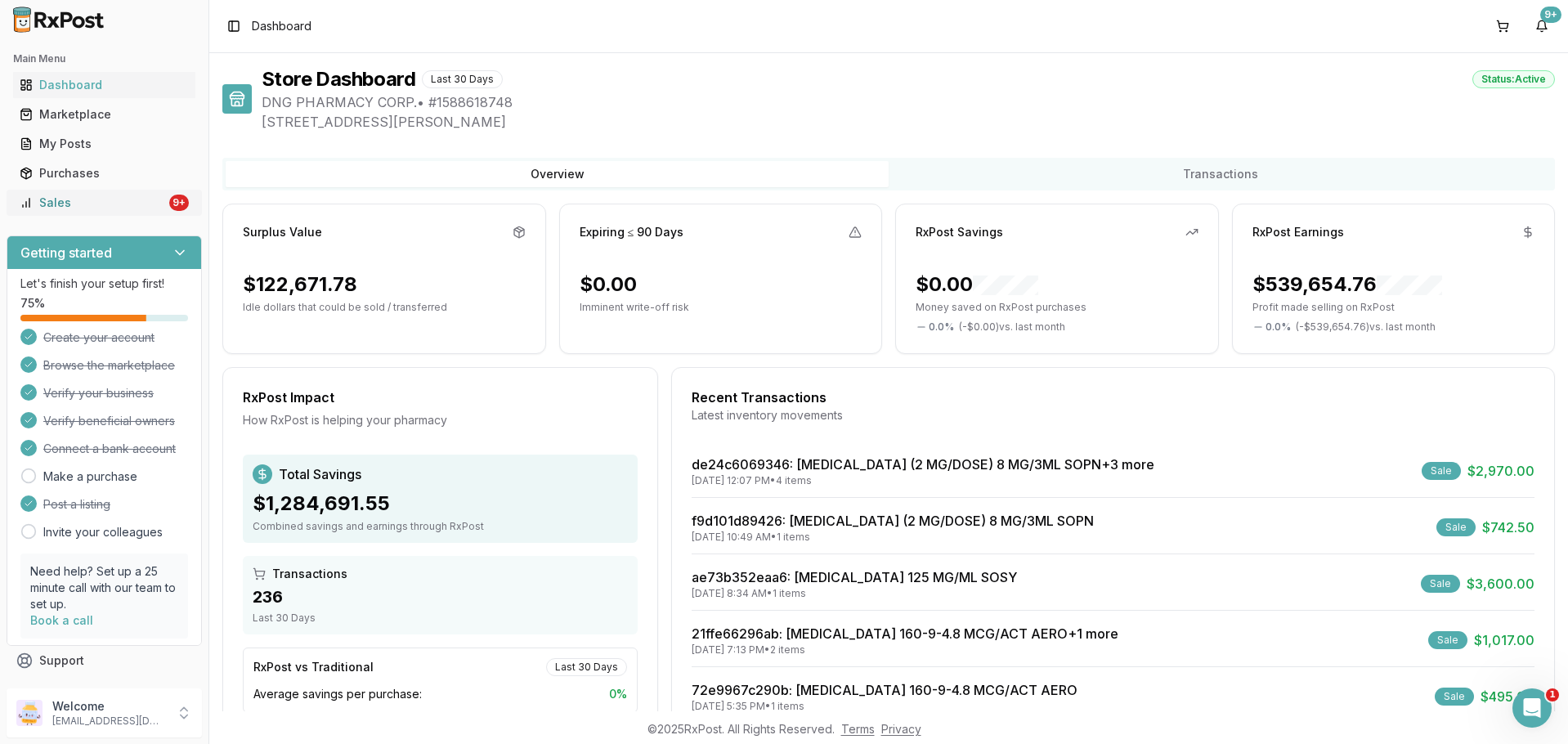
click at [111, 196] on div "Sales" at bounding box center [93, 203] width 146 height 17
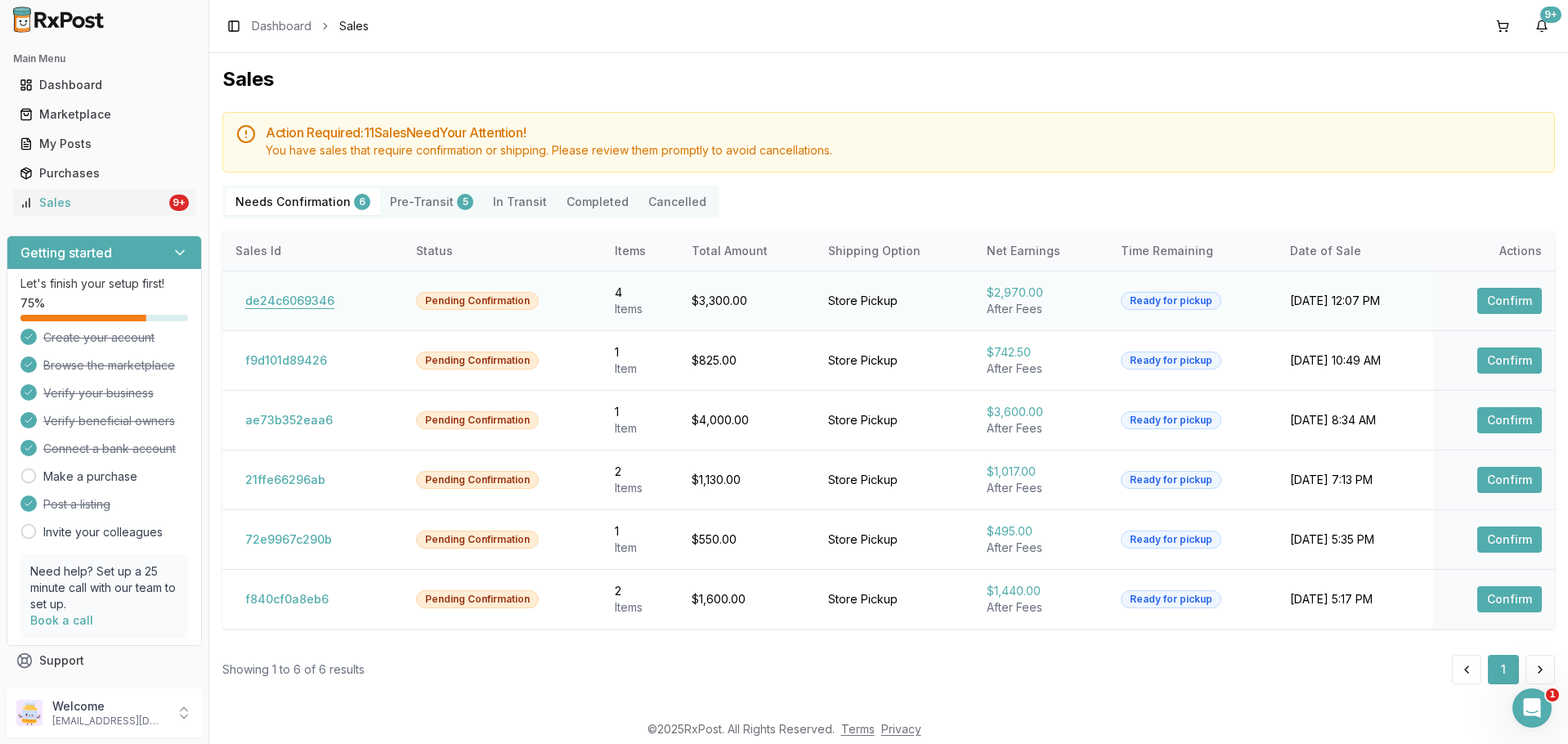
click at [263, 303] on button "de24c6069346" at bounding box center [290, 301] width 109 height 26
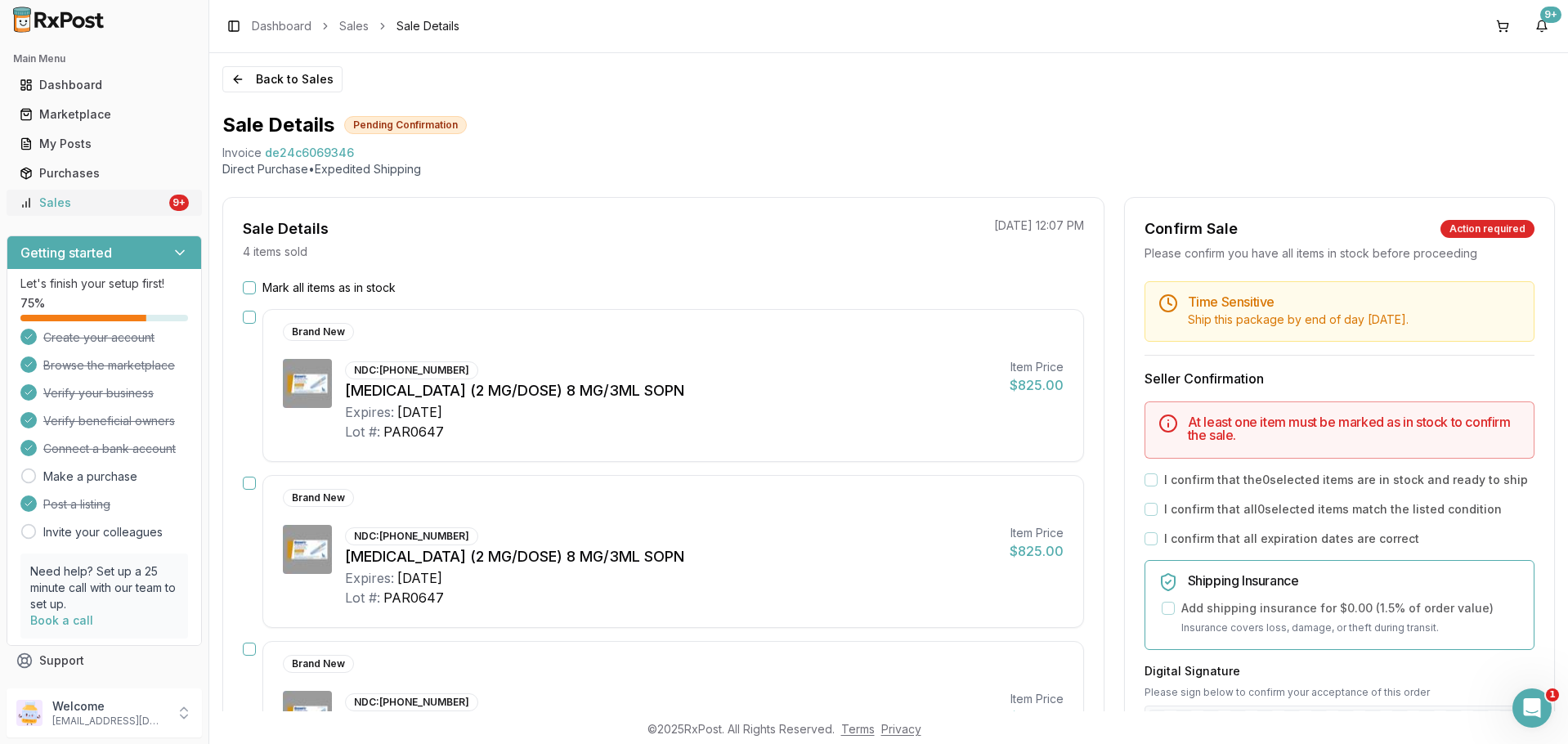
click at [54, 200] on div "Sales" at bounding box center [93, 203] width 146 height 17
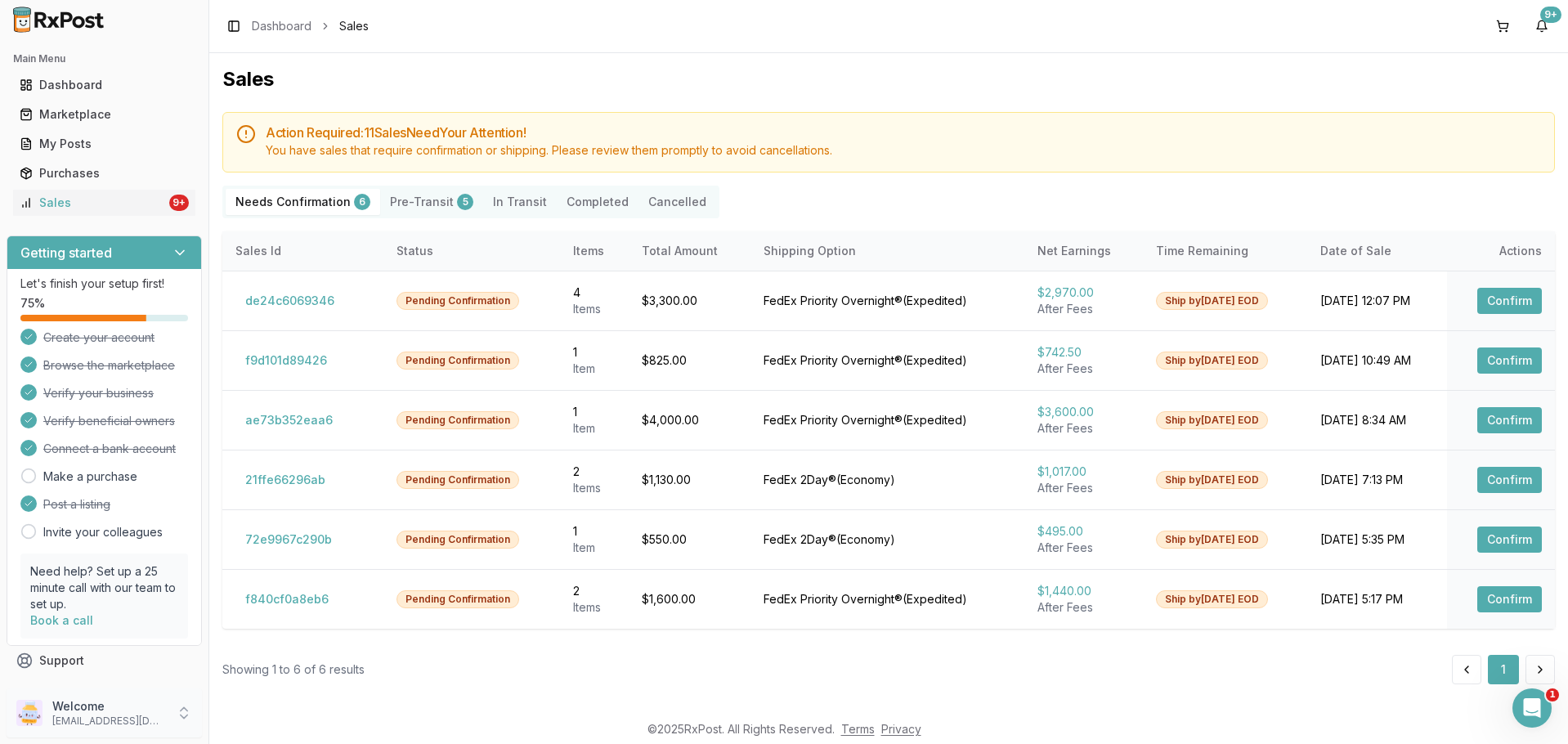
drag, startPoint x: 136, startPoint y: 713, endPoint x: 127, endPoint y: 708, distance: 10.3
click at [135, 713] on p "Welcome" at bounding box center [108, 707] width 113 height 17
click at [310, 720] on span "Sign Out" at bounding box center [297, 718] width 155 height 17
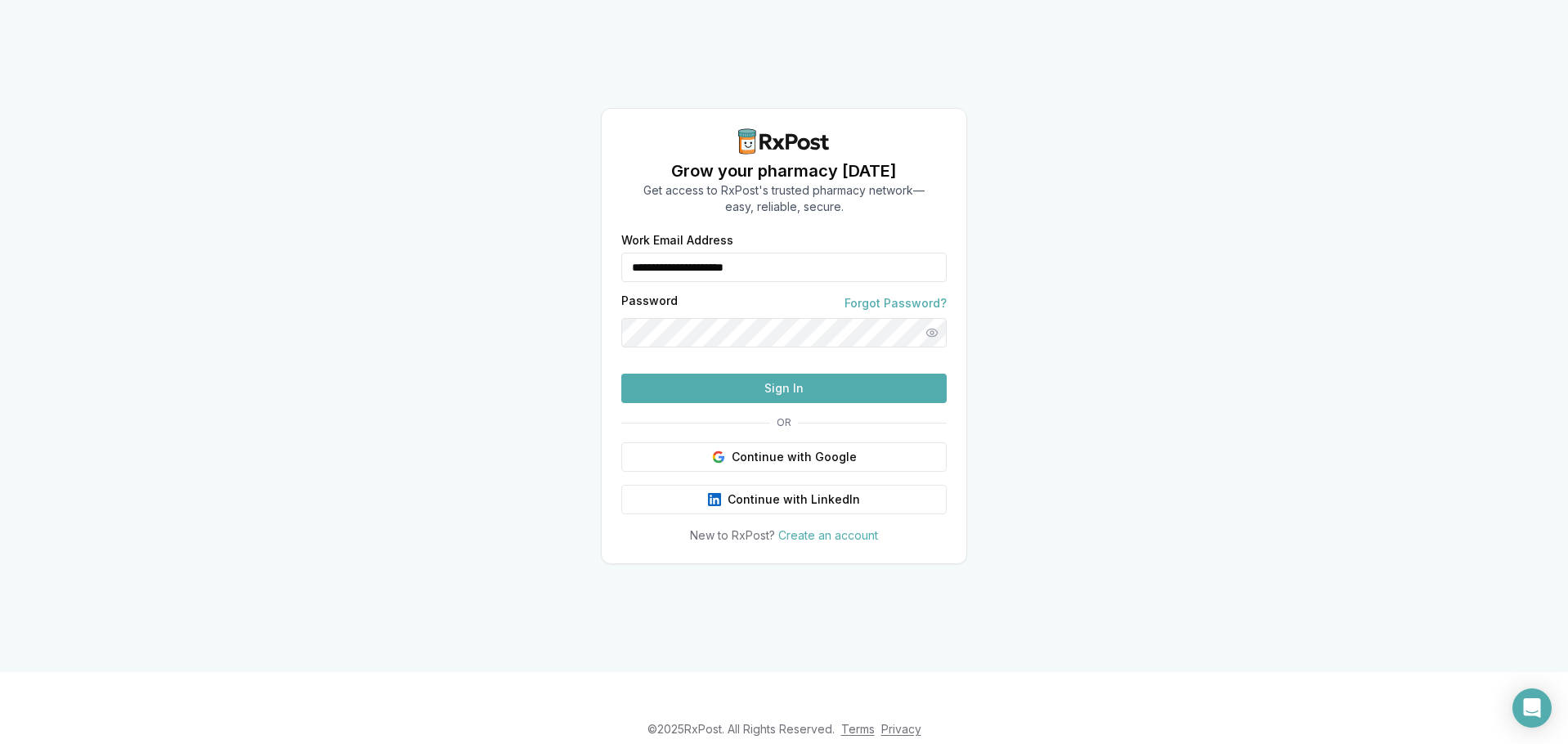
drag, startPoint x: 809, startPoint y: 280, endPoint x: 516, endPoint y: 235, distance: 296.4
click at [516, 235] on div "**********" at bounding box center [784, 336] width 1568 height 672
type input "**********"
click at [775, 403] on button "Sign In" at bounding box center [784, 389] width 326 height 30
click at [742, 403] on button "Sign In" at bounding box center [784, 389] width 326 height 30
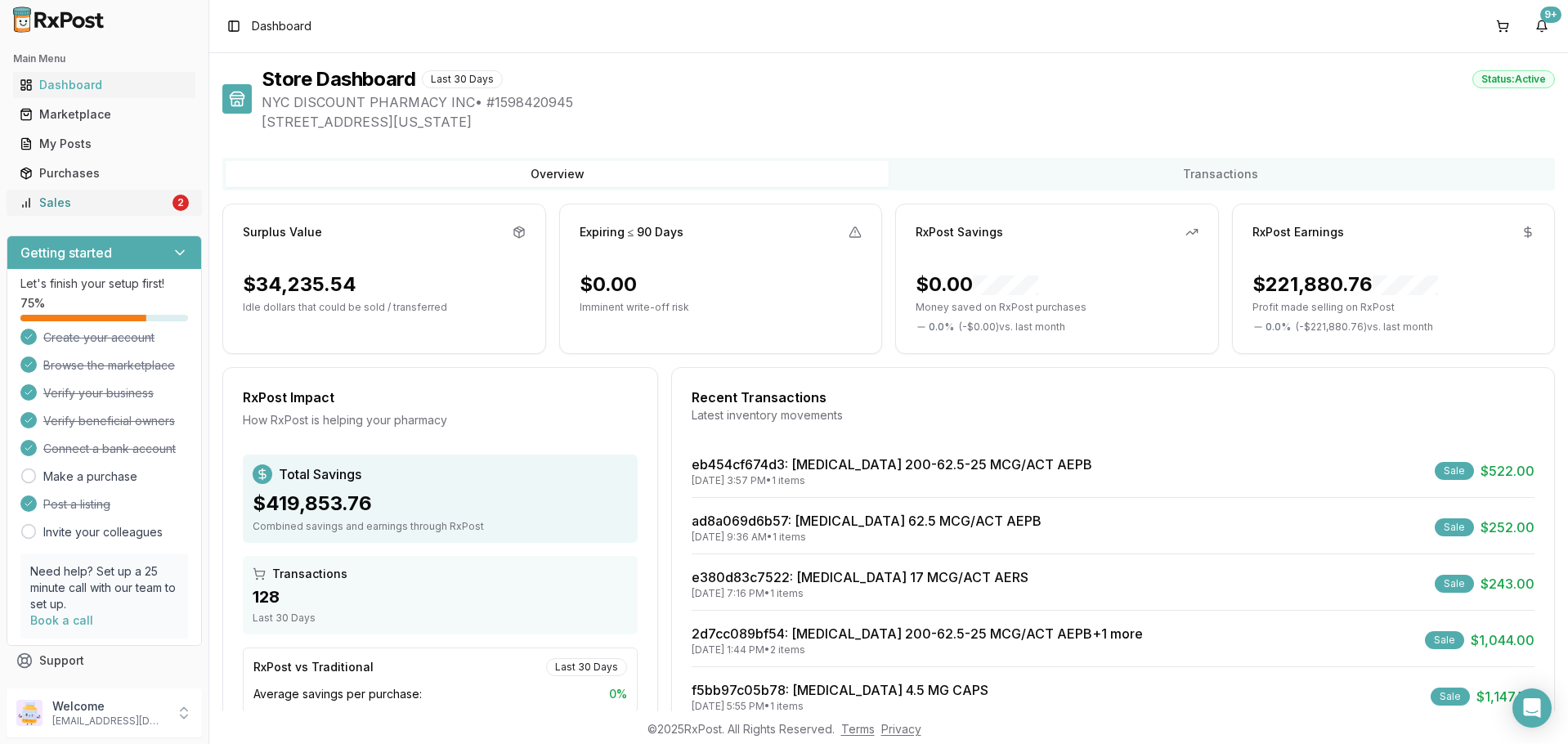
click at [153, 205] on div "Sales" at bounding box center [94, 203] width 150 height 17
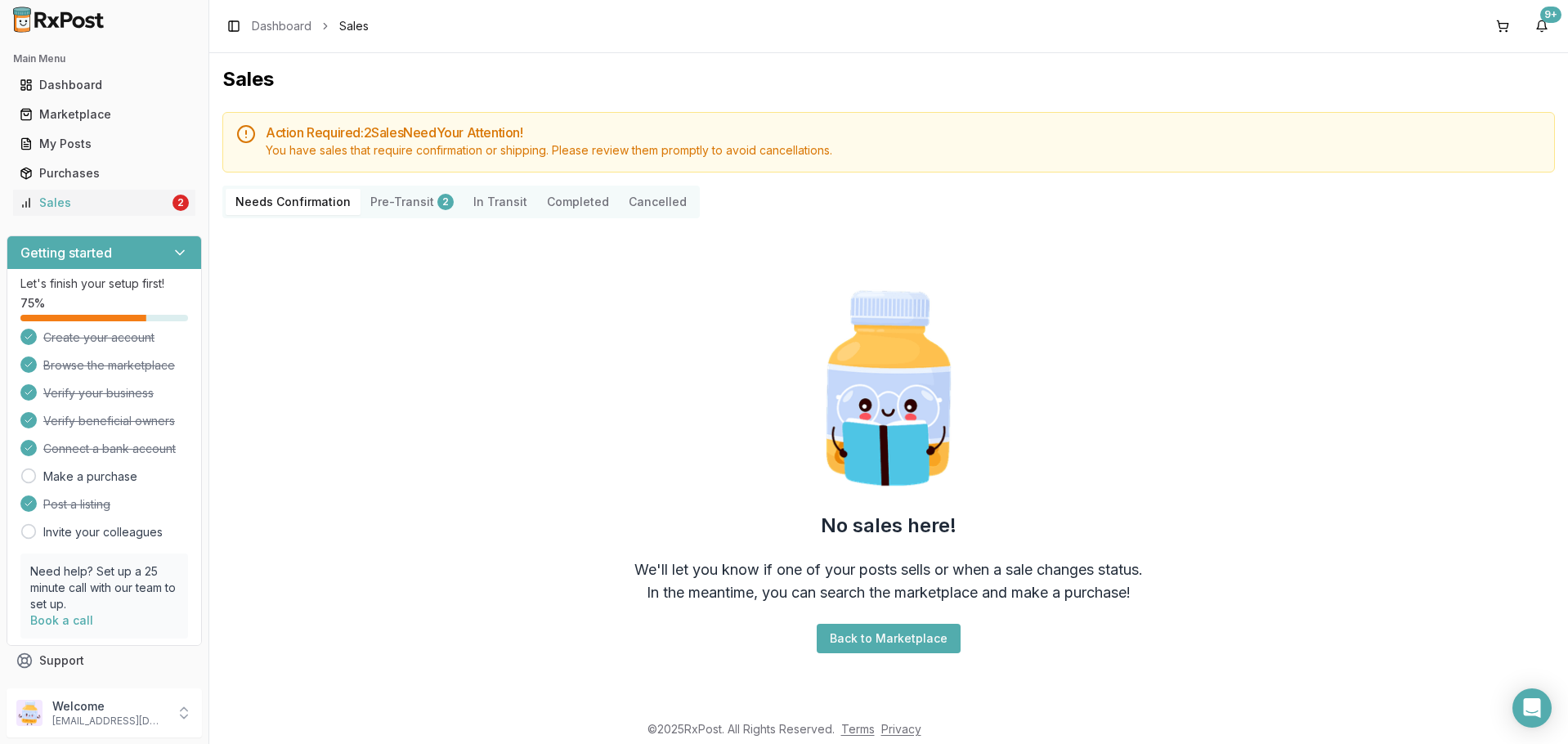
click at [369, 193] on button "Pre-Transit 2" at bounding box center [412, 202] width 103 height 26
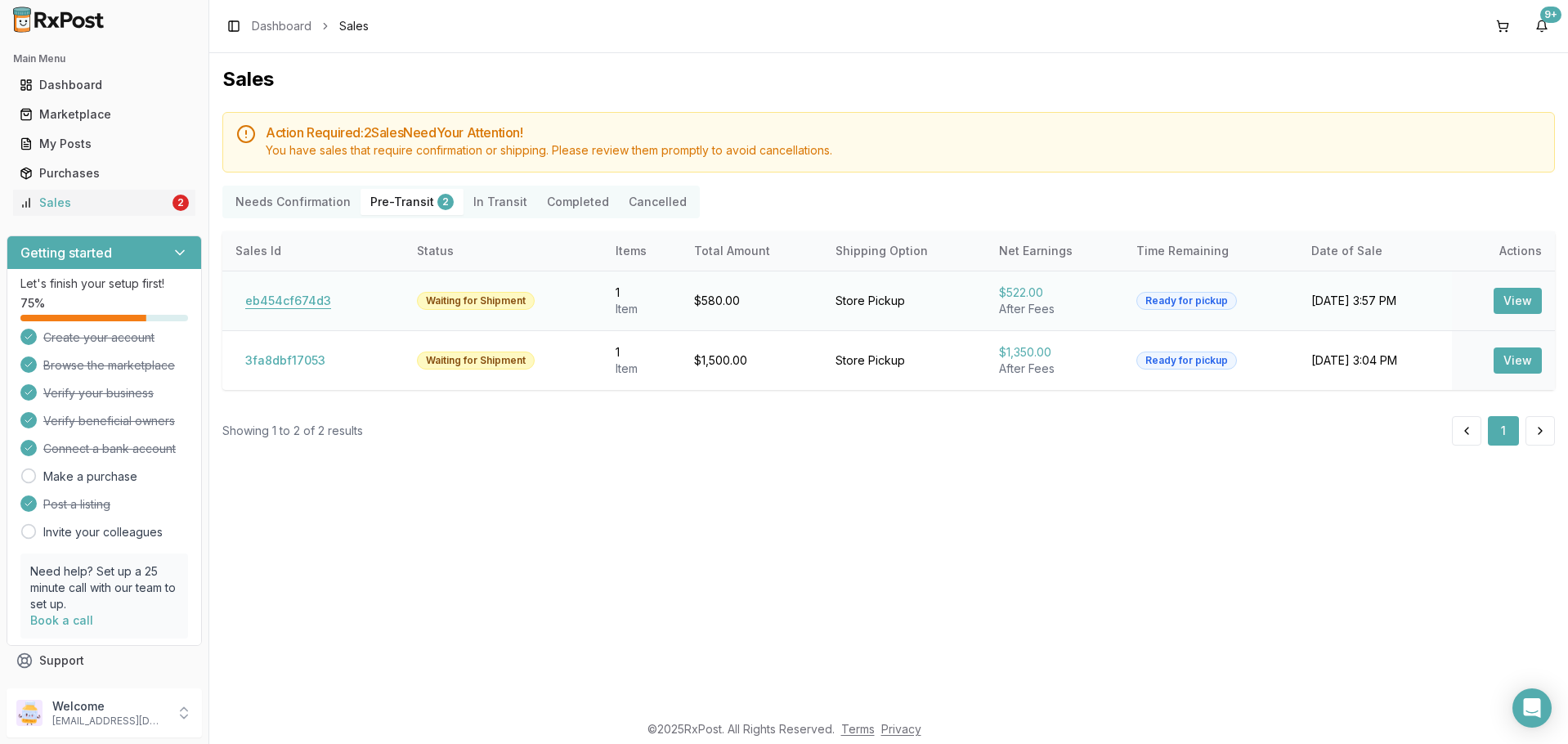
click at [294, 309] on button "eb454cf674d3" at bounding box center [288, 301] width 106 height 26
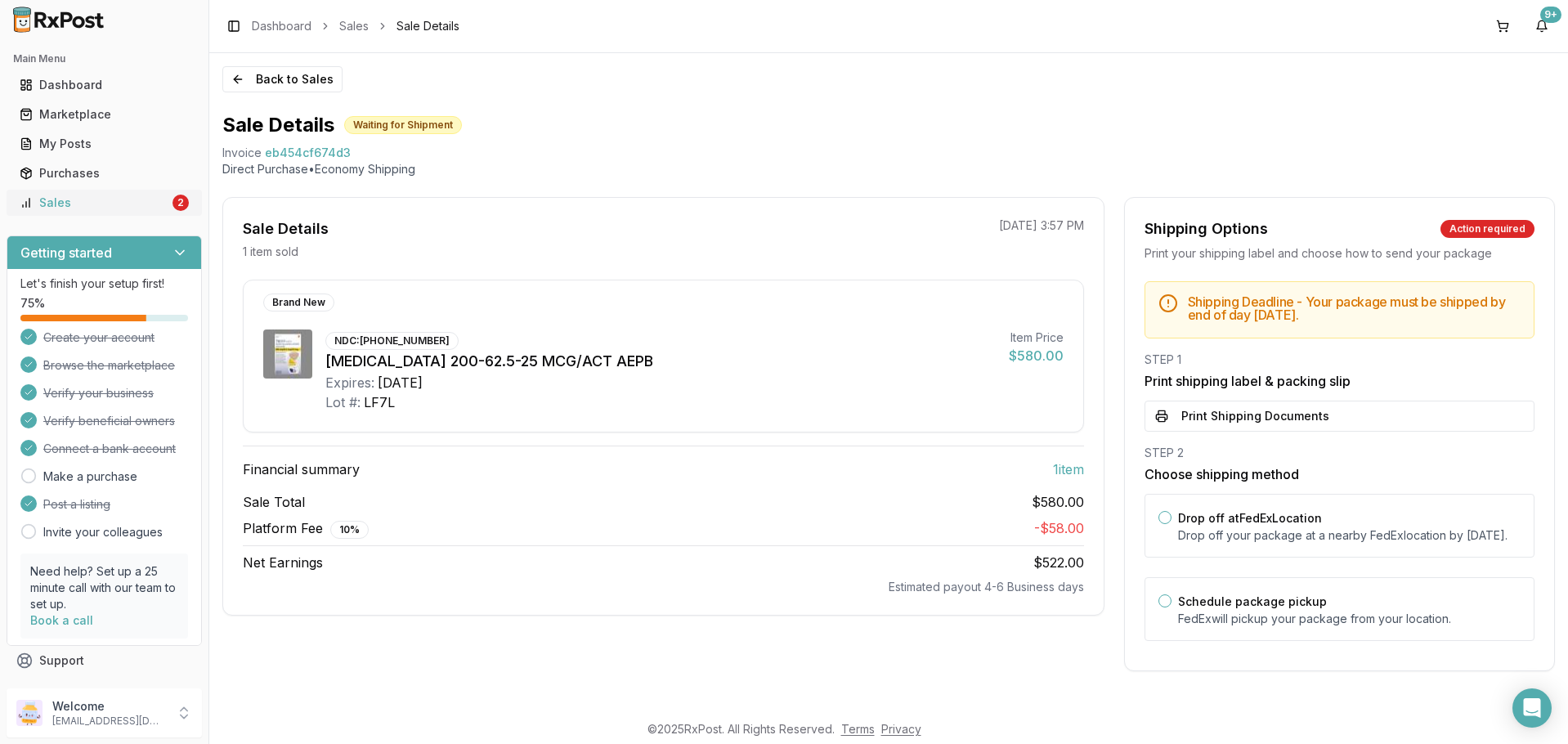
click at [132, 200] on div "Sales" at bounding box center [94, 203] width 150 height 17
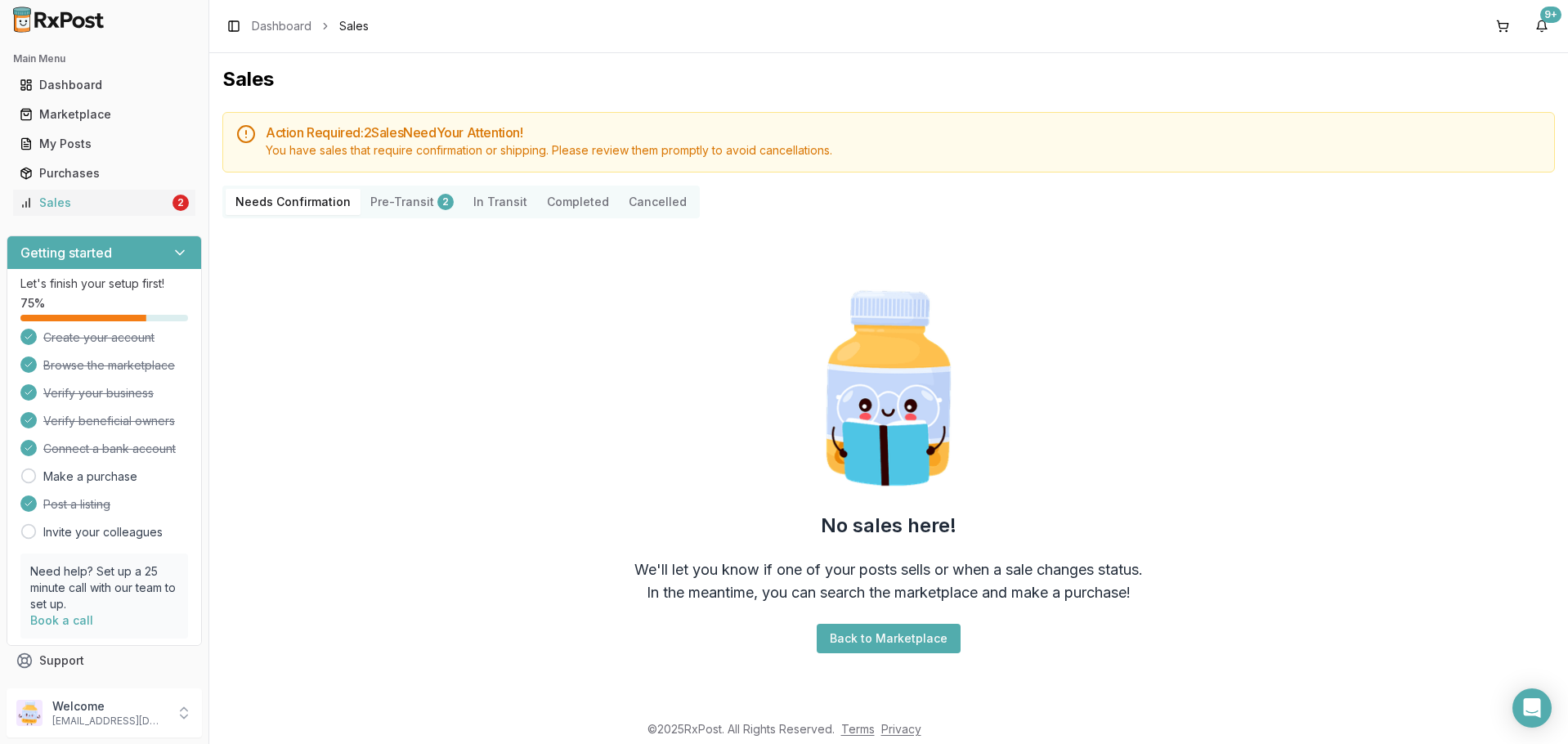
click at [362, 196] on button "Pre-Transit 2" at bounding box center [412, 202] width 103 height 26
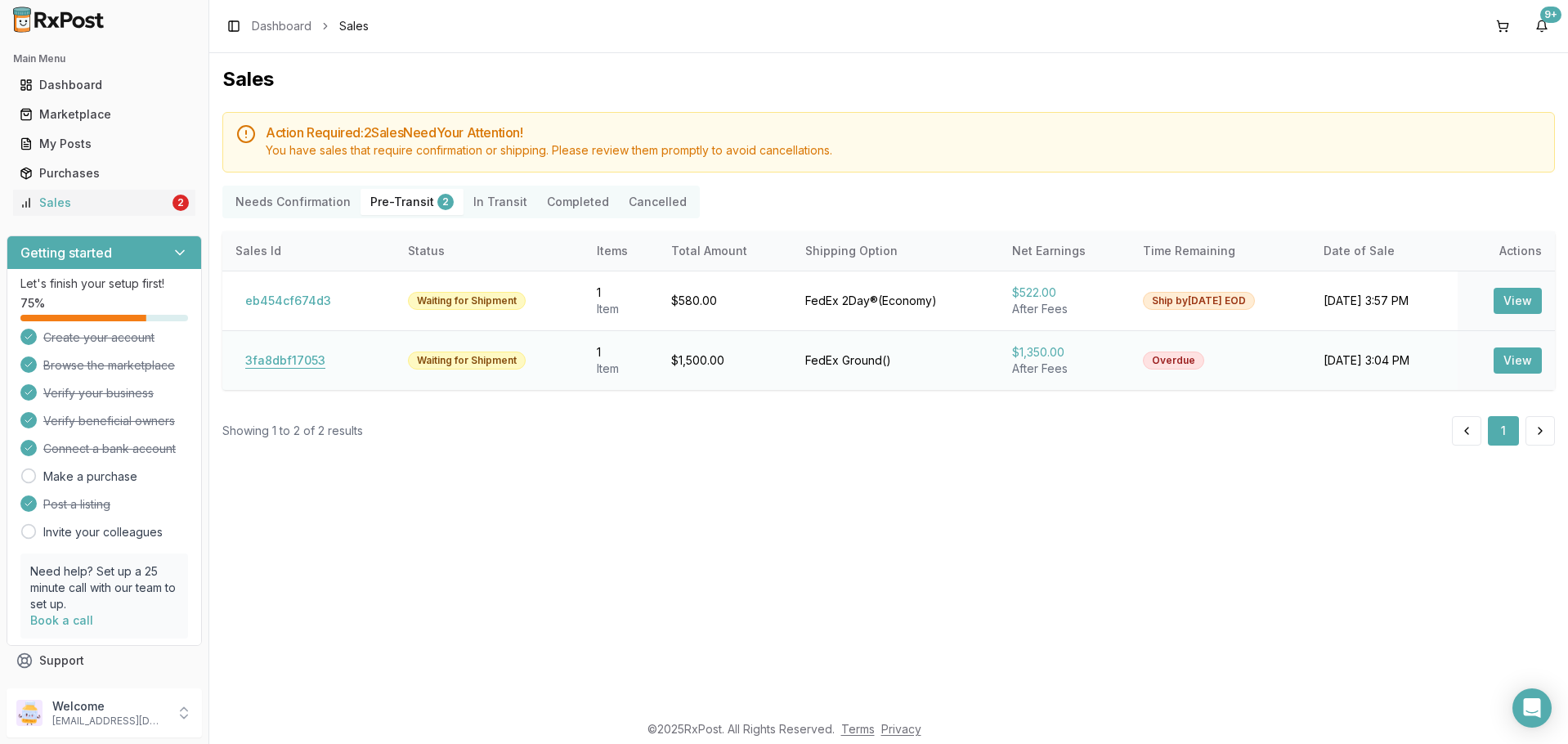
click at [319, 365] on button "3fa8dbf17053" at bounding box center [285, 360] width 100 height 26
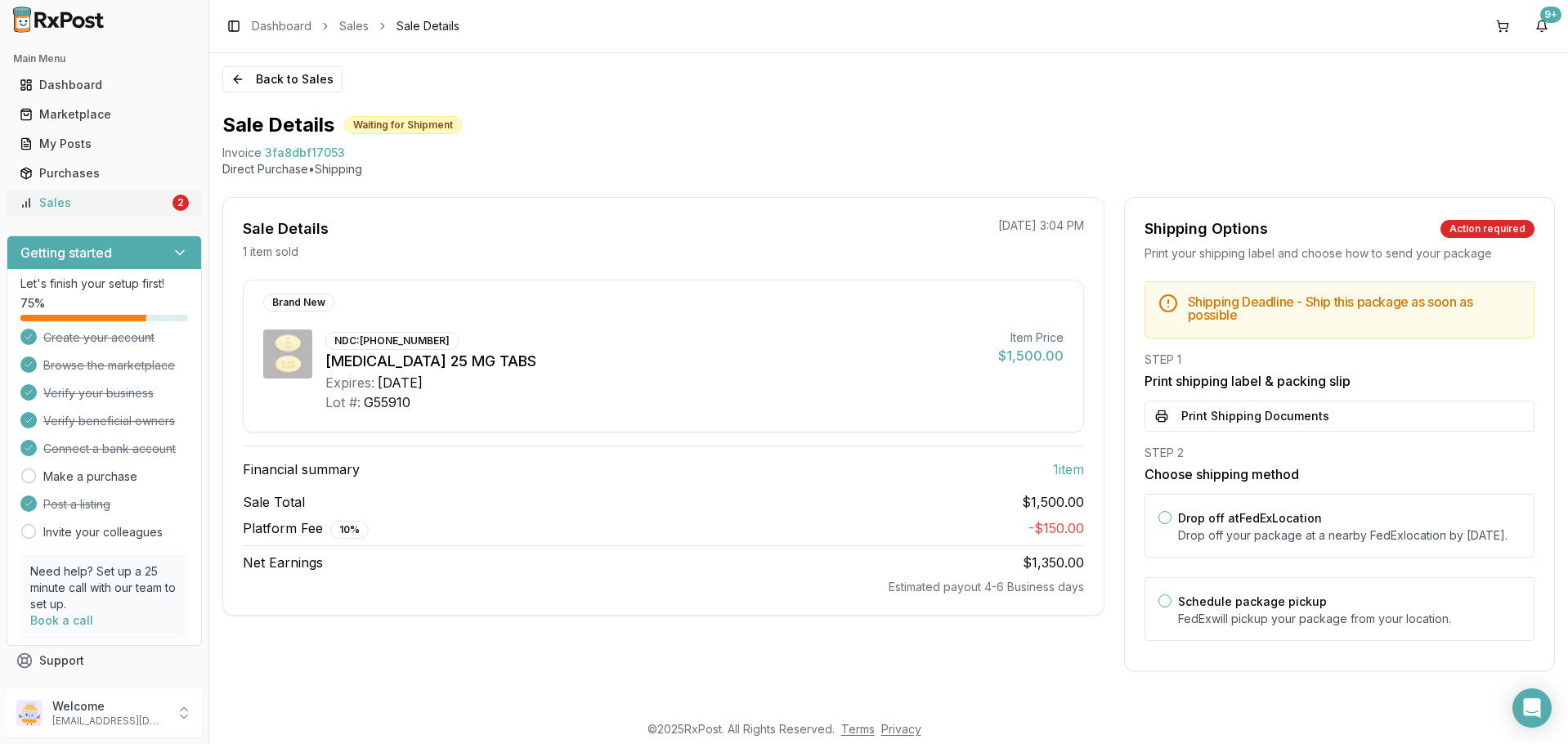
click at [145, 206] on div "Sales" at bounding box center [94, 203] width 150 height 17
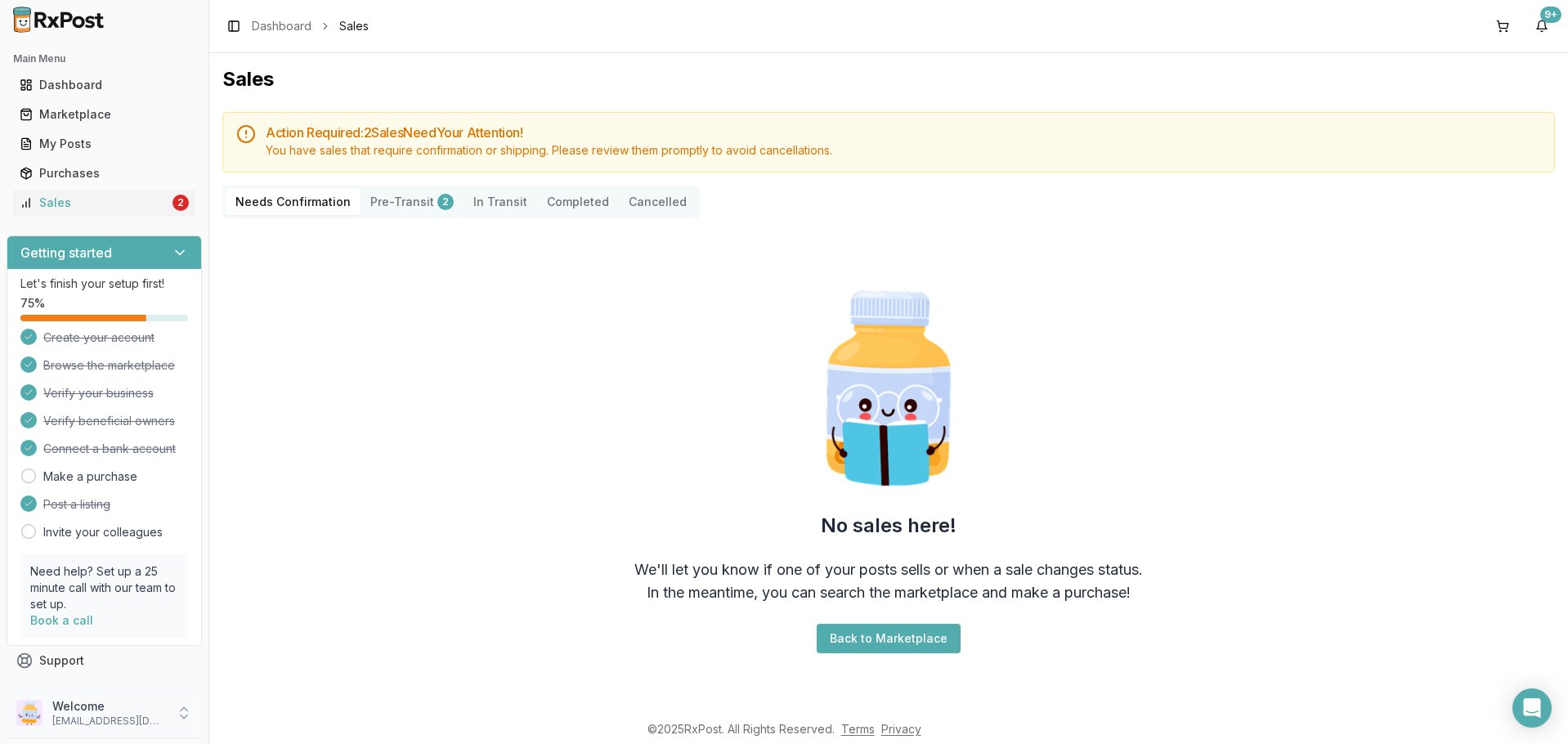
click at [122, 707] on p "Welcome" at bounding box center [108, 707] width 113 height 17
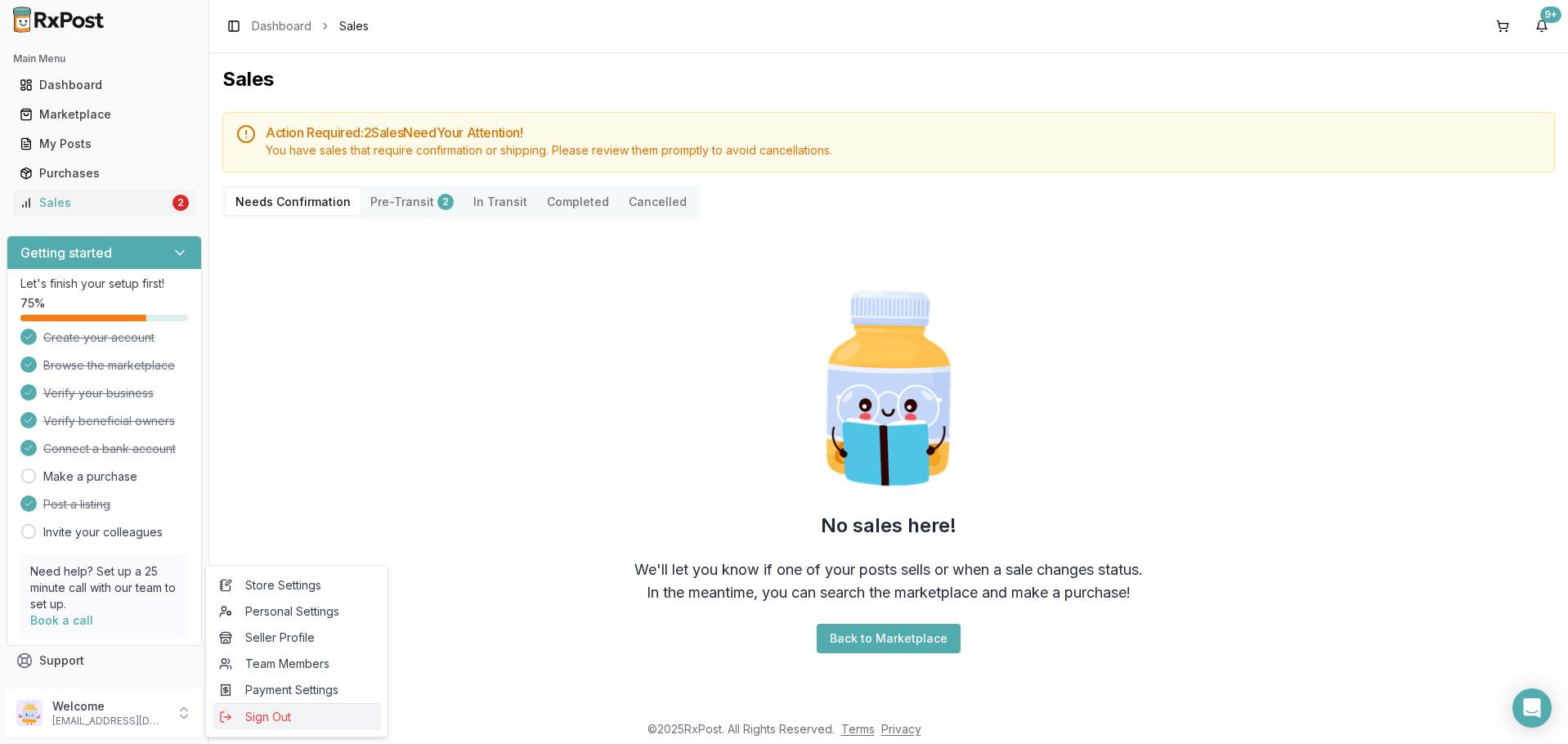
click at [265, 710] on span "Sign Out" at bounding box center [297, 718] width 155 height 17
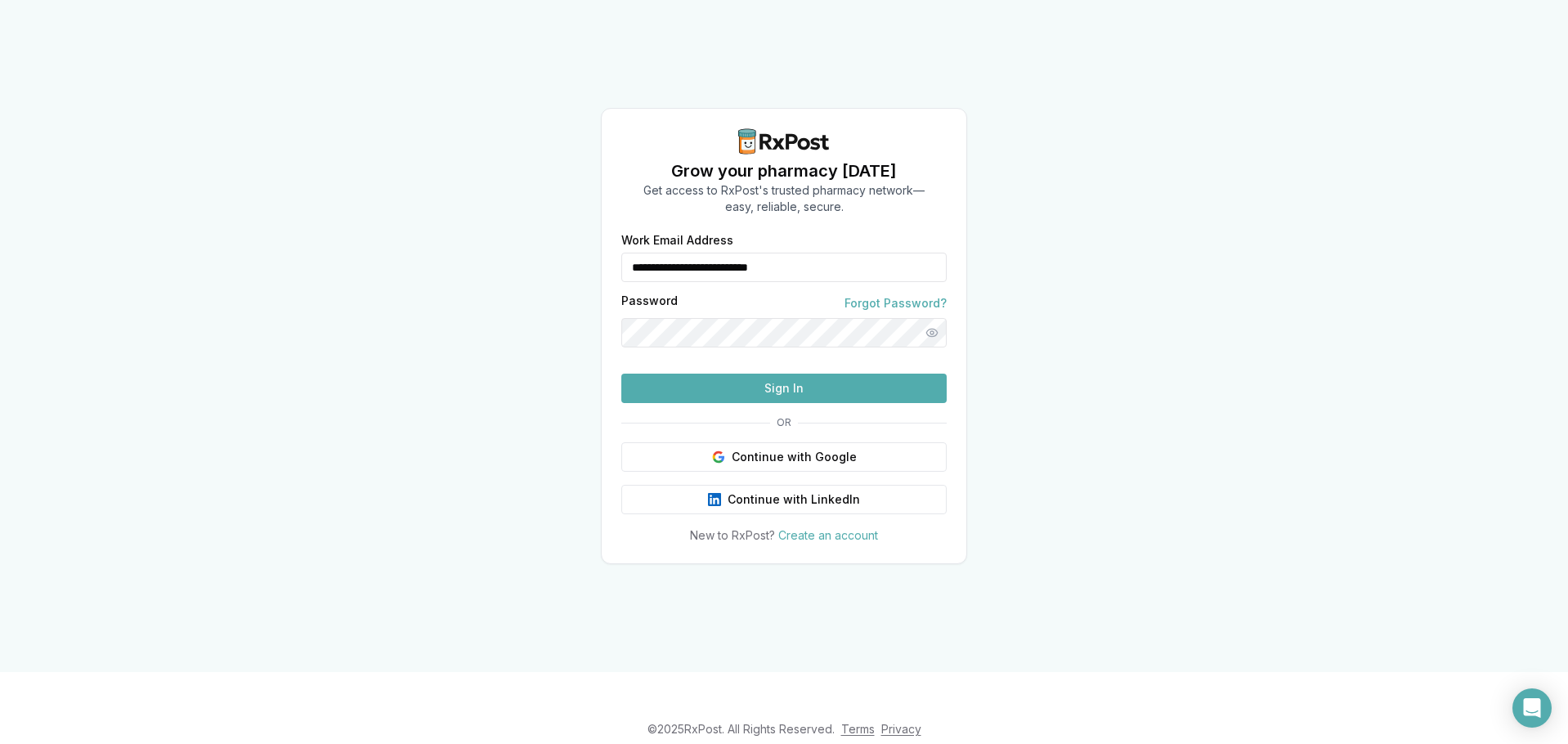
drag, startPoint x: 822, startPoint y: 233, endPoint x: 646, endPoint y: 258, distance: 177.8
click at [646, 258] on form "**********" at bounding box center [784, 319] width 326 height 169
click at [837, 253] on input "**********" at bounding box center [784, 268] width 326 height 30
type input "**********"
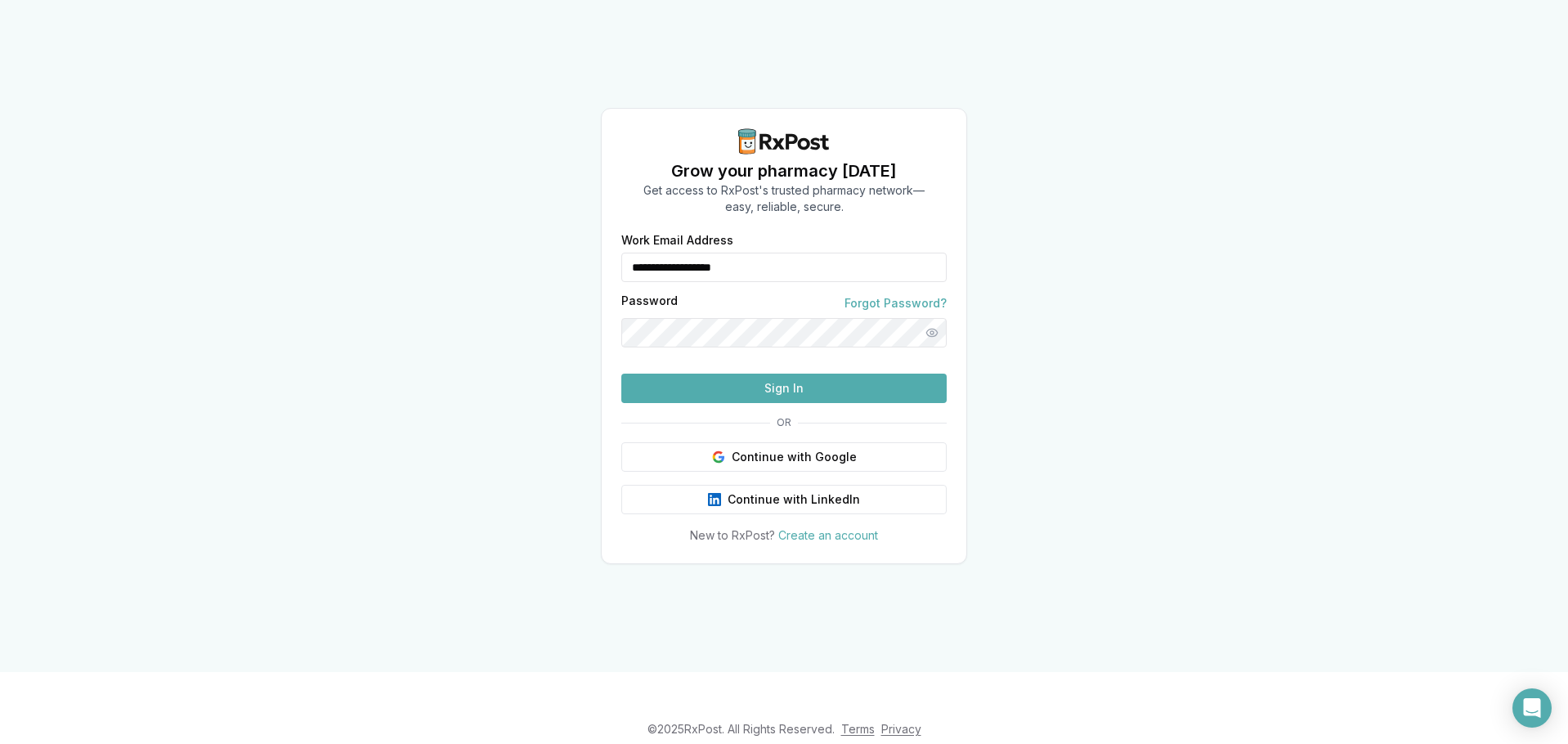
click at [707, 403] on button "Sign In" at bounding box center [784, 389] width 326 height 30
click at [700, 403] on button "Sign In" at bounding box center [784, 389] width 326 height 30
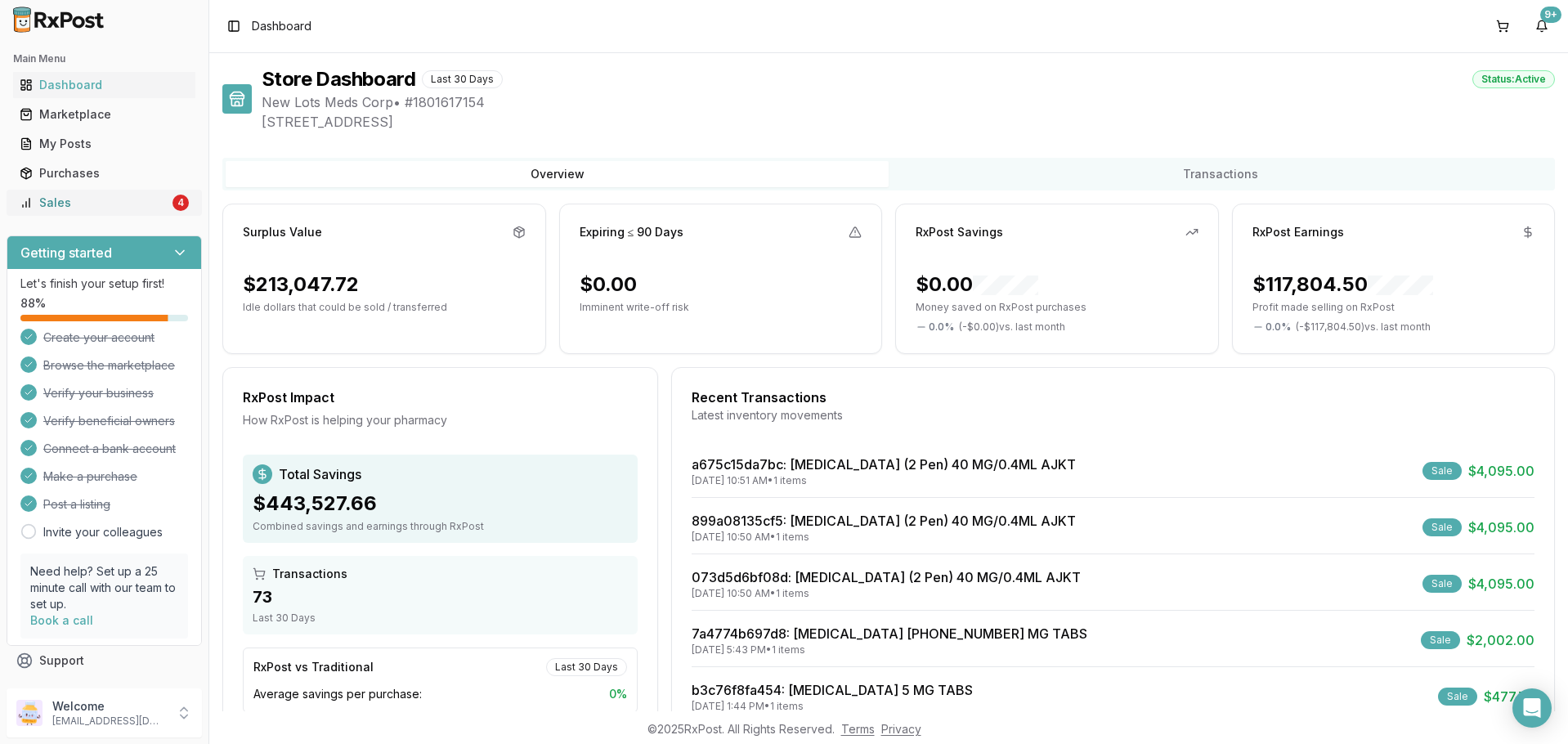
click at [122, 212] on link "Sales 4" at bounding box center [104, 203] width 183 height 30
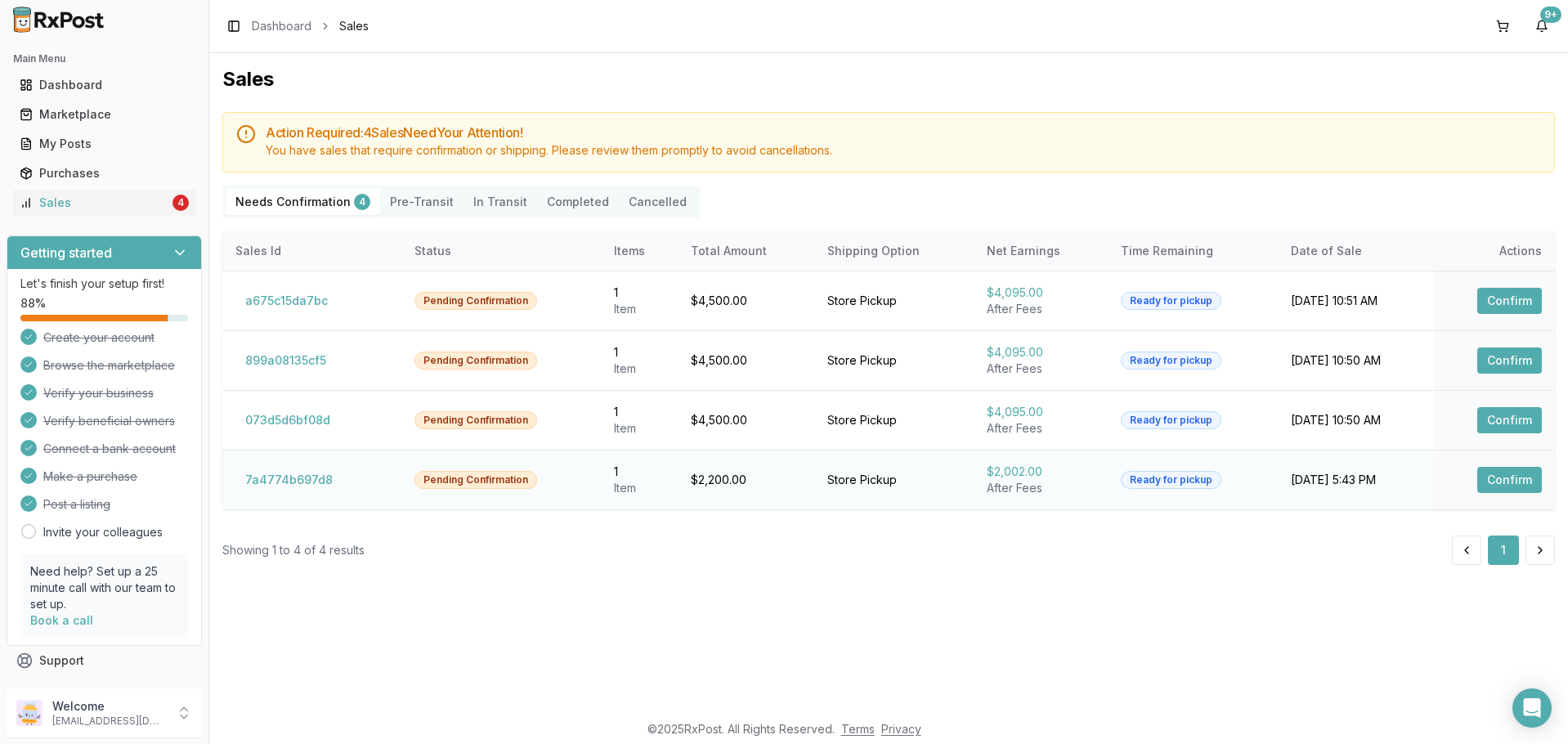
click at [296, 497] on td "7a4774b697d8" at bounding box center [312, 479] width 179 height 60
click at [293, 488] on button "7a4774b697d8" at bounding box center [289, 480] width 107 height 26
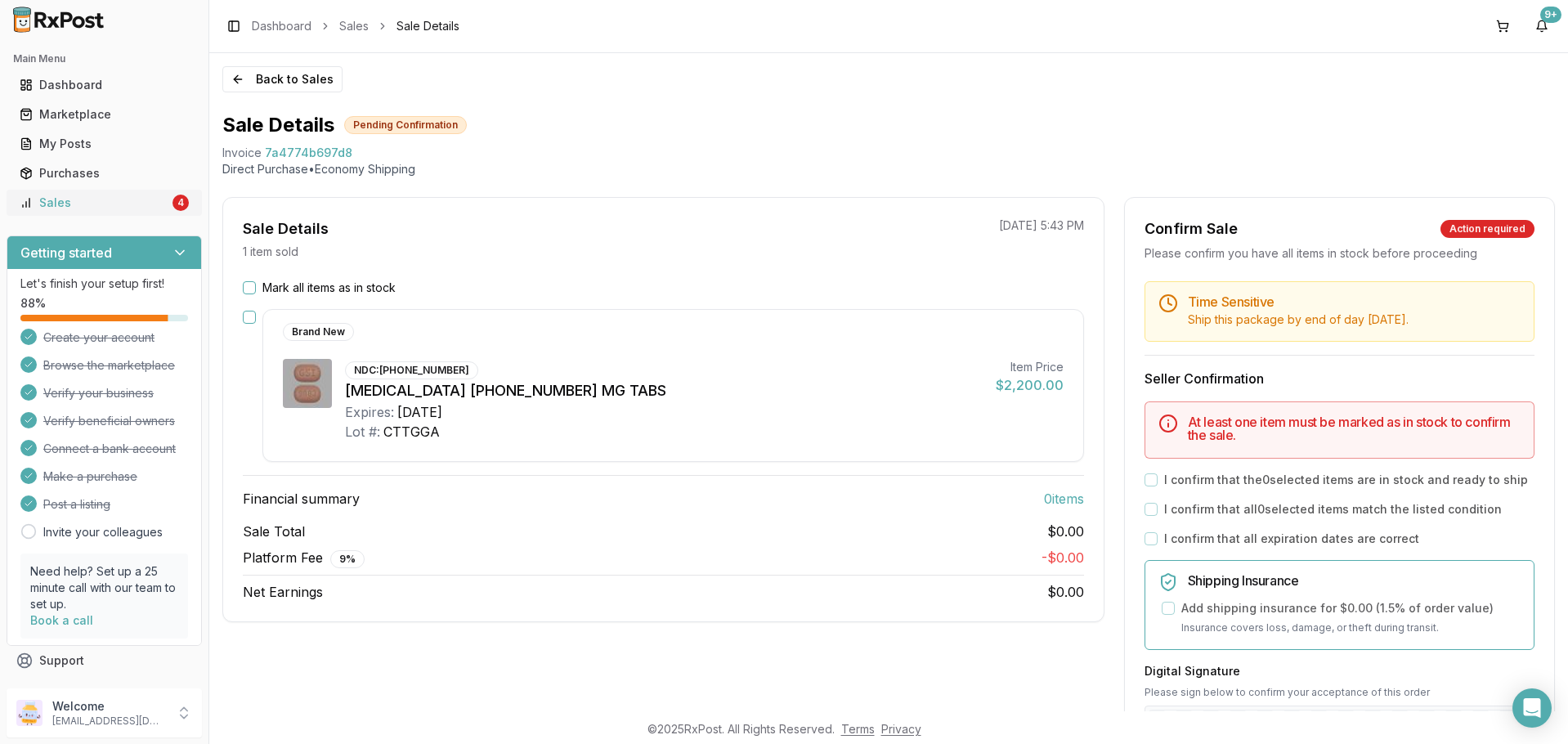
click at [126, 205] on div "Sales" at bounding box center [94, 203] width 150 height 17
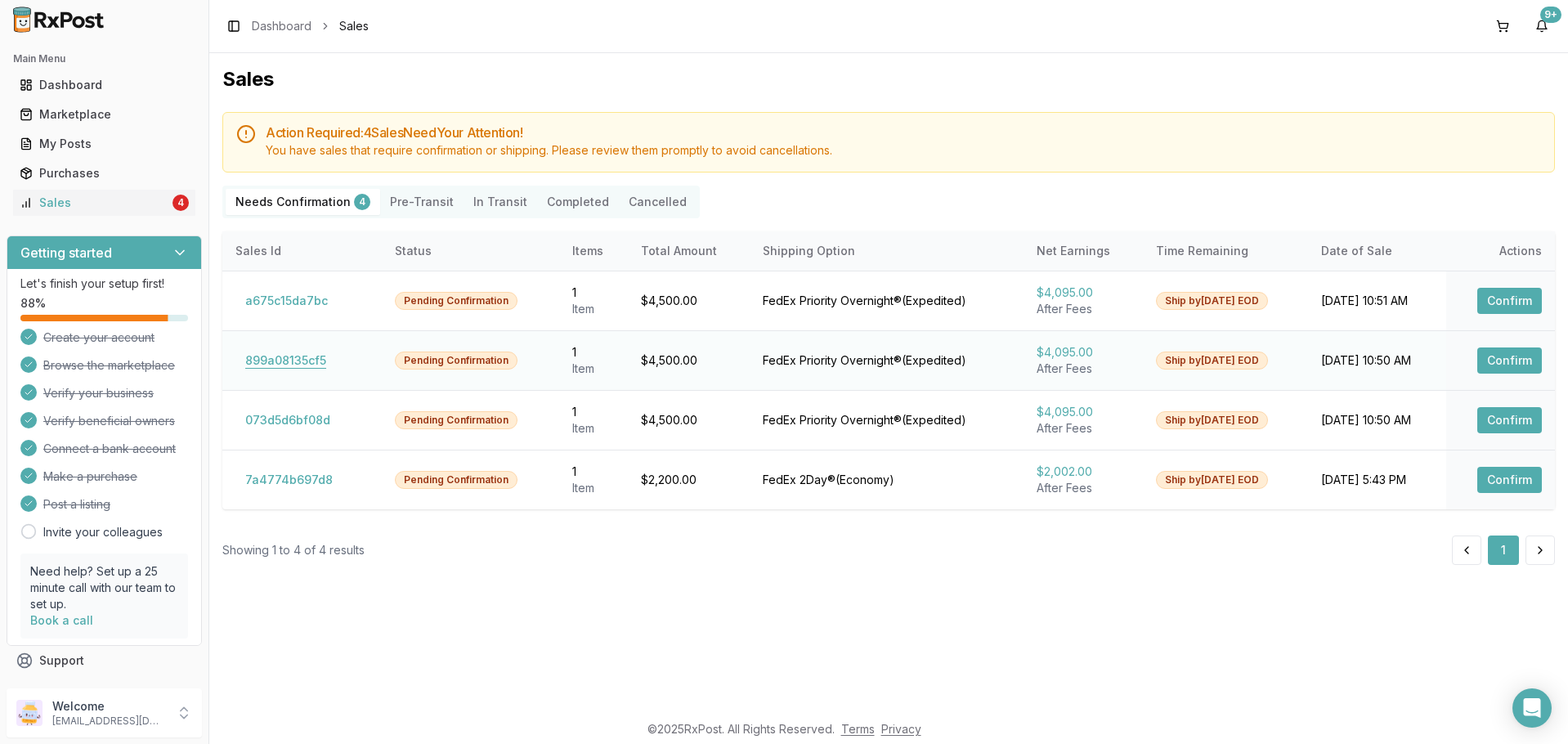
click at [305, 363] on button "899a08135cf5" at bounding box center [286, 360] width 101 height 26
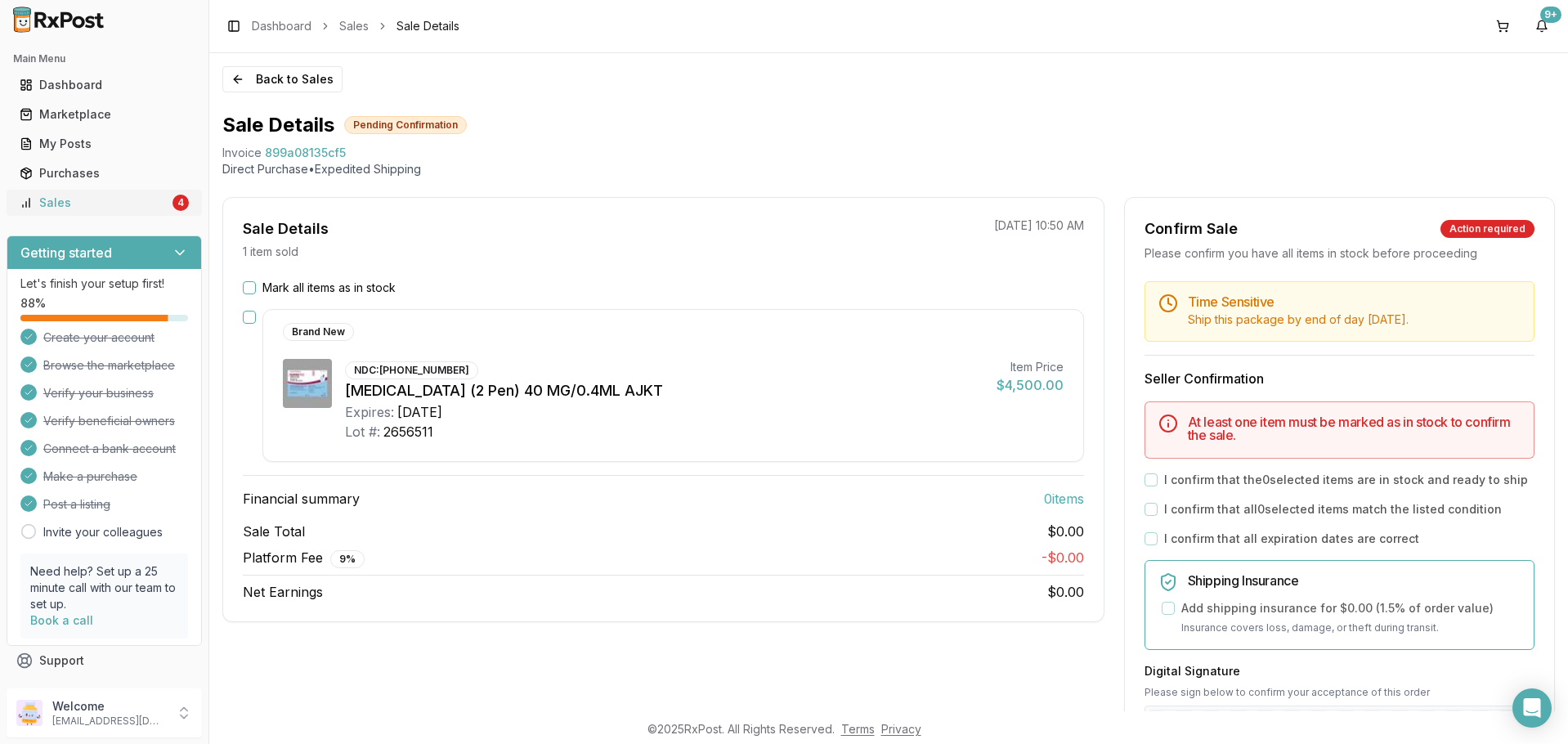
click at [118, 206] on div "Sales" at bounding box center [94, 203] width 150 height 17
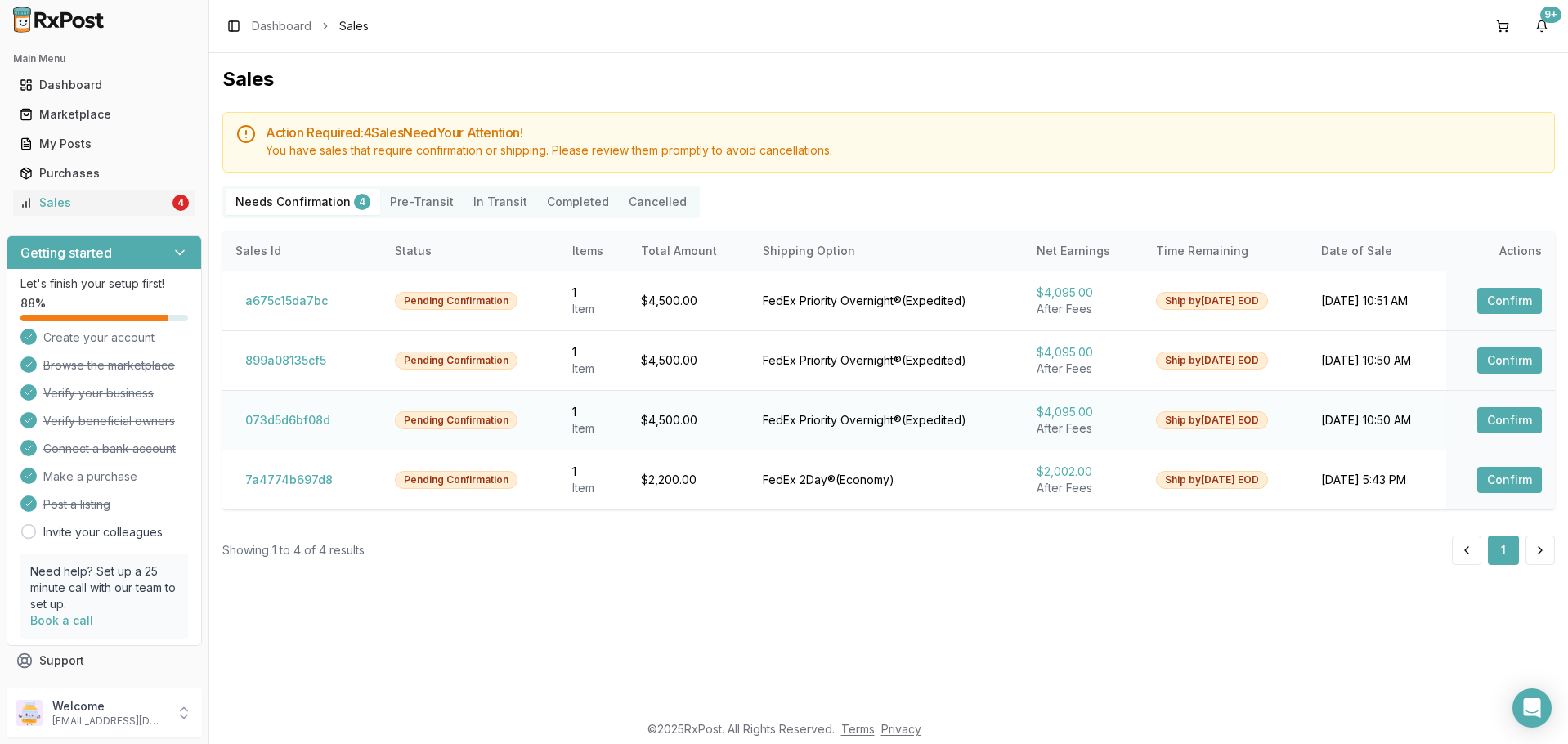
click at [284, 416] on button "073d5d6bf08d" at bounding box center [288, 421] width 105 height 26
click at [310, 432] on button "073d5d6bf08d" at bounding box center [288, 421] width 105 height 26
click at [305, 420] on button "073d5d6bf08d" at bounding box center [288, 421] width 105 height 26
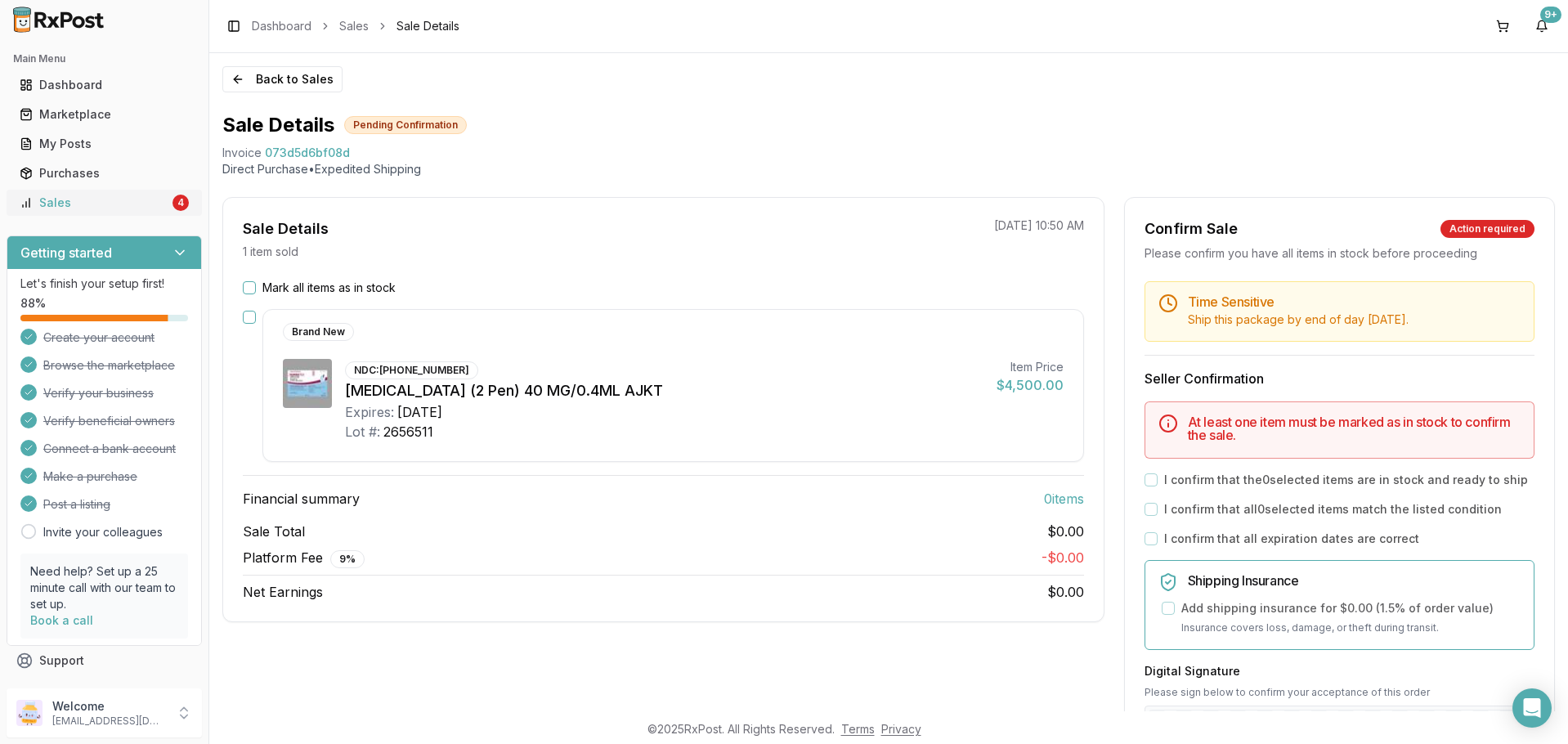
click at [104, 200] on div "Sales" at bounding box center [94, 203] width 150 height 17
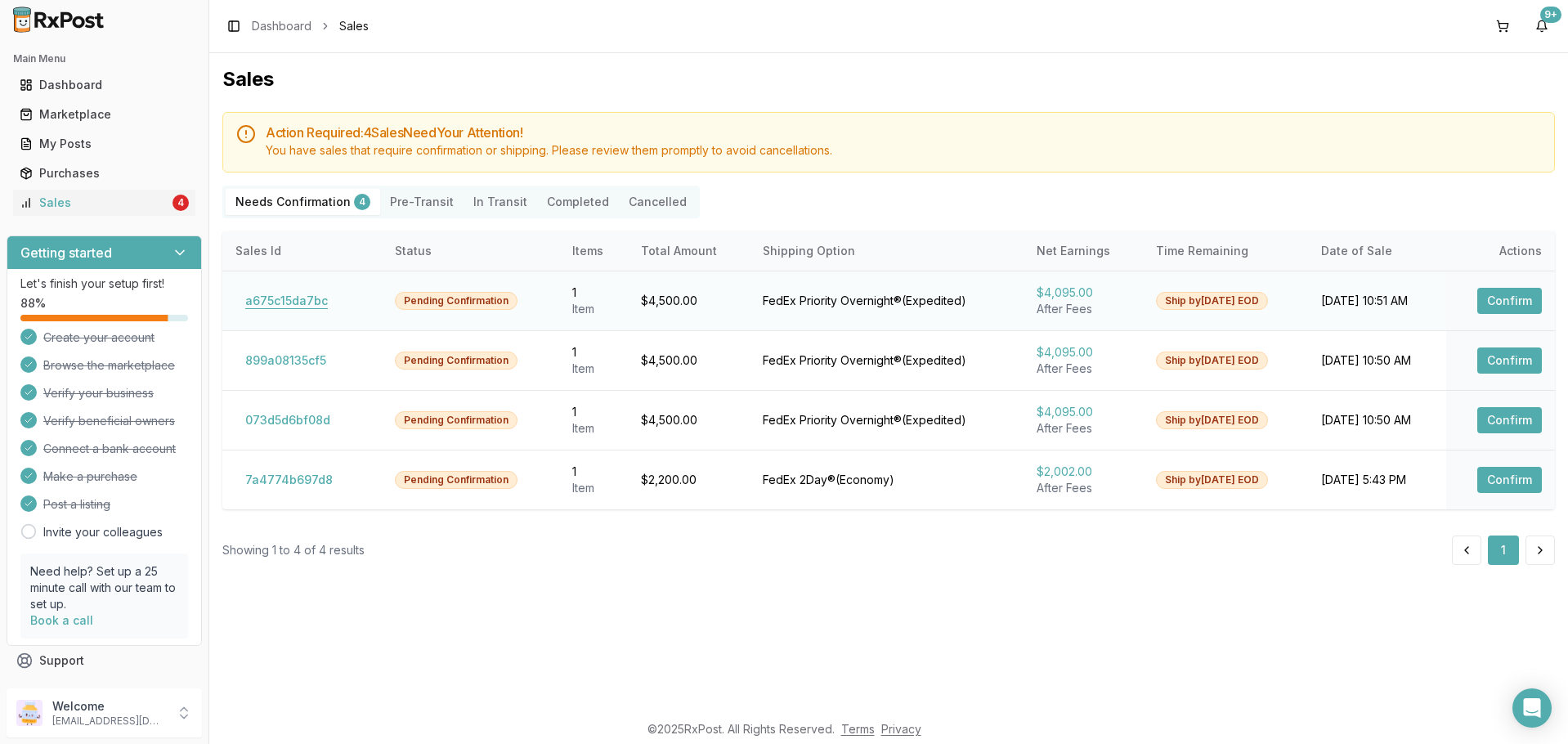
click at [294, 303] on button "a675c15da7bc" at bounding box center [287, 301] width 102 height 26
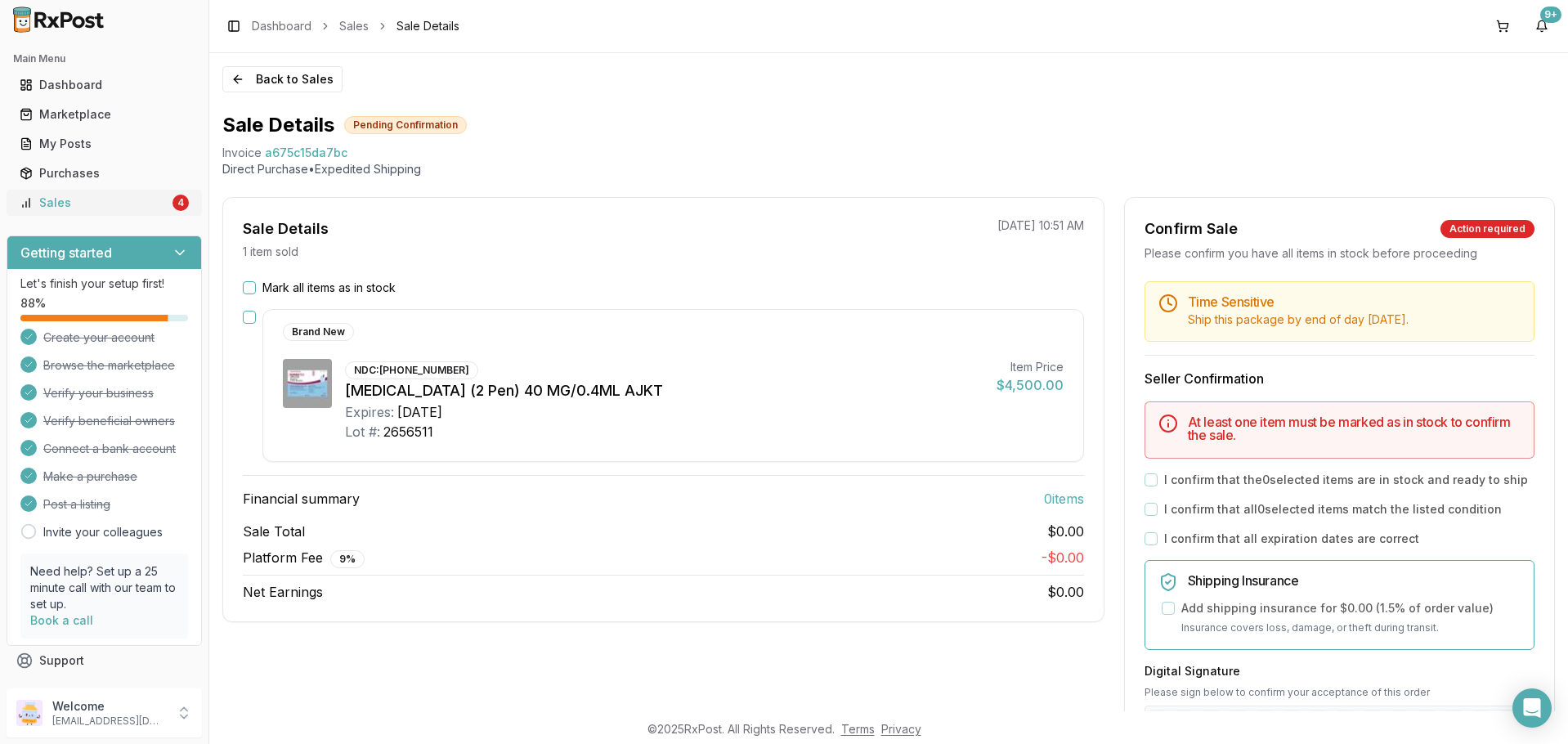
click at [107, 204] on div "Sales" at bounding box center [94, 203] width 150 height 17
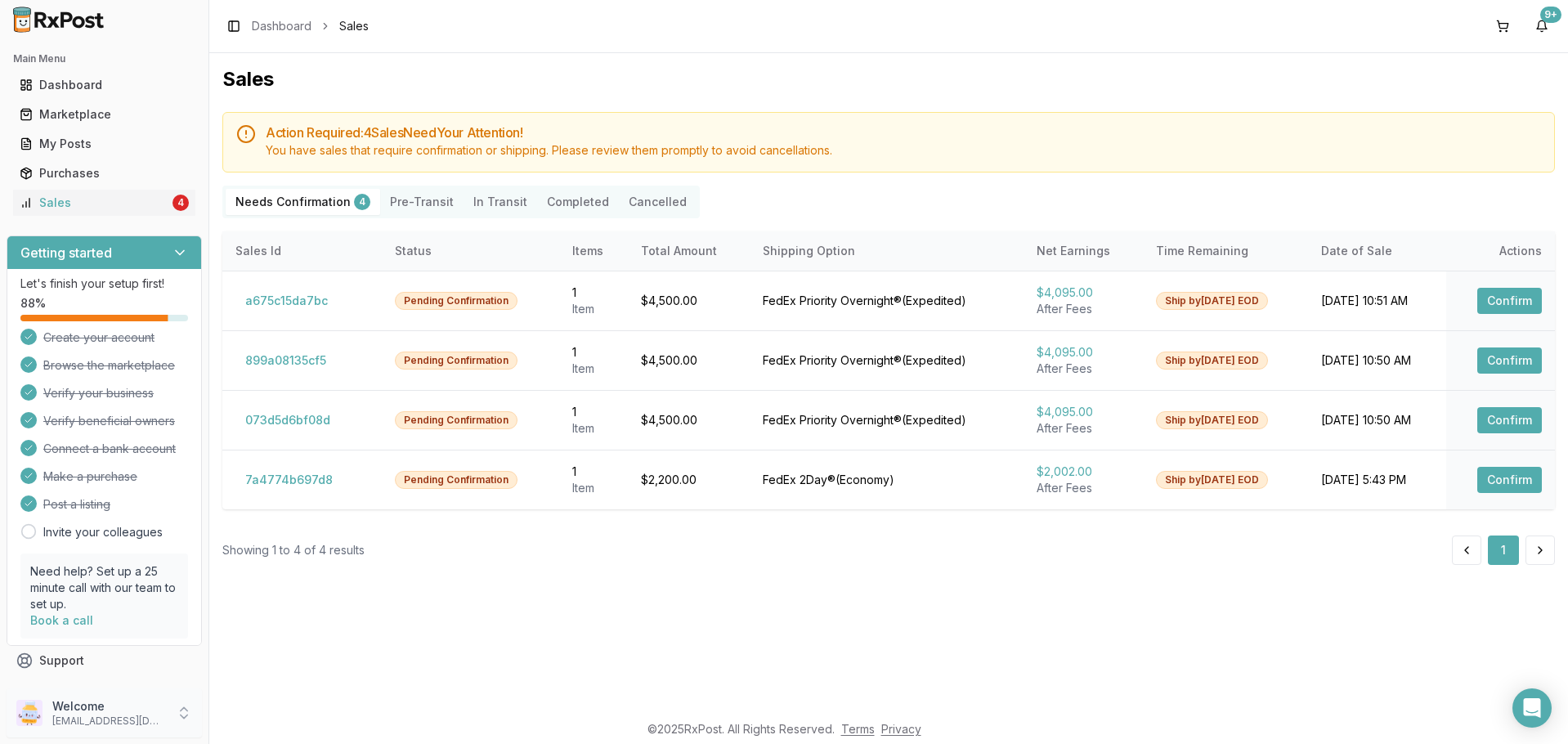
click at [90, 699] on p "Welcome" at bounding box center [108, 707] width 113 height 17
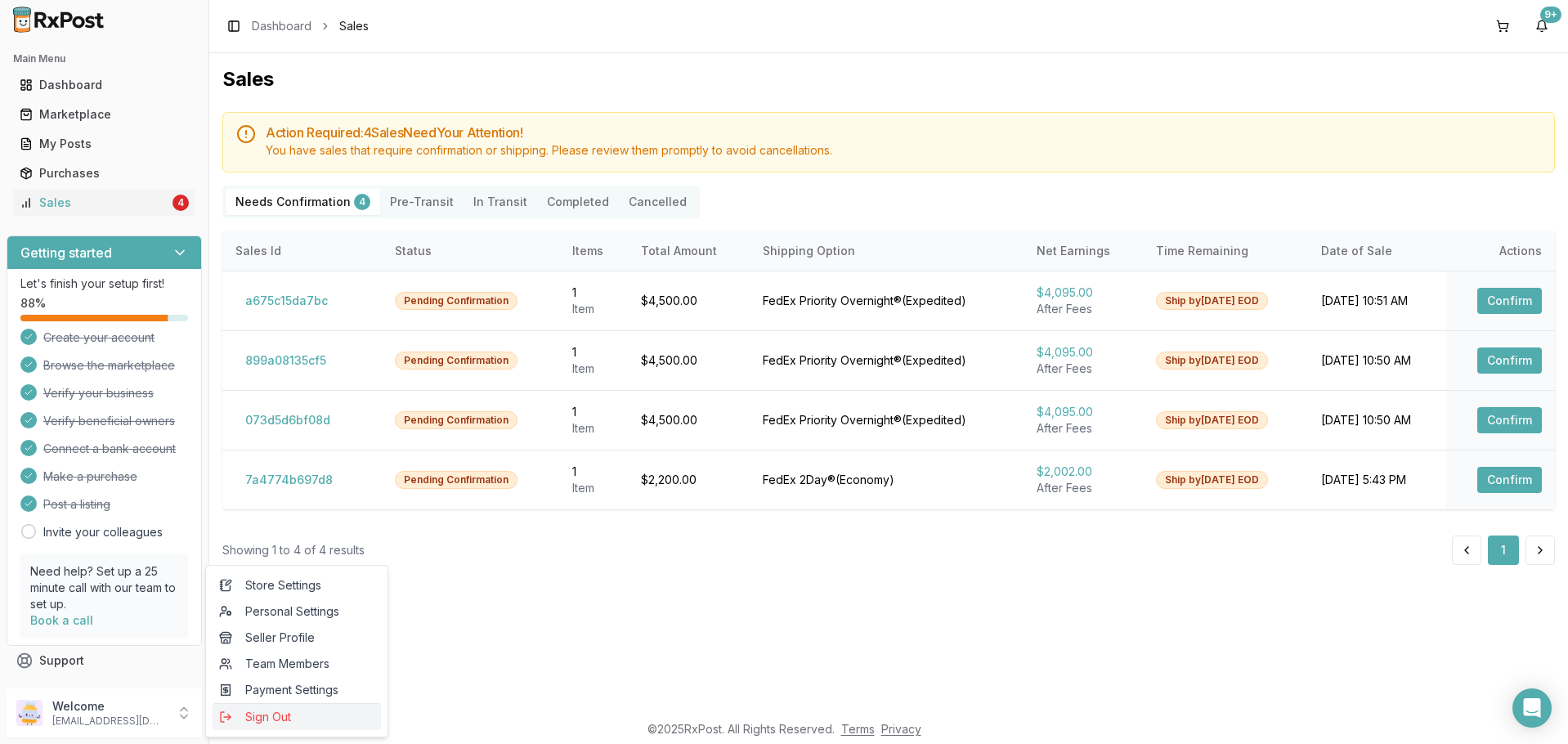
click at [311, 712] on span "Sign Out" at bounding box center [297, 718] width 155 height 17
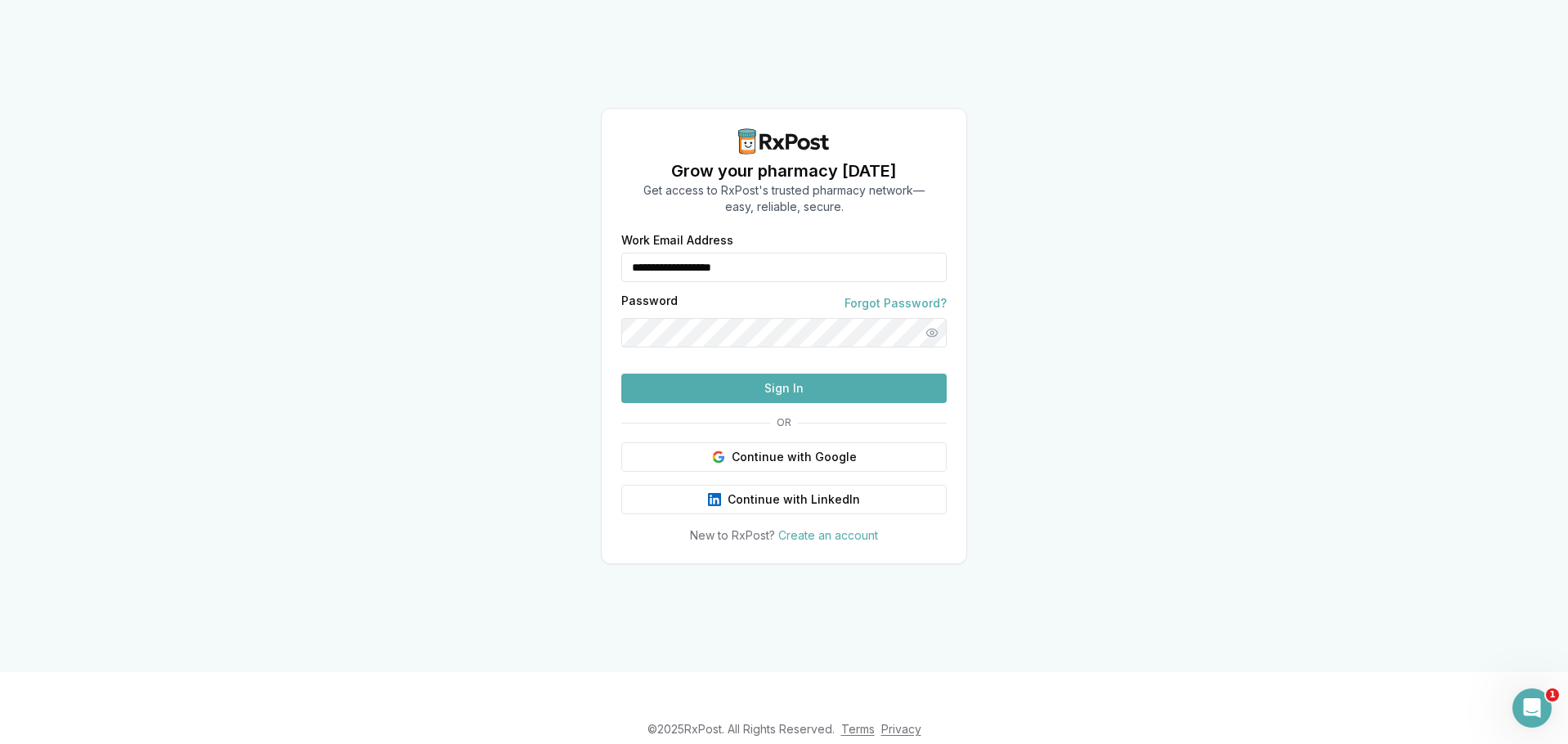
click at [739, 253] on input "**********" at bounding box center [784, 268] width 326 height 30
drag, startPoint x: 771, startPoint y: 235, endPoint x: 501, endPoint y: 200, distance: 272.3
click at [501, 200] on div "**********" at bounding box center [784, 336] width 1568 height 672
type input "*"
click at [762, 253] on input "Work Email Address" at bounding box center [784, 268] width 326 height 30
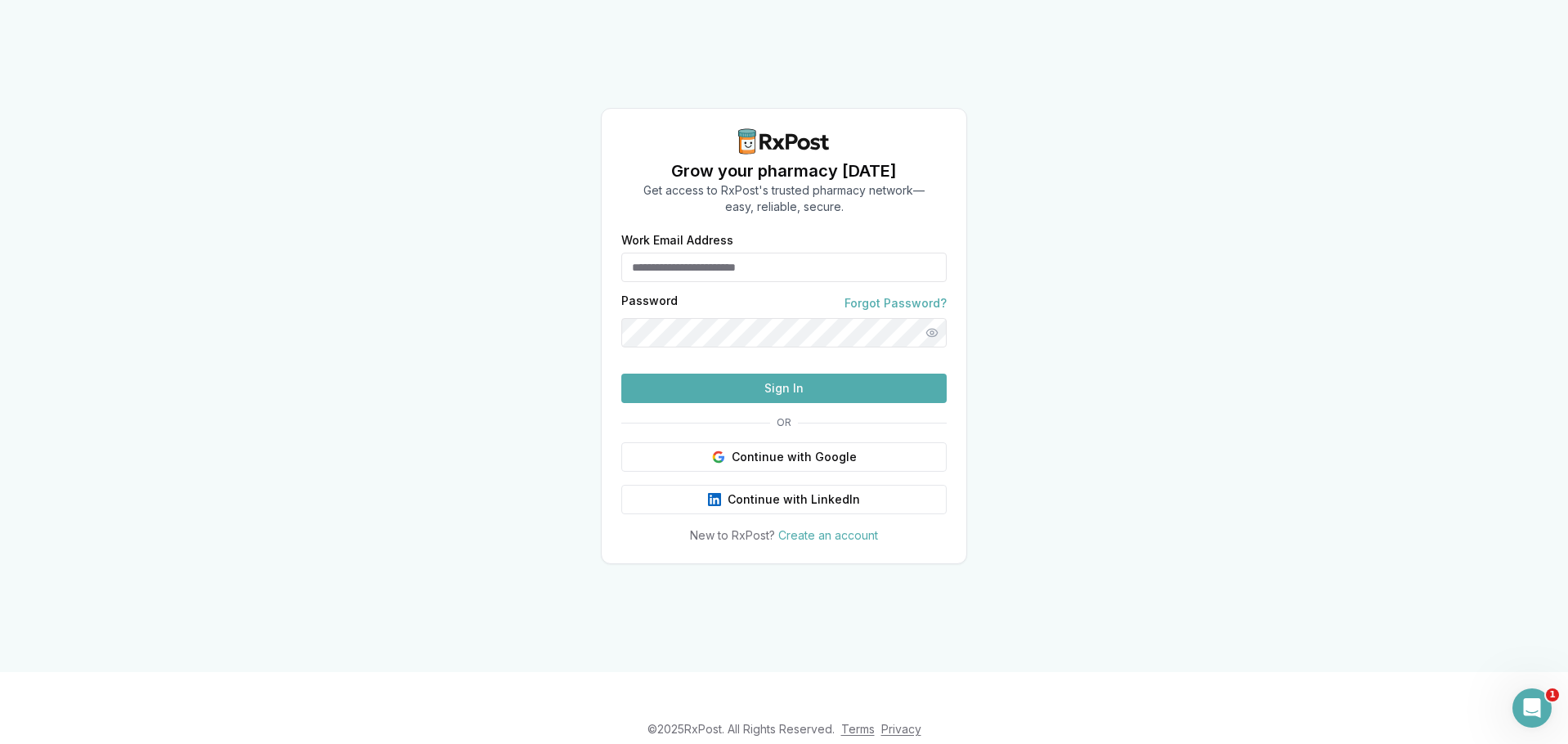
type input "*"
type input "**********"
click at [770, 403] on button "Sign In" at bounding box center [784, 389] width 326 height 30
click at [740, 403] on button "Sign In" at bounding box center [784, 389] width 326 height 30
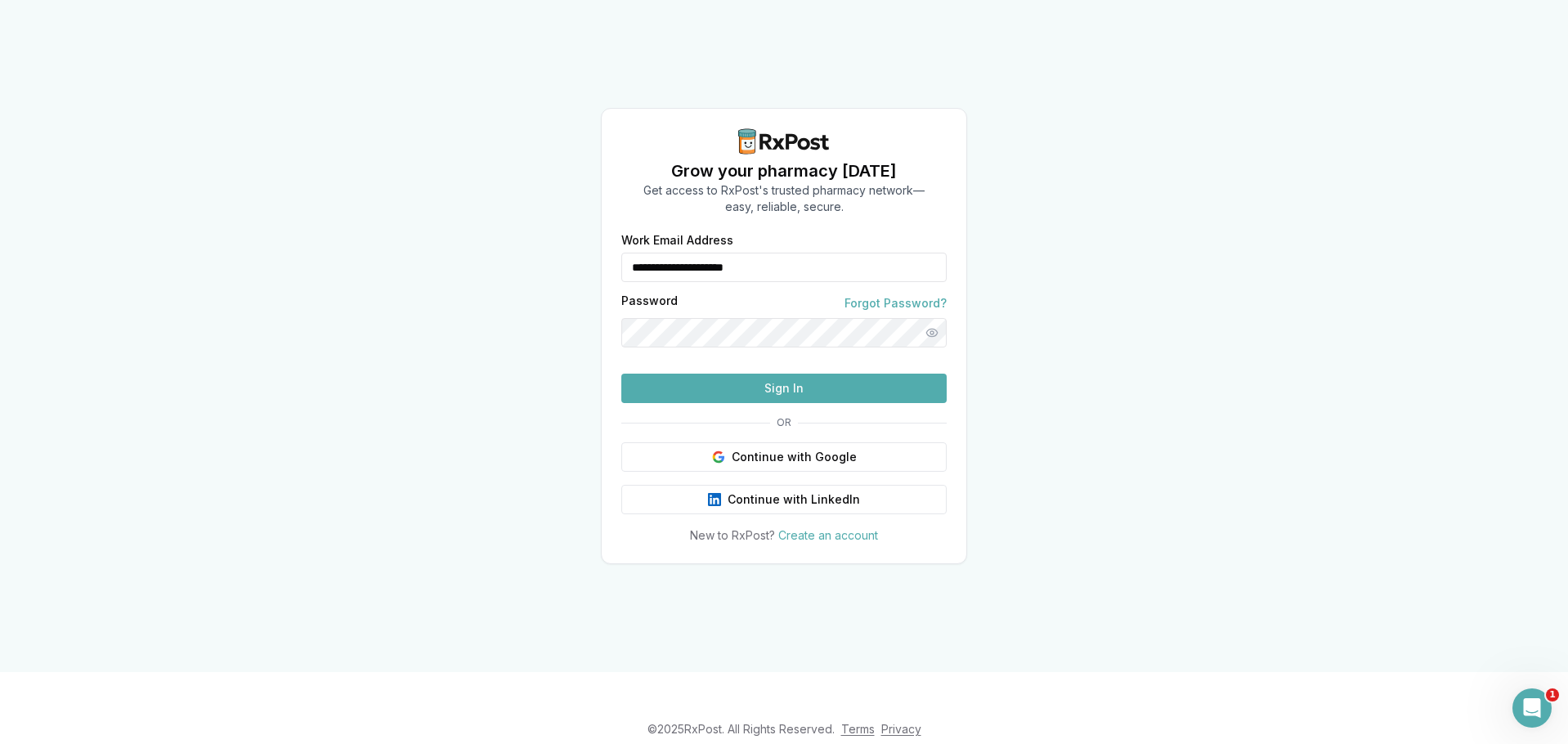
click at [726, 403] on button "Sign In" at bounding box center [784, 389] width 326 height 30
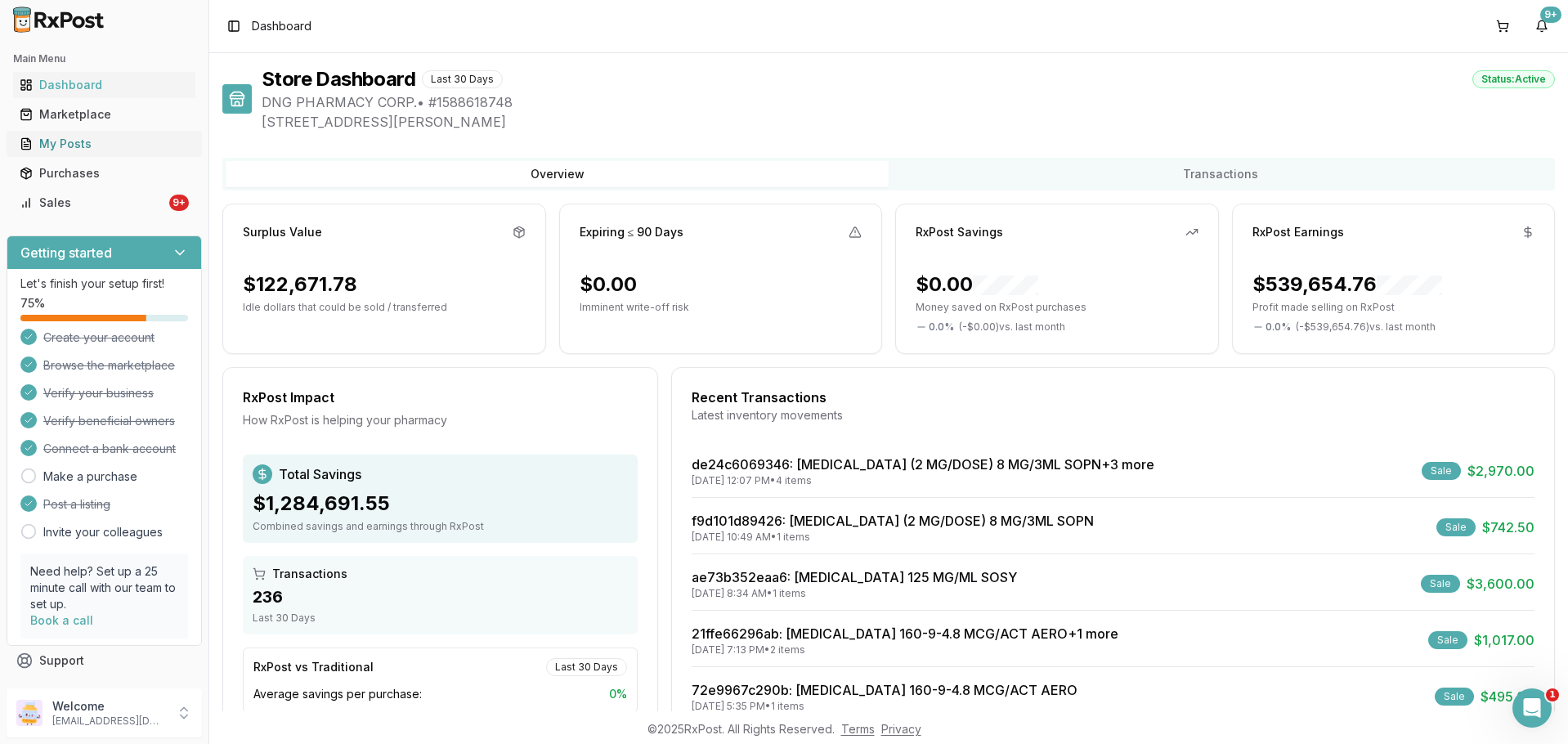
click at [90, 146] on div "My Posts" at bounding box center [104, 144] width 169 height 17
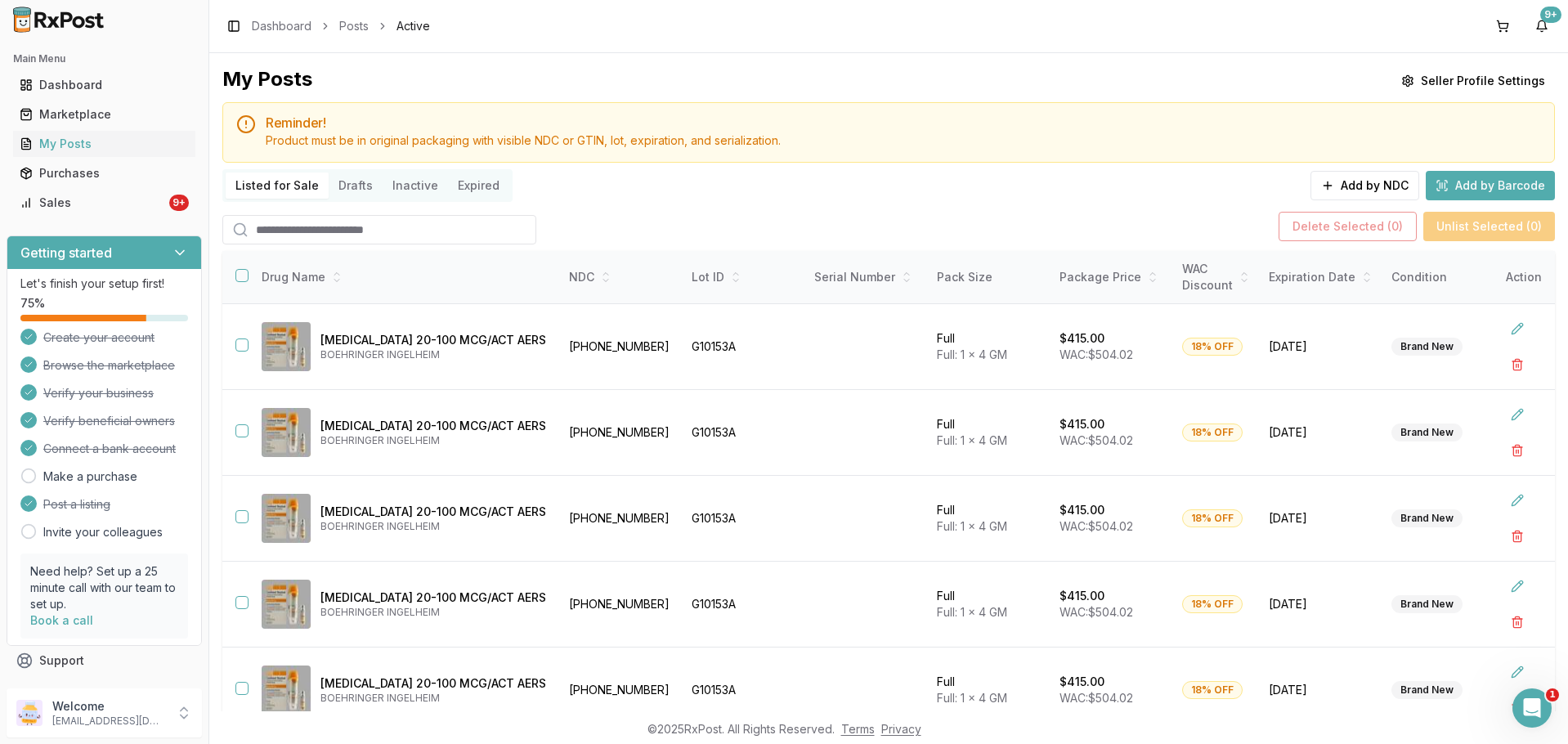
click at [306, 238] on input "search" at bounding box center [379, 230] width 314 height 30
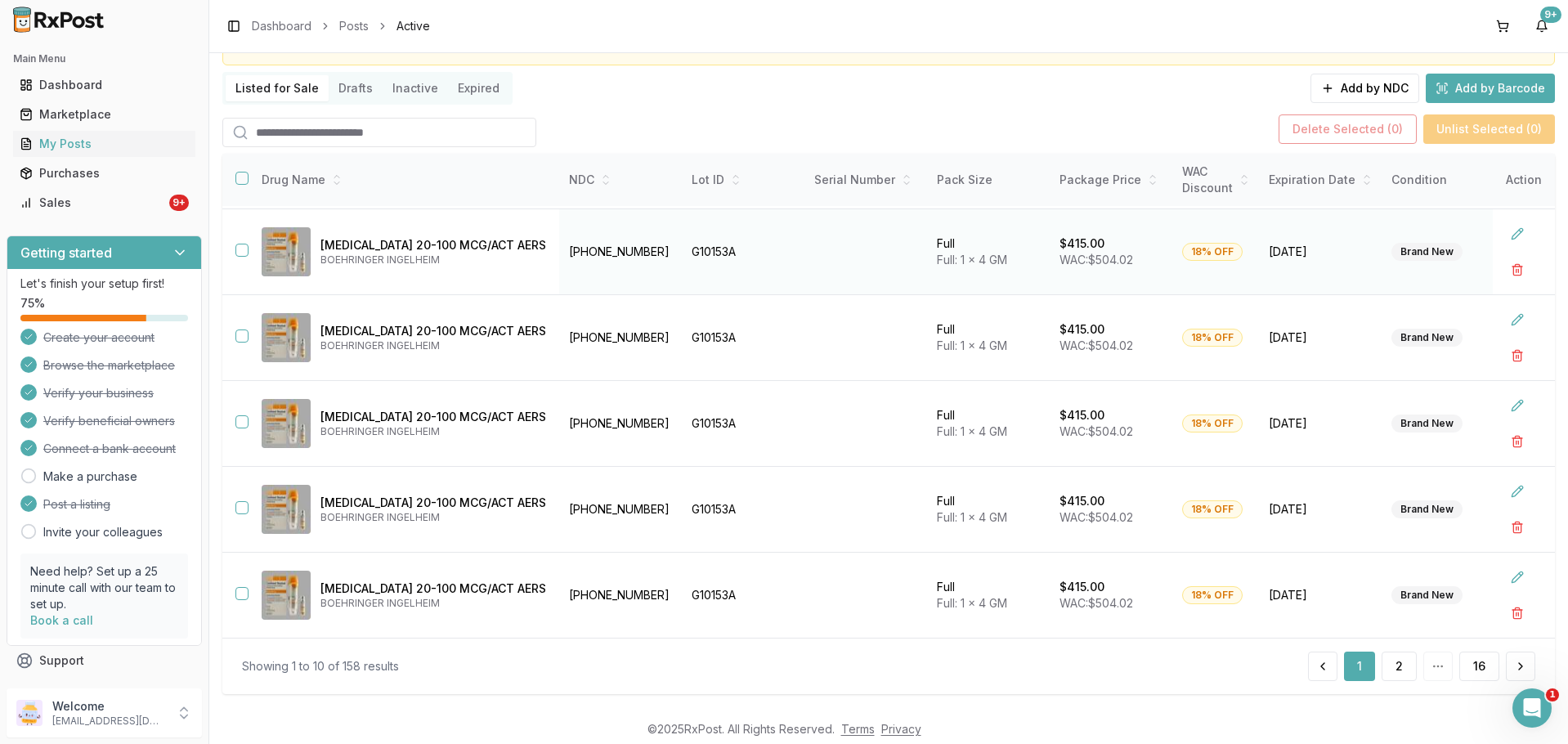
scroll to position [119, 0]
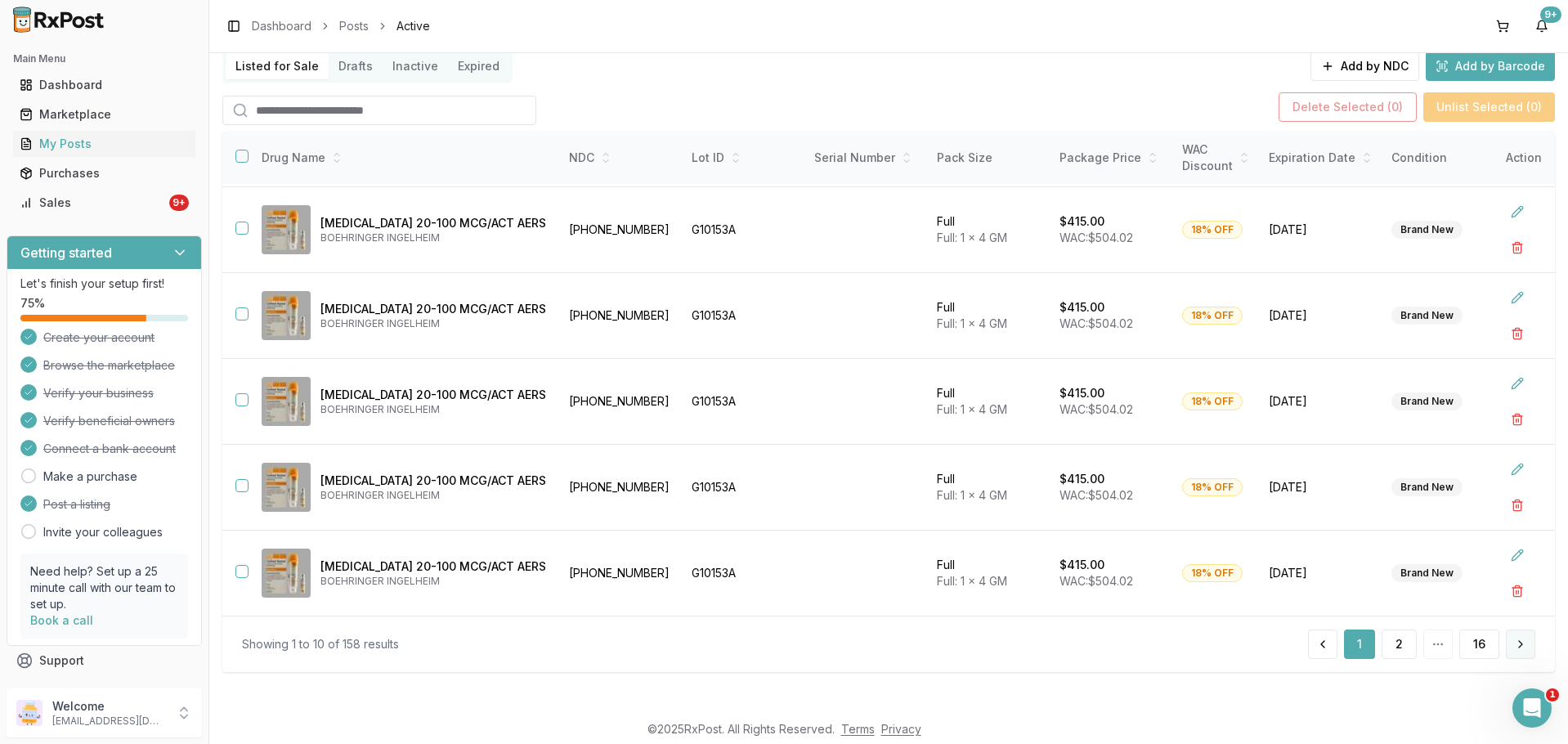
click at [1513, 646] on button at bounding box center [1521, 645] width 30 height 30
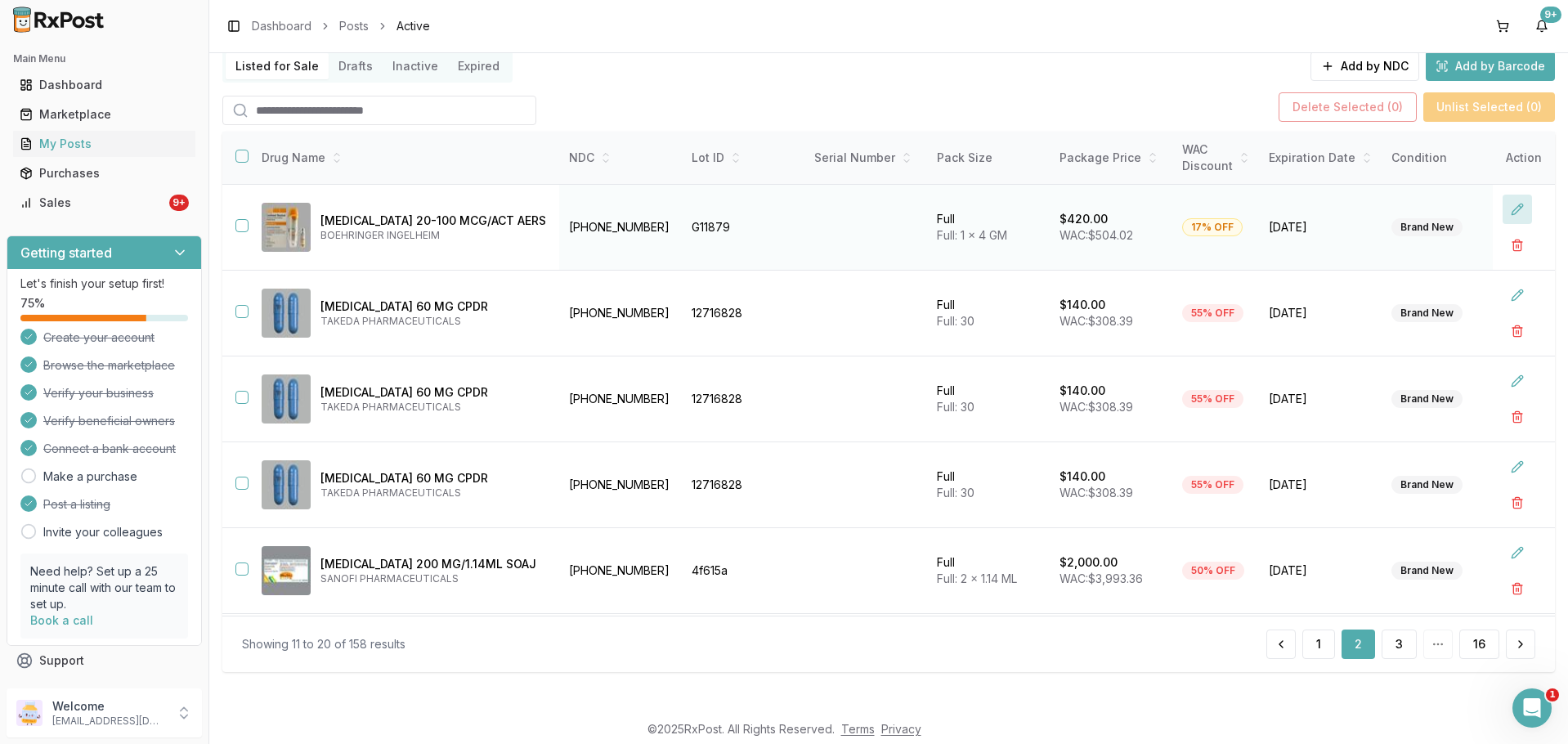
click at [1508, 213] on button at bounding box center [1518, 209] width 30 height 30
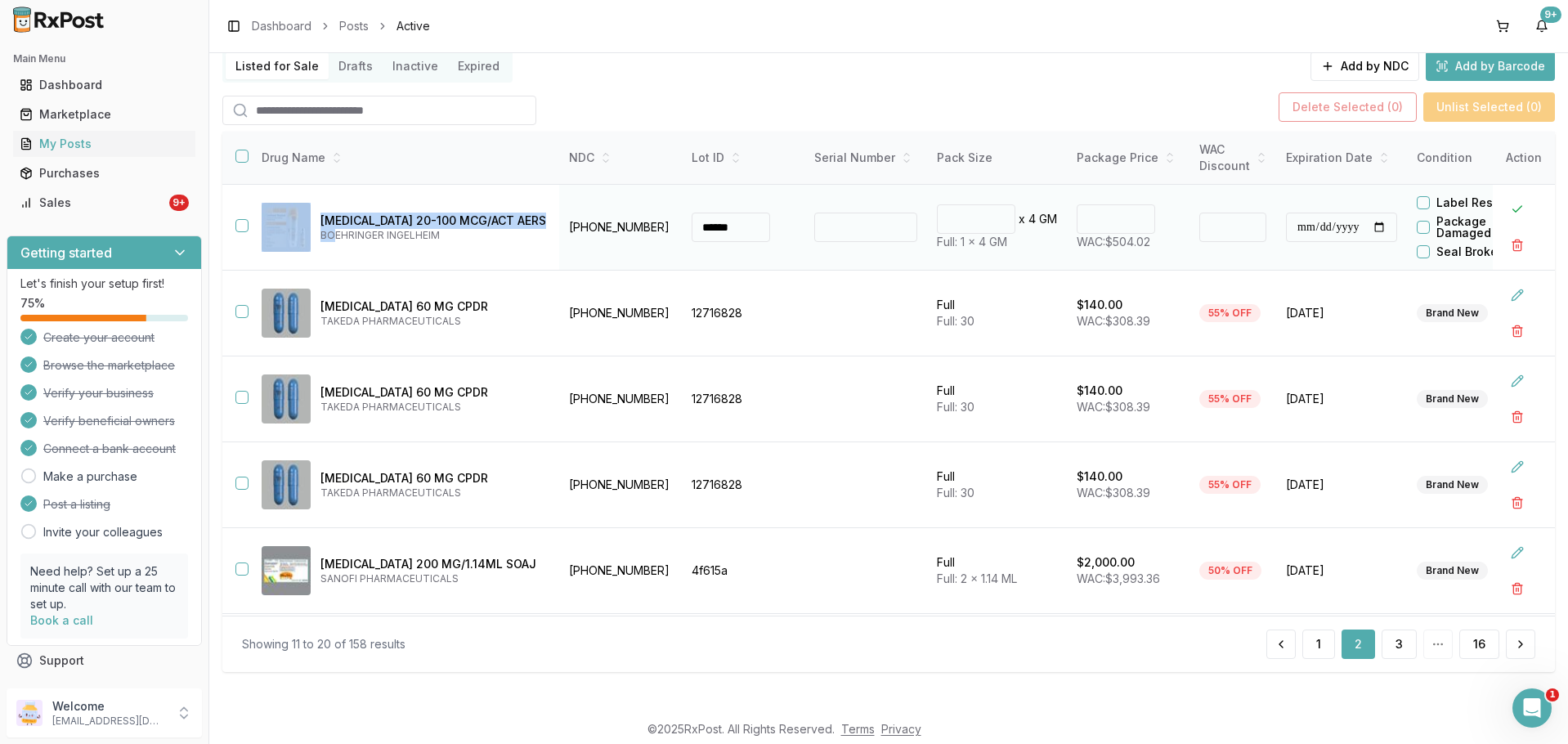
click at [326, 257] on td "Combivent Respimat 20-100 MCG/ACT AERS BOEHRINGER INGELHEIM" at bounding box center [404, 228] width 311 height 86
click at [426, 251] on div "Combivent Respimat 20-100 MCG/ACT AERS BOEHRINGER INGELHEIM" at bounding box center [404, 227] width 284 height 49
click at [494, 240] on p "BOEHRINGER INGELHEIM" at bounding box center [433, 236] width 226 height 13
click at [253, 227] on td "Combivent Respimat 20-100 MCG/ACT AERS BOEHRINGER INGELHEIM" at bounding box center [404, 228] width 311 height 86
click at [244, 223] on button "button" at bounding box center [242, 226] width 13 height 13
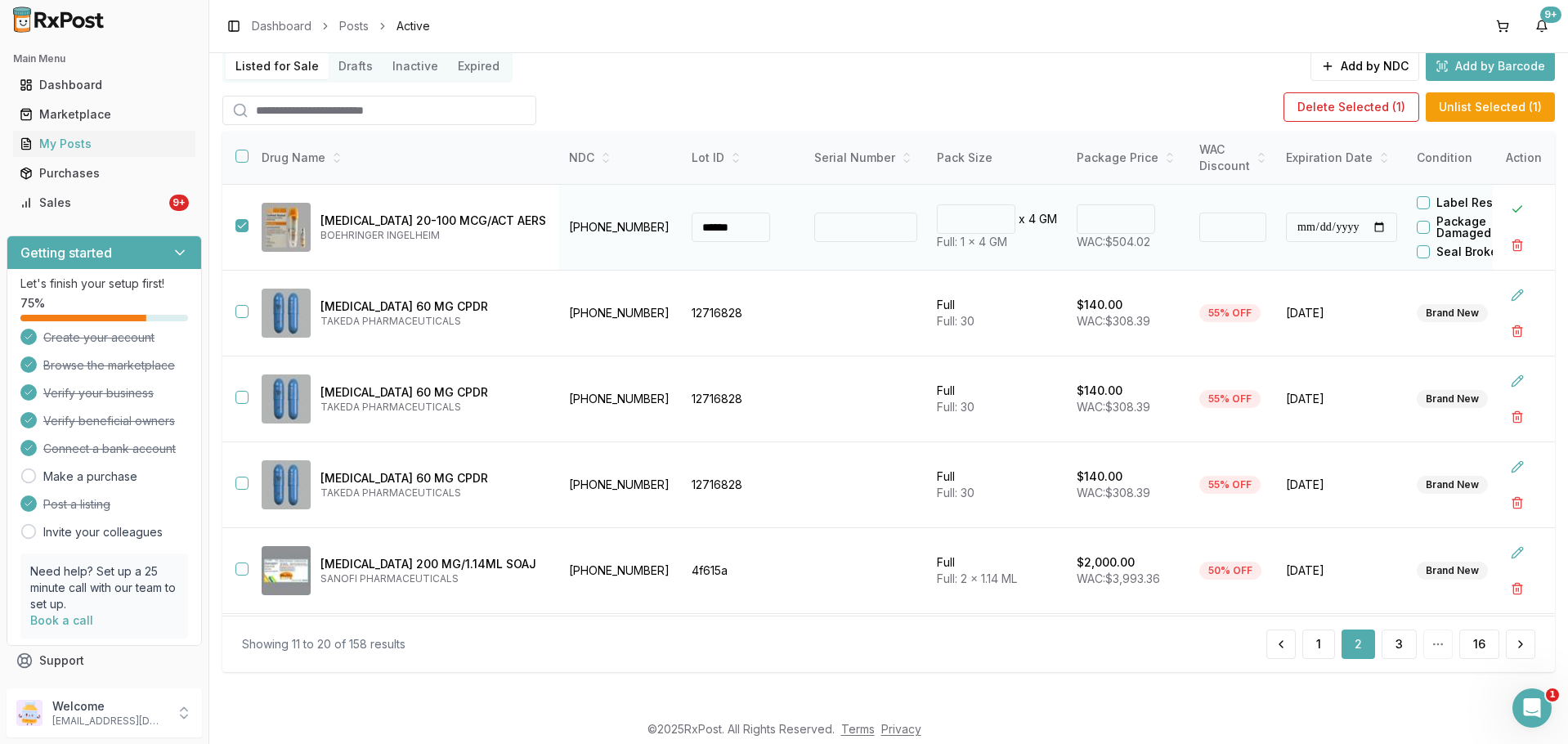
click at [244, 223] on button "button" at bounding box center [242, 226] width 13 height 13
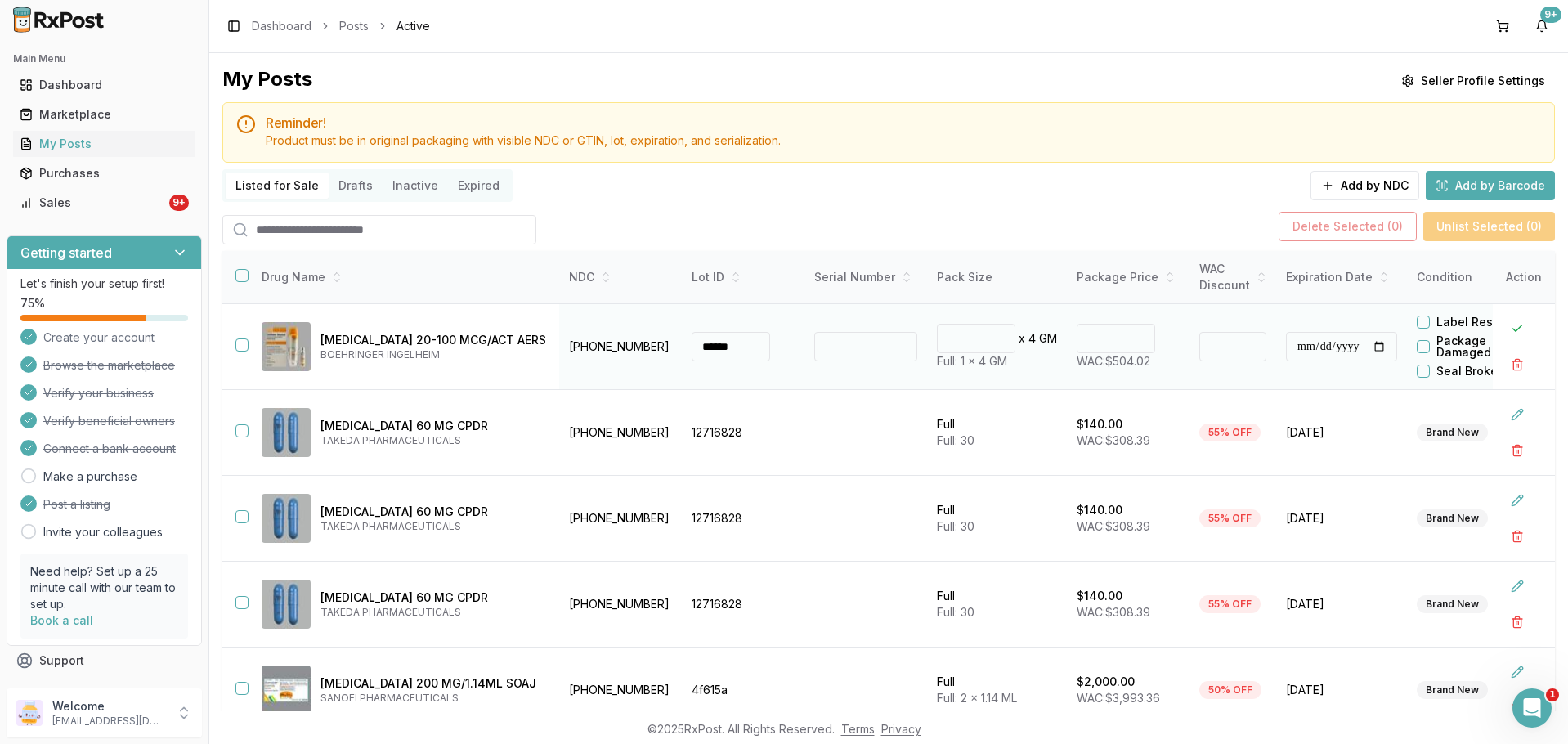
click at [245, 342] on button "button" at bounding box center [242, 345] width 13 height 13
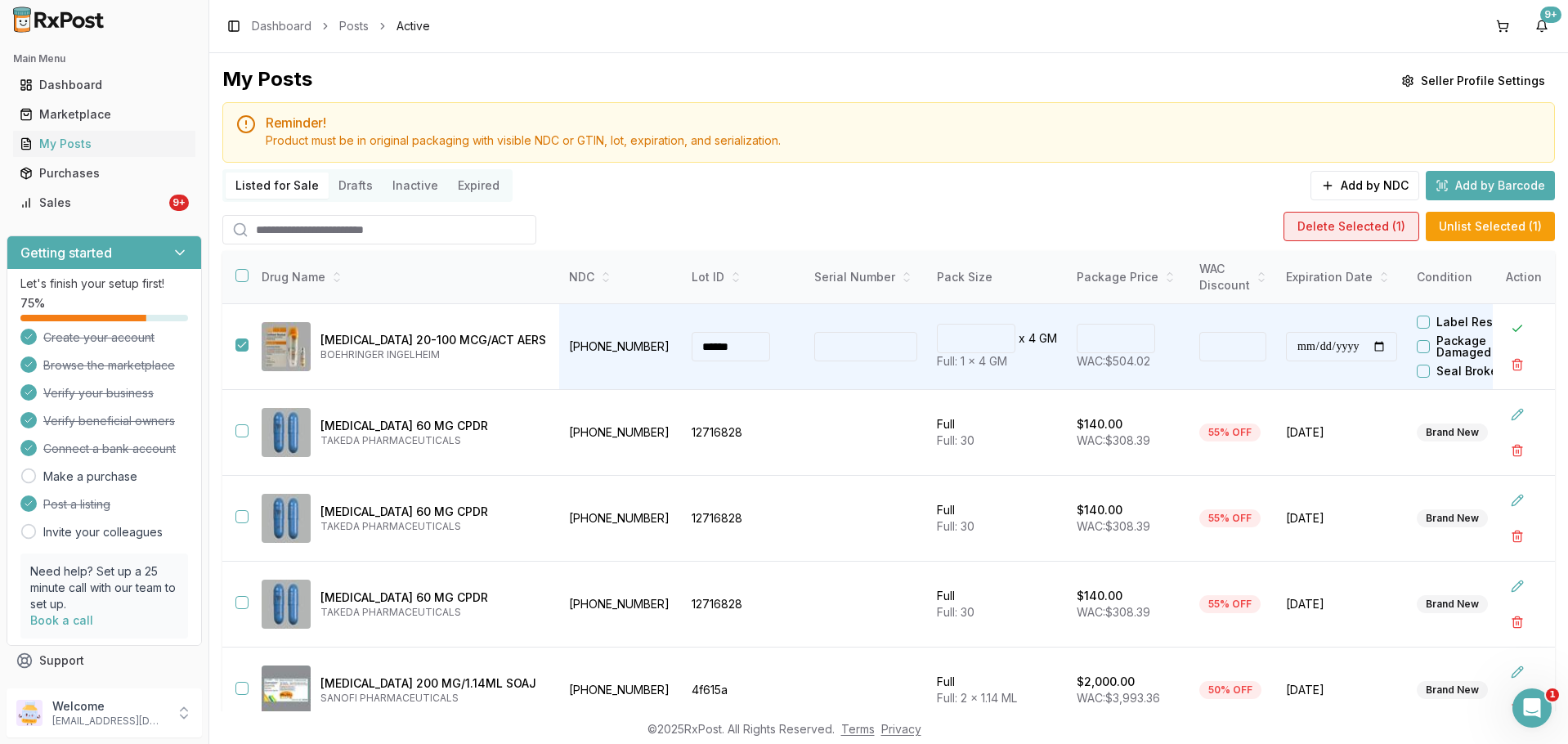
click at [1313, 222] on button "Delete Selected ( 1 )" at bounding box center [1351, 227] width 136 height 30
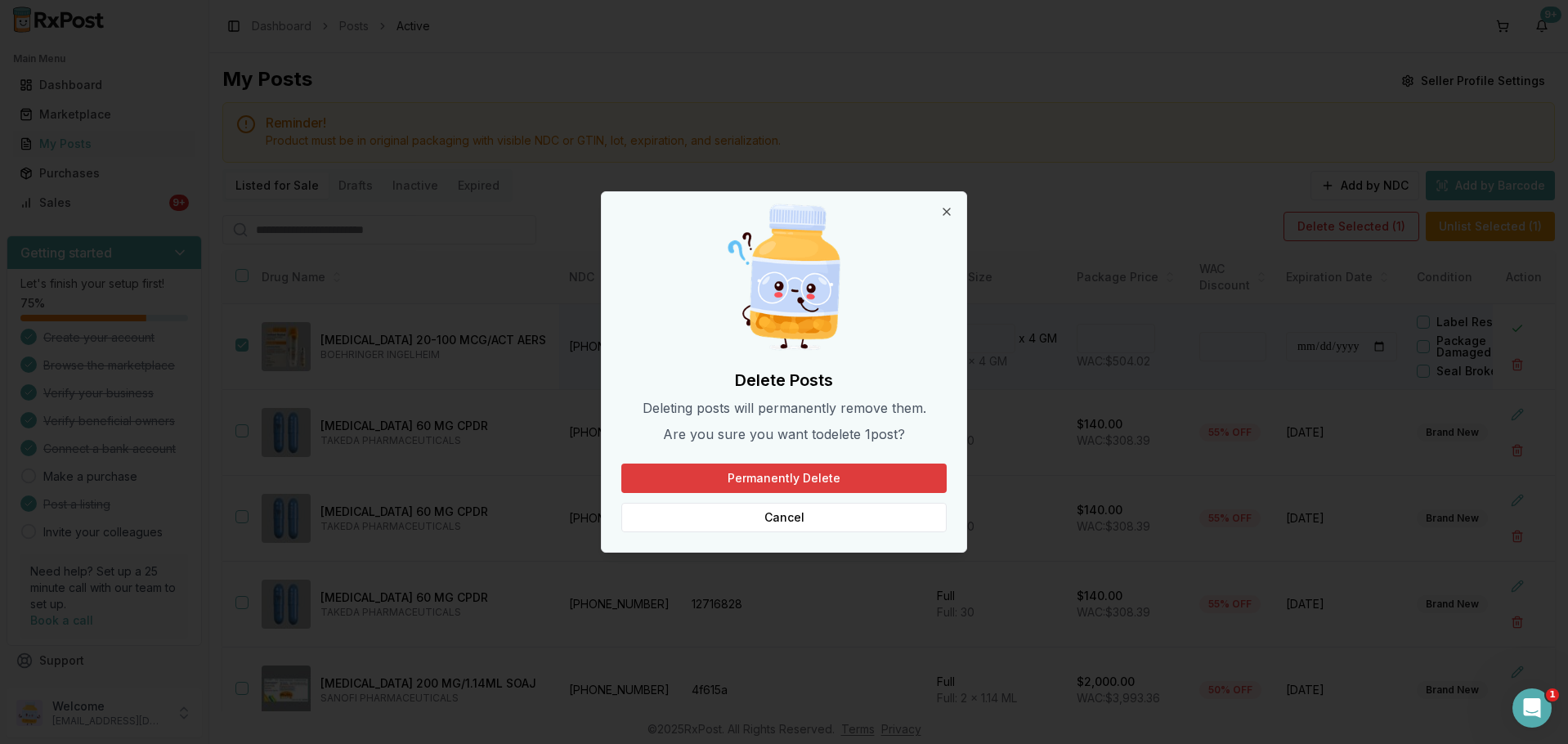
click at [792, 475] on button "Permanently Delete" at bounding box center [784, 479] width 326 height 30
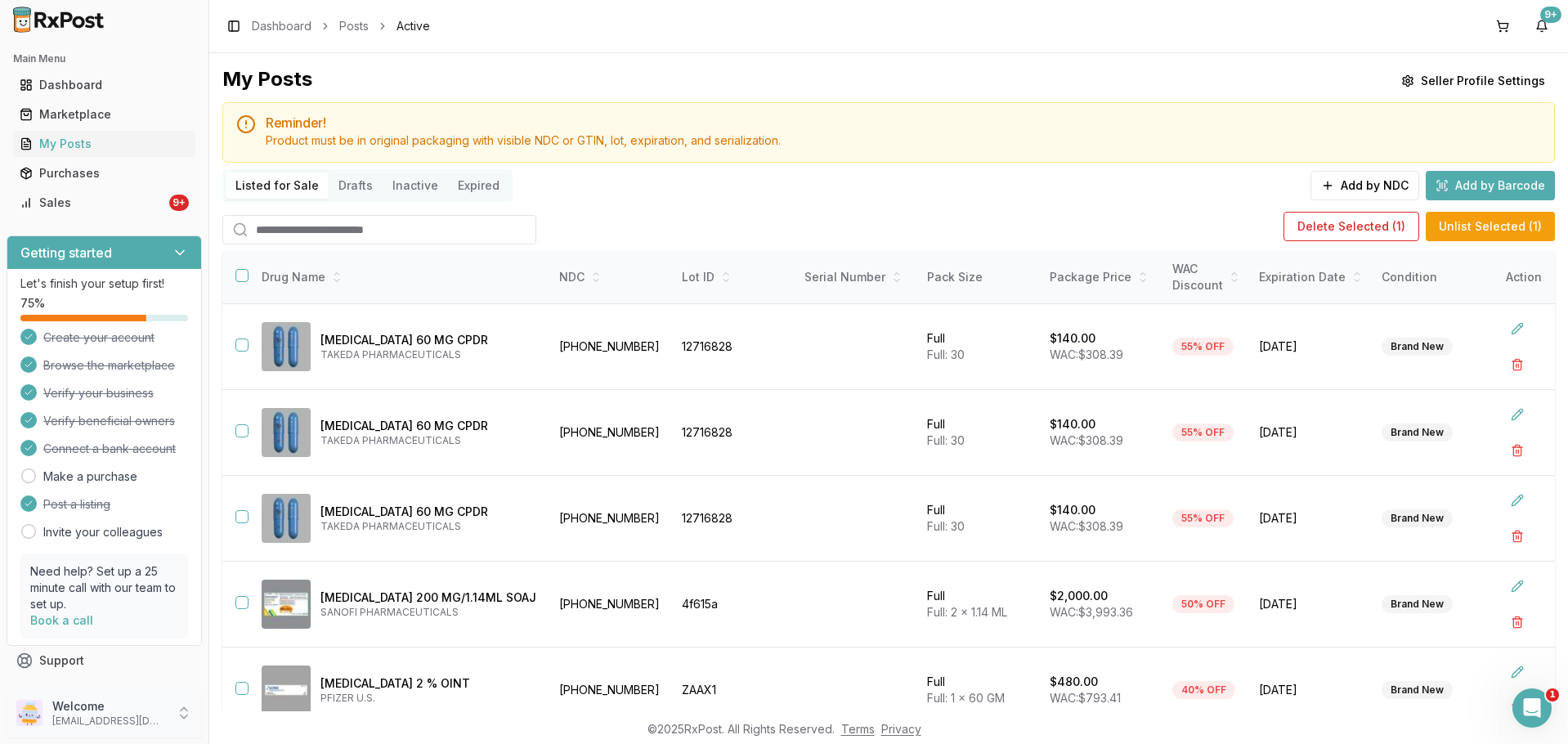
click at [126, 731] on div "Welcome dngpharmacy2@gmail.com" at bounding box center [104, 713] width 195 height 49
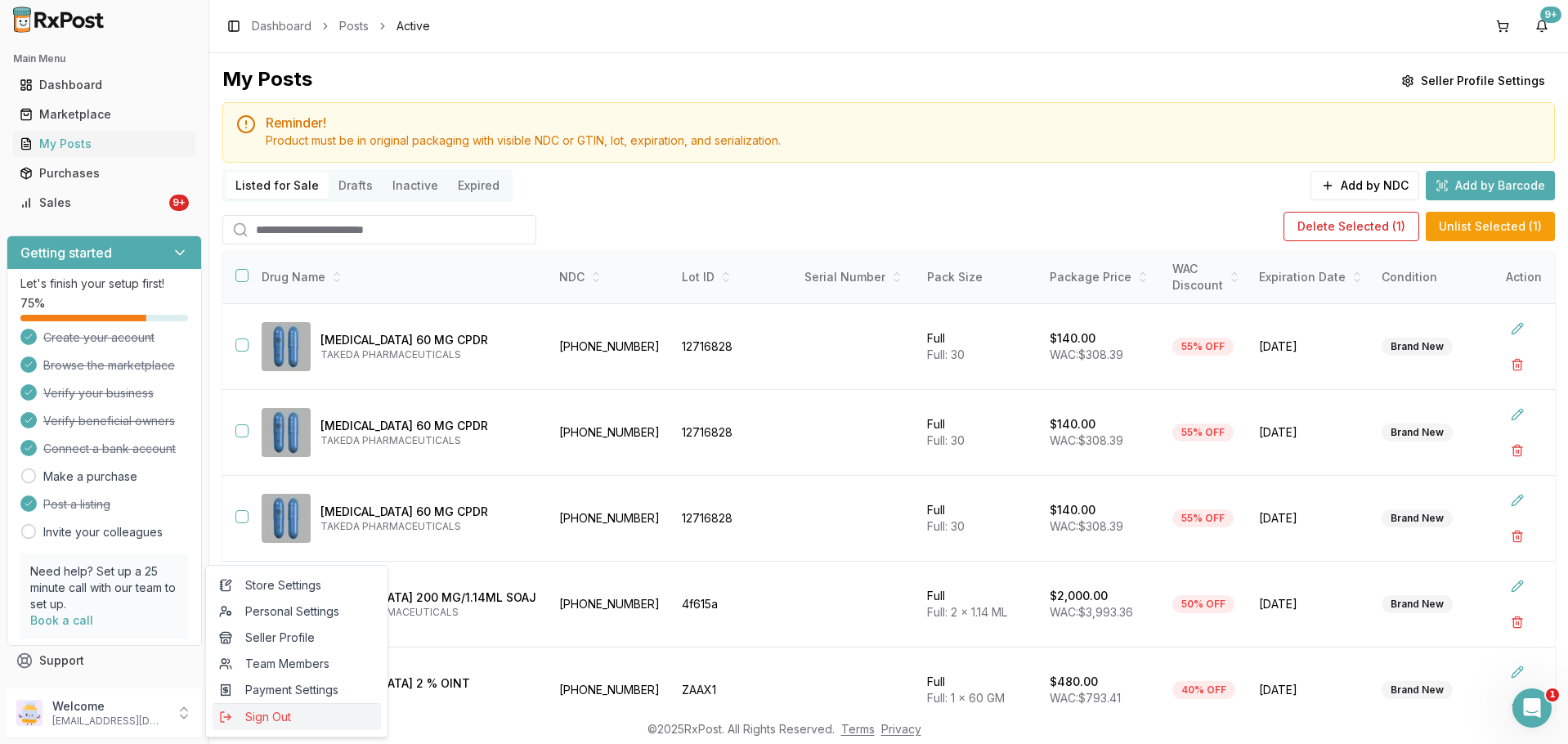
click at [265, 729] on button "Sign Out" at bounding box center [297, 717] width 169 height 27
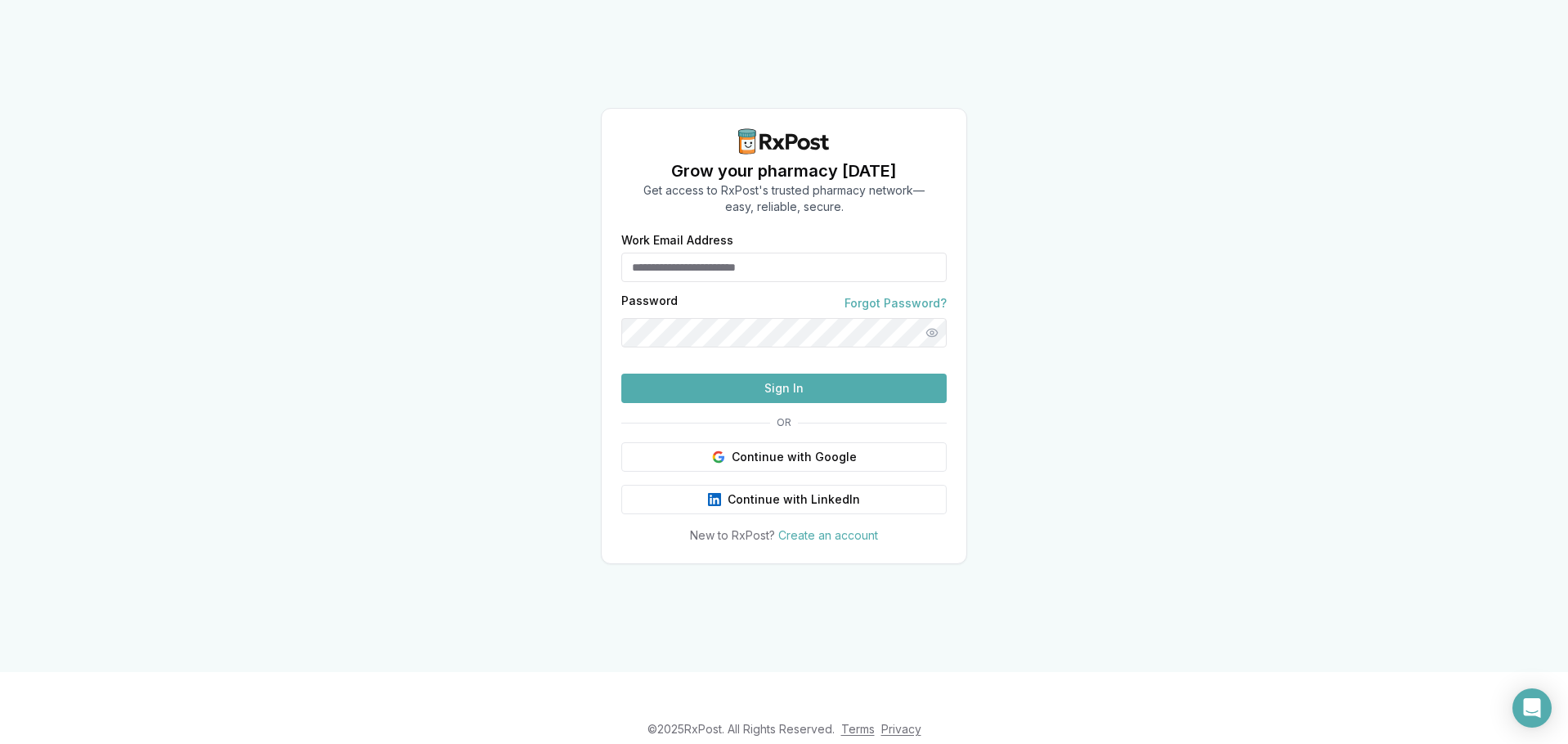
type input "**********"
click at [774, 403] on button "Sign In" at bounding box center [784, 389] width 326 height 30
click at [734, 403] on button "Sign In" at bounding box center [784, 389] width 326 height 30
click at [693, 403] on button "Sign In" at bounding box center [784, 389] width 326 height 30
click at [707, 403] on button "Sign In" at bounding box center [784, 389] width 326 height 30
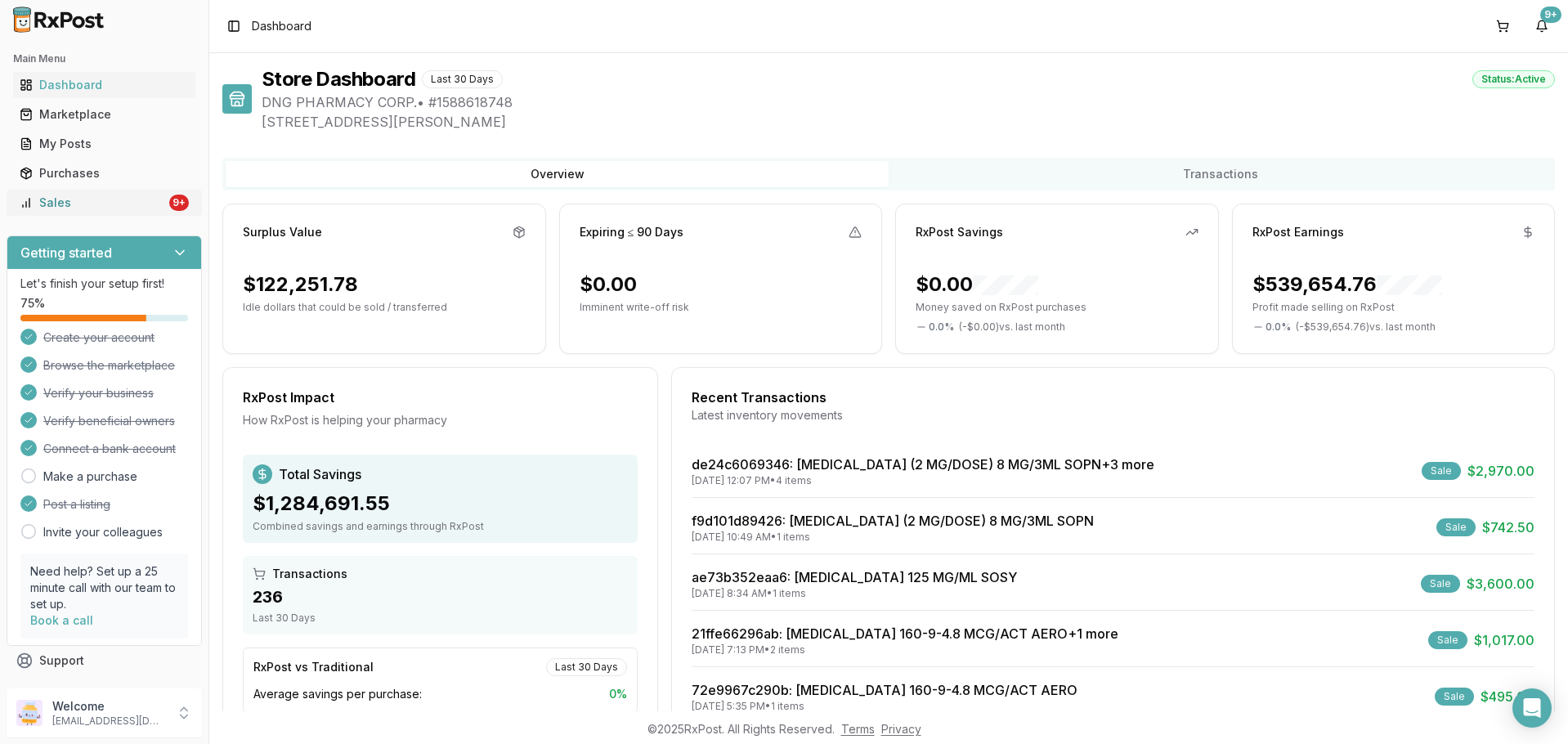
click at [108, 199] on div "Sales" at bounding box center [93, 203] width 146 height 17
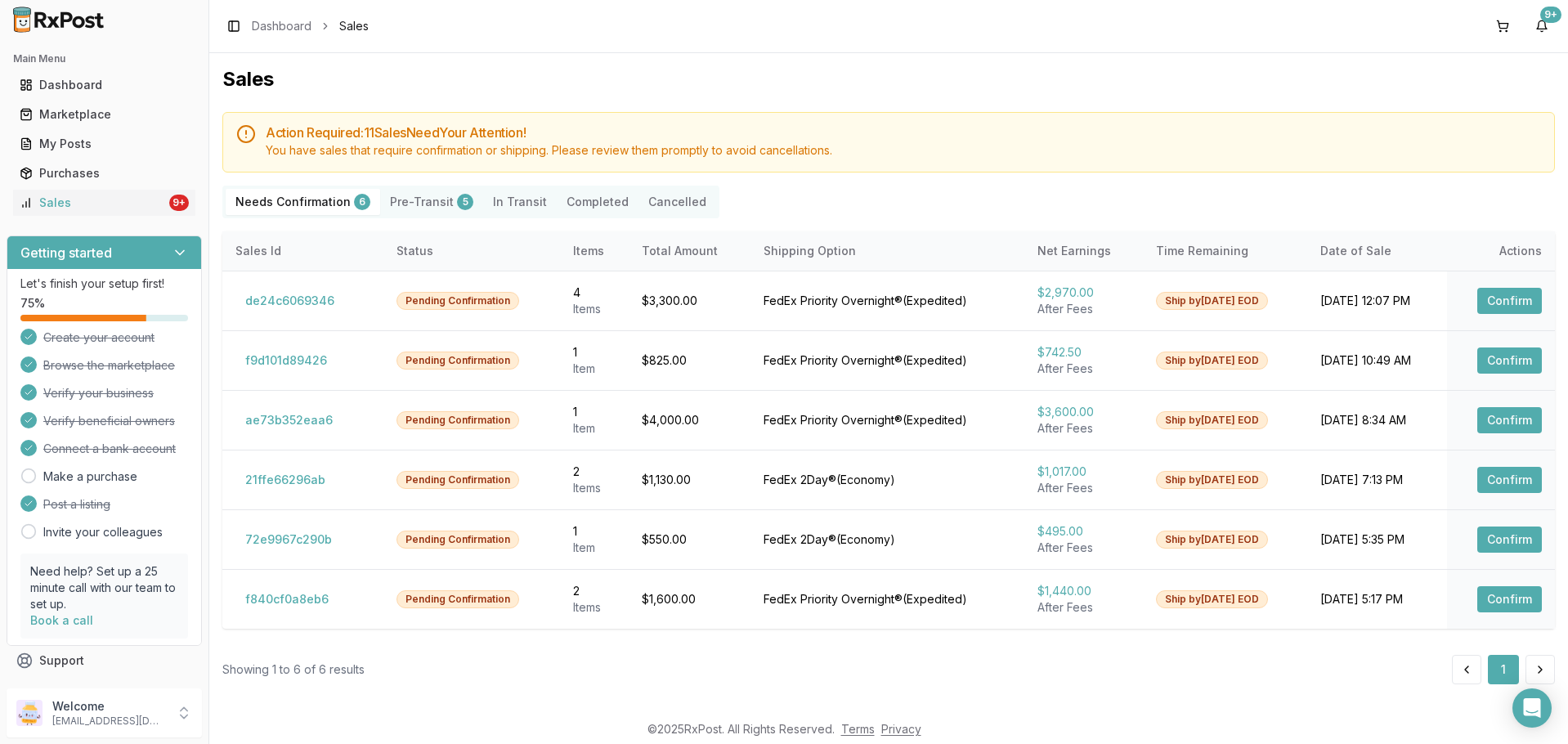
click at [423, 205] on button "Pre-Transit 5" at bounding box center [431, 202] width 103 height 26
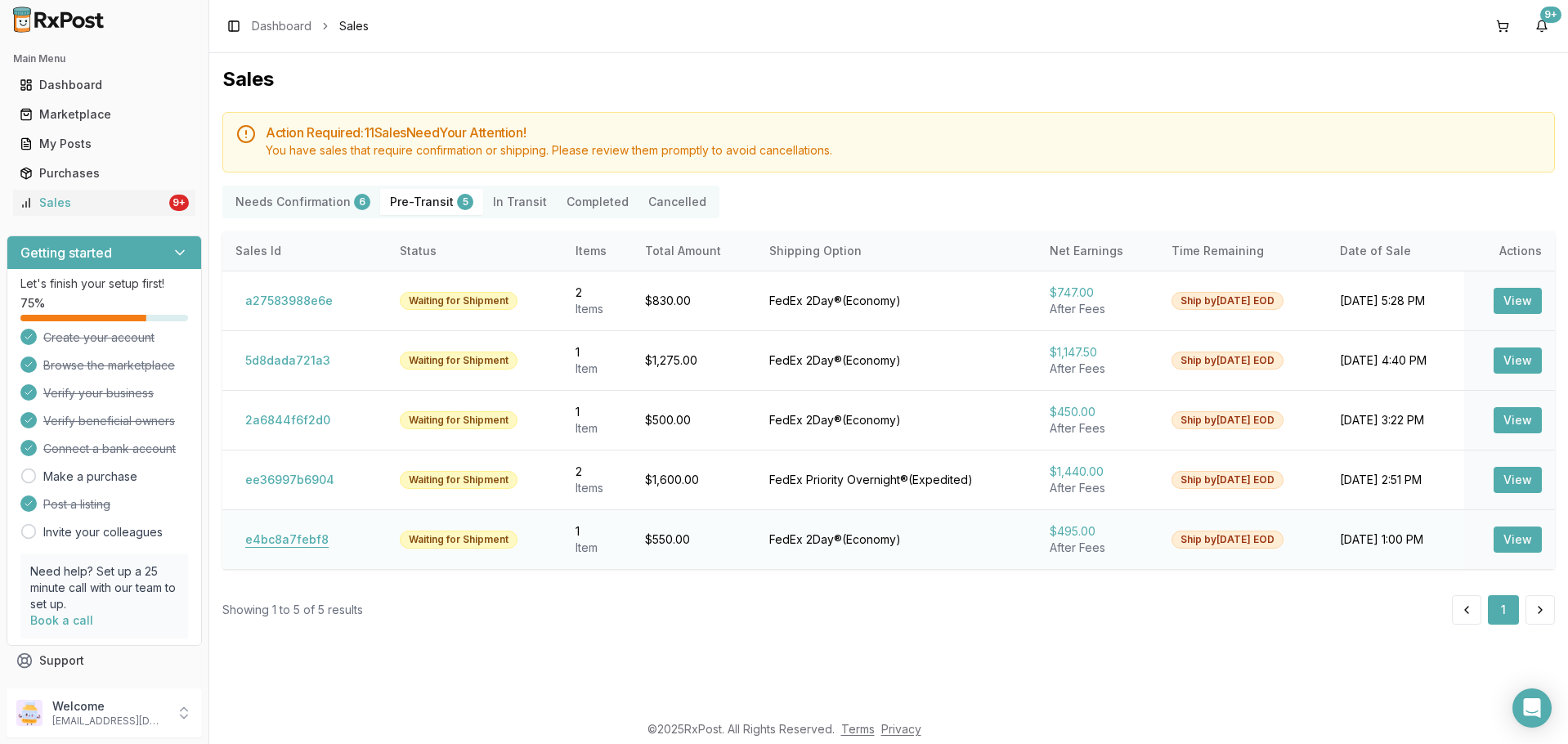
click at [297, 539] on button "e4bc8a7febf8" at bounding box center [287, 540] width 103 height 26
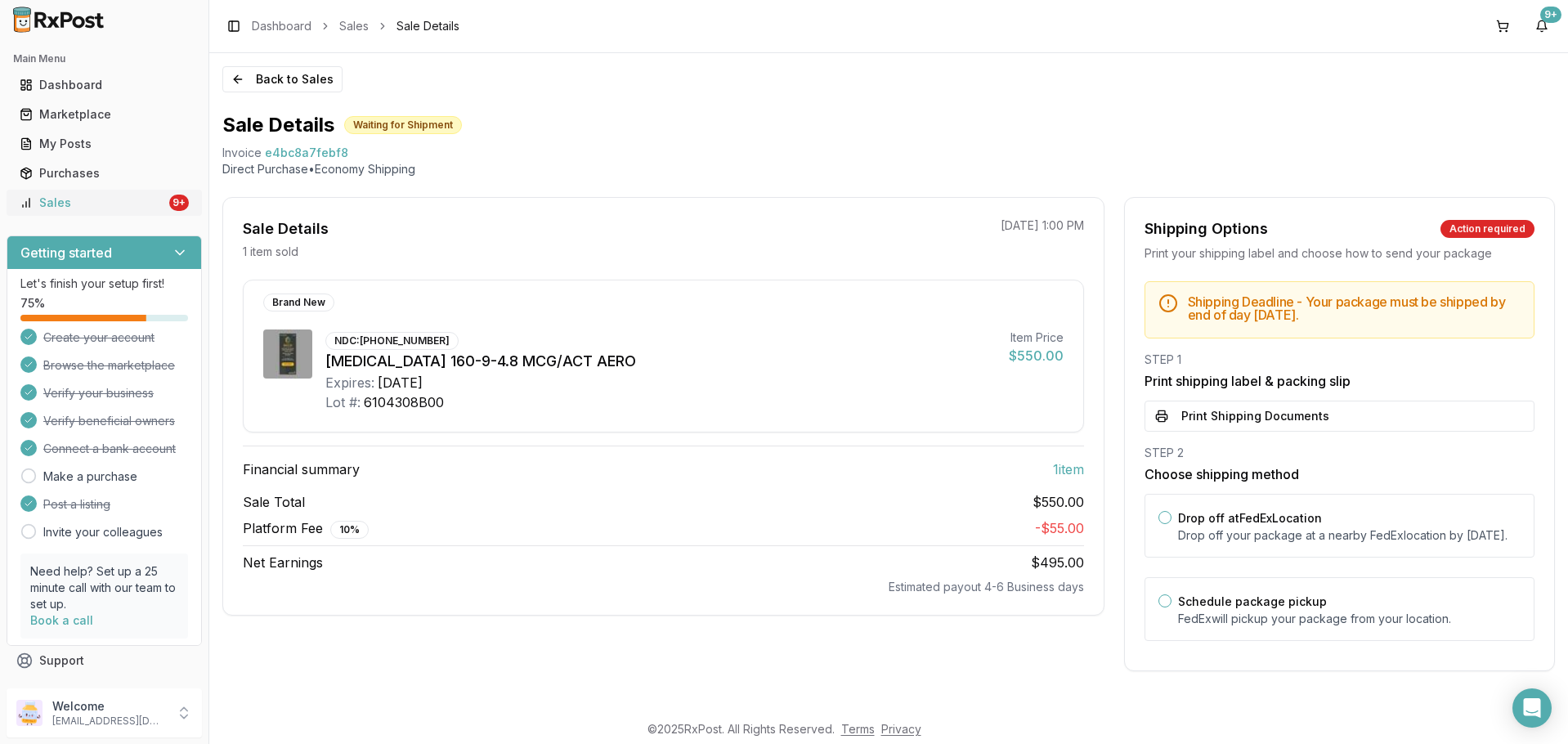
click at [83, 199] on div "Sales" at bounding box center [93, 203] width 146 height 17
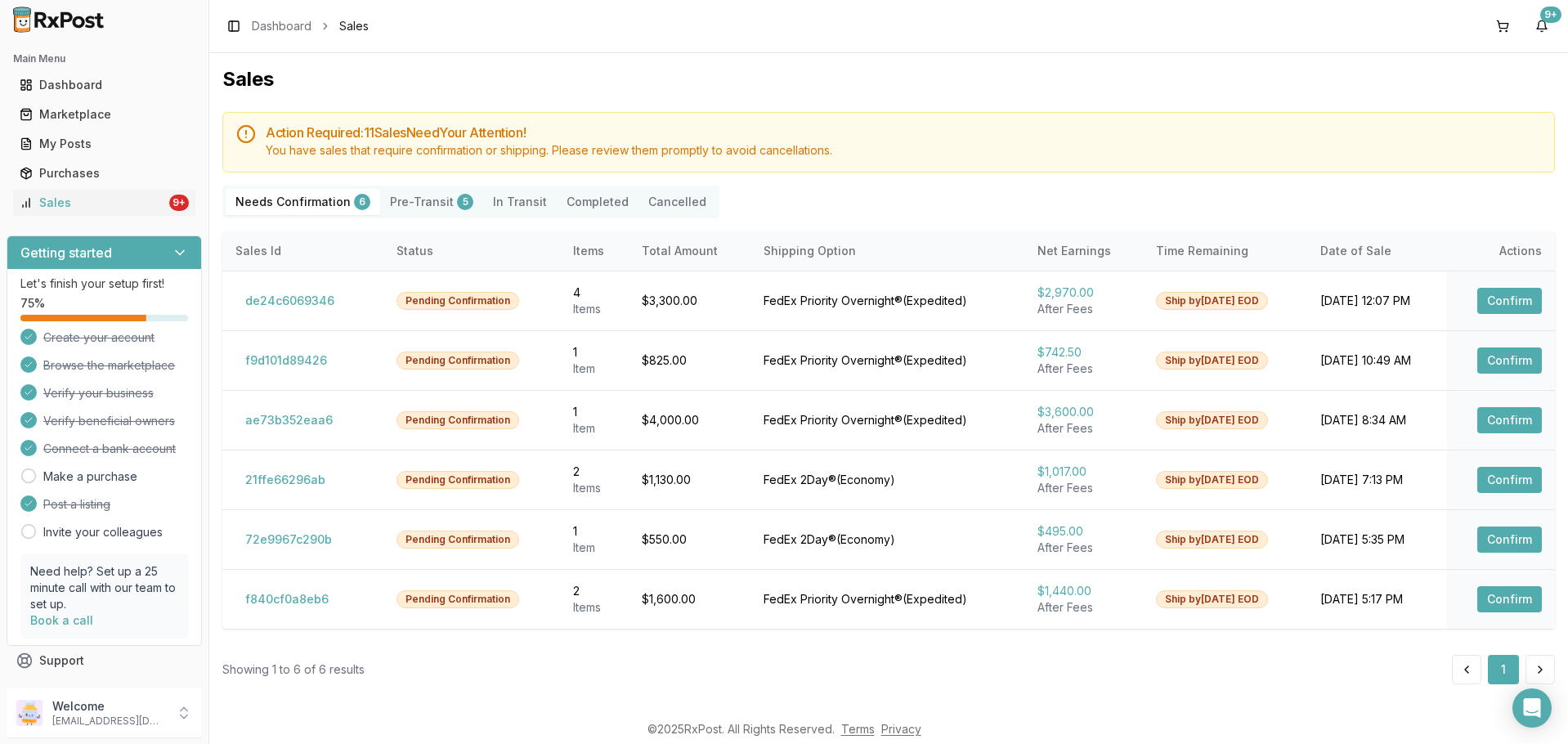
click at [441, 198] on button "Pre-Transit 5" at bounding box center [431, 202] width 103 height 26
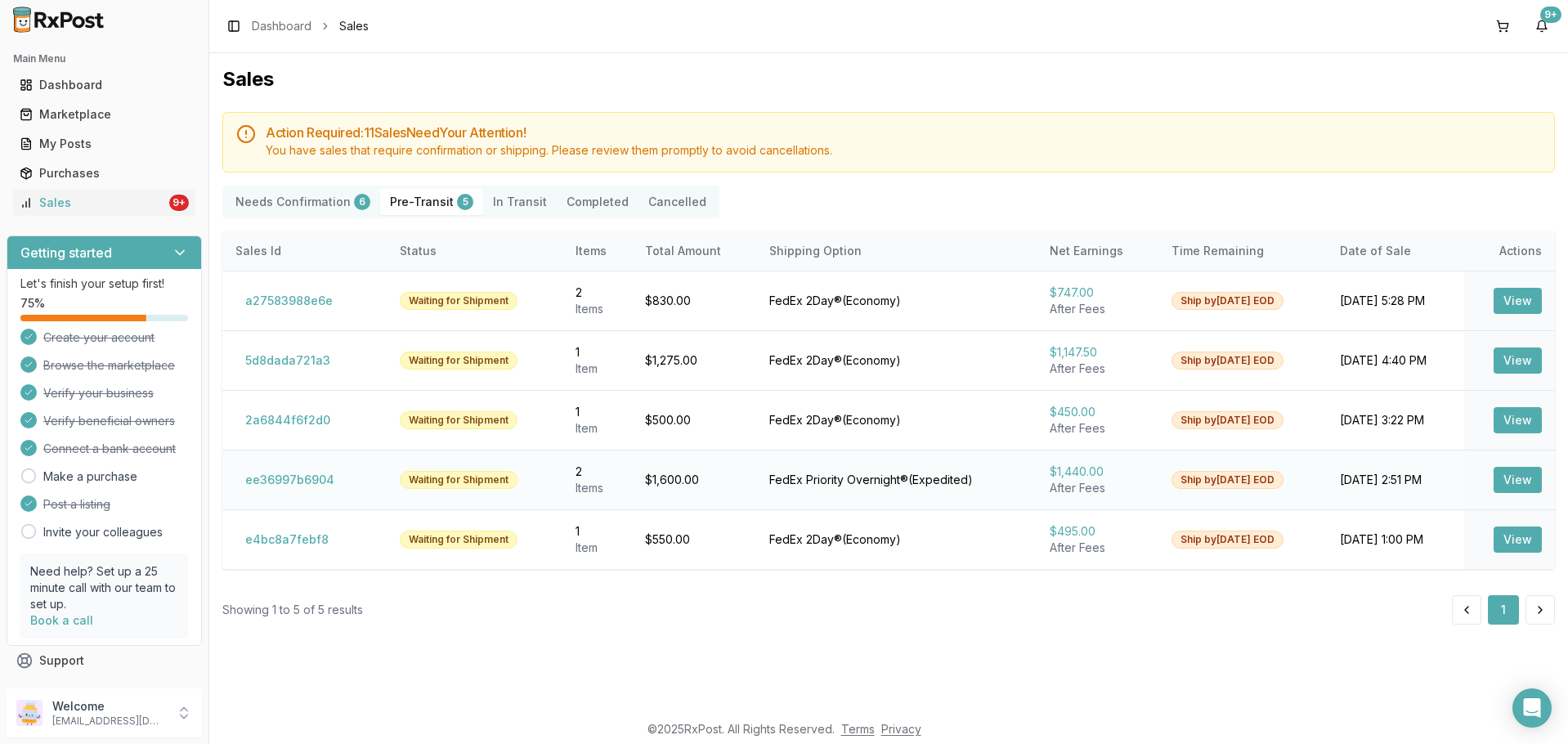
click at [322, 496] on td "ee36997b6904" at bounding box center [304, 479] width 164 height 60
click at [328, 475] on button "ee36997b6904" at bounding box center [290, 480] width 109 height 26
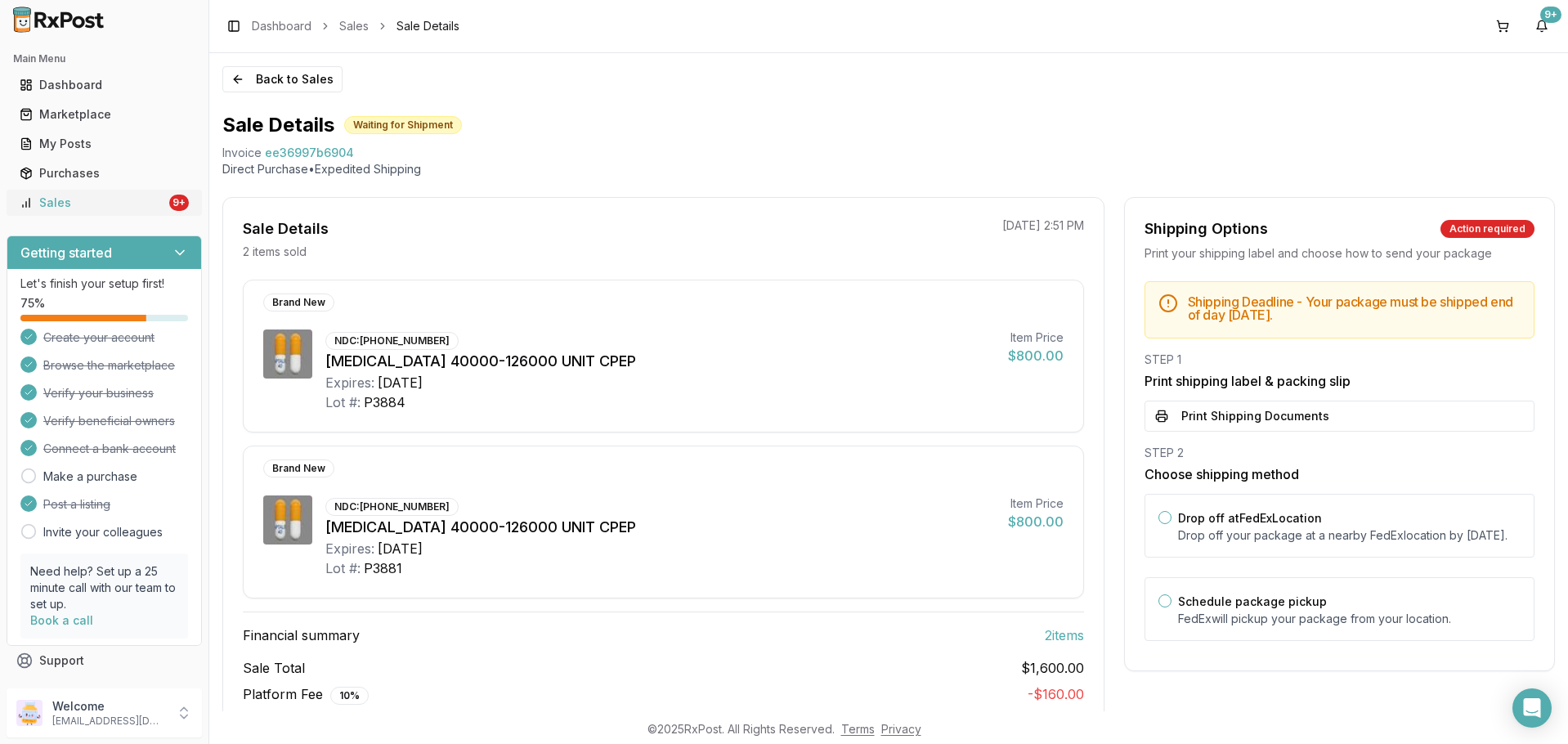
click at [103, 193] on link "Sales 9+" at bounding box center [104, 203] width 183 height 30
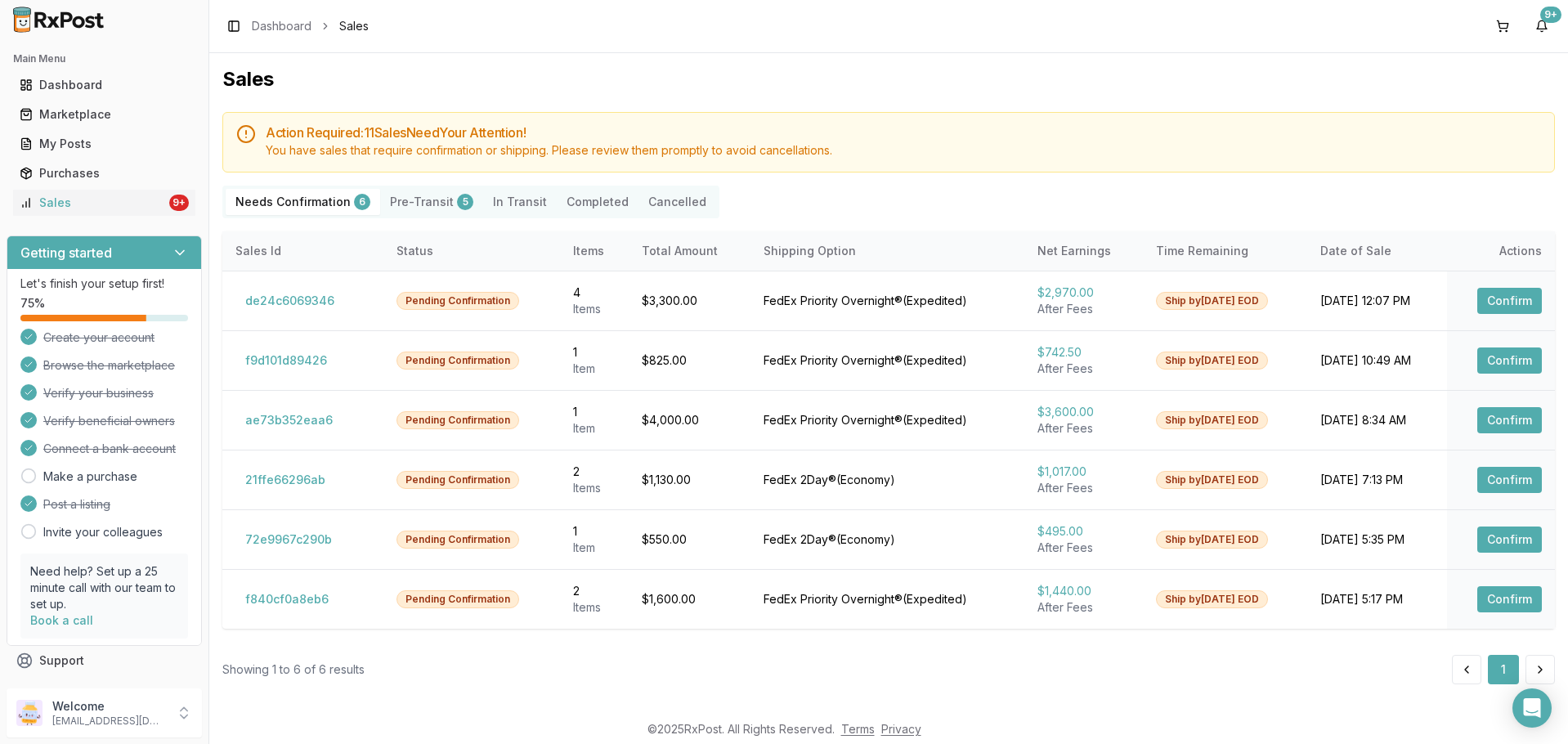
click at [429, 194] on button "Pre-Transit 5" at bounding box center [431, 202] width 103 height 26
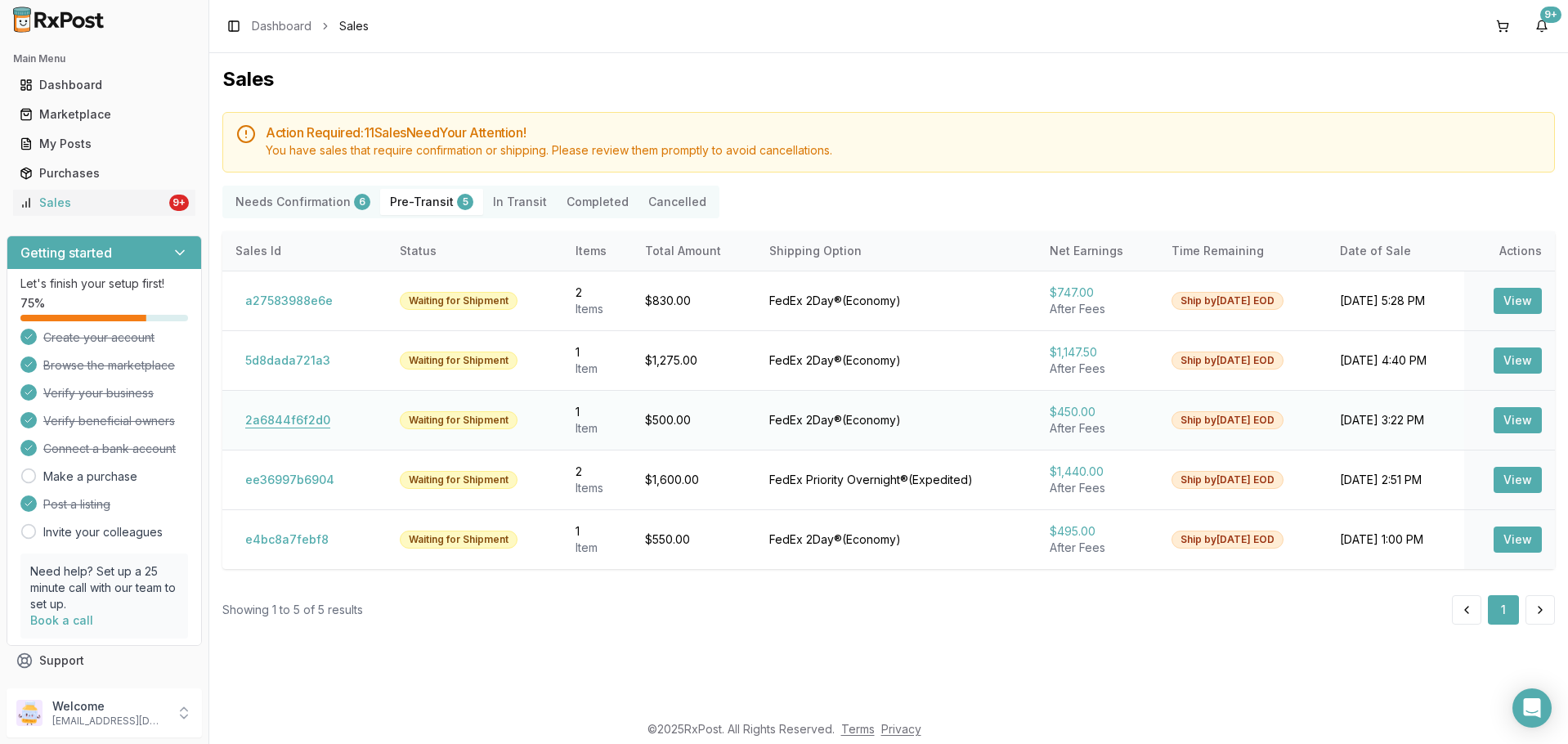
click at [305, 421] on button "2a6844f6f2d0" at bounding box center [288, 421] width 105 height 26
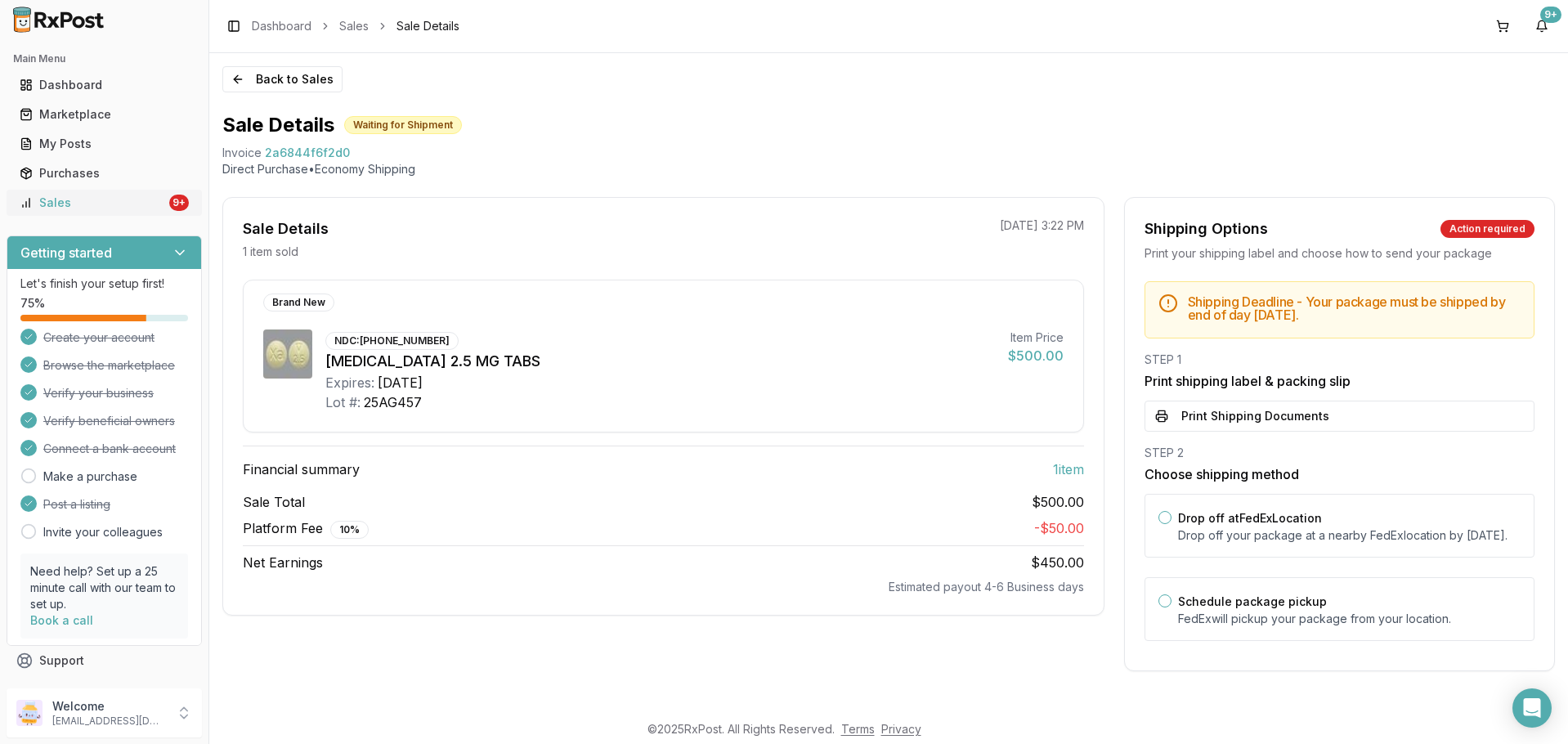
click at [138, 210] on div "Sales" at bounding box center [93, 203] width 146 height 17
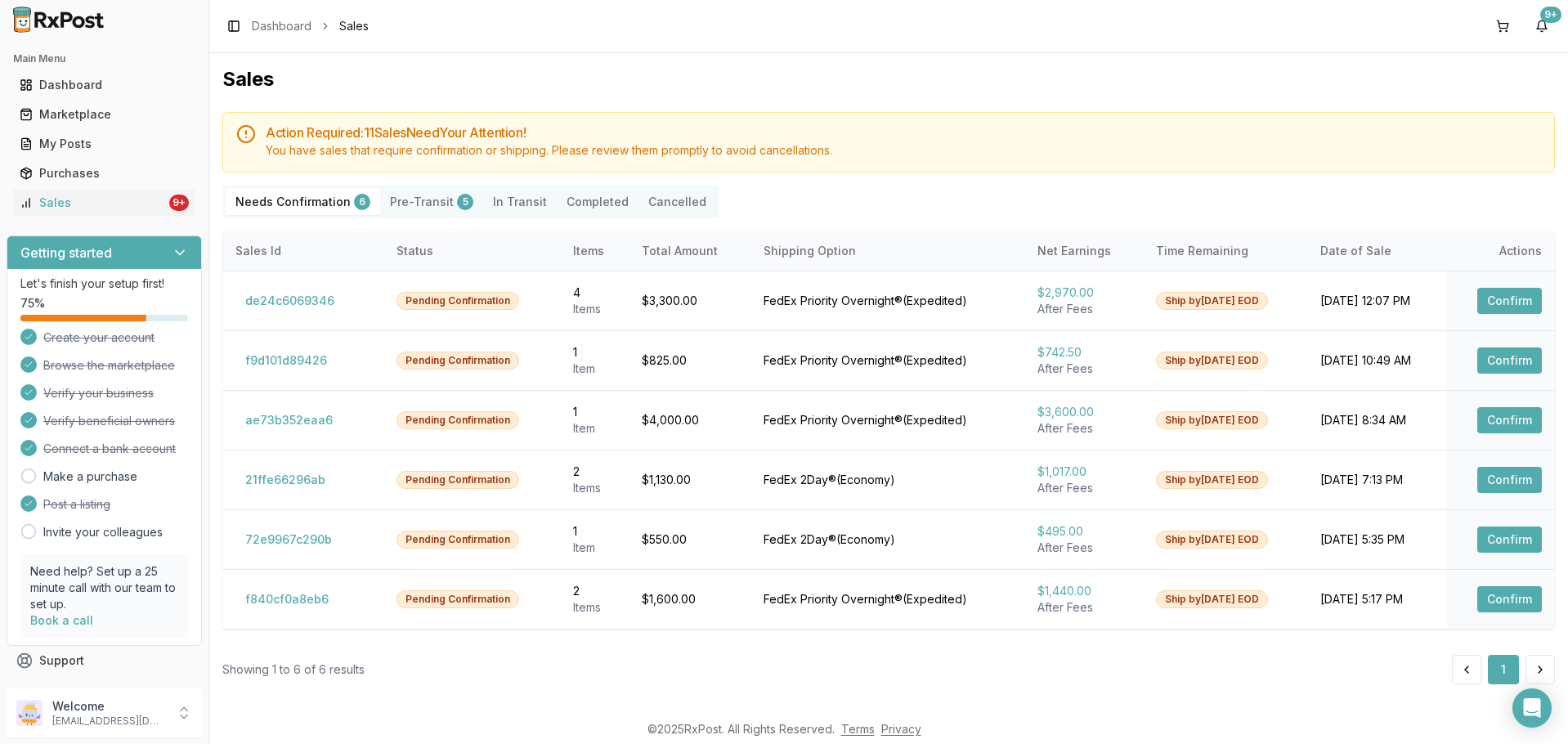
click at [430, 202] on button "Pre-Transit 5" at bounding box center [431, 202] width 103 height 26
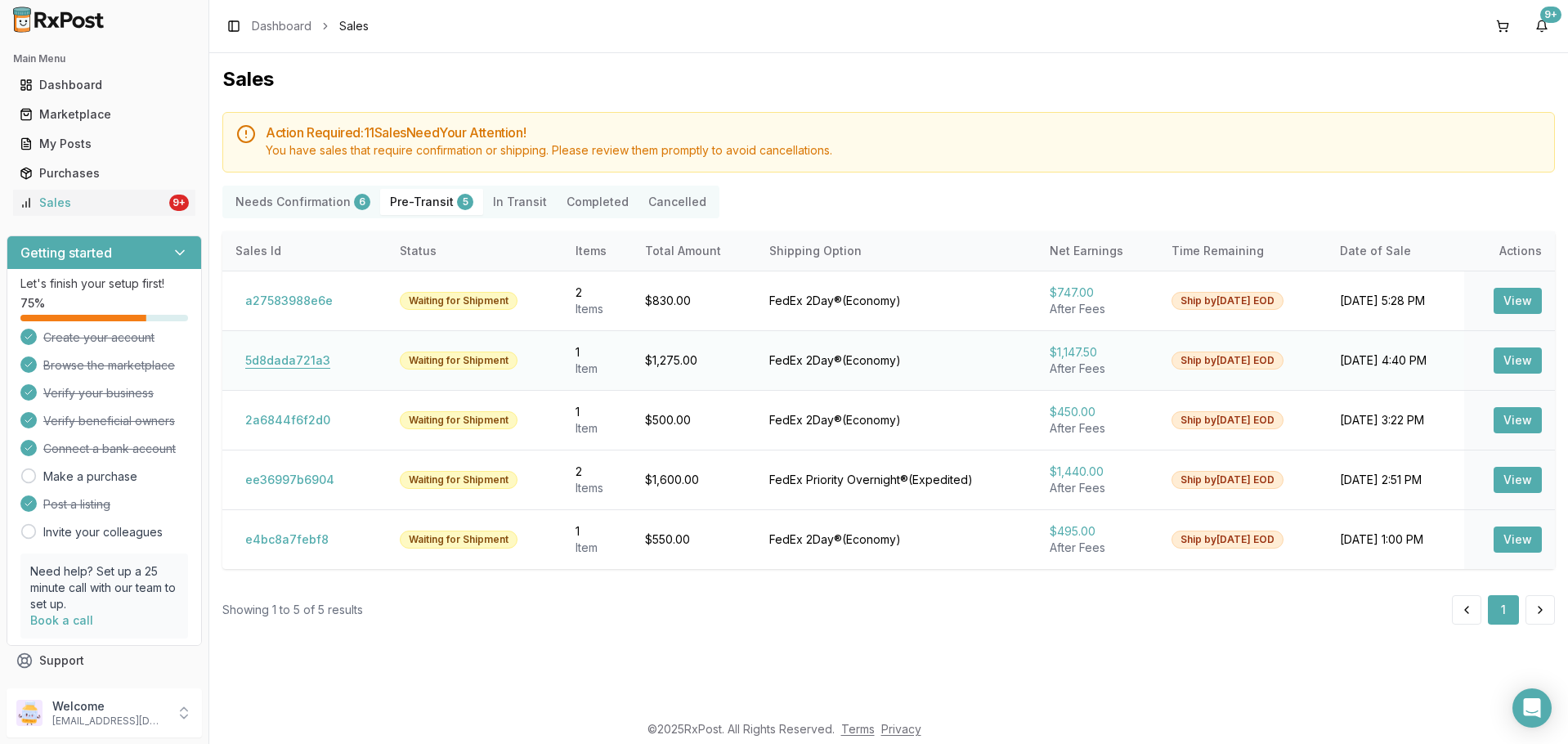
click at [293, 359] on button "5d8dada721a3" at bounding box center [288, 360] width 105 height 26
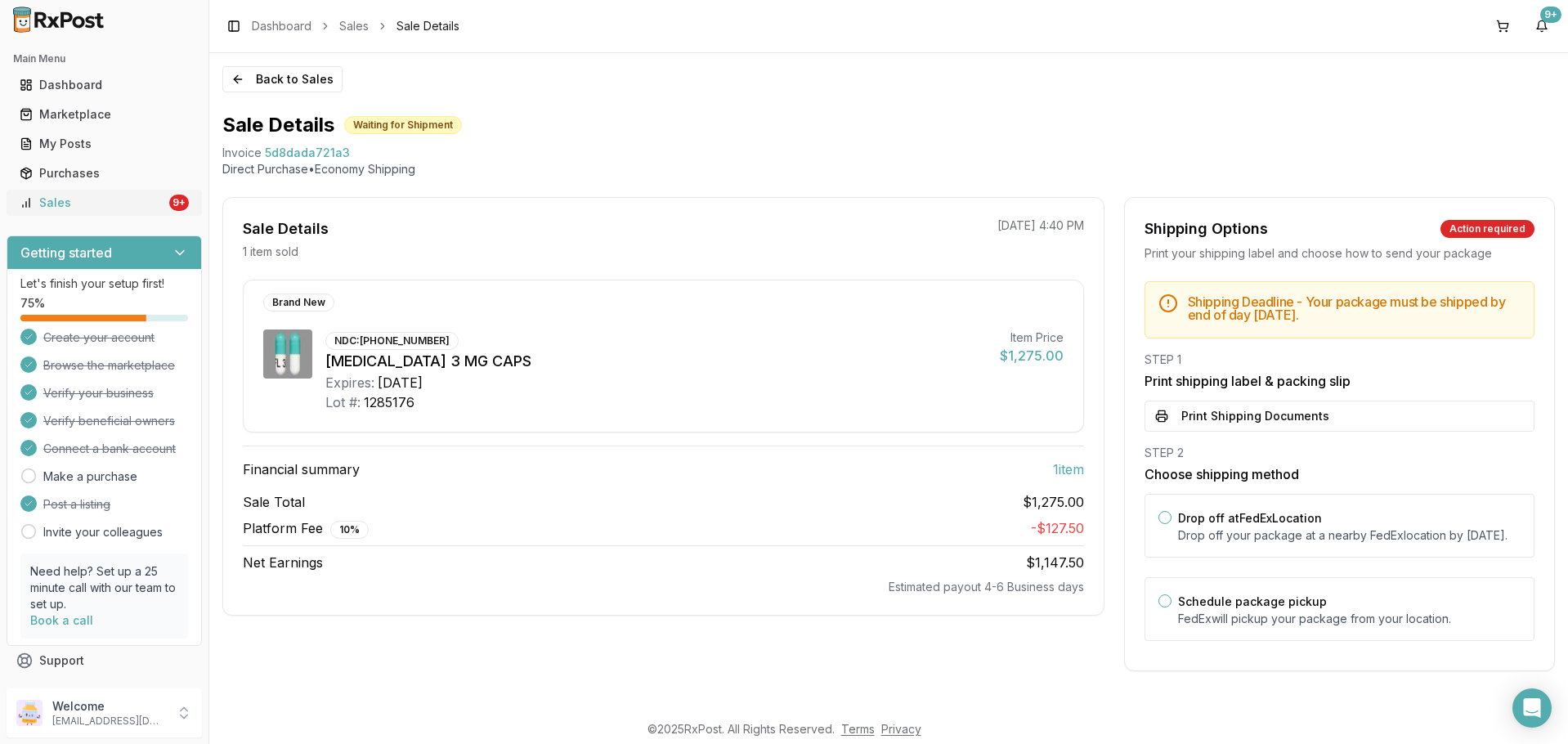
click at [82, 198] on div "Sales" at bounding box center [93, 203] width 146 height 17
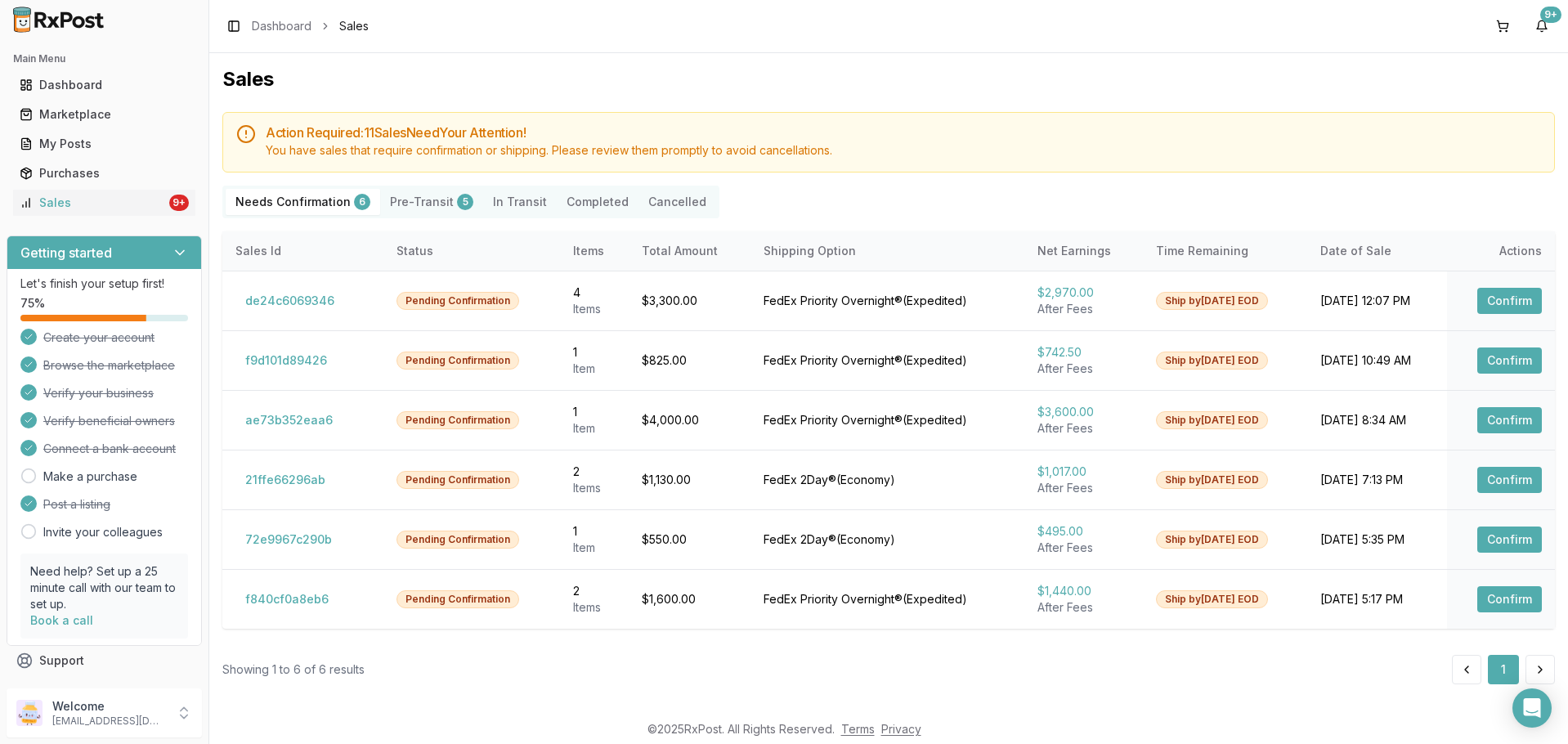
click at [427, 204] on button "Pre-Transit 5" at bounding box center [431, 202] width 103 height 26
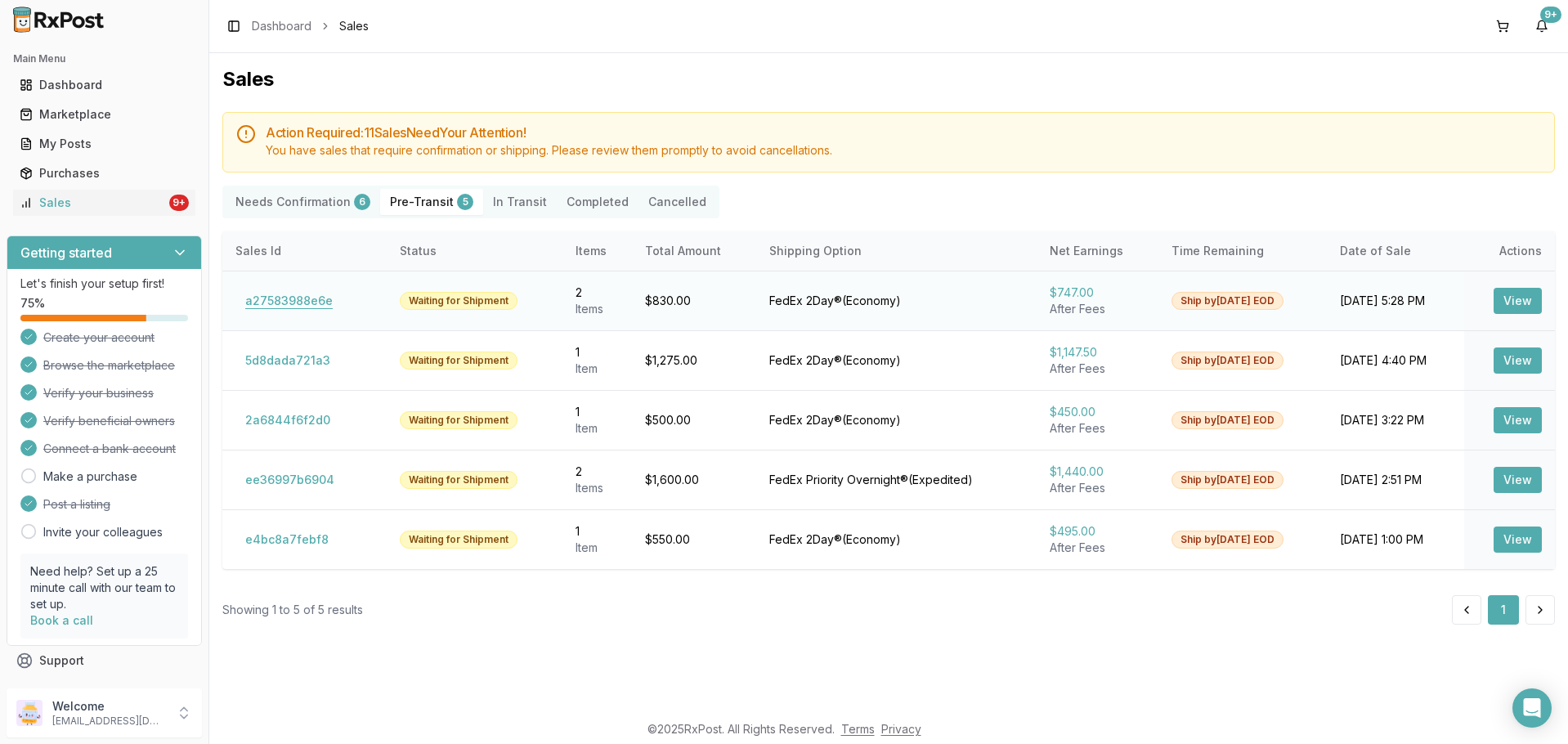
click at [298, 292] on button "a27583988e6e" at bounding box center [289, 301] width 107 height 26
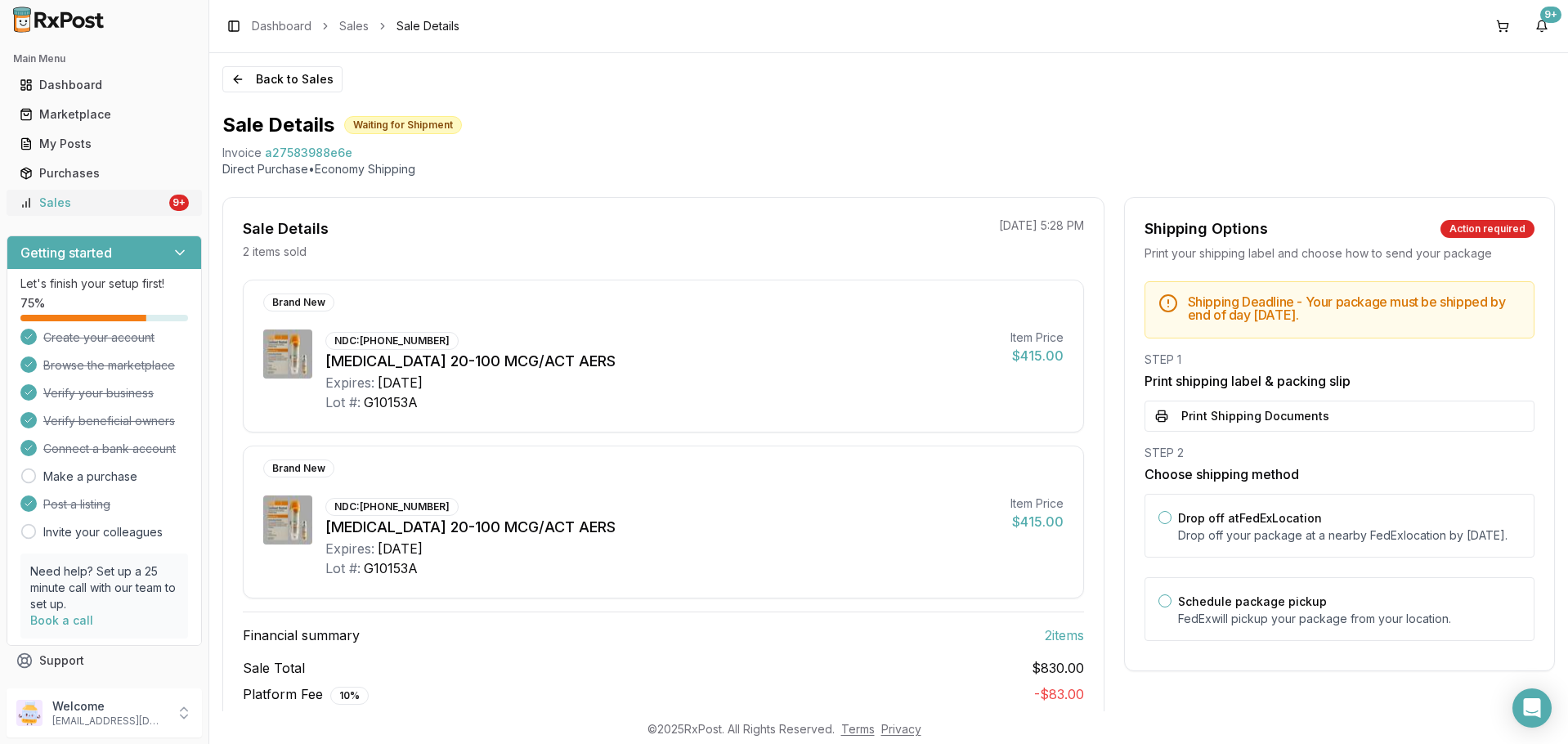
click at [130, 207] on div "Sales" at bounding box center [93, 203] width 146 height 17
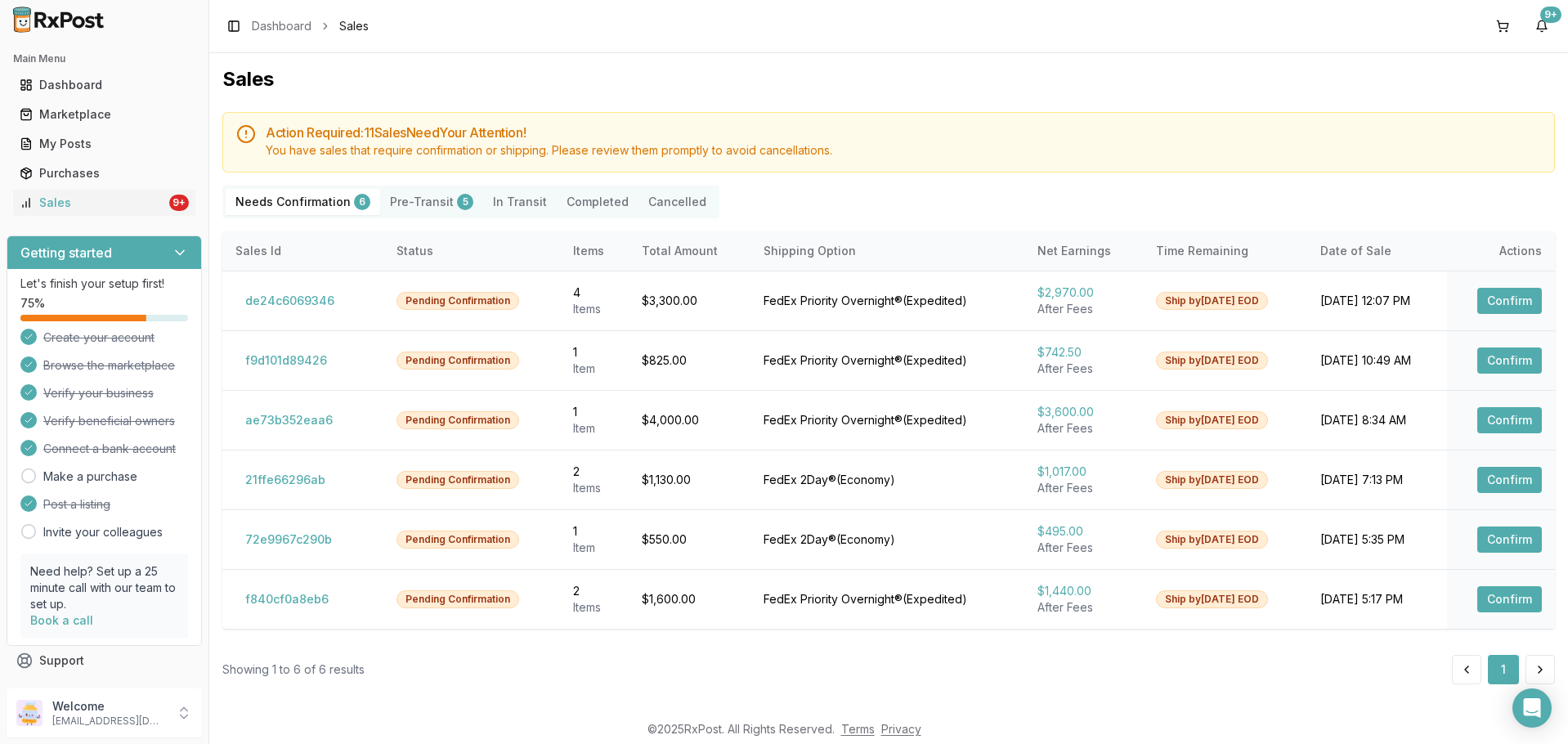
click at [312, 207] on Confirmation "Needs Confirmation 6" at bounding box center [303, 202] width 155 height 26
click at [298, 597] on button "f840cf0a8eb6" at bounding box center [287, 599] width 103 height 26
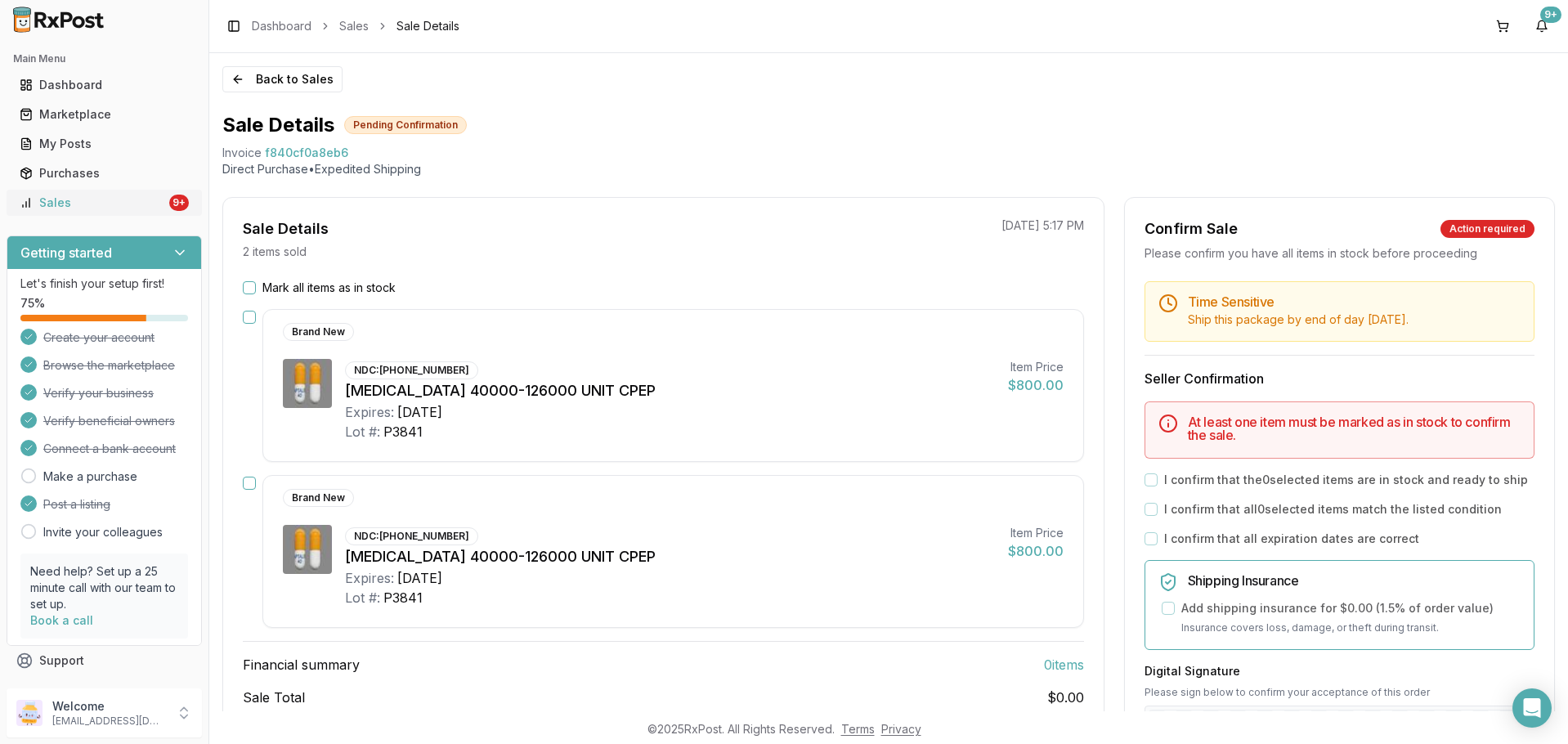
click at [107, 198] on div "Sales" at bounding box center [93, 203] width 146 height 17
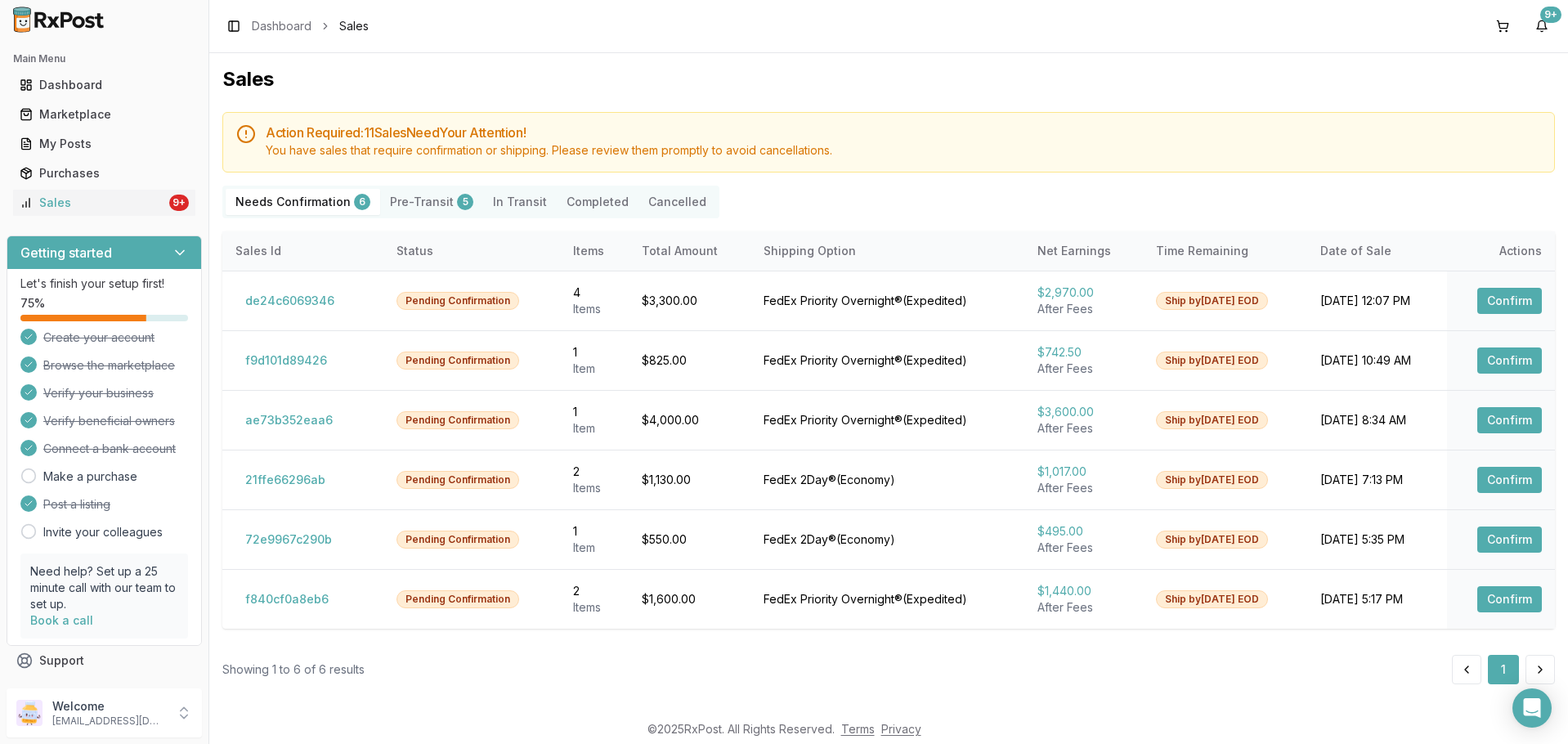
click at [299, 534] on button "72e9967c290b" at bounding box center [288, 540] width 107 height 26
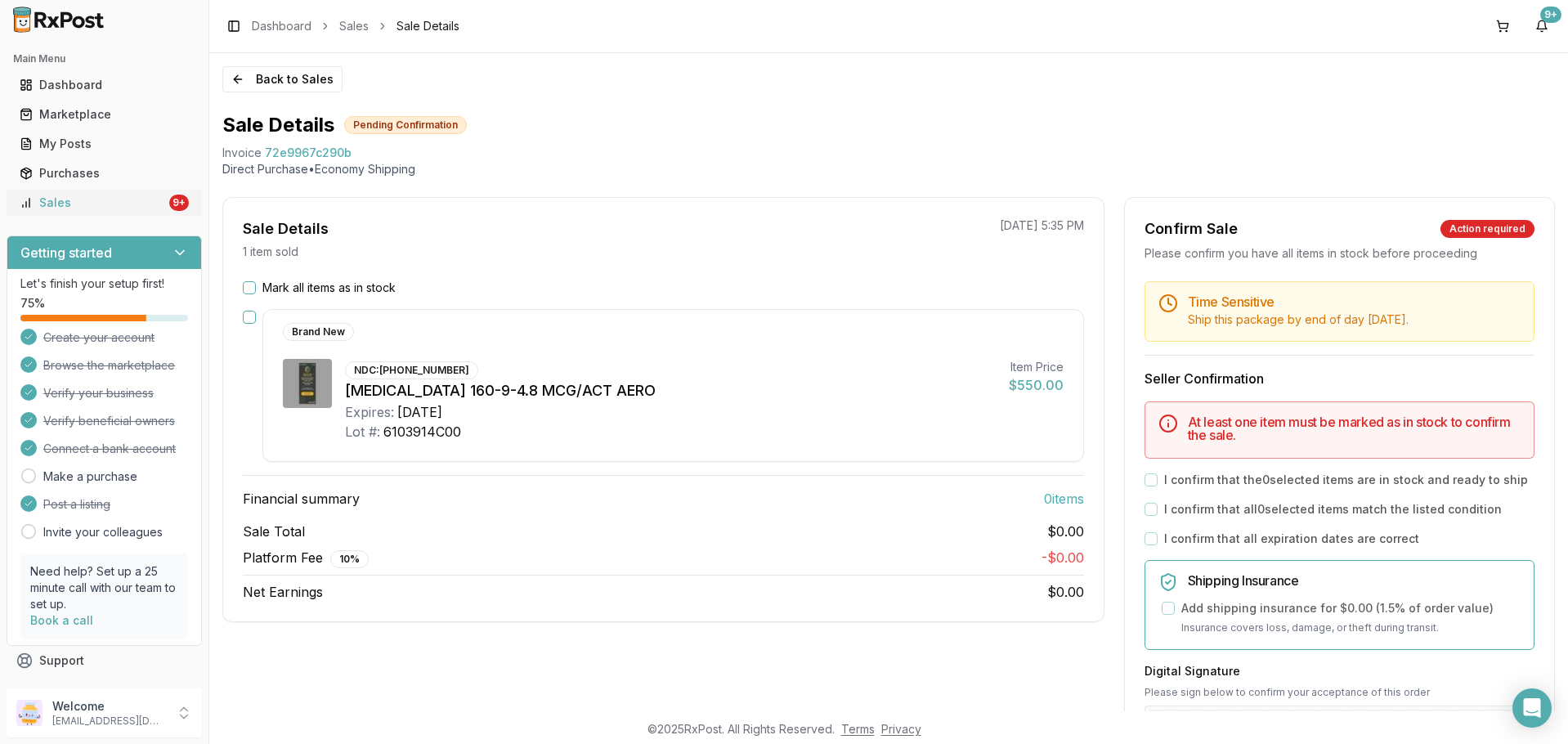
click at [101, 205] on div "Sales" at bounding box center [93, 203] width 146 height 17
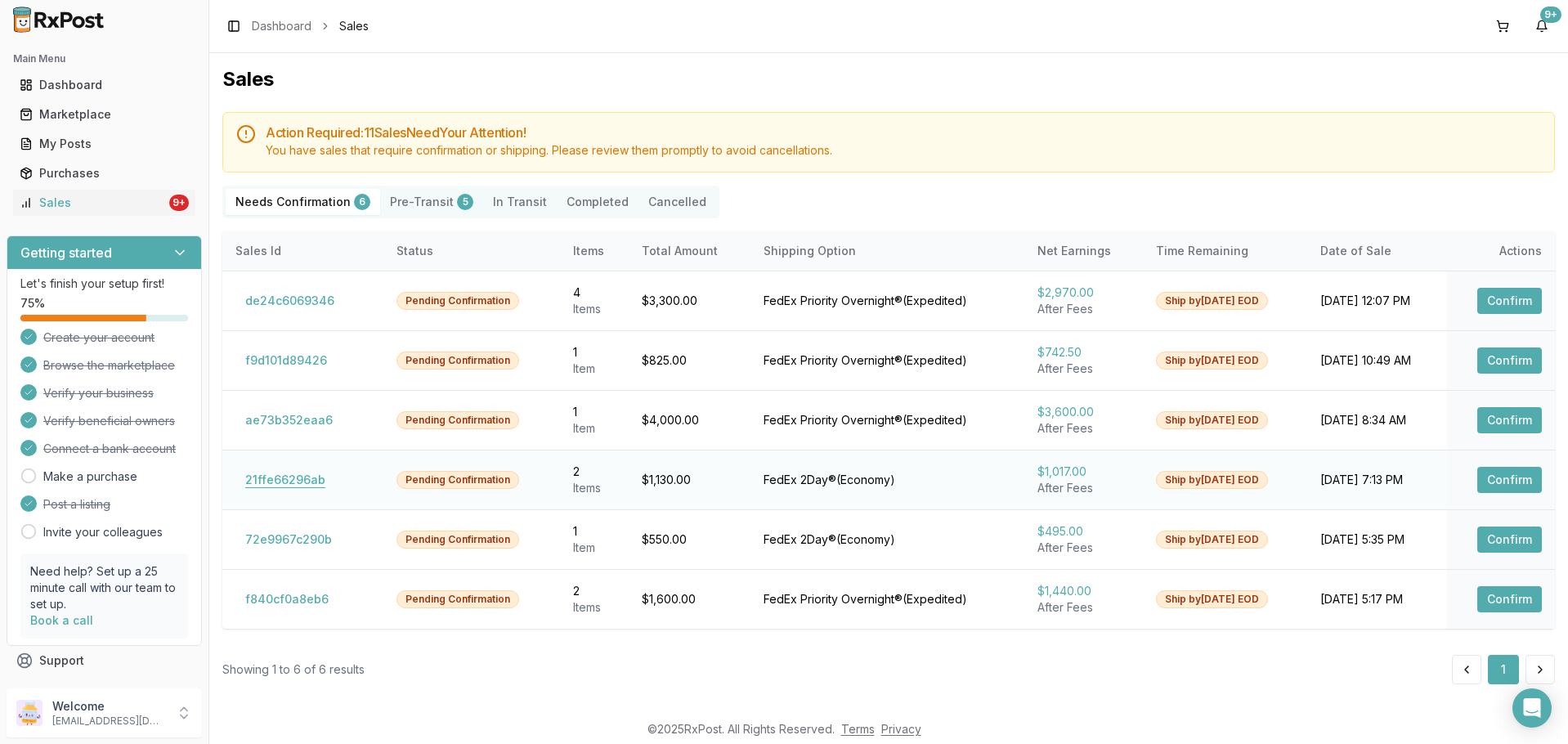
click at [267, 474] on button "21ffe66296ab" at bounding box center [285, 480] width 100 height 26
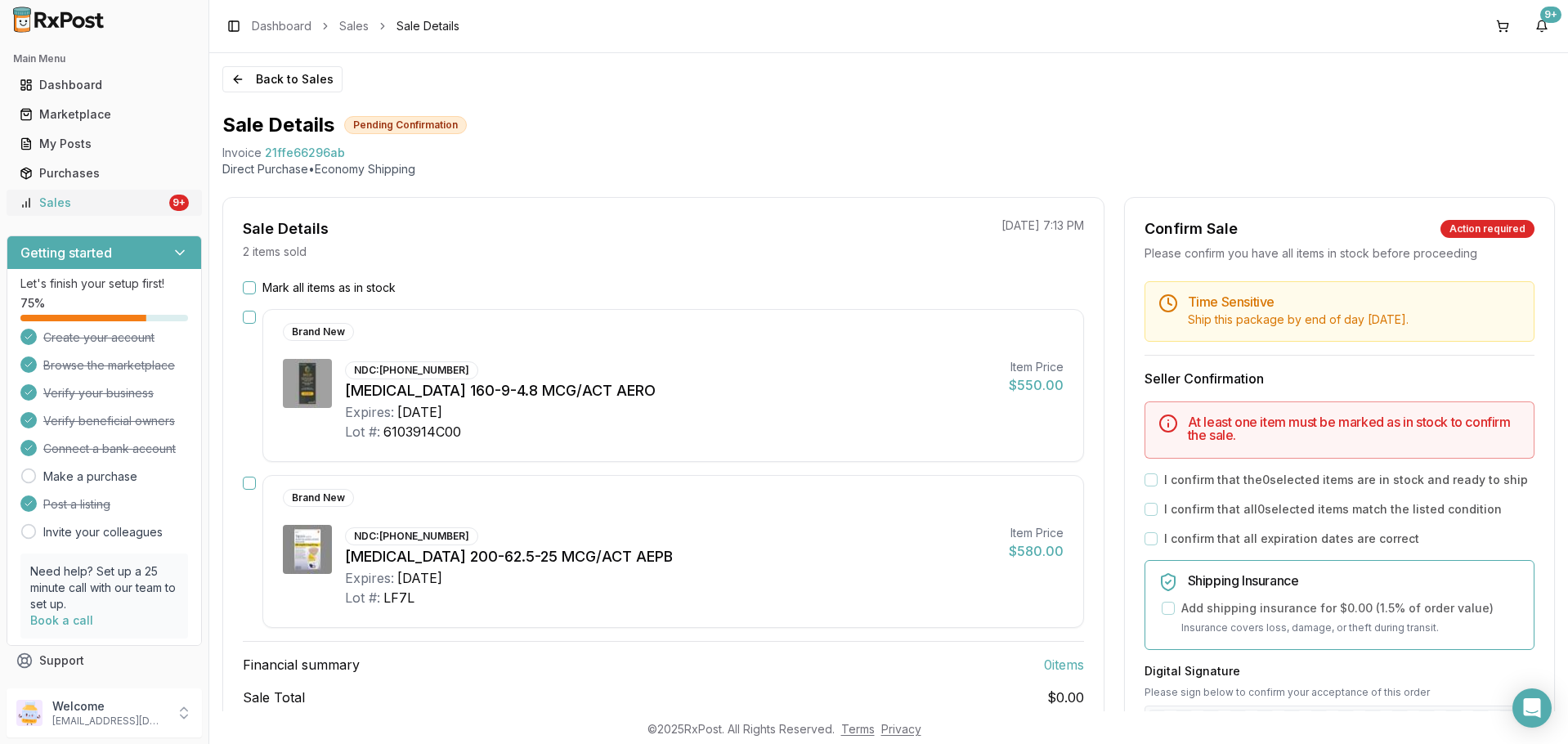
click at [123, 214] on link "Sales 9+" at bounding box center [104, 203] width 183 height 30
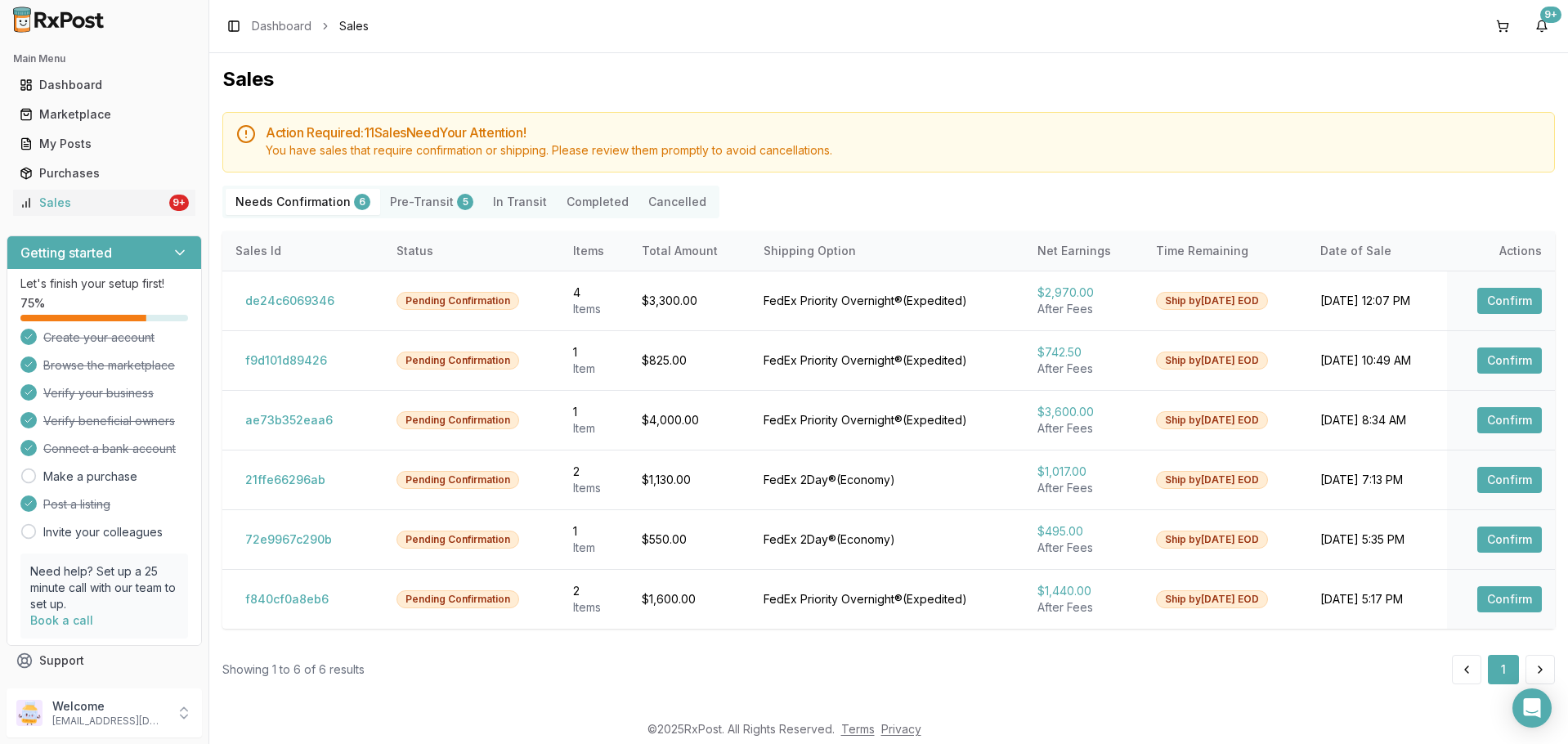
click at [312, 550] on button "72e9967c290b" at bounding box center [288, 540] width 107 height 26
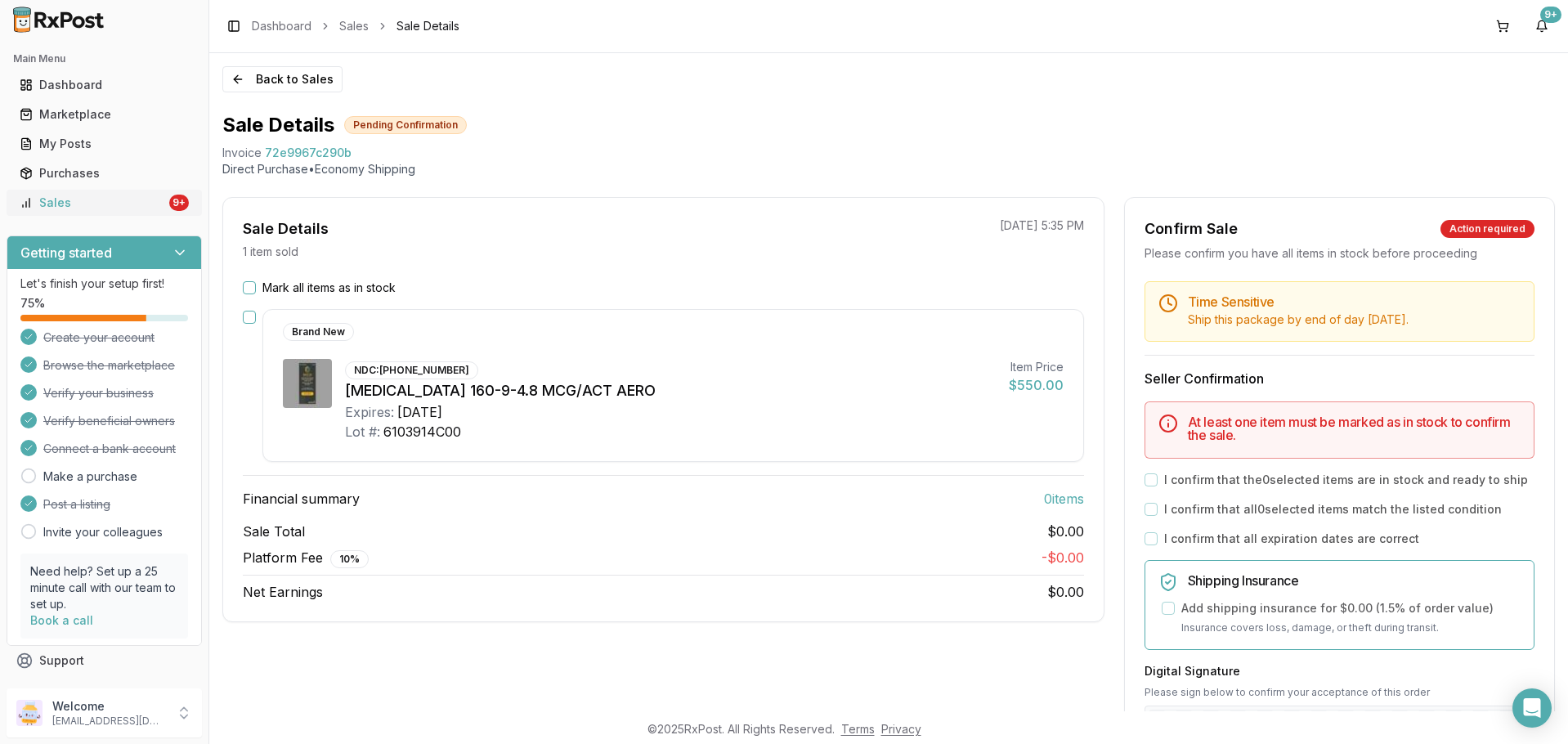
click at [89, 207] on div "Sales" at bounding box center [93, 203] width 146 height 17
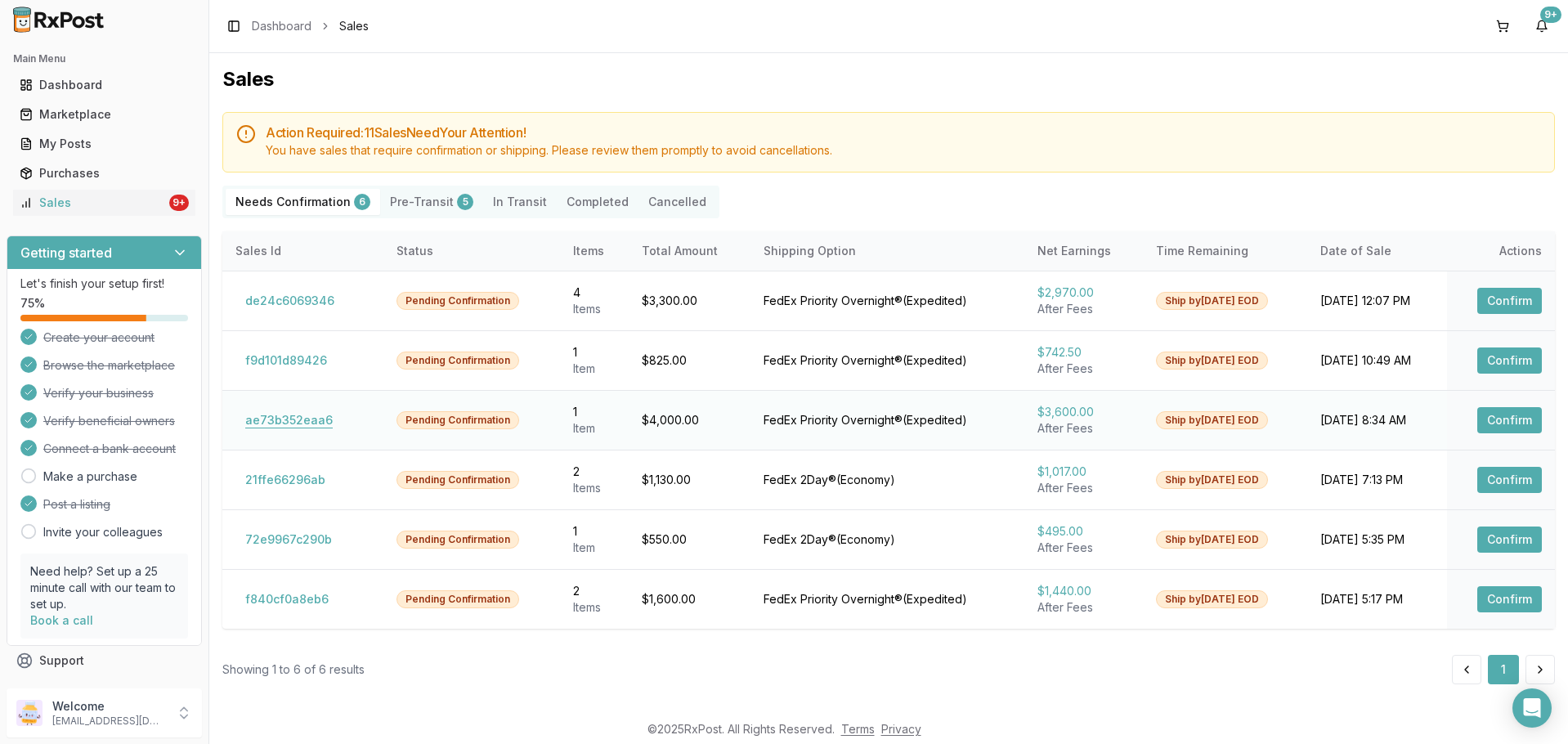
click at [300, 416] on button "ae73b352eaa6" at bounding box center [289, 421] width 107 height 26
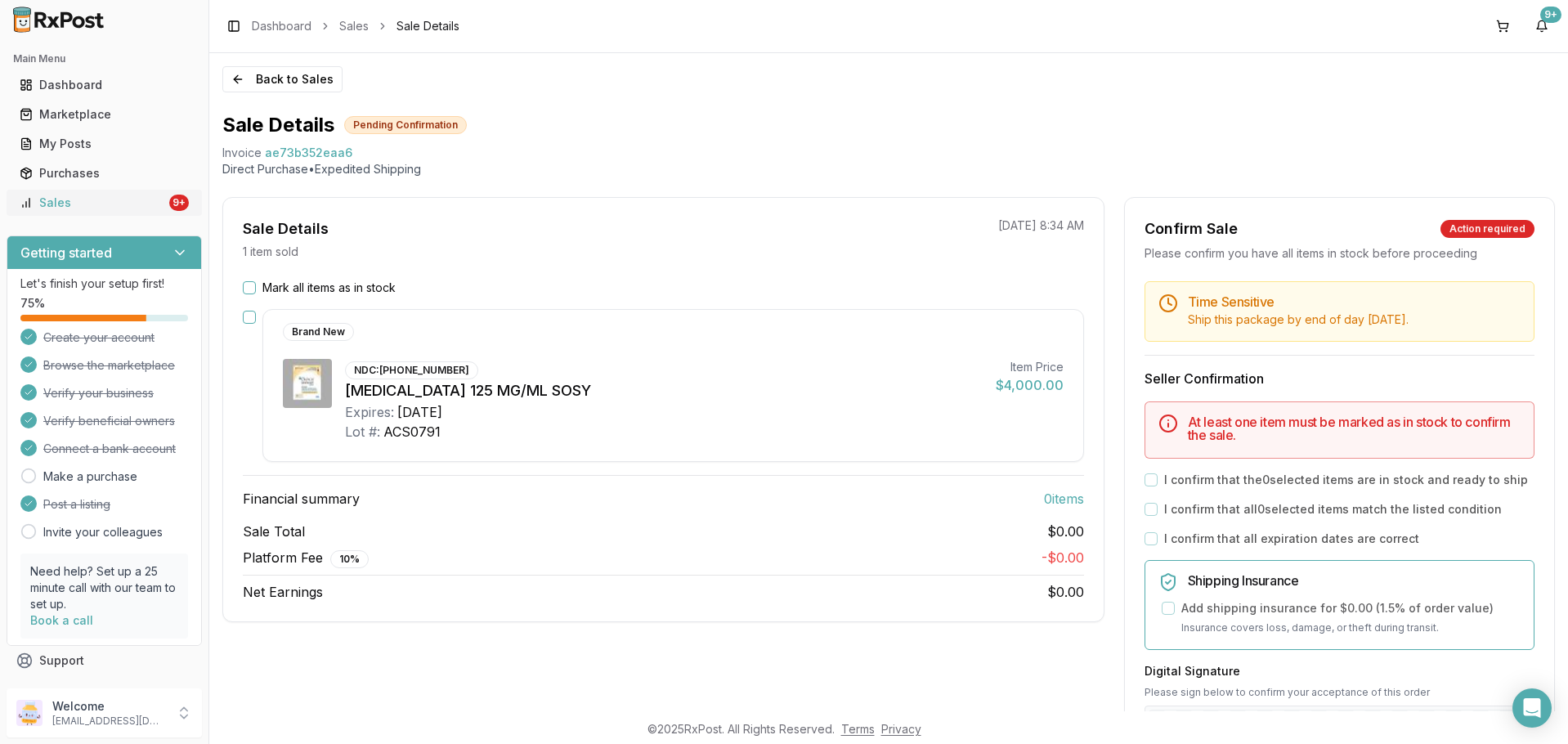
click at [122, 208] on div "Sales" at bounding box center [93, 203] width 146 height 17
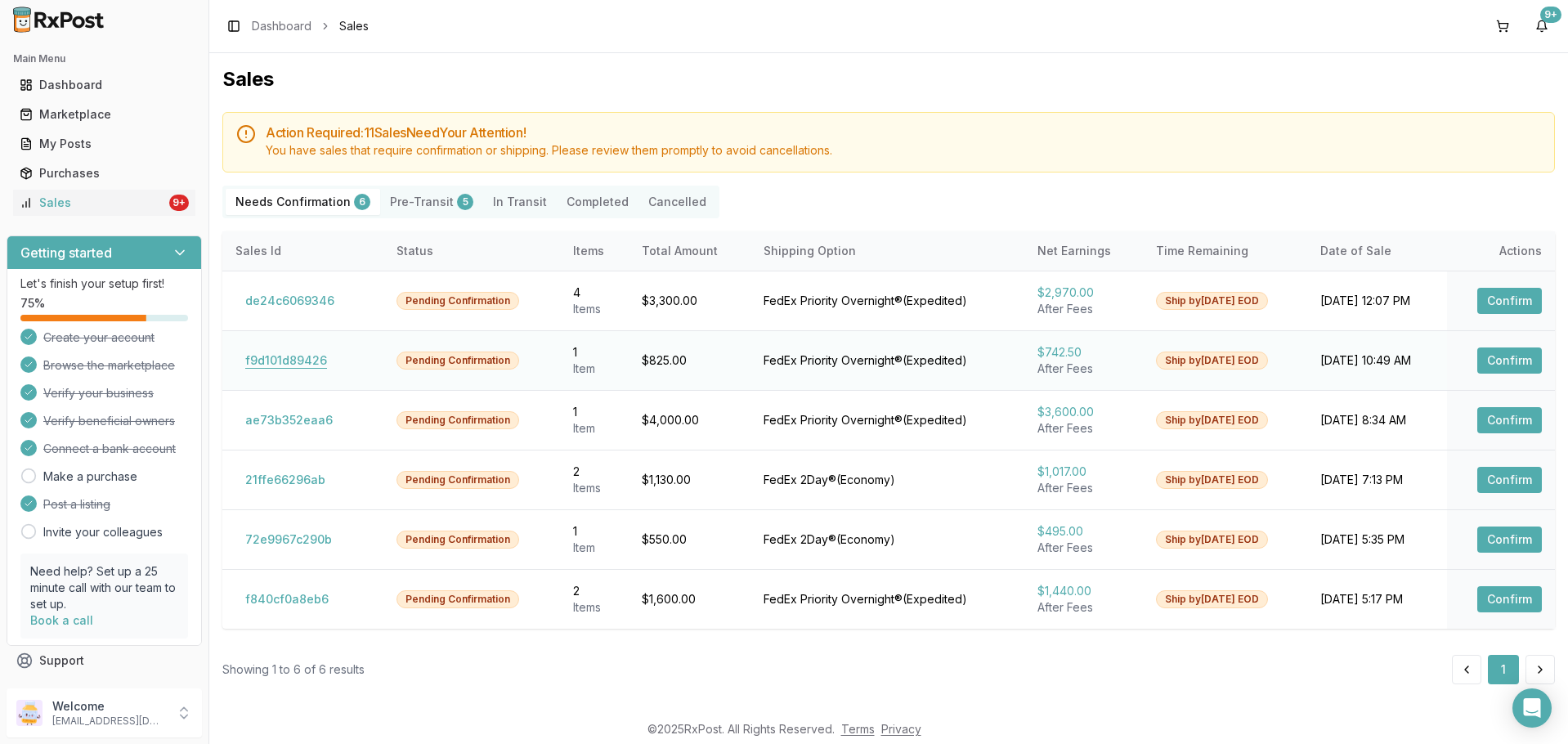
click at [308, 362] on button "f9d101d89426" at bounding box center [286, 360] width 102 height 26
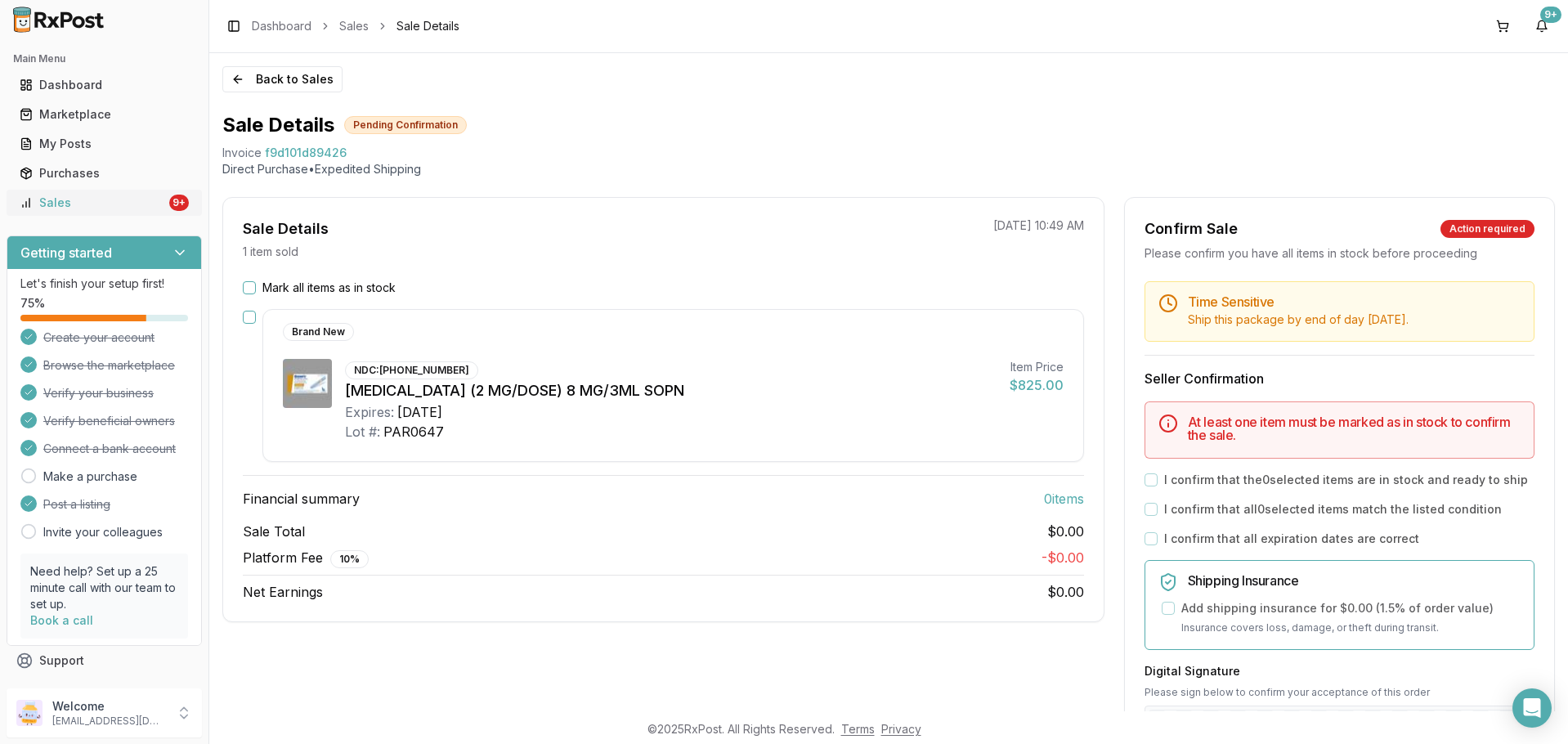
click at [86, 202] on div "Sales" at bounding box center [93, 203] width 146 height 17
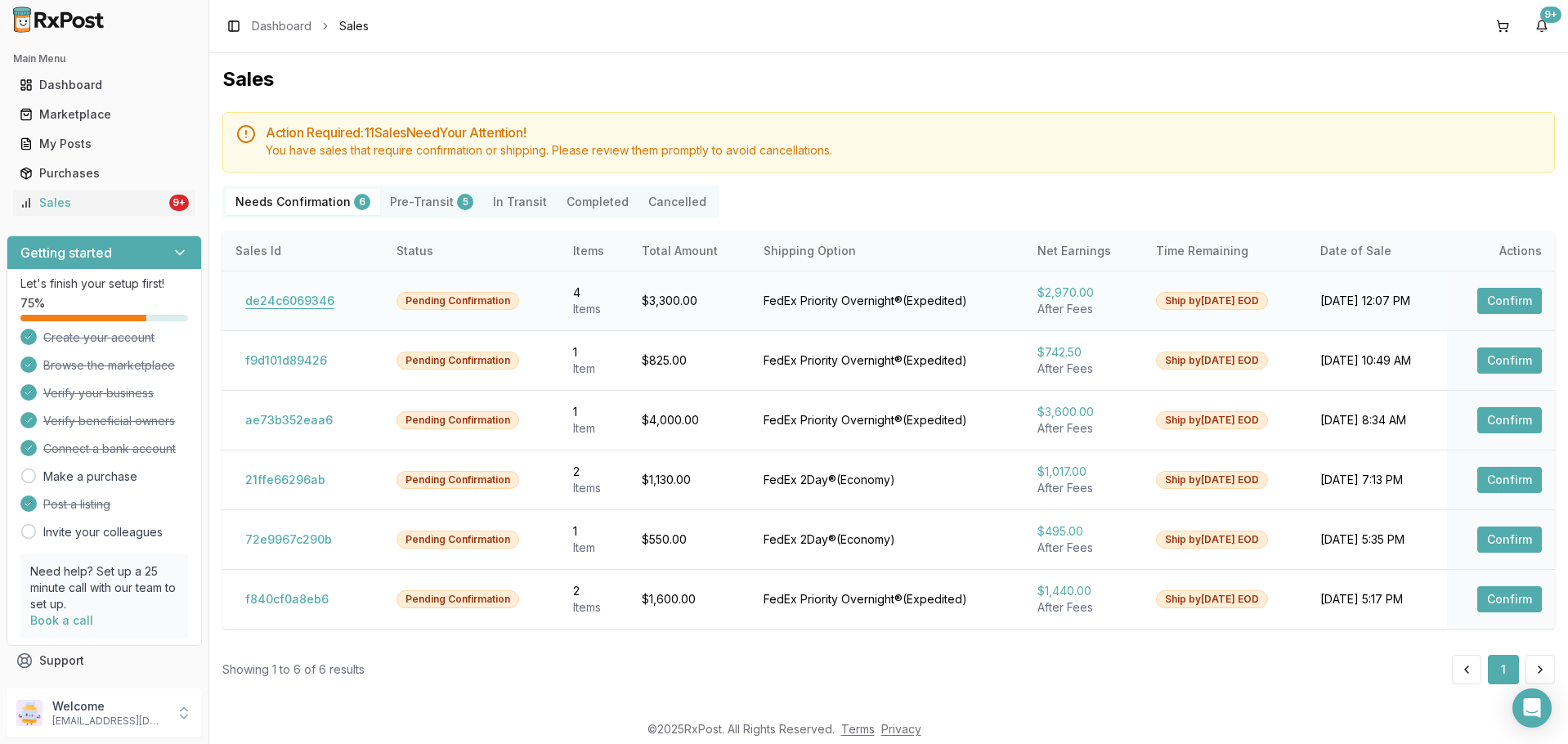
click at [286, 303] on button "de24c6069346" at bounding box center [290, 301] width 109 height 26
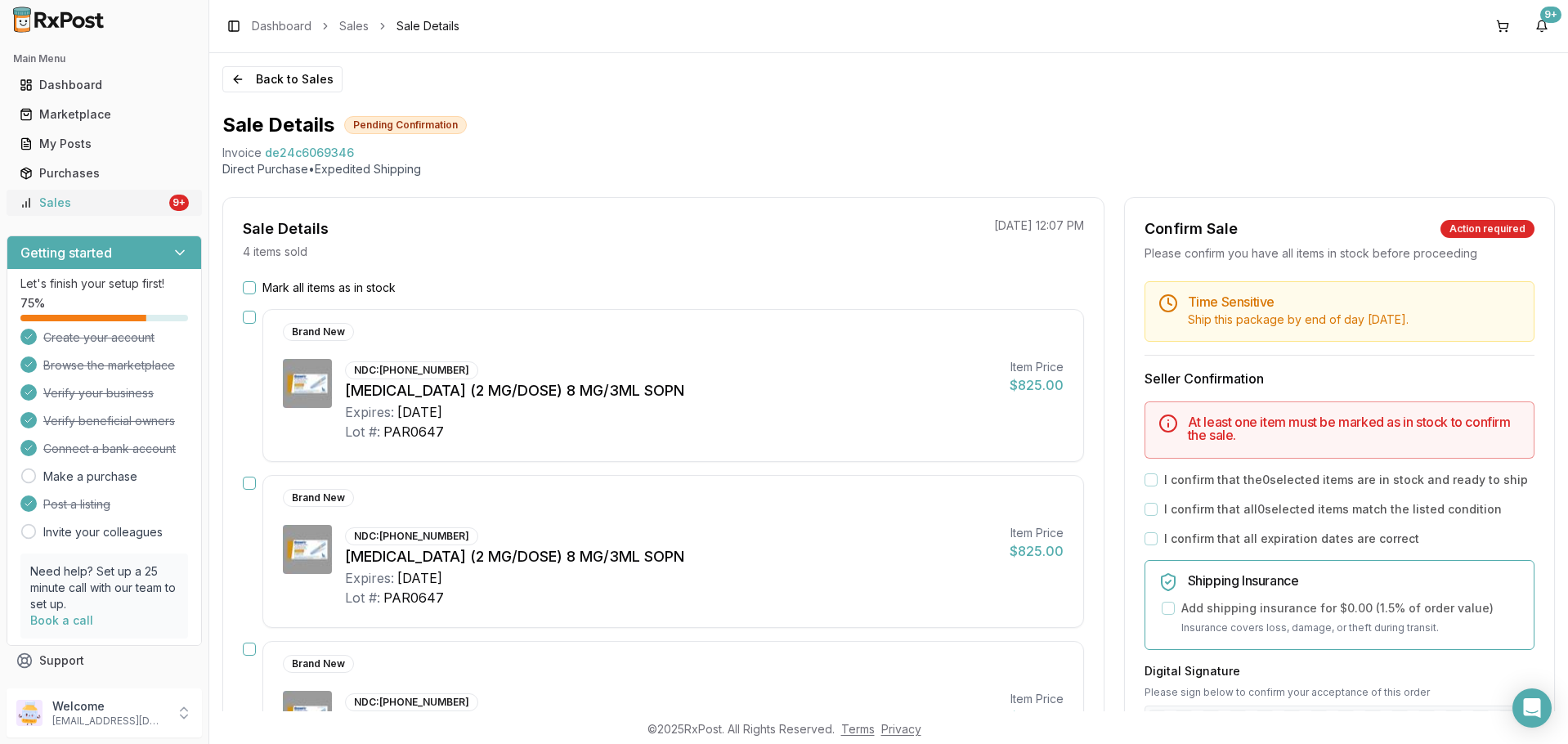
click at [88, 191] on link "Sales 9+" at bounding box center [104, 203] width 183 height 30
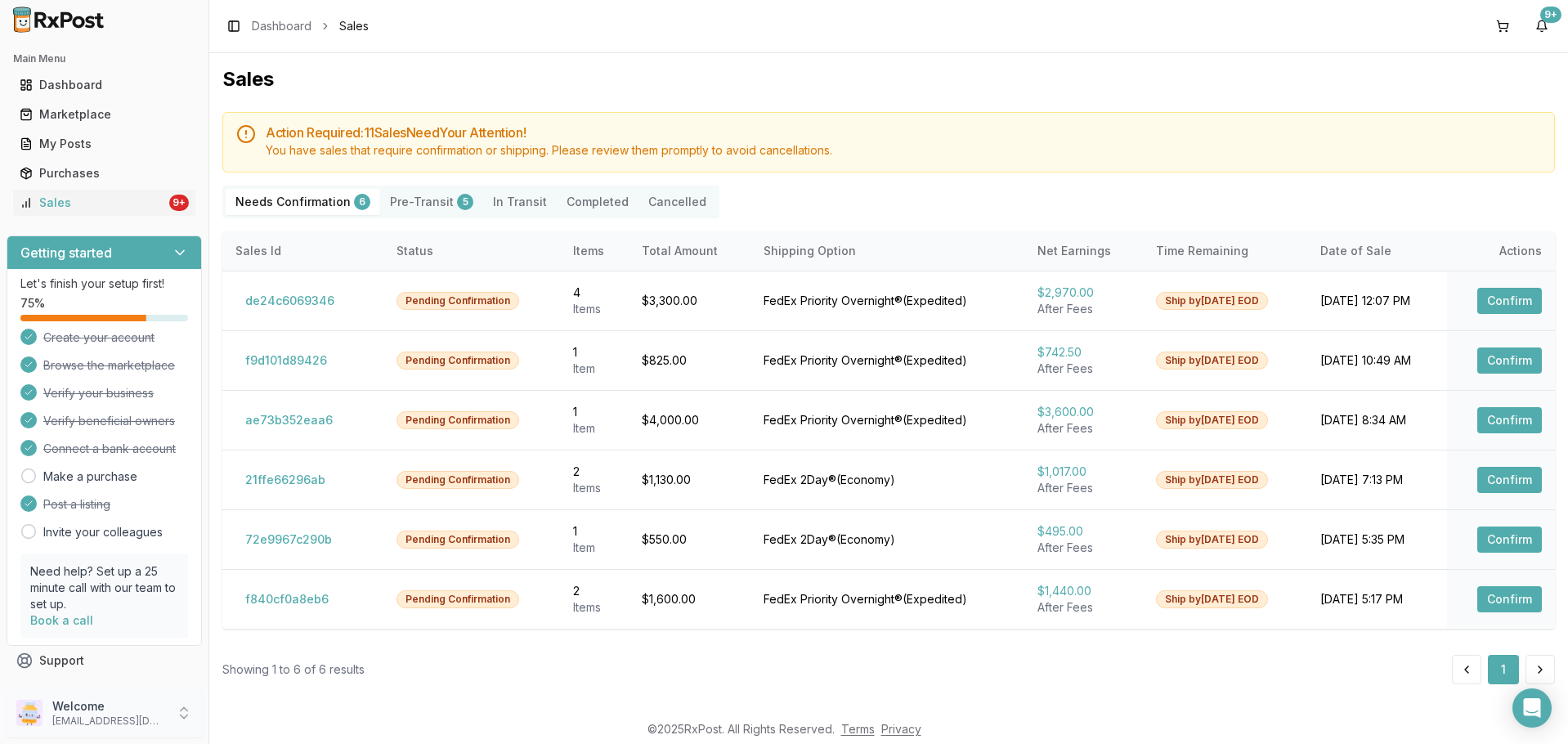
click at [101, 716] on p "[EMAIL_ADDRESS][DOMAIN_NAME]" at bounding box center [108, 721] width 113 height 13
click at [274, 710] on span "Sign Out" at bounding box center [297, 718] width 155 height 17
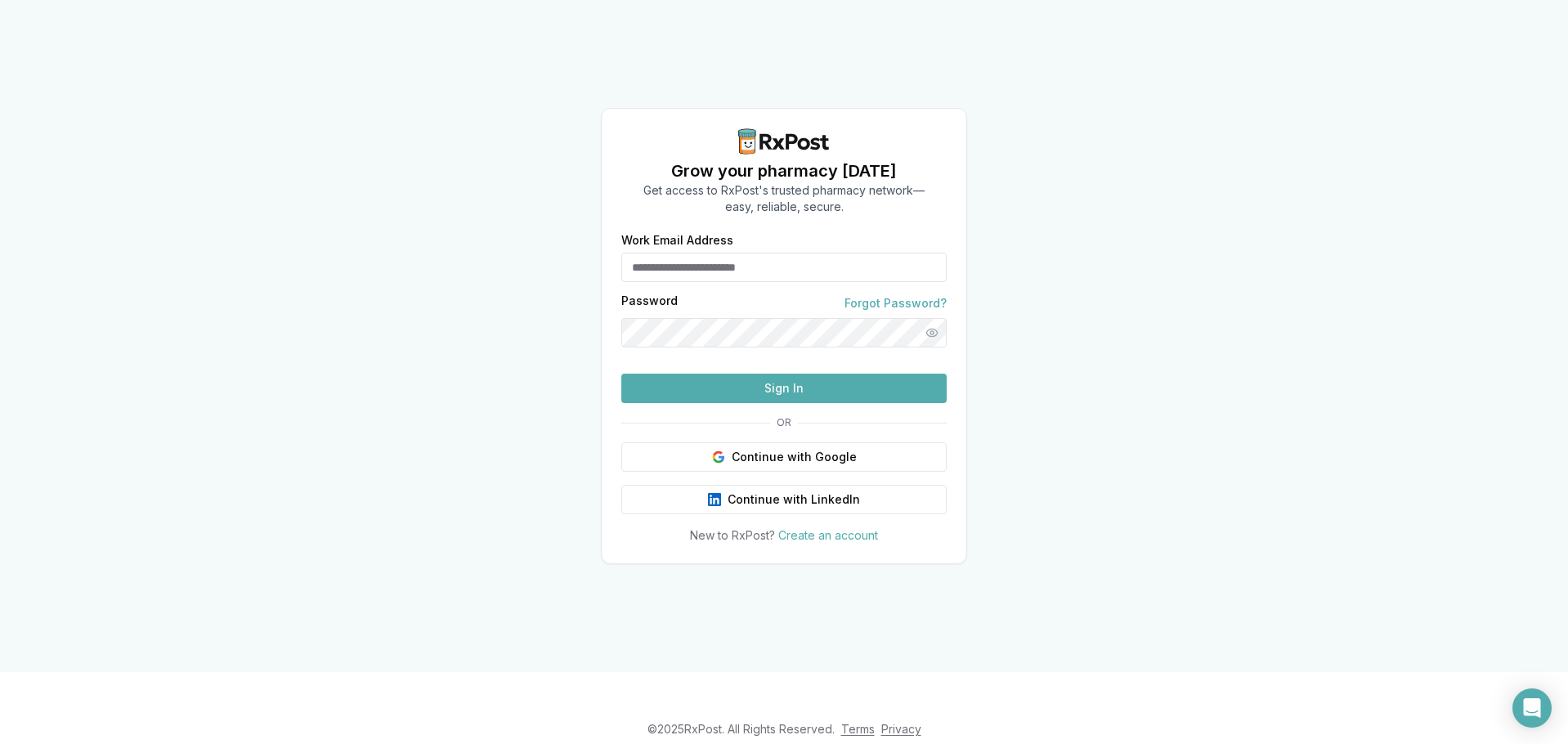
type input "**********"
click at [750, 403] on button "Sign In" at bounding box center [784, 389] width 326 height 30
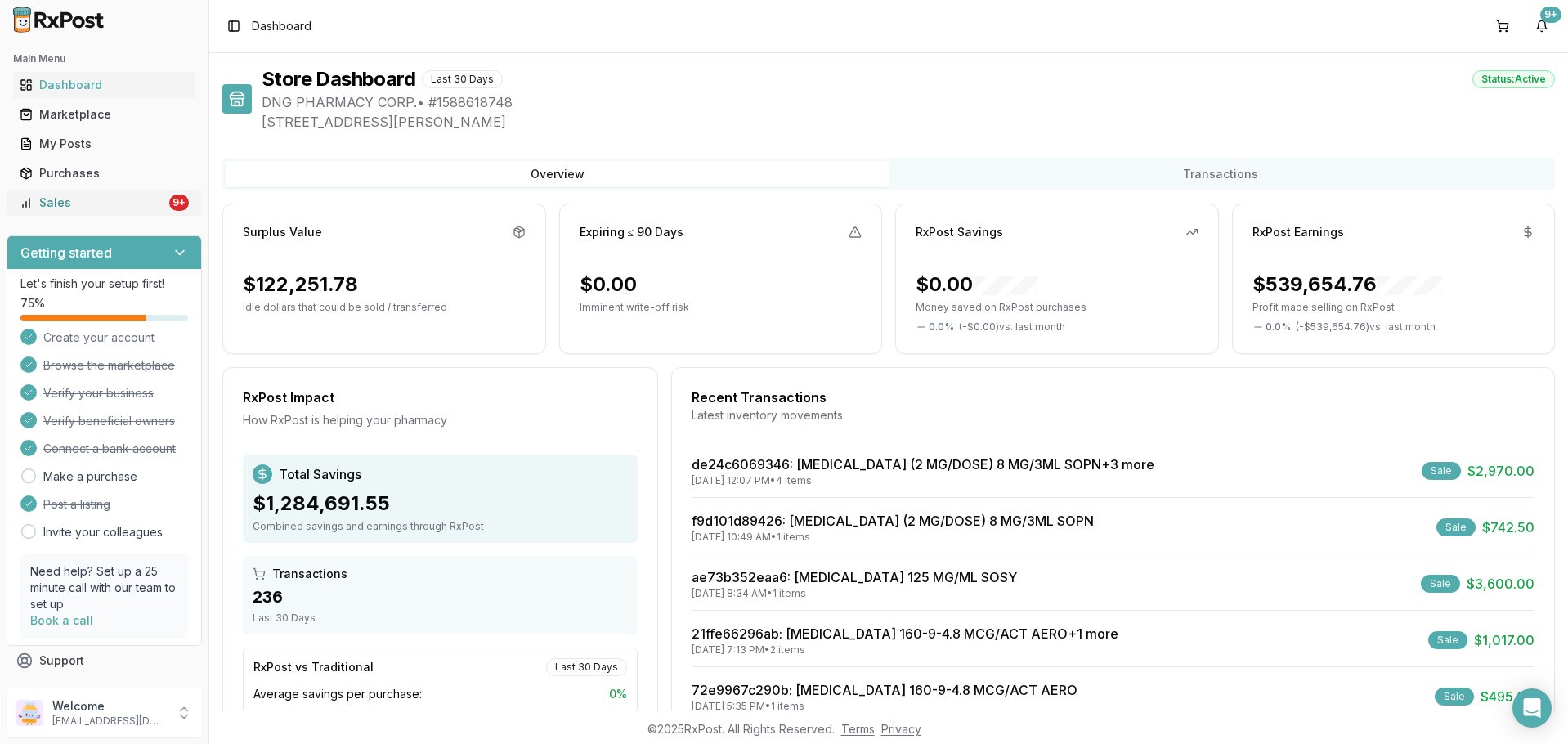
click at [160, 198] on link "Sales 9+" at bounding box center [104, 203] width 183 height 30
